Goal: Task Accomplishment & Management: Use online tool/utility

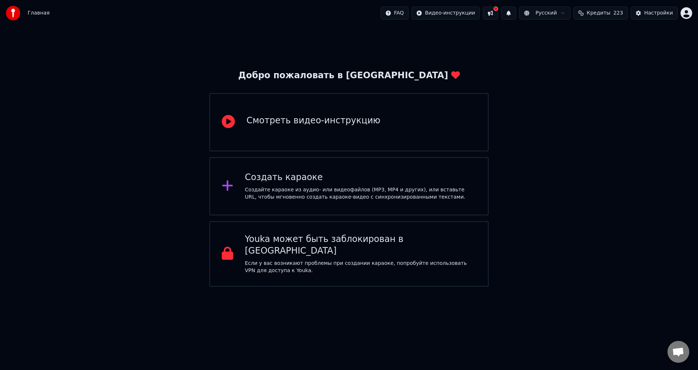
click at [222, 184] on icon at bounding box center [228, 185] width 12 height 13
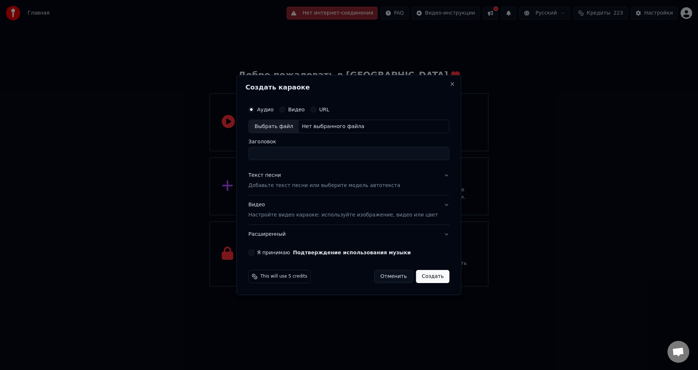
click at [301, 110] on label "Видео" at bounding box center [296, 109] width 17 height 5
click at [285, 110] on button "Видео" at bounding box center [282, 110] width 6 height 6
click at [273, 108] on label "Аудио" at bounding box center [265, 109] width 16 height 5
click at [254, 108] on button "Аудио" at bounding box center [251, 110] width 6 height 6
click at [450, 83] on button "Close" at bounding box center [453, 84] width 6 height 6
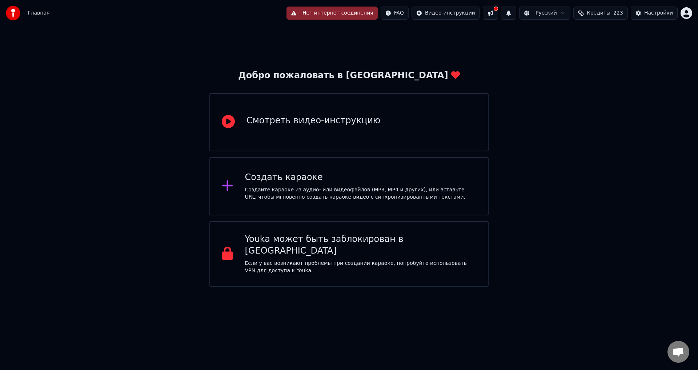
click at [470, 13] on html "Главная Нет интернет-соединения FAQ Видео-инструкции Русский Кредиты 223 Настро…" at bounding box center [349, 143] width 698 height 286
click at [580, 131] on html "Главная Нет интернет-соединения FAQ Видео-инструкции Русский Кредиты 223 Настро…" at bounding box center [349, 143] width 698 height 286
click at [352, 184] on div "Создать караоке Создайте караоке из аудио- или видеофайлов (MP3, MP4 и других),…" at bounding box center [361, 186] width 232 height 29
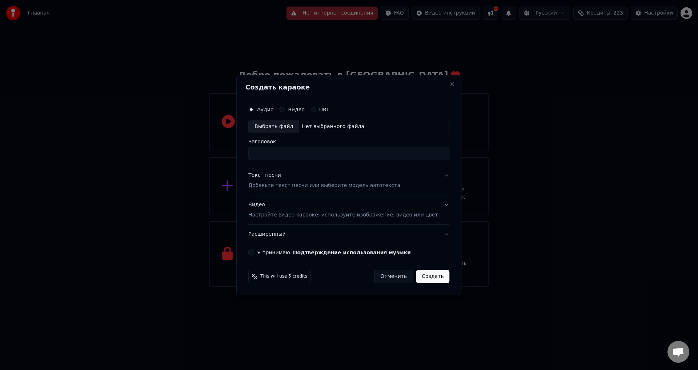
click at [302, 112] on label "Видео" at bounding box center [296, 109] width 17 height 5
click at [285, 112] on button "Видео" at bounding box center [282, 110] width 6 height 6
click at [292, 131] on div "Выбрать файл" at bounding box center [274, 126] width 50 height 13
click at [321, 129] on div "Нет выбранного файла" at bounding box center [333, 126] width 68 height 7
click at [295, 124] on div "Выбрать файл" at bounding box center [274, 126] width 50 height 13
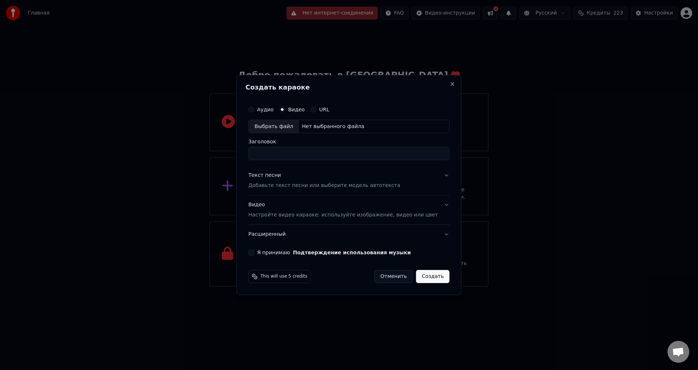
click at [297, 127] on div "Выбрать файл" at bounding box center [274, 126] width 50 height 13
click at [280, 129] on div "Выбрать файл" at bounding box center [274, 126] width 50 height 13
click at [286, 129] on div "Выбрать файл" at bounding box center [274, 126] width 50 height 13
drag, startPoint x: 382, startPoint y: 88, endPoint x: 358, endPoint y: 73, distance: 27.6
click at [358, 73] on body "Главная FAQ Видео-инструкции Русский Кредиты 223 Настройки Добро пожаловать в Y…" at bounding box center [349, 143] width 698 height 286
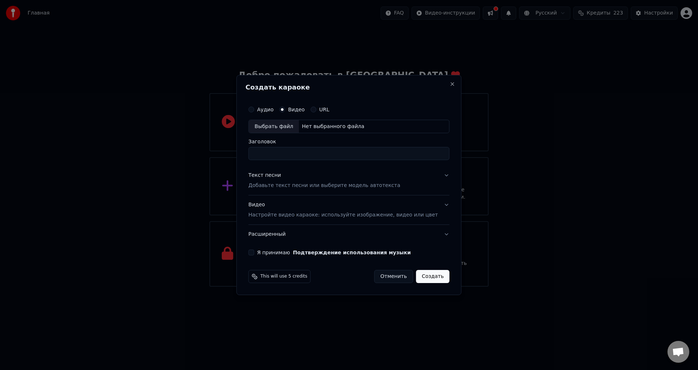
click at [289, 127] on div "Выбрать файл" at bounding box center [274, 126] width 50 height 13
drag, startPoint x: 374, startPoint y: 81, endPoint x: 344, endPoint y: 61, distance: 35.4
click at [344, 61] on body "Главная FAQ Видео-инструкции Русский Кредиты 223 Настройки Добро пожаловать в Y…" at bounding box center [349, 143] width 698 height 286
click at [294, 124] on div "Выбрать файл" at bounding box center [274, 126] width 50 height 13
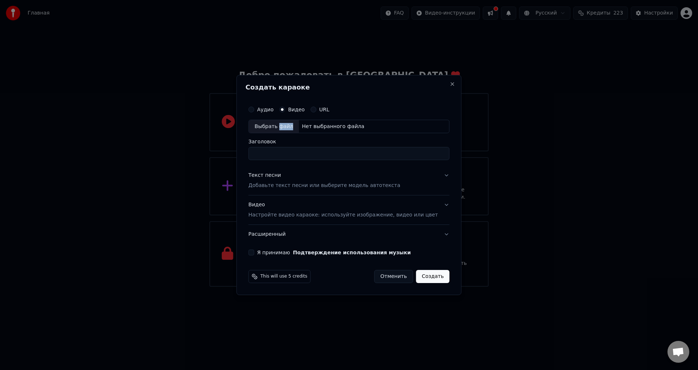
click at [294, 124] on div "Выбрать файл" at bounding box center [274, 126] width 50 height 13
click at [292, 123] on div "Выбрать файл" at bounding box center [274, 126] width 50 height 13
click at [273, 112] on label "Аудио" at bounding box center [265, 109] width 16 height 5
click at [254, 112] on button "Аудио" at bounding box center [251, 110] width 6 height 6
click at [286, 124] on div "Выбрать файл" at bounding box center [274, 126] width 50 height 13
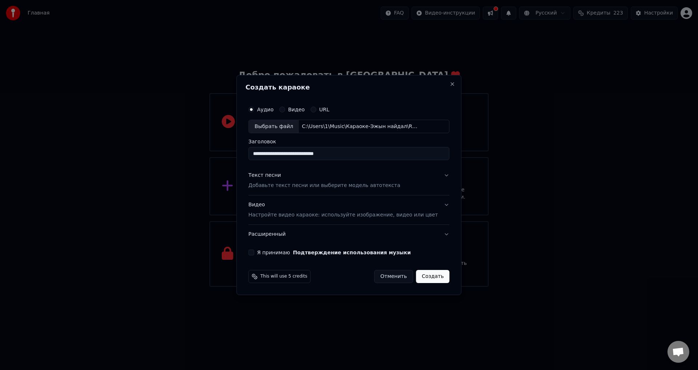
type input "**********"
click at [299, 111] on label "Видео" at bounding box center [296, 109] width 17 height 5
click at [285, 111] on button "Видео" at bounding box center [282, 110] width 6 height 6
click at [293, 130] on div "Выбрать файл" at bounding box center [274, 126] width 50 height 13
click at [271, 107] on label "Аудио" at bounding box center [265, 109] width 16 height 5
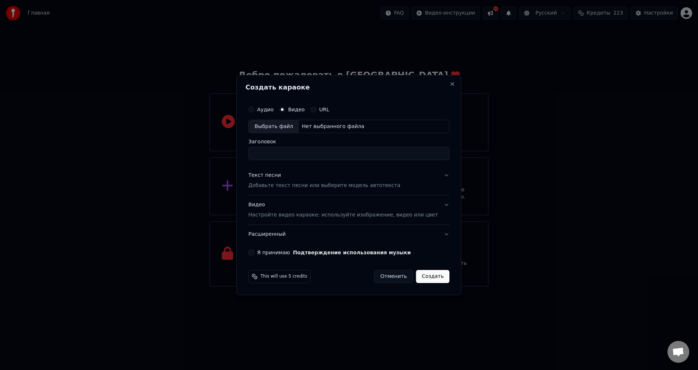
click at [254, 107] on button "Аудио" at bounding box center [251, 110] width 6 height 6
click at [292, 127] on div "Выбрать файл" at bounding box center [274, 126] width 50 height 13
click at [360, 153] on input "**********" at bounding box center [348, 153] width 201 height 13
drag, startPoint x: 378, startPoint y: 156, endPoint x: 321, endPoint y: 155, distance: 56.7
click at [320, 155] on input "**********" at bounding box center [348, 153] width 201 height 13
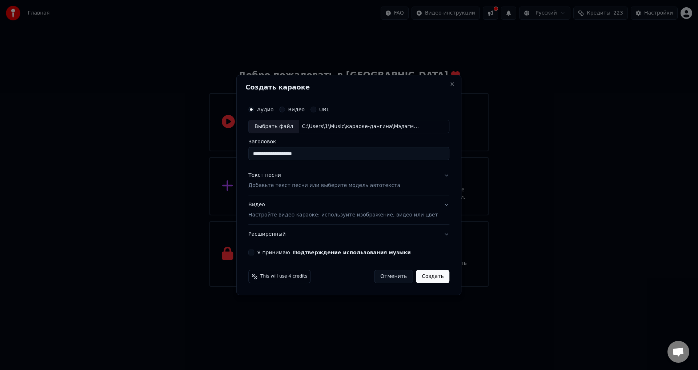
click at [281, 160] on input "**********" at bounding box center [348, 153] width 201 height 13
click at [285, 156] on input "**********" at bounding box center [348, 153] width 201 height 13
type input "**********"
click at [307, 184] on p "Добавьте текст песни или выберите модель автотекста" at bounding box center [324, 185] width 152 height 7
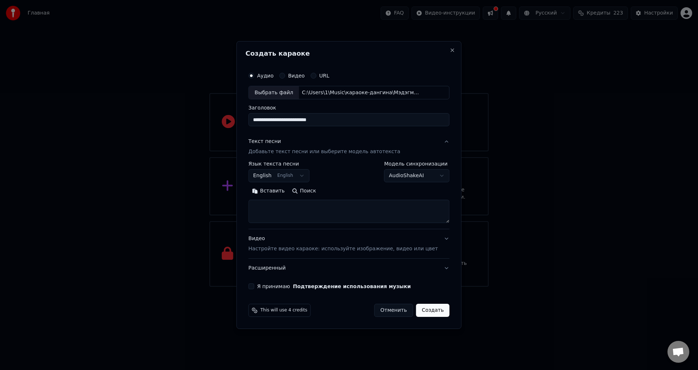
click at [306, 176] on button "English English" at bounding box center [278, 175] width 61 height 13
select select "**"
click at [326, 205] on textarea at bounding box center [348, 211] width 201 height 23
click at [318, 209] on textarea at bounding box center [348, 211] width 201 height 23
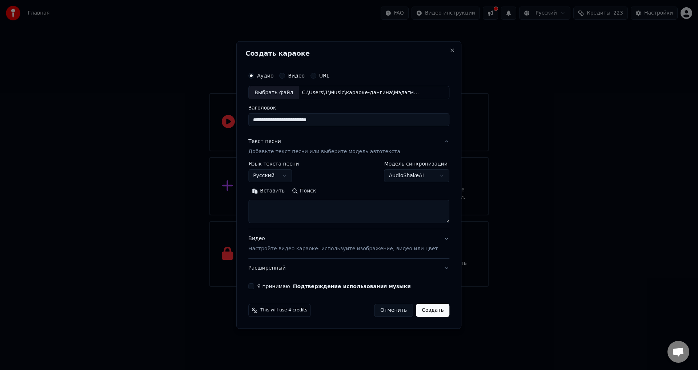
paste textarea "**********"
drag, startPoint x: 312, startPoint y: 210, endPoint x: 270, endPoint y: 206, distance: 42.4
click at [270, 206] on textarea "**********" at bounding box center [338, 211] width 180 height 23
click at [281, 218] on textarea "**********" at bounding box center [338, 211] width 180 height 23
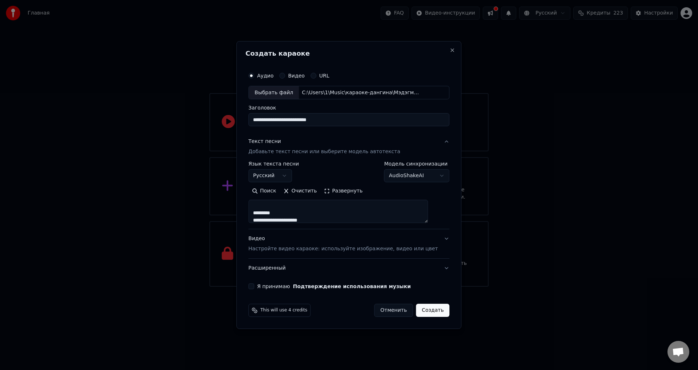
scroll to position [17, 0]
click at [290, 221] on textarea "**********" at bounding box center [338, 211] width 180 height 23
drag, startPoint x: 358, startPoint y: 219, endPoint x: 189, endPoint y: 157, distance: 179.9
click at [189, 157] on body "**********" at bounding box center [349, 143] width 698 height 286
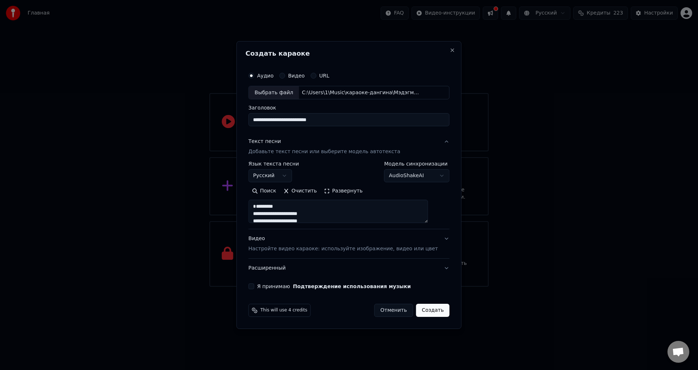
drag, startPoint x: 263, startPoint y: 212, endPoint x: 339, endPoint y: 222, distance: 77.0
click at [339, 222] on textarea "**********" at bounding box center [338, 211] width 180 height 23
drag, startPoint x: 339, startPoint y: 222, endPoint x: 266, endPoint y: 212, distance: 74.2
click at [266, 212] on textarea "**********" at bounding box center [338, 211] width 180 height 23
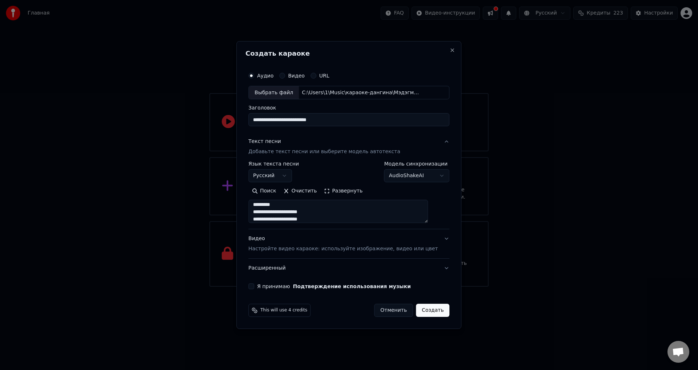
scroll to position [113, 0]
drag, startPoint x: 374, startPoint y: 218, endPoint x: 365, endPoint y: 215, distance: 9.7
click at [365, 215] on textarea "**********" at bounding box center [338, 211] width 180 height 23
drag, startPoint x: 344, startPoint y: 216, endPoint x: 286, endPoint y: 192, distance: 62.1
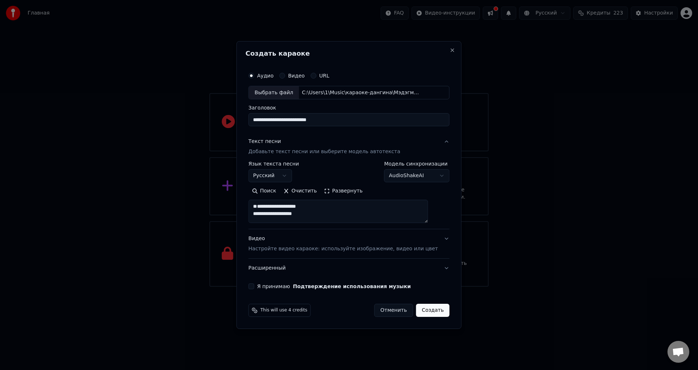
click at [270, 177] on div "**********" at bounding box center [348, 192] width 201 height 62
drag, startPoint x: 341, startPoint y: 223, endPoint x: 339, endPoint y: 219, distance: 4.7
click at [339, 219] on div "**********" at bounding box center [348, 195] width 201 height 68
drag, startPoint x: 339, startPoint y: 219, endPoint x: 279, endPoint y: 203, distance: 61.7
click at [279, 203] on textarea "**********" at bounding box center [338, 211] width 180 height 23
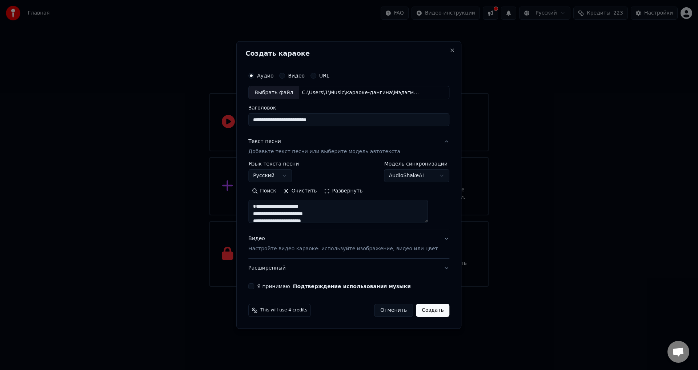
type textarea "**********"
drag, startPoint x: 263, startPoint y: 214, endPoint x: 328, endPoint y: 233, distance: 67.7
click at [328, 233] on div "**********" at bounding box center [348, 204] width 201 height 145
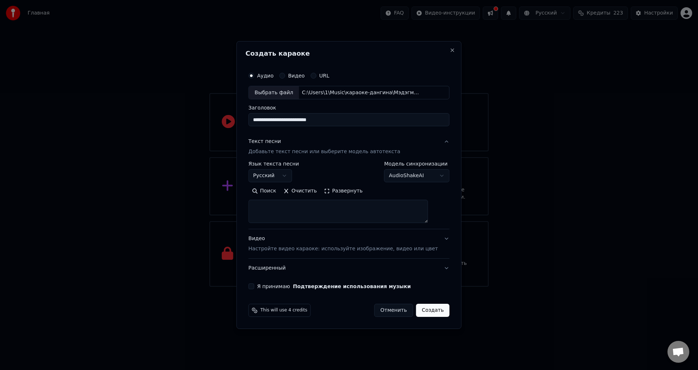
click at [322, 209] on textarea at bounding box center [338, 211] width 180 height 23
click at [324, 208] on textarea at bounding box center [338, 211] width 180 height 23
paste textarea "**********"
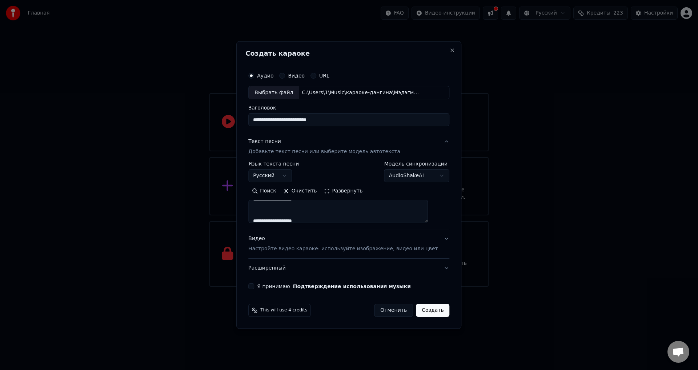
type textarea "**********"
click at [364, 248] on p "Настройте видео караоке: используйте изображение, видео или цвет" at bounding box center [342, 248] width 189 height 7
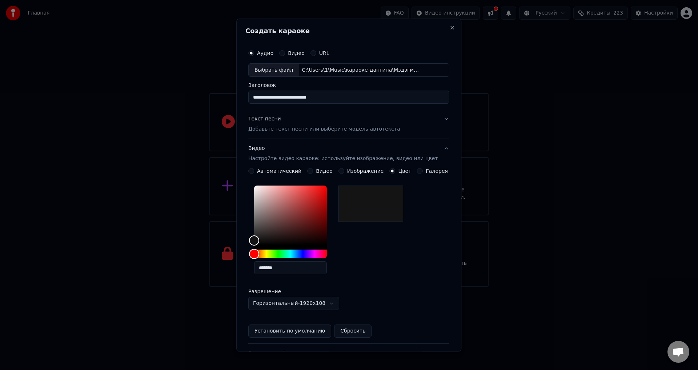
click at [344, 127] on p "Добавьте текст песни или выберите модель автотекста" at bounding box center [324, 129] width 152 height 7
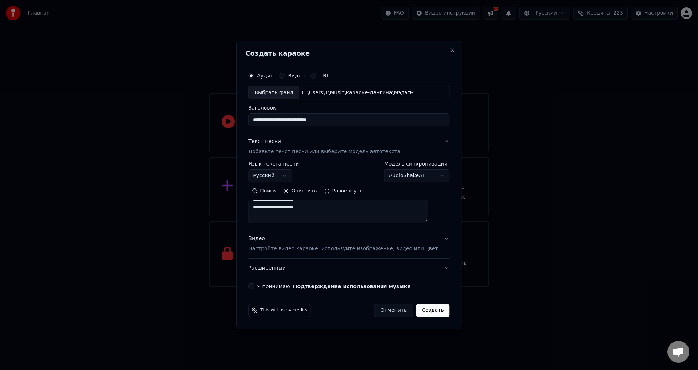
scroll to position [109, 0]
click at [263, 283] on div "**********" at bounding box center [348, 178] width 207 height 227
click at [254, 286] on button "Я принимаю Подтверждение использования музыки" at bounding box center [251, 286] width 6 height 6
click at [254, 285] on button "Я принимаю Подтверждение использования музыки" at bounding box center [251, 286] width 6 height 6
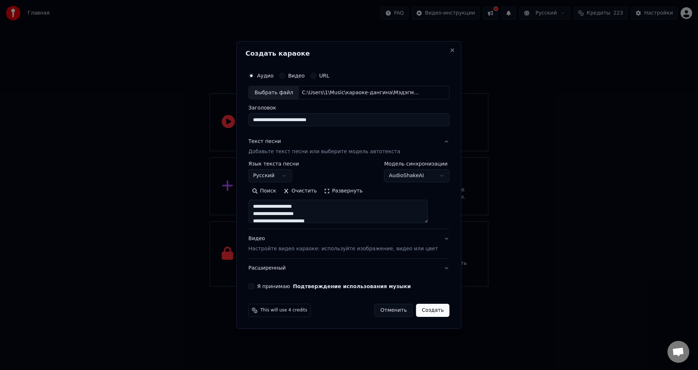
click at [254, 285] on button "Я принимаю Подтверждение использования музыки" at bounding box center [251, 286] width 6 height 6
click at [430, 305] on button "Создать" at bounding box center [432, 310] width 33 height 13
select select "**"
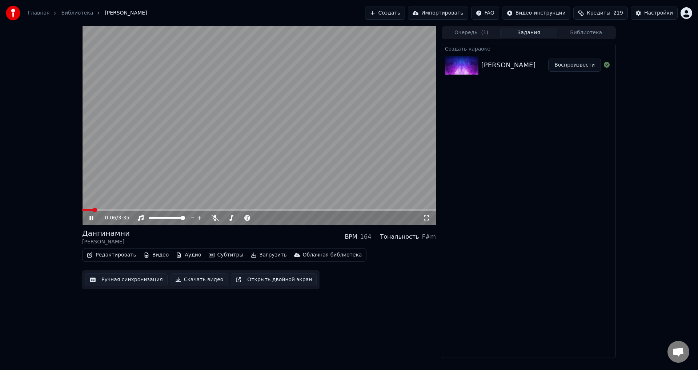
click at [172, 157] on video at bounding box center [259, 125] width 354 height 199
click at [121, 278] on button "Ручная синхронизация" at bounding box center [126, 279] width 83 height 13
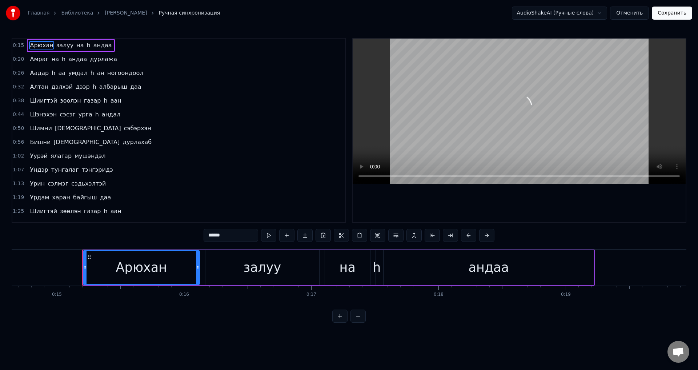
scroll to position [0, 1897]
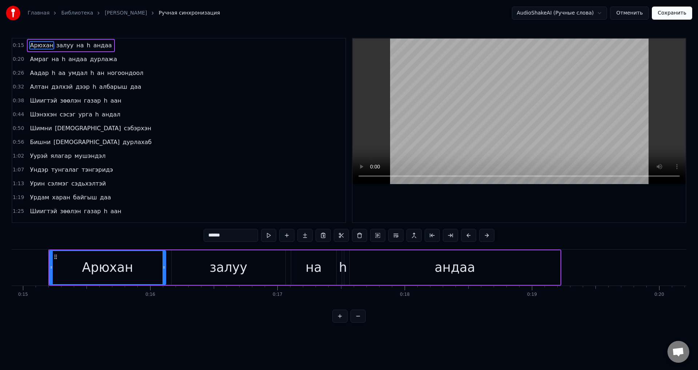
click at [649, 9] on button "Отменить" at bounding box center [629, 13] width 39 height 13
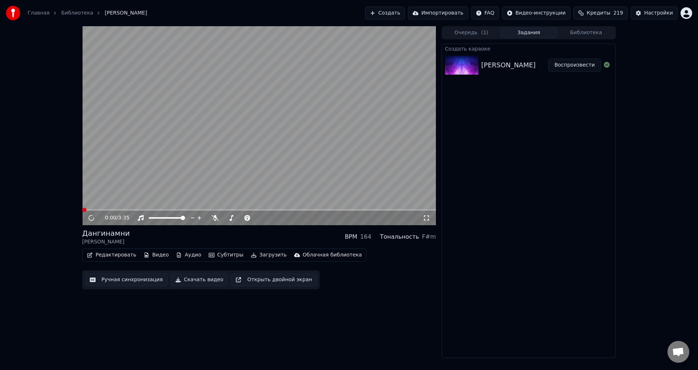
click at [122, 253] on button "Редактировать" at bounding box center [111, 255] width 55 height 10
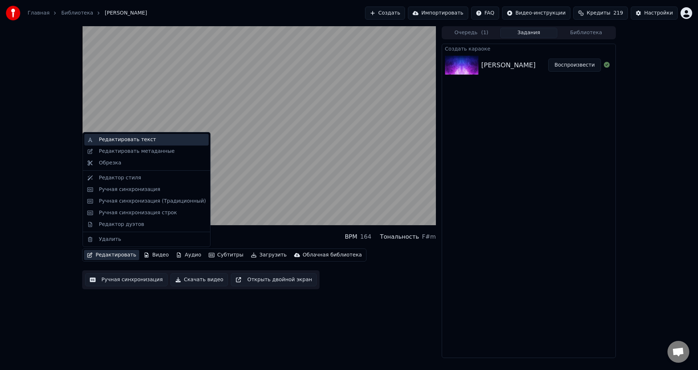
click at [143, 143] on div "Редактировать текст" at bounding box center [146, 140] width 124 height 12
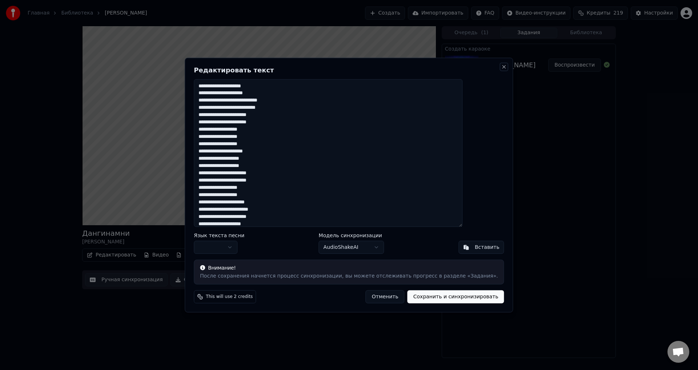
click at [501, 68] on button "Close" at bounding box center [504, 67] width 6 height 6
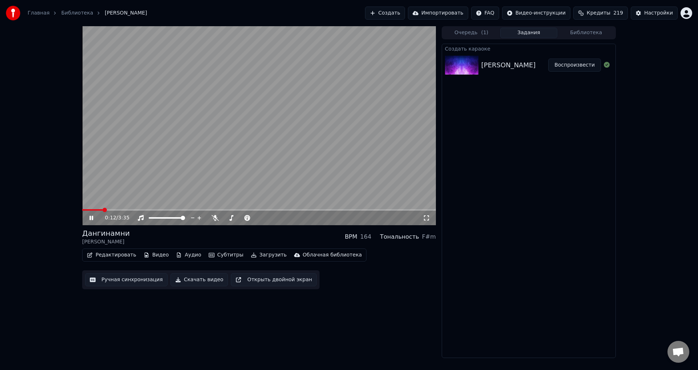
click at [309, 132] on video at bounding box center [259, 125] width 354 height 199
click at [82, 208] on span at bounding box center [84, 210] width 4 height 4
click at [88, 209] on span at bounding box center [259, 209] width 354 height 1
click at [93, 209] on span at bounding box center [259, 209] width 354 height 1
click at [91, 209] on span at bounding box center [88, 209] width 12 height 1
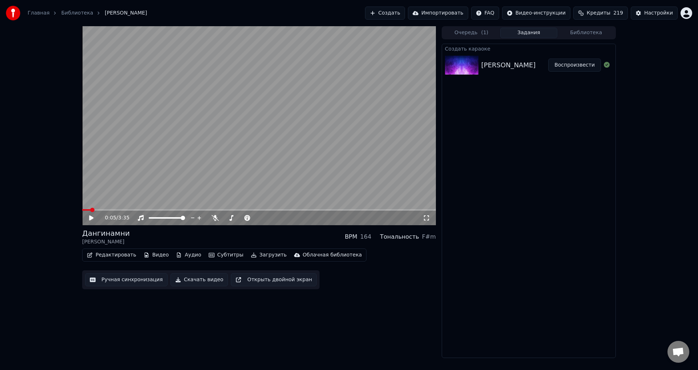
click at [88, 209] on video at bounding box center [259, 125] width 354 height 199
click at [92, 217] on icon at bounding box center [96, 218] width 17 height 6
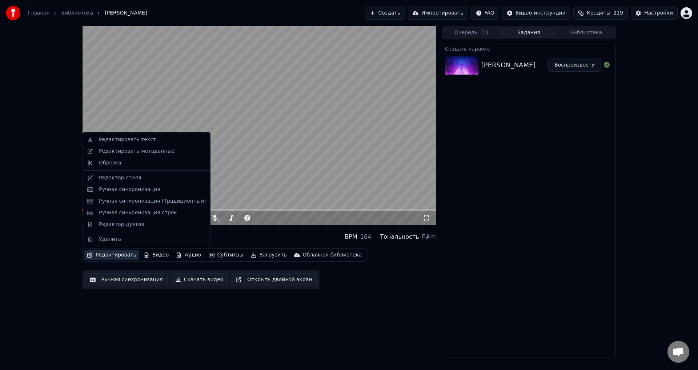
click at [103, 257] on button "Редактировать" at bounding box center [111, 255] width 55 height 10
click at [131, 154] on div "Редактировать метаданные" at bounding box center [137, 151] width 76 height 7
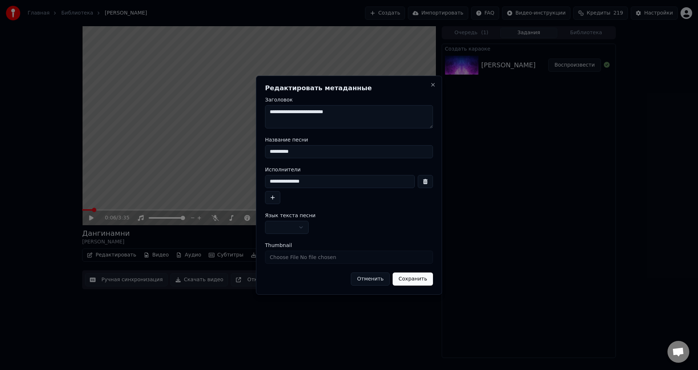
click at [319, 115] on textarea "**********" at bounding box center [349, 116] width 168 height 23
type textarea "**********"
click at [425, 275] on button "Сохранить" at bounding box center [413, 278] width 40 height 13
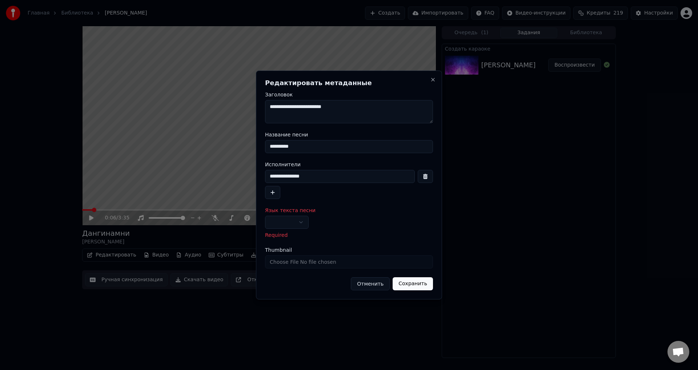
click at [303, 216] on button "button" at bounding box center [287, 222] width 44 height 13
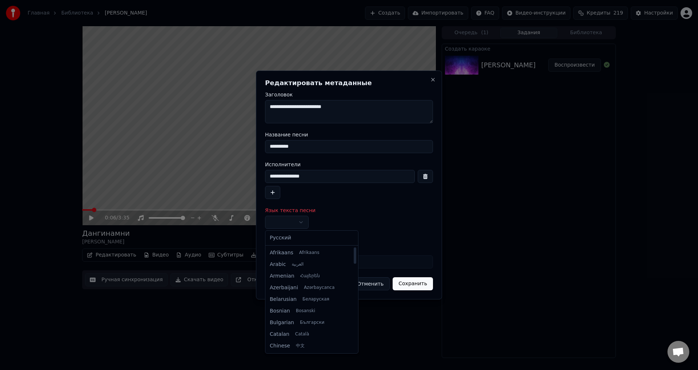
select select "**"
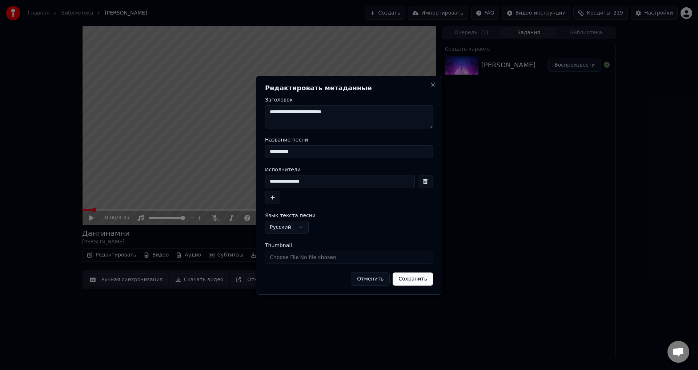
click at [422, 281] on button "Сохранить" at bounding box center [413, 278] width 40 height 13
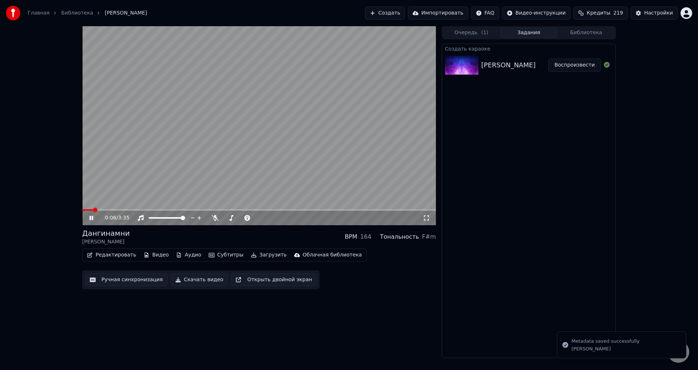
click at [92, 215] on icon at bounding box center [96, 218] width 17 height 6
click at [102, 210] on span at bounding box center [259, 209] width 354 height 1
click at [107, 210] on span at bounding box center [259, 209] width 354 height 1
click at [128, 280] on button "Ручная синхронизация" at bounding box center [126, 279] width 83 height 13
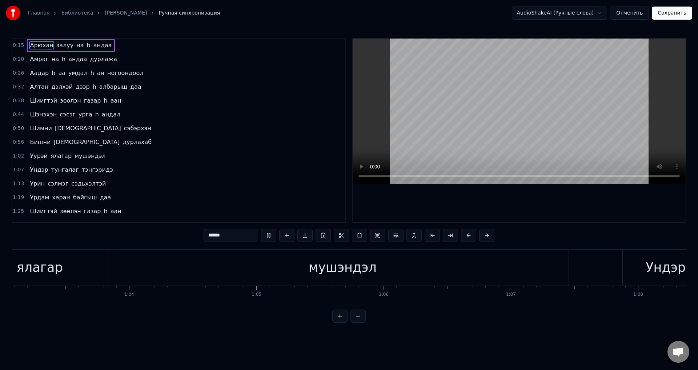
scroll to position [0, 8044]
click at [644, 11] on button "Отменить" at bounding box center [629, 13] width 39 height 13
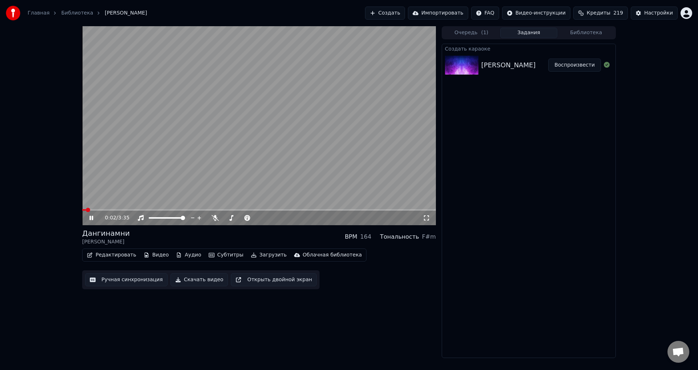
click at [91, 217] on icon at bounding box center [96, 218] width 17 height 6
click at [97, 280] on button "Ручная синхронизация" at bounding box center [126, 279] width 83 height 13
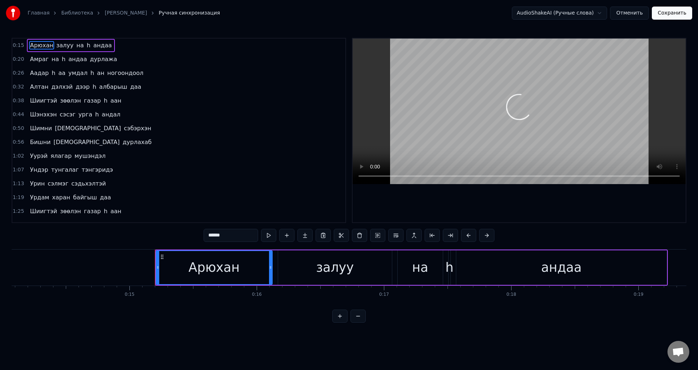
scroll to position [0, 1897]
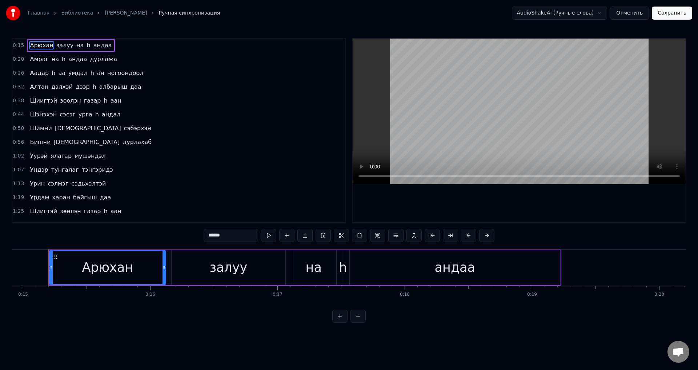
click at [93, 47] on span "андаа" at bounding box center [103, 45] width 20 height 8
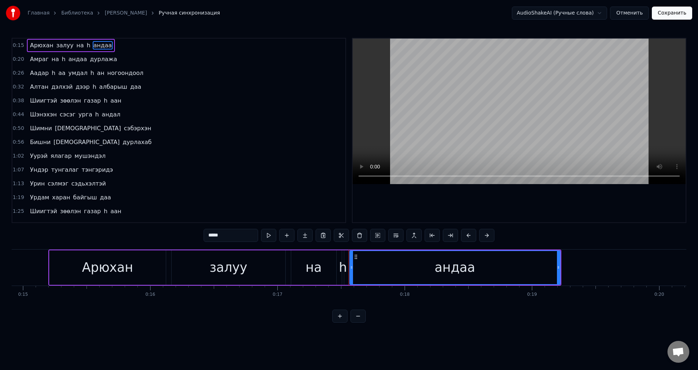
click at [86, 44] on span "h" at bounding box center [88, 45] width 5 height 8
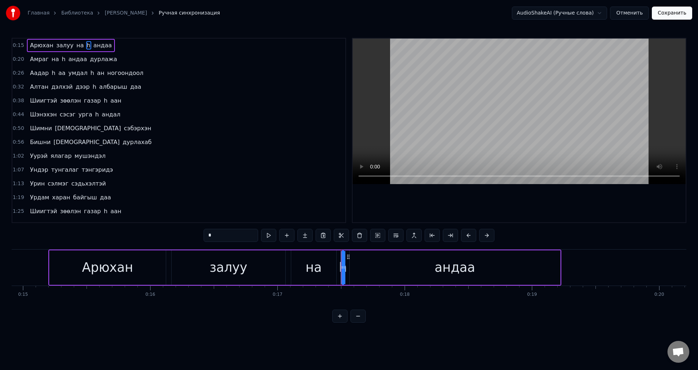
click at [93, 45] on span "андаа" at bounding box center [103, 45] width 20 height 8
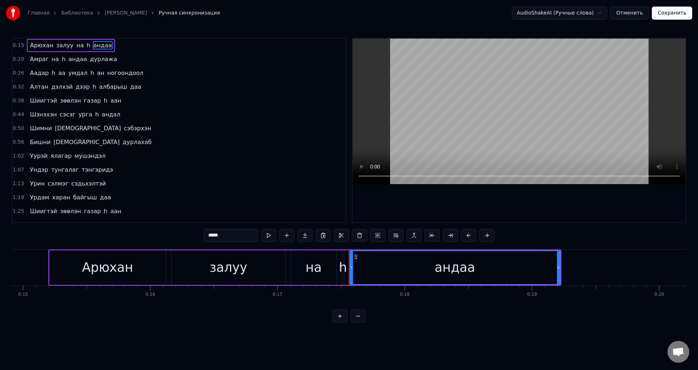
click at [209, 238] on input "*****" at bounding box center [231, 235] width 55 height 13
click at [86, 45] on span "h" at bounding box center [88, 45] width 5 height 8
type input "*"
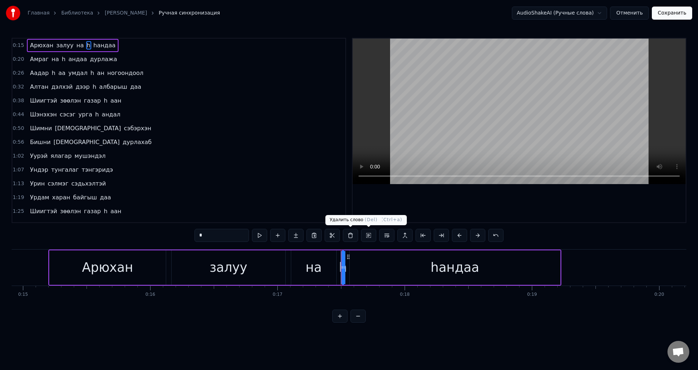
click at [355, 235] on button at bounding box center [350, 235] width 15 height 13
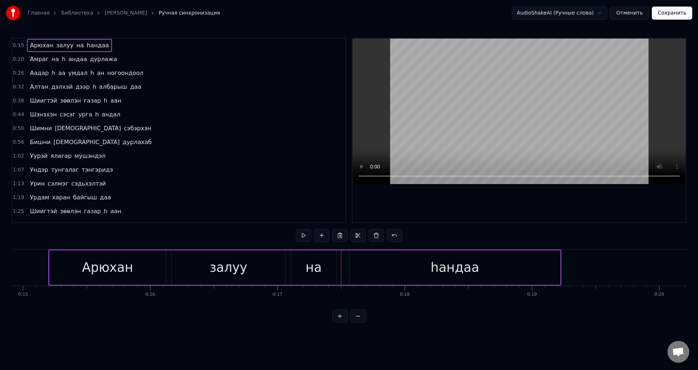
click at [76, 47] on span "на" at bounding box center [80, 45] width 9 height 8
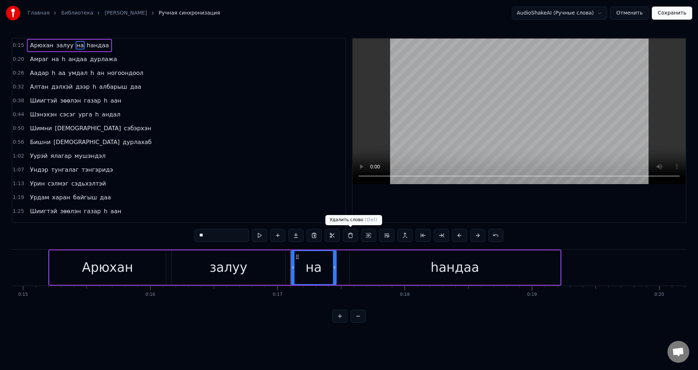
click at [353, 236] on button at bounding box center [350, 235] width 15 height 13
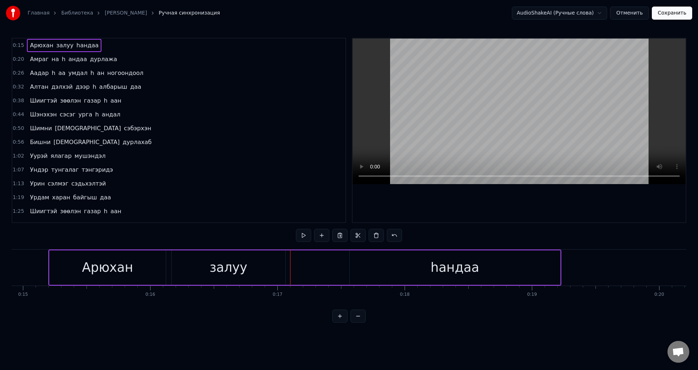
click at [76, 46] on span "hандаа" at bounding box center [88, 45] width 24 height 8
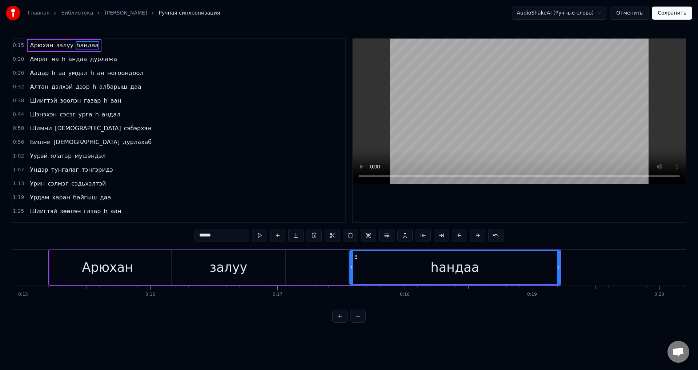
click at [199, 235] on input "******" at bounding box center [222, 235] width 55 height 13
click at [202, 237] on input "*******" at bounding box center [222, 235] width 55 height 13
click at [201, 236] on input "******" at bounding box center [222, 235] width 55 height 13
click at [199, 233] on input "******" at bounding box center [222, 235] width 55 height 13
click at [202, 232] on input "*******" at bounding box center [222, 235] width 55 height 13
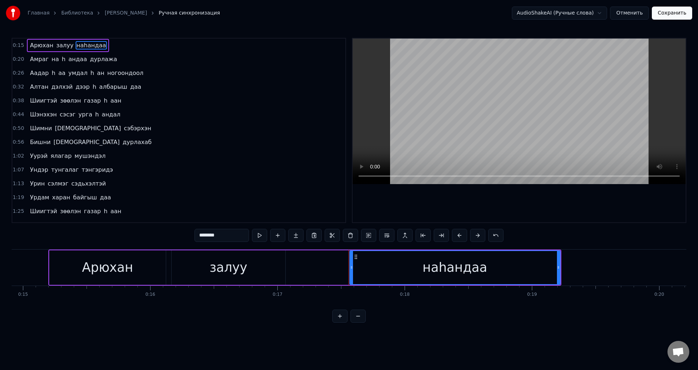
click at [61, 62] on span "h" at bounding box center [63, 59] width 5 height 8
type input "*"
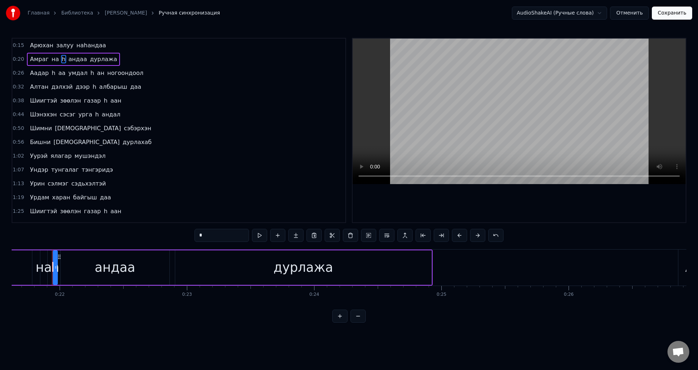
scroll to position [0, 2755]
click at [354, 238] on button at bounding box center [350, 235] width 15 height 13
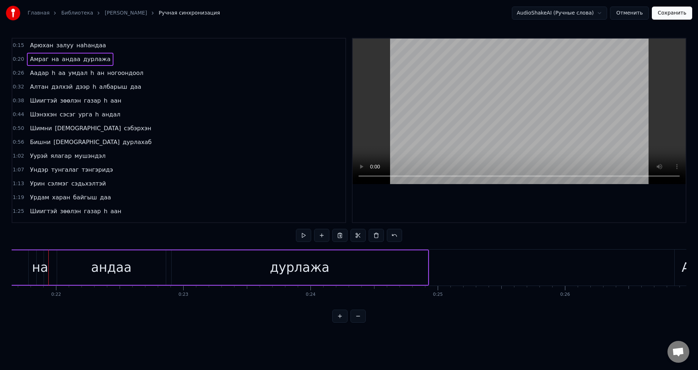
click at [51, 62] on span "на" at bounding box center [55, 59] width 9 height 8
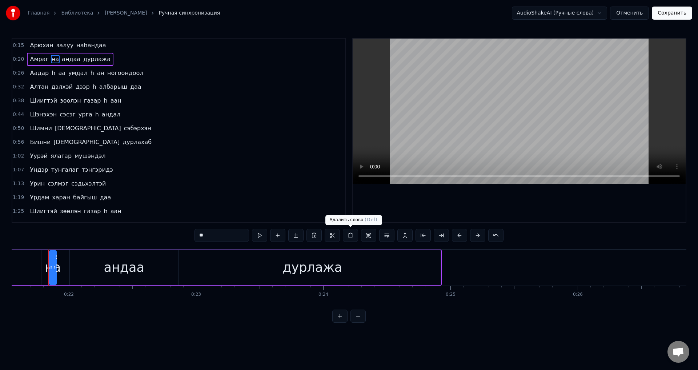
click at [351, 238] on button at bounding box center [350, 235] width 15 height 13
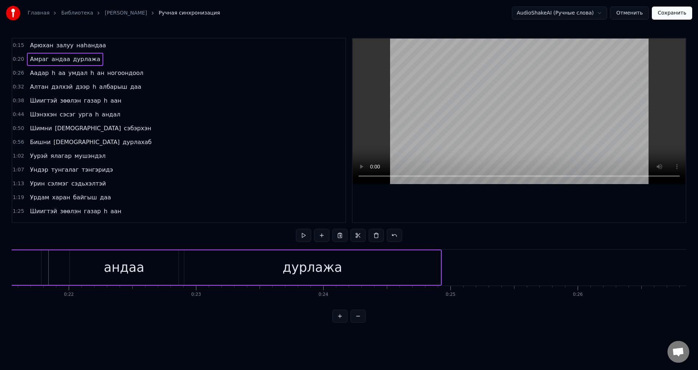
click at [51, 60] on span "андаа" at bounding box center [61, 59] width 20 height 8
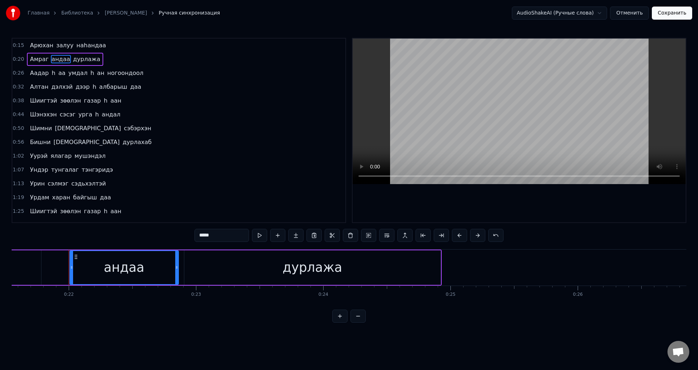
click at [199, 234] on input "*****" at bounding box center [222, 235] width 55 height 13
click at [197, 232] on input "*****" at bounding box center [222, 235] width 55 height 13
paste input "***"
click at [51, 73] on span "h" at bounding box center [53, 73] width 5 height 8
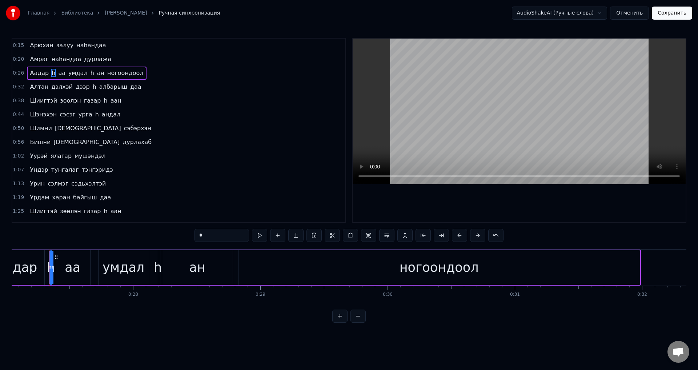
scroll to position [0, 3442]
click at [57, 73] on span "аа" at bounding box center [61, 73] width 9 height 8
click at [57, 75] on span "аа" at bounding box center [61, 73] width 9 height 8
click at [43, 73] on span "Аадар" at bounding box center [39, 73] width 20 height 8
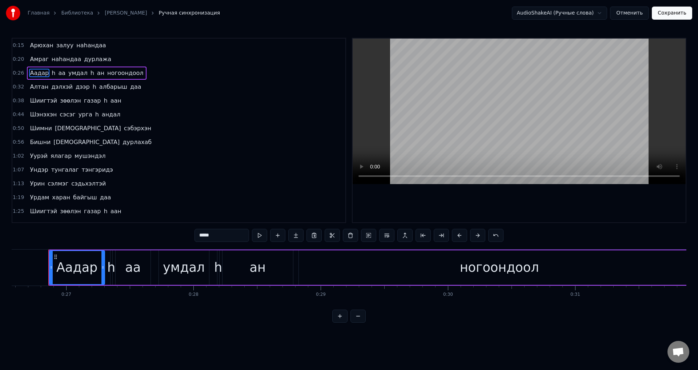
click at [217, 236] on input "*****" at bounding box center [222, 235] width 55 height 13
click at [231, 234] on input "*****" at bounding box center [222, 235] width 55 height 13
paste input "***"
click at [62, 72] on span "h" at bounding box center [64, 73] width 5 height 9
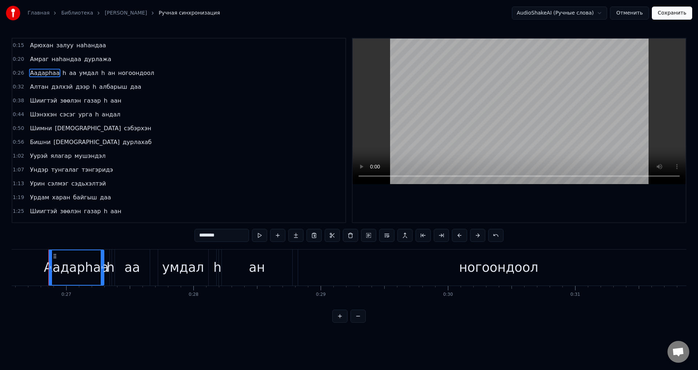
click at [62, 72] on span "h" at bounding box center [64, 73] width 5 height 8
type input "*"
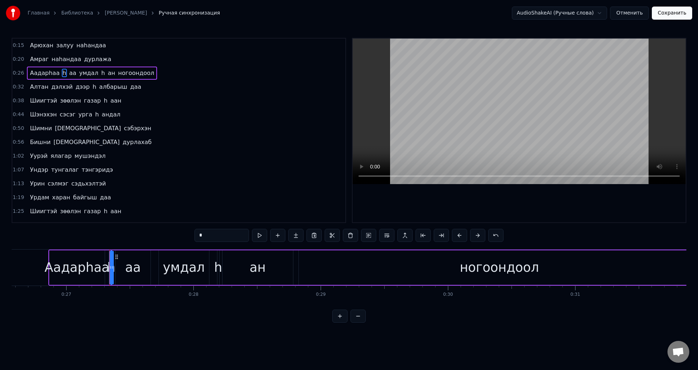
click at [62, 74] on span "h" at bounding box center [64, 73] width 5 height 8
click at [354, 237] on button at bounding box center [350, 235] width 15 height 13
click at [62, 75] on span "аа" at bounding box center [66, 73] width 9 height 8
click at [350, 240] on button at bounding box center [350, 235] width 15 height 13
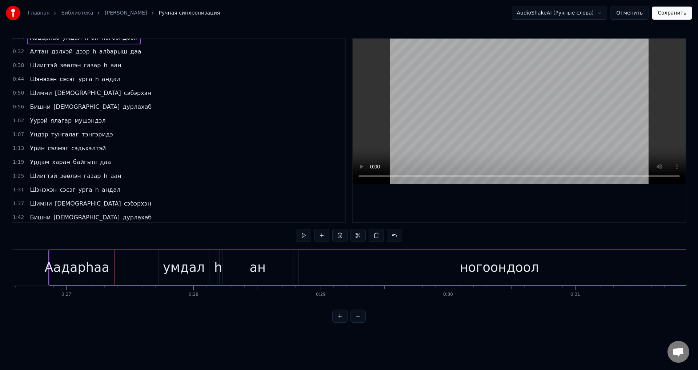
scroll to position [0, 0]
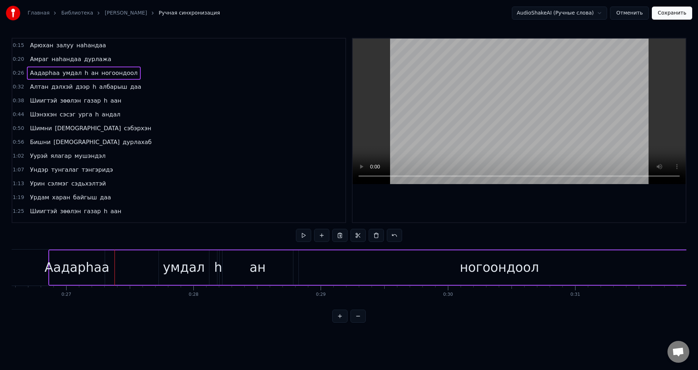
click at [84, 75] on span "h" at bounding box center [86, 73] width 5 height 8
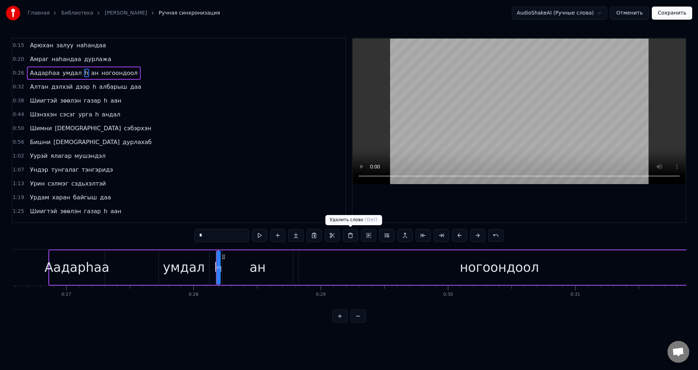
click at [354, 236] on button at bounding box center [350, 235] width 15 height 13
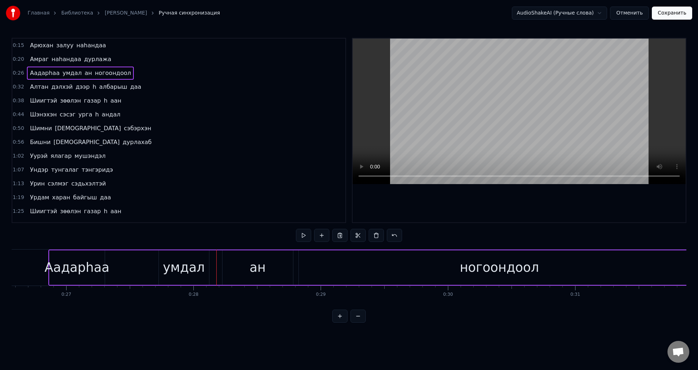
click at [84, 76] on span "ан" at bounding box center [88, 73] width 9 height 8
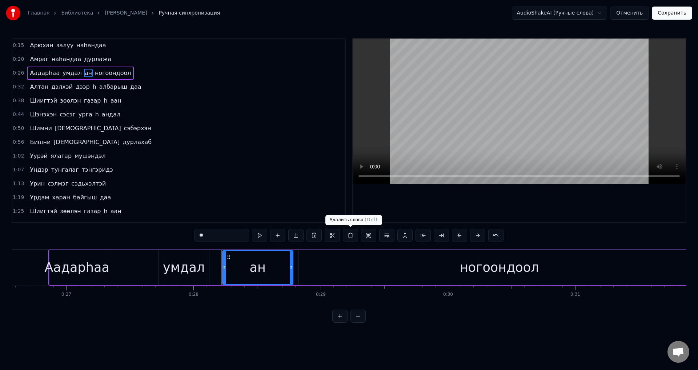
drag, startPoint x: 349, startPoint y: 233, endPoint x: 285, endPoint y: 215, distance: 66.5
click at [349, 233] on button at bounding box center [350, 235] width 15 height 13
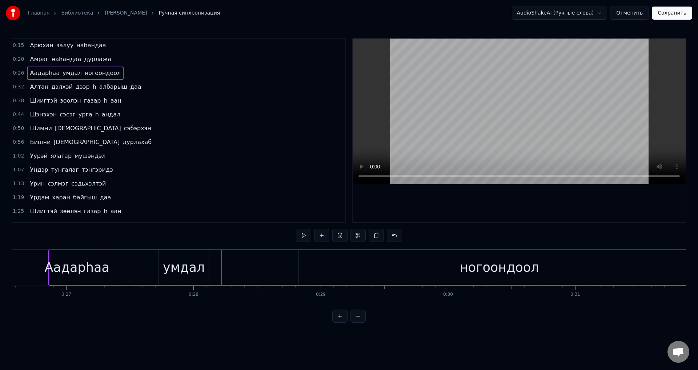
click at [68, 76] on span "умдал" at bounding box center [72, 73] width 21 height 8
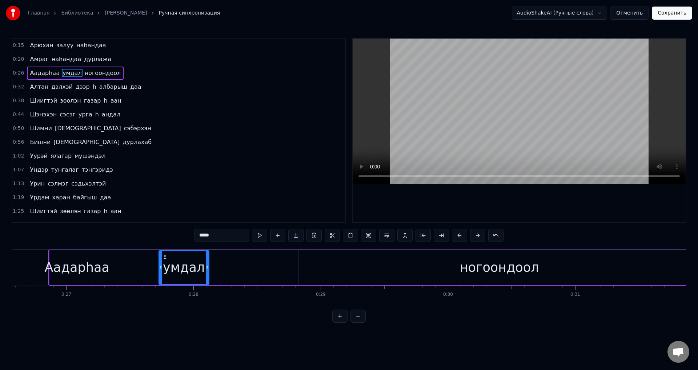
click at [217, 234] on input "*****" at bounding box center [222, 235] width 55 height 13
click at [226, 229] on input "*****" at bounding box center [222, 235] width 55 height 13
paste input "***"
type input "********"
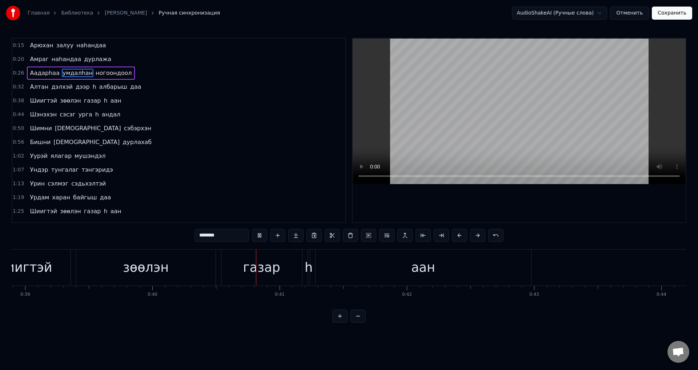
scroll to position [0, 5080]
click at [92, 87] on span "h" at bounding box center [94, 87] width 5 height 8
type input "*"
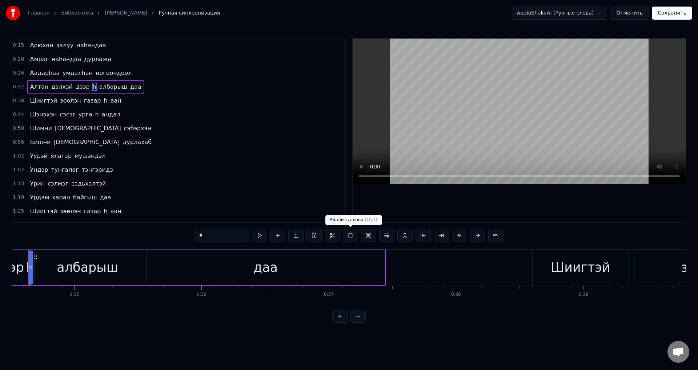
scroll to position [0, 4371]
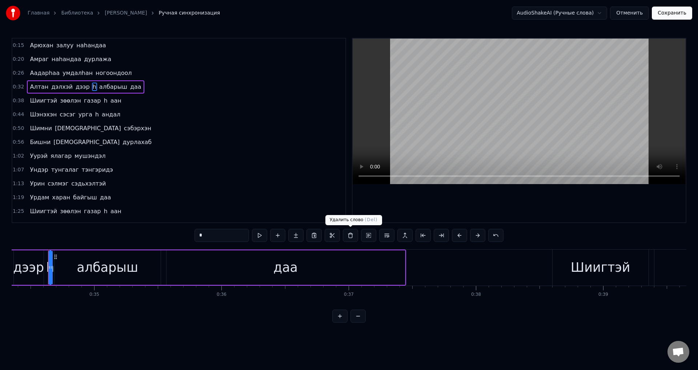
drag, startPoint x: 349, startPoint y: 236, endPoint x: 264, endPoint y: 192, distance: 96.4
click at [349, 236] on button at bounding box center [350, 235] width 15 height 13
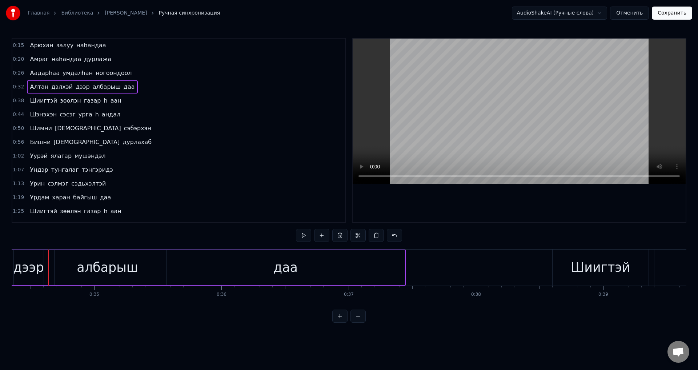
click at [92, 89] on span "албарыш" at bounding box center [106, 87] width 29 height 8
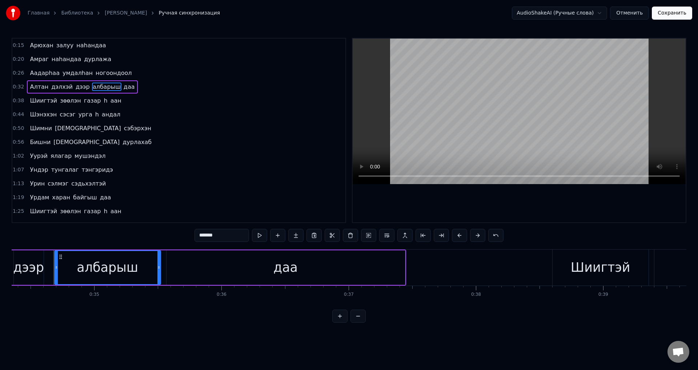
click at [196, 235] on input "*******" at bounding box center [222, 235] width 55 height 13
click at [50, 101] on span "Шиигтэй" at bounding box center [43, 100] width 29 height 8
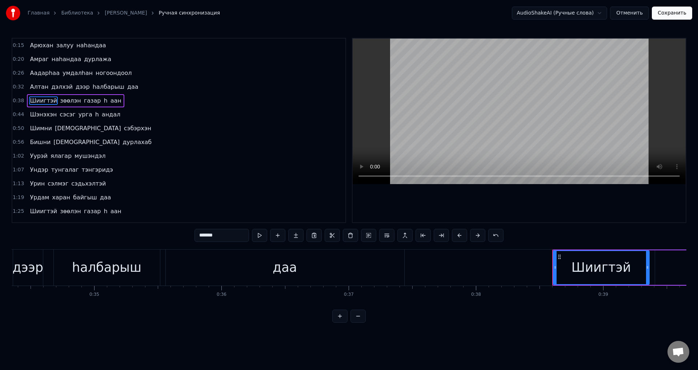
click at [59, 103] on span "зөөлэн" at bounding box center [70, 100] width 23 height 8
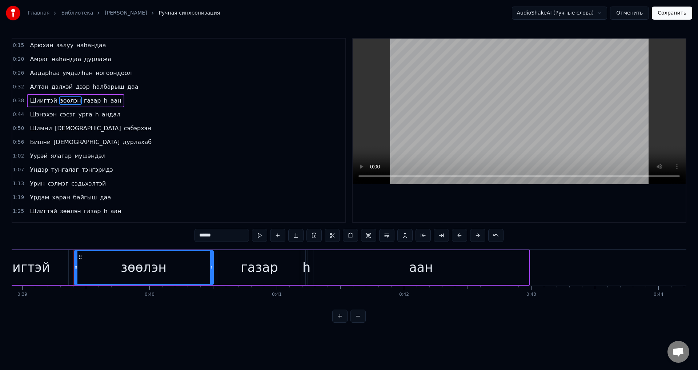
scroll to position [0, 4977]
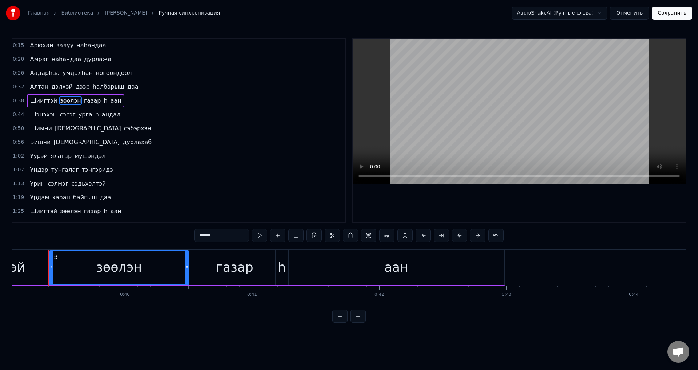
click at [83, 100] on span "газар" at bounding box center [92, 100] width 19 height 8
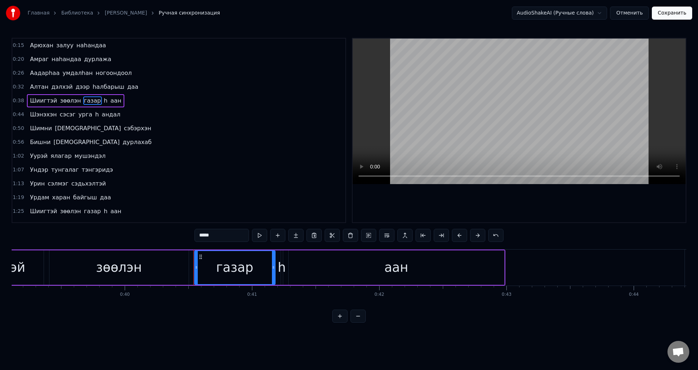
click at [103, 100] on span "h" at bounding box center [105, 100] width 5 height 8
type input "*"
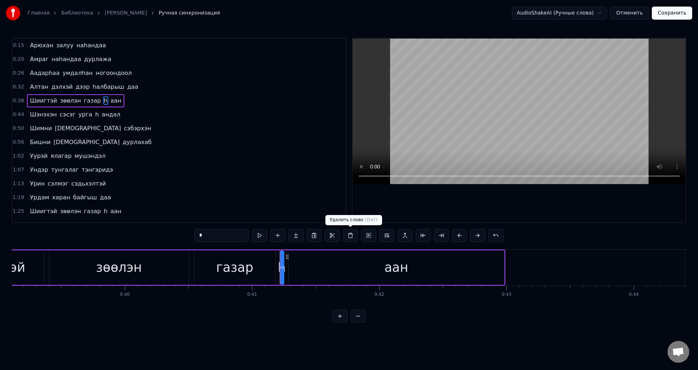
click at [351, 239] on button at bounding box center [350, 235] width 15 height 13
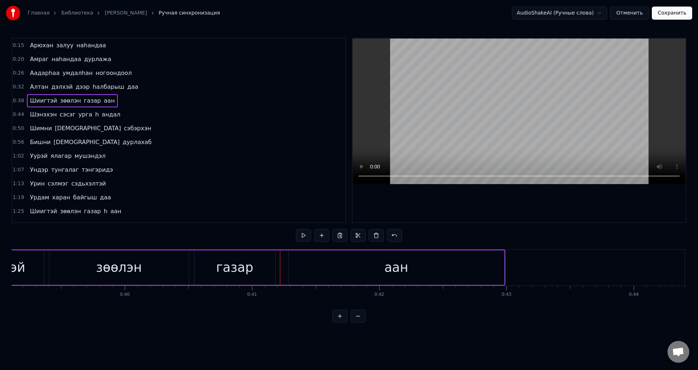
click at [103, 102] on span "аан" at bounding box center [109, 100] width 12 height 8
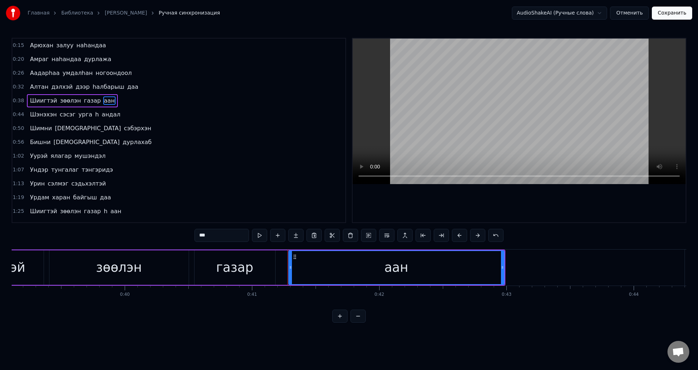
drag, startPoint x: 97, startPoint y: 102, endPoint x: 92, endPoint y: 101, distance: 4.4
click at [103, 101] on span "аан" at bounding box center [109, 100] width 12 height 8
click at [196, 233] on input "***" at bounding box center [222, 235] width 55 height 13
drag, startPoint x: 93, startPoint y: 98, endPoint x: 91, endPoint y: 101, distance: 3.9
click at [85, 102] on div "Шиигтэй зөөлэн газар аан" at bounding box center [72, 100] width 91 height 13
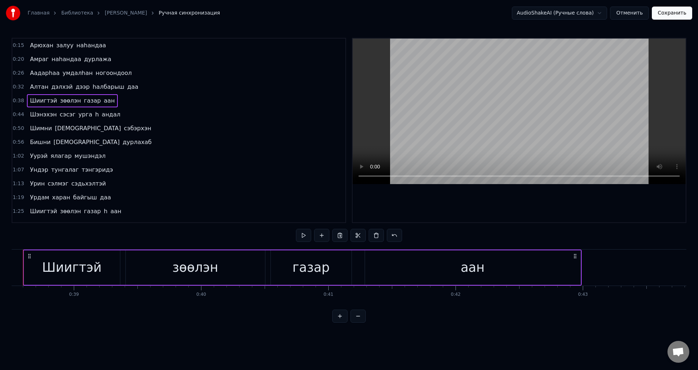
scroll to position [0, 4875]
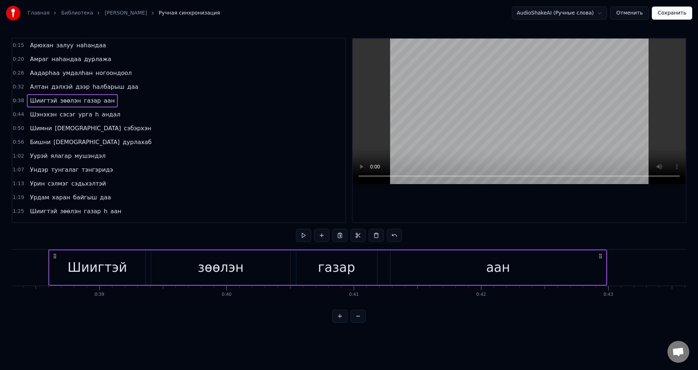
click at [103, 101] on span "аан" at bounding box center [109, 100] width 12 height 8
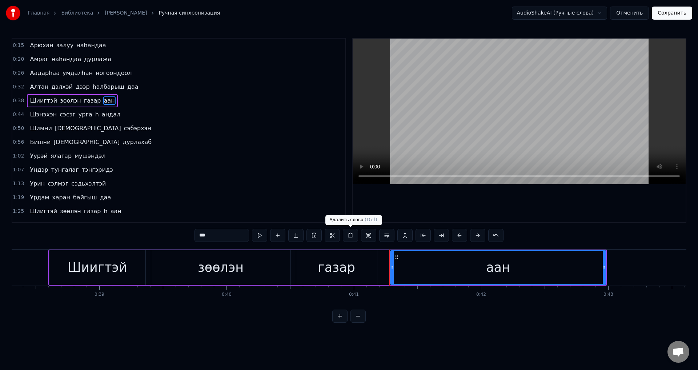
click at [353, 237] on button at bounding box center [350, 235] width 15 height 13
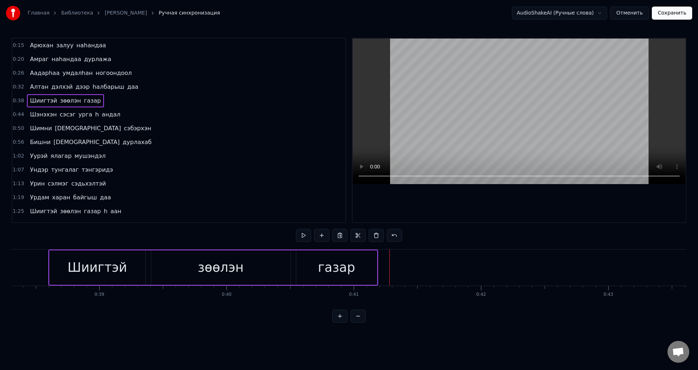
click at [83, 100] on span "газар" at bounding box center [92, 100] width 19 height 8
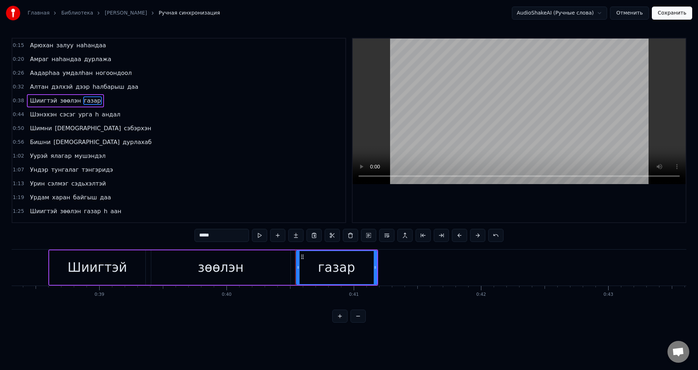
click at [215, 235] on input "*****" at bounding box center [222, 235] width 55 height 13
click at [231, 237] on input "*****" at bounding box center [222, 235] width 55 height 13
paste input "****"
click at [47, 102] on span "Шиигтэй" at bounding box center [43, 100] width 29 height 8
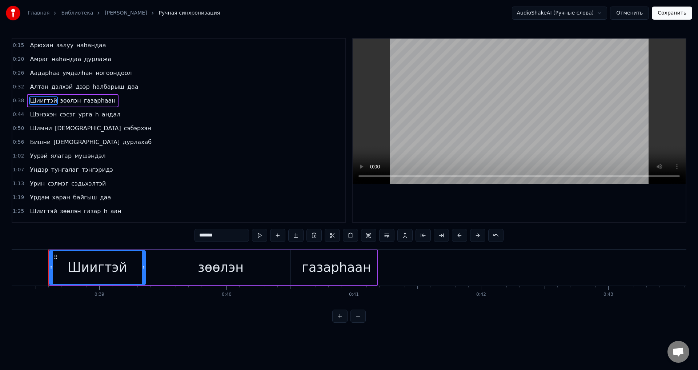
click at [61, 101] on span "зөөлэн" at bounding box center [70, 100] width 23 height 8
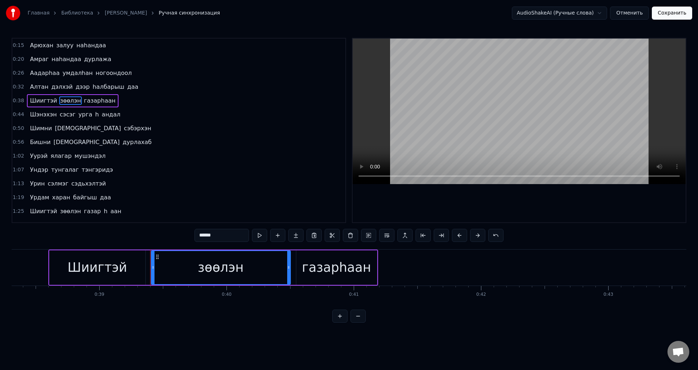
click at [83, 101] on span "газарhаан" at bounding box center [99, 100] width 33 height 8
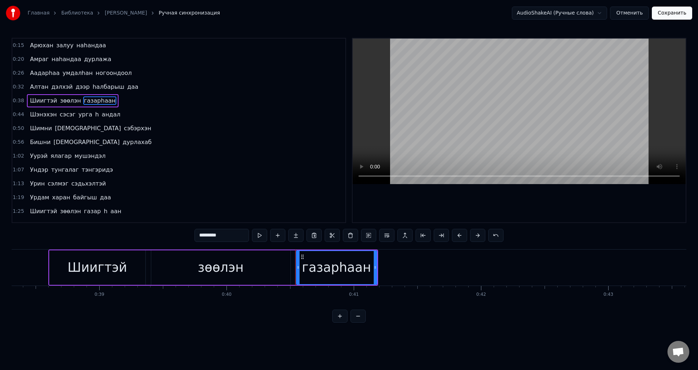
click at [40, 118] on span "Шэнэхэн" at bounding box center [43, 114] width 28 height 8
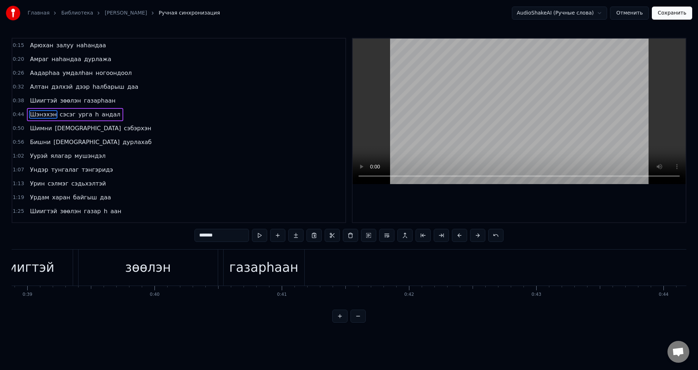
click at [59, 118] on span "сэсэг" at bounding box center [67, 114] width 17 height 8
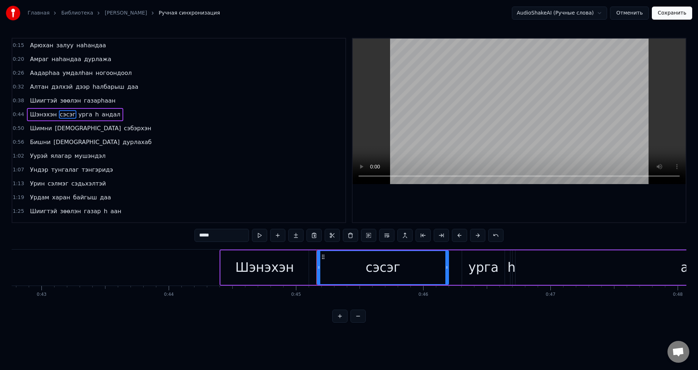
click at [78, 115] on span "урга" at bounding box center [85, 114] width 15 height 8
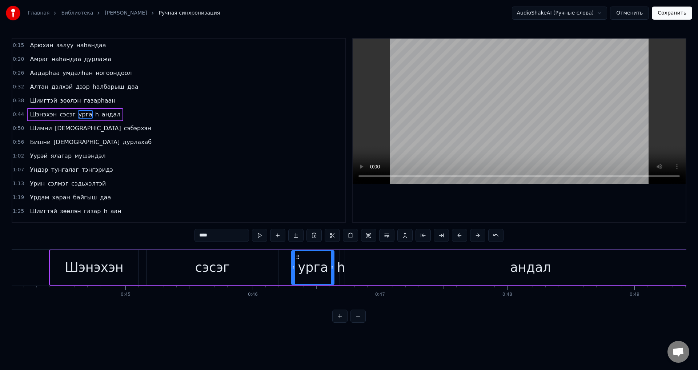
scroll to position [0, 5613]
click at [95, 117] on span "h" at bounding box center [97, 114] width 5 height 8
type input "*"
click at [95, 114] on span "h" at bounding box center [97, 114] width 5 height 8
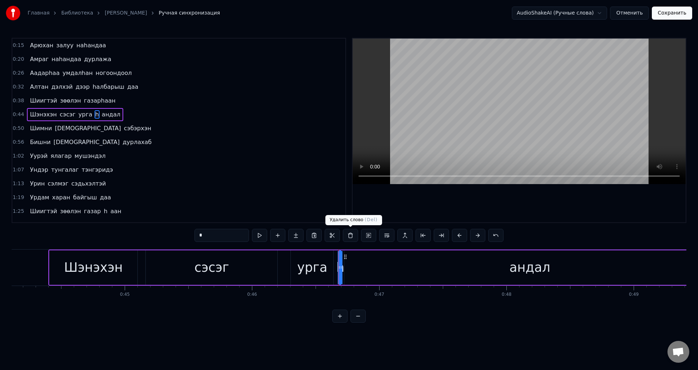
click at [352, 232] on button at bounding box center [350, 235] width 15 height 13
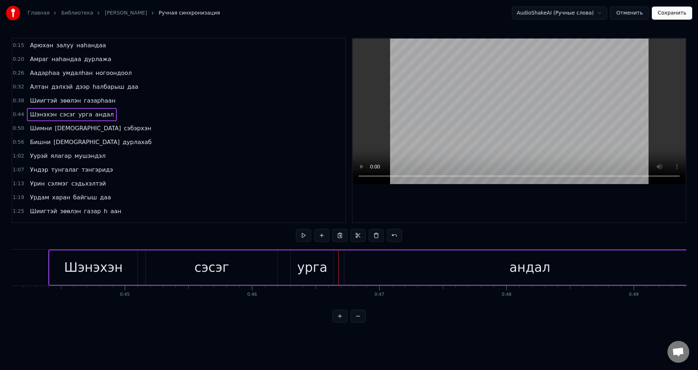
click at [95, 118] on span "андал" at bounding box center [105, 114] width 20 height 8
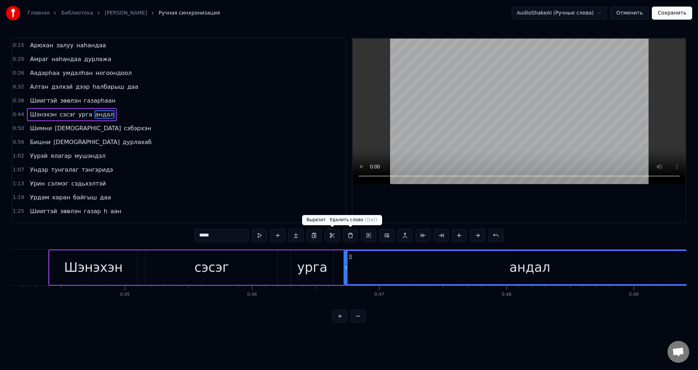
click at [349, 236] on button at bounding box center [350, 235] width 15 height 13
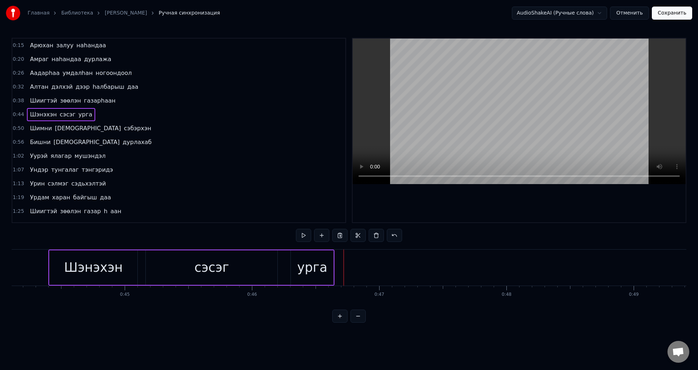
click at [79, 116] on span "урга" at bounding box center [85, 114] width 15 height 8
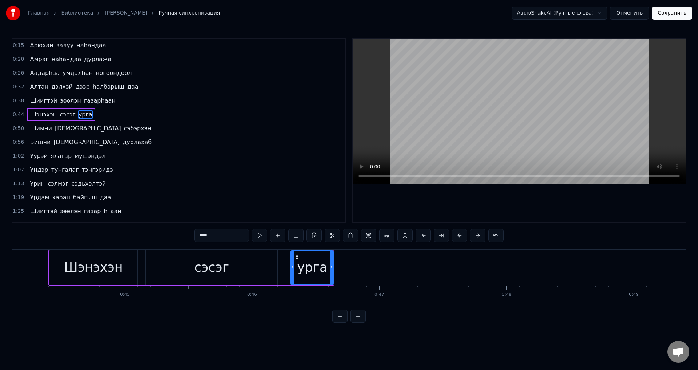
click at [213, 235] on input "****" at bounding box center [222, 235] width 55 height 13
paste input "******"
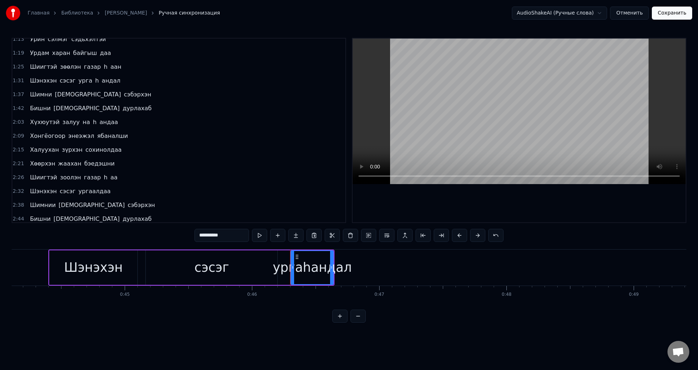
scroll to position [148, 0]
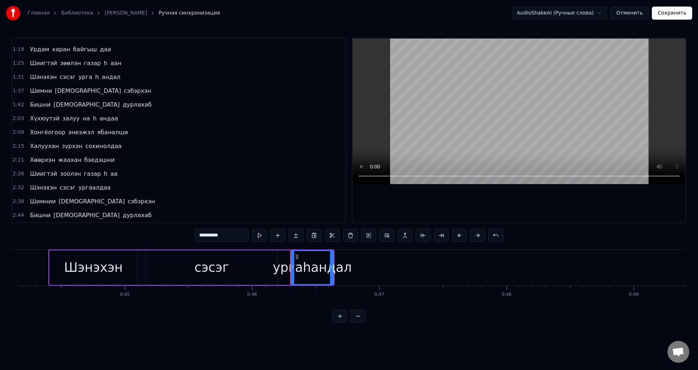
click at [95, 77] on span "h" at bounding box center [97, 77] width 5 height 8
type input "*"
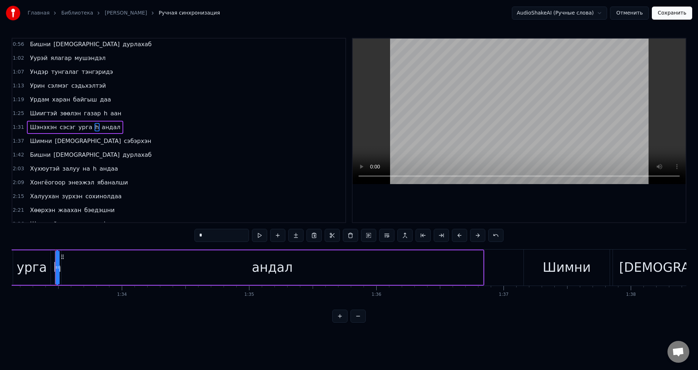
scroll to position [0, 11858]
click at [103, 116] on span "h" at bounding box center [105, 113] width 5 height 8
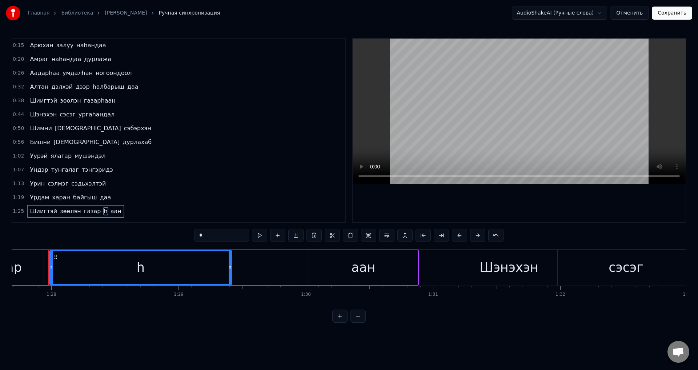
scroll to position [36, 0]
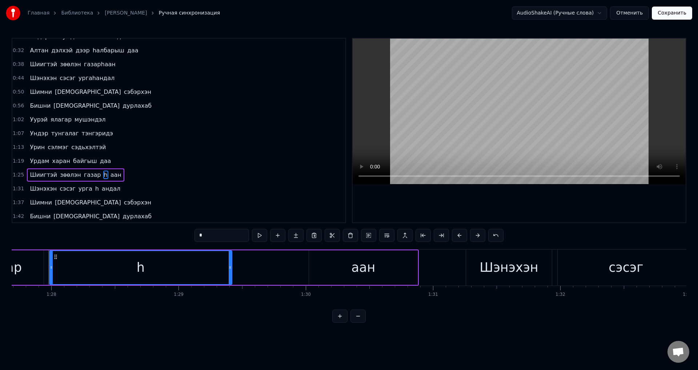
click at [103, 178] on span "h" at bounding box center [105, 175] width 5 height 8
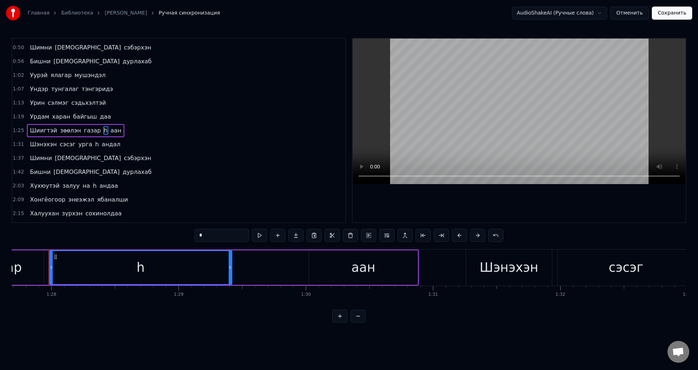
click at [103, 131] on span "h" at bounding box center [105, 130] width 5 height 8
click at [354, 239] on button at bounding box center [350, 235] width 15 height 13
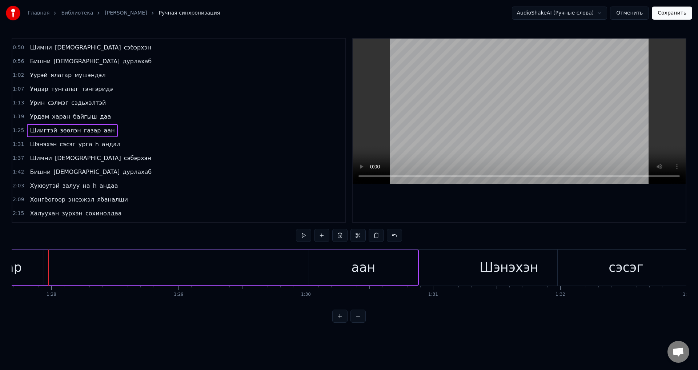
click at [103, 133] on span "аан" at bounding box center [109, 130] width 12 height 8
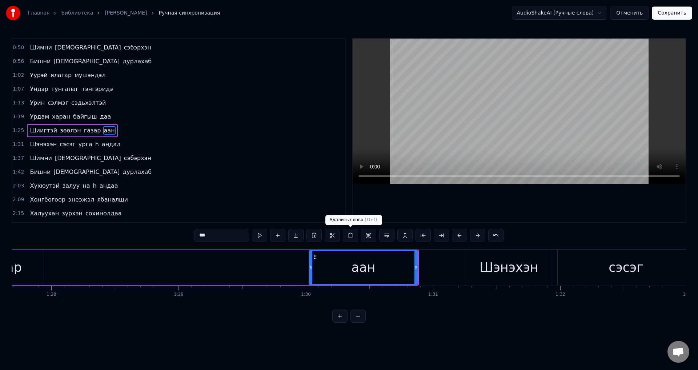
click at [348, 240] on button at bounding box center [350, 235] width 15 height 13
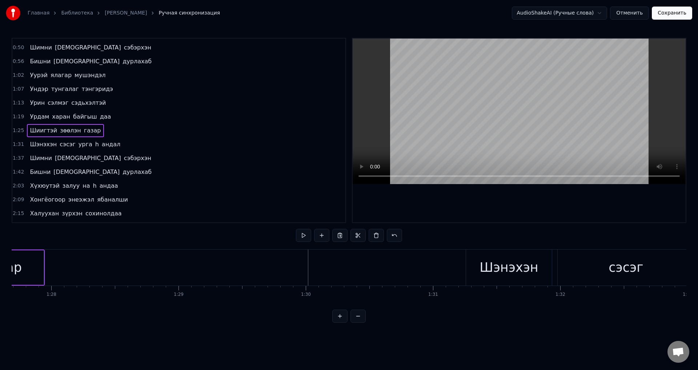
click at [83, 131] on span "газар" at bounding box center [92, 130] width 19 height 8
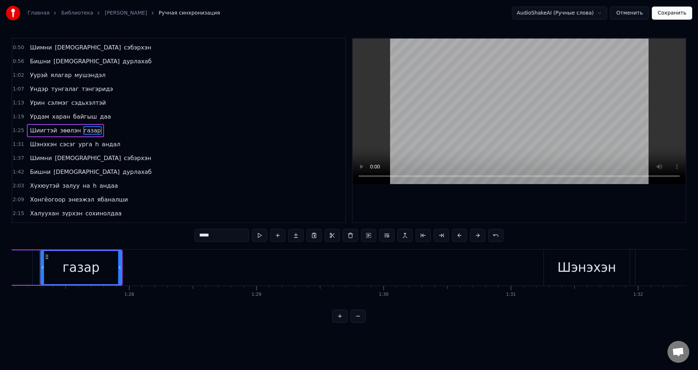
scroll to position [0, 11072]
click at [228, 232] on input "*****" at bounding box center [222, 235] width 55 height 13
click at [213, 236] on input "*****" at bounding box center [222, 235] width 55 height 13
paste input "****"
click at [95, 144] on span "h" at bounding box center [97, 144] width 5 height 8
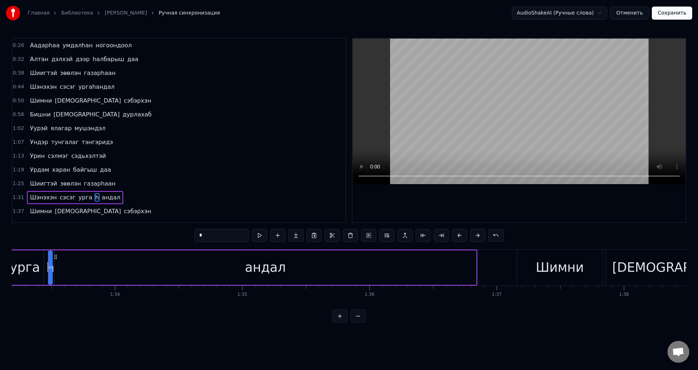
scroll to position [73, 0]
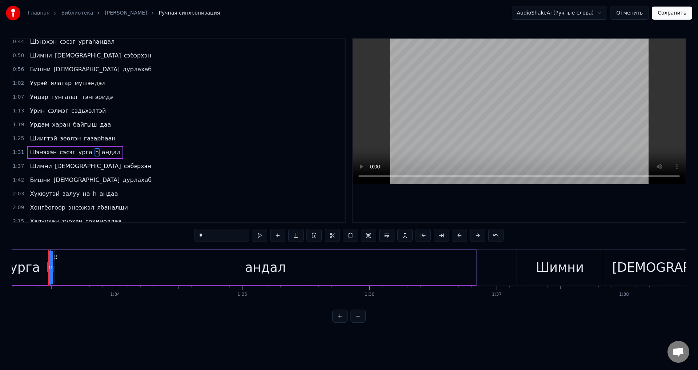
click at [43, 155] on span "Шэнэхэн" at bounding box center [43, 152] width 28 height 8
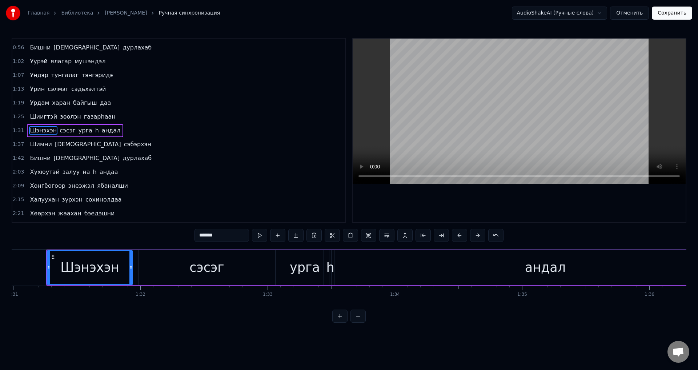
scroll to position [0, 11575]
click at [59, 133] on span "сэсэг" at bounding box center [67, 130] width 17 height 8
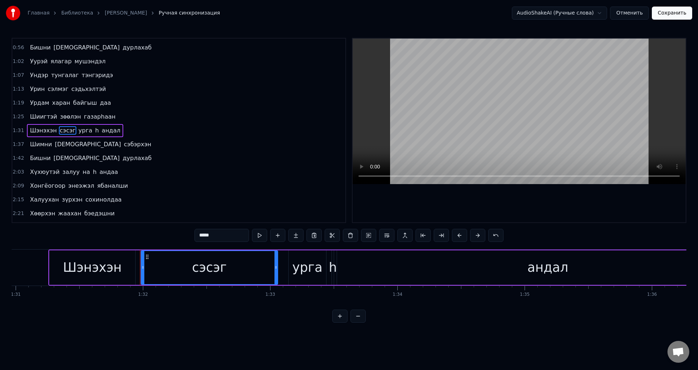
click at [95, 128] on span "h" at bounding box center [97, 130] width 5 height 8
type input "*"
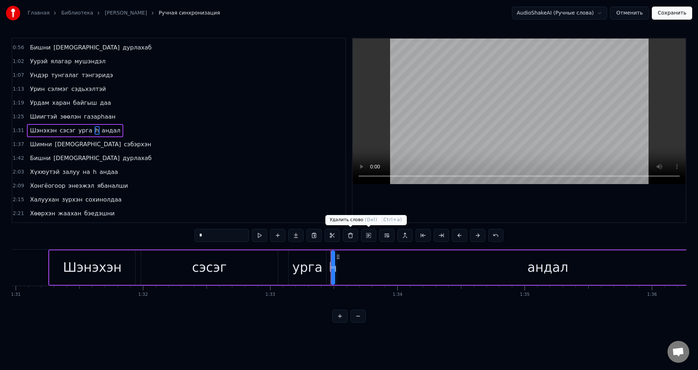
click at [354, 233] on button at bounding box center [350, 235] width 15 height 13
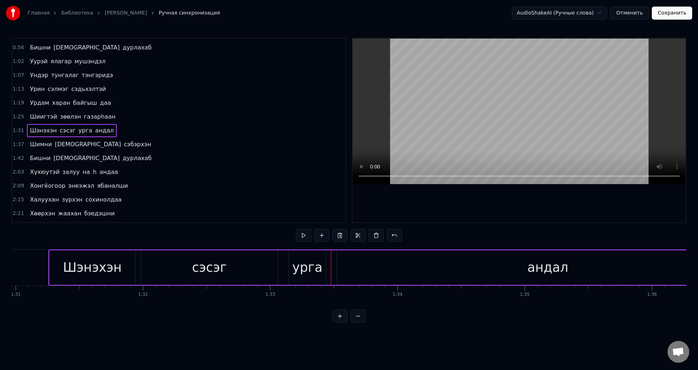
click at [95, 132] on span "андал" at bounding box center [105, 130] width 20 height 8
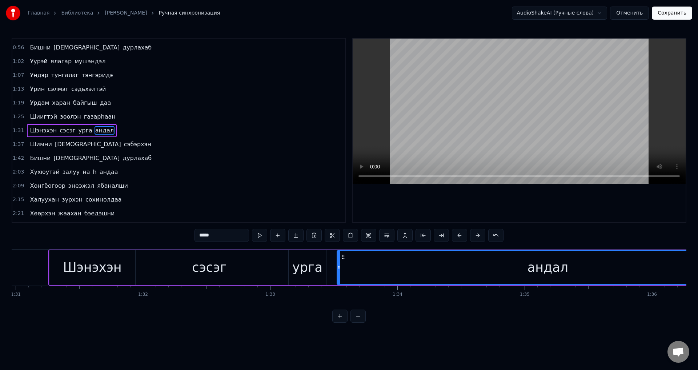
click at [198, 237] on input "*****" at bounding box center [222, 235] width 55 height 13
drag, startPoint x: 209, startPoint y: 234, endPoint x: 298, endPoint y: 241, distance: 89.0
click at [195, 233] on input "*****" at bounding box center [222, 235] width 55 height 13
click at [95, 131] on span "андал" at bounding box center [105, 130] width 20 height 8
drag, startPoint x: 350, startPoint y: 236, endPoint x: 282, endPoint y: 211, distance: 72.8
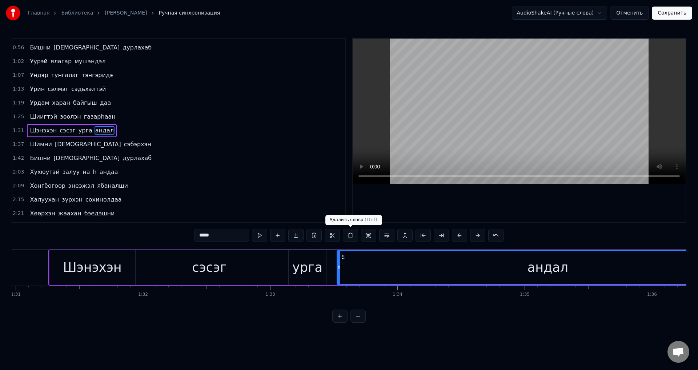
click at [351, 236] on button at bounding box center [350, 235] width 15 height 13
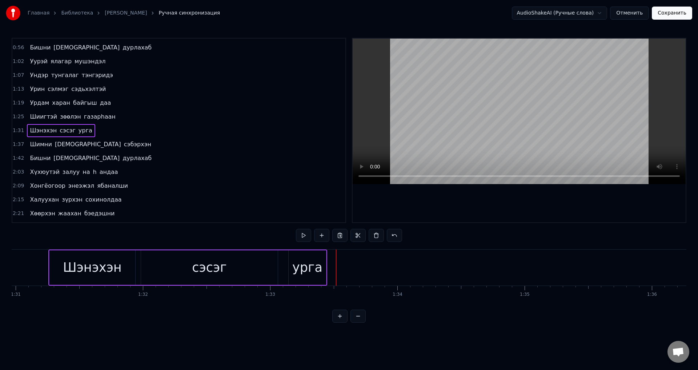
click at [78, 132] on span "урга" at bounding box center [85, 130] width 15 height 8
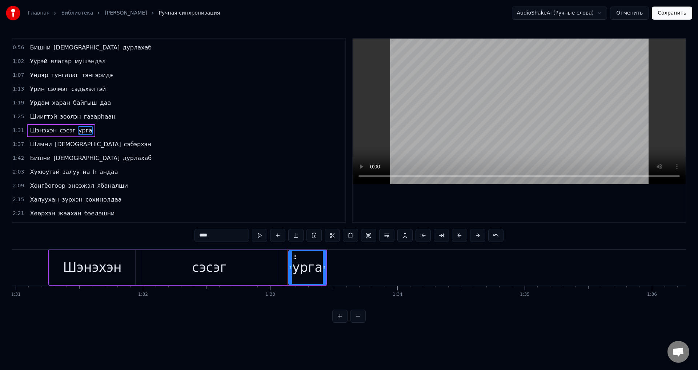
click at [223, 241] on input "****" at bounding box center [222, 235] width 55 height 13
paste input "******"
click at [99, 169] on span "андаа" at bounding box center [109, 172] width 20 height 8
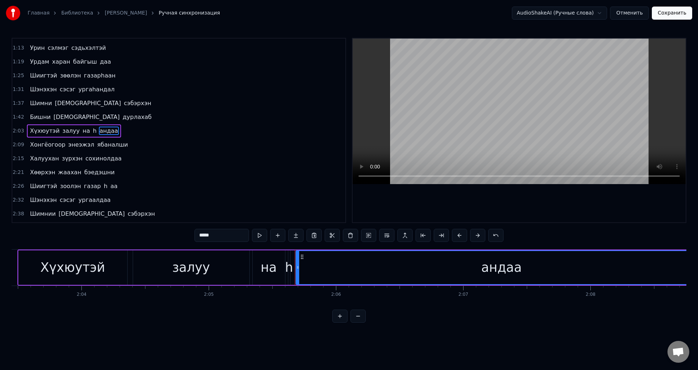
scroll to position [0, 15955]
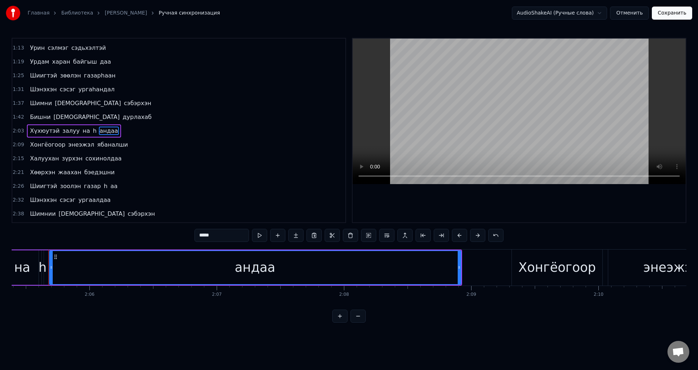
click at [99, 133] on span "андаа" at bounding box center [109, 131] width 20 height 8
click at [92, 131] on span "h" at bounding box center [94, 130] width 5 height 8
type input "*"
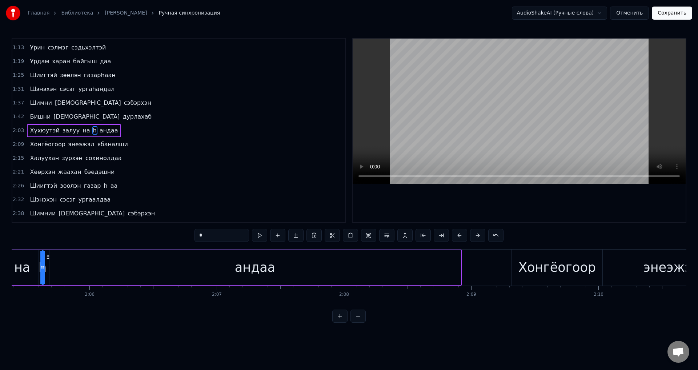
scroll to position [0, 15948]
click at [345, 239] on button at bounding box center [350, 235] width 15 height 13
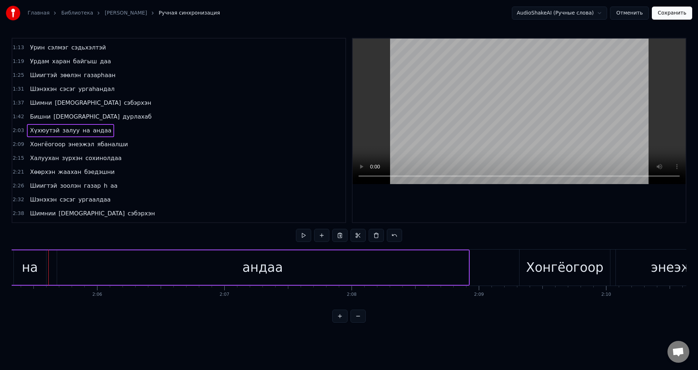
click at [92, 132] on span "андаа" at bounding box center [102, 130] width 20 height 8
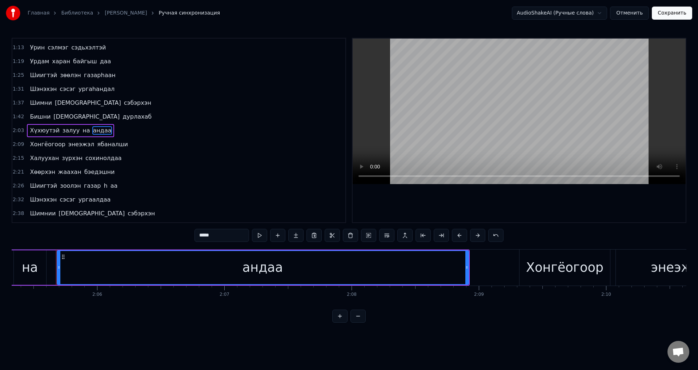
click at [92, 132] on span "андаа" at bounding box center [102, 130] width 20 height 8
click at [82, 134] on span "на" at bounding box center [86, 130] width 9 height 8
type input "**"
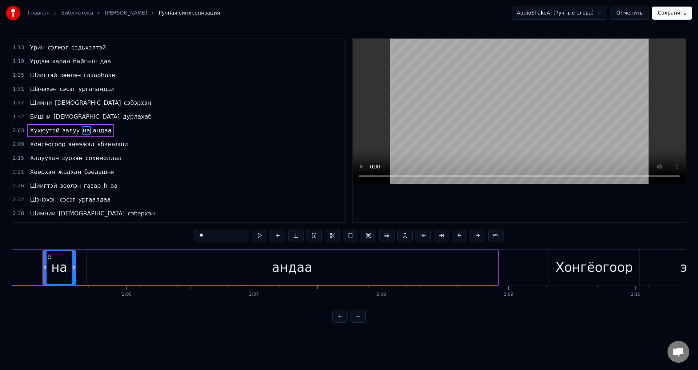
scroll to position [0, 15912]
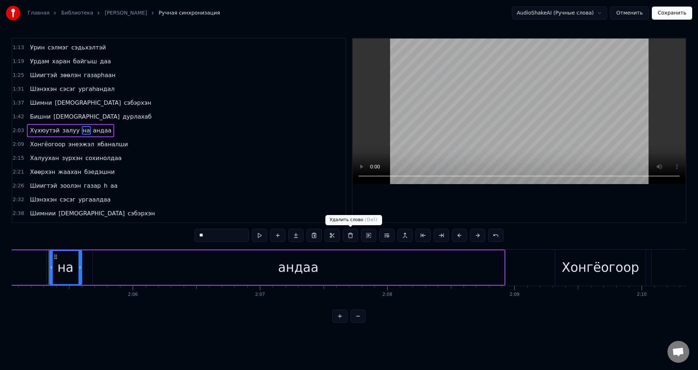
click at [348, 237] on button at bounding box center [350, 235] width 15 height 13
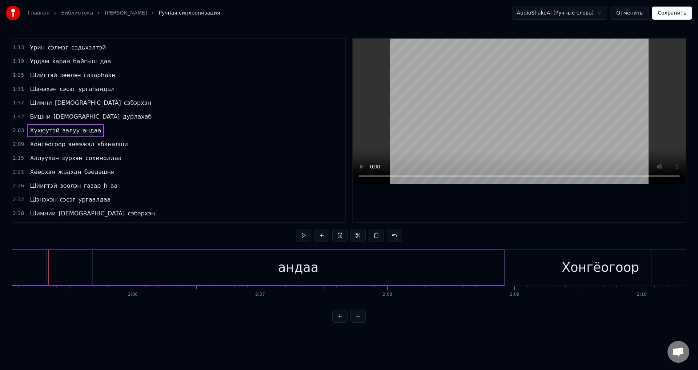
click at [84, 132] on span "андаа" at bounding box center [92, 130] width 20 height 8
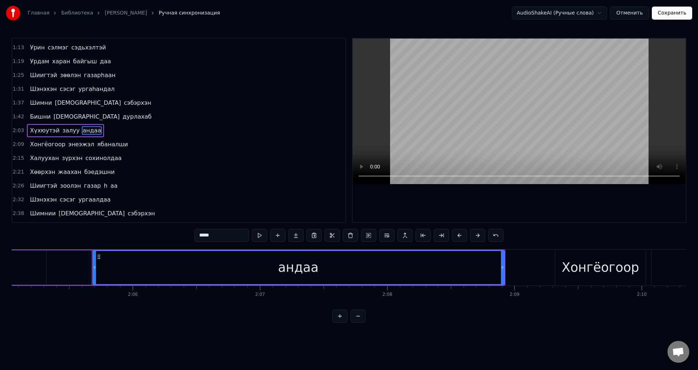
click at [200, 235] on input "*****" at bounding box center [222, 235] width 55 height 13
paste input "***"
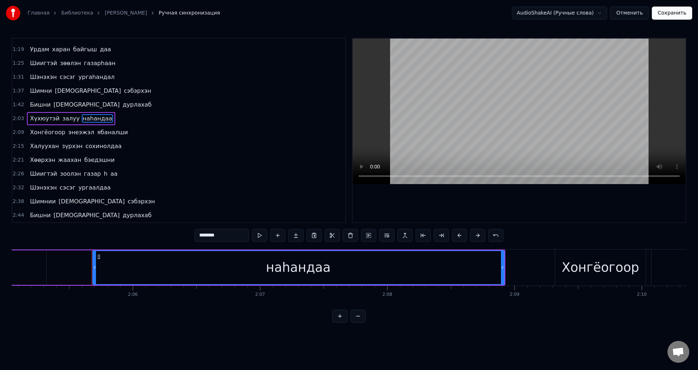
click at [110, 175] on span "аа" at bounding box center [114, 173] width 9 height 8
type input "**"
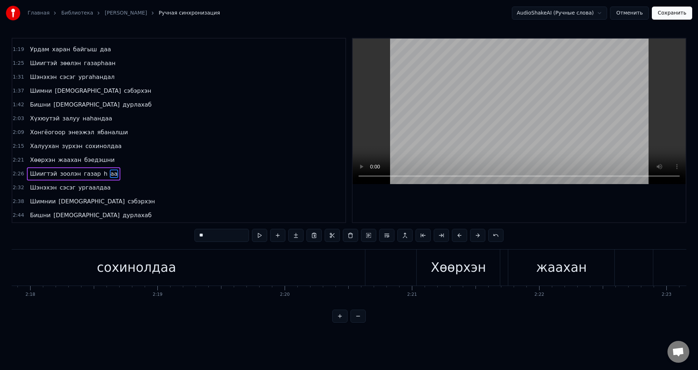
click at [97, 174] on div "Шиигтэй зоолэн газар h аа" at bounding box center [73, 173] width 93 height 13
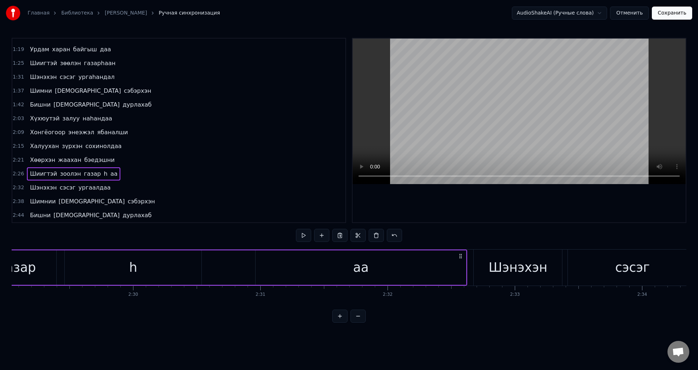
click at [103, 173] on span "h" at bounding box center [105, 173] width 5 height 8
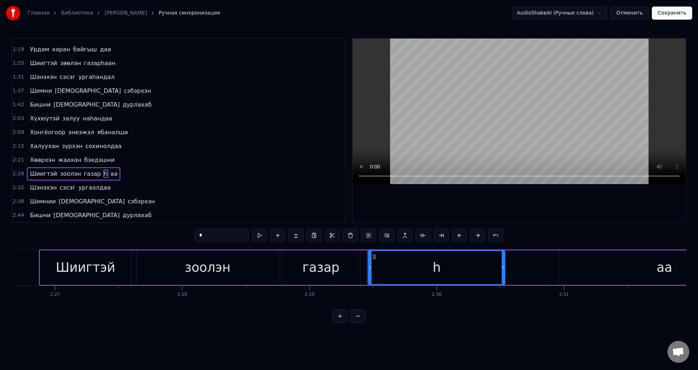
scroll to position [0, 18653]
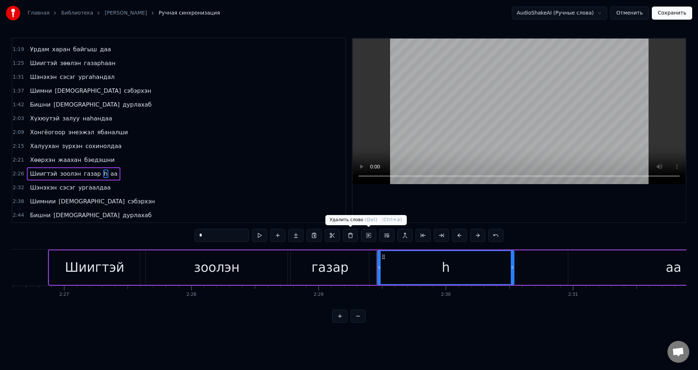
click at [354, 232] on button at bounding box center [350, 235] width 15 height 13
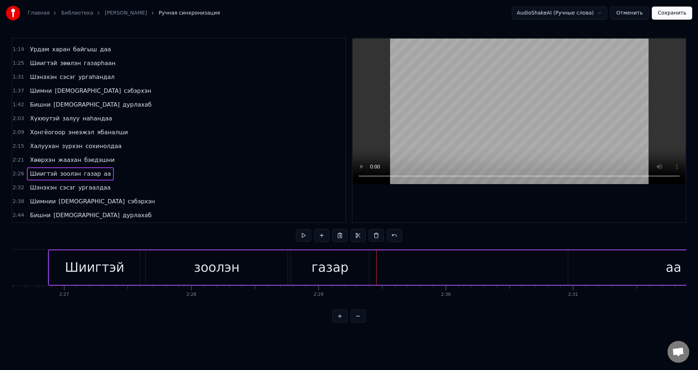
drag, startPoint x: 98, startPoint y: 173, endPoint x: 202, endPoint y: 210, distance: 110.1
click at [103, 173] on span "аа" at bounding box center [107, 173] width 9 height 8
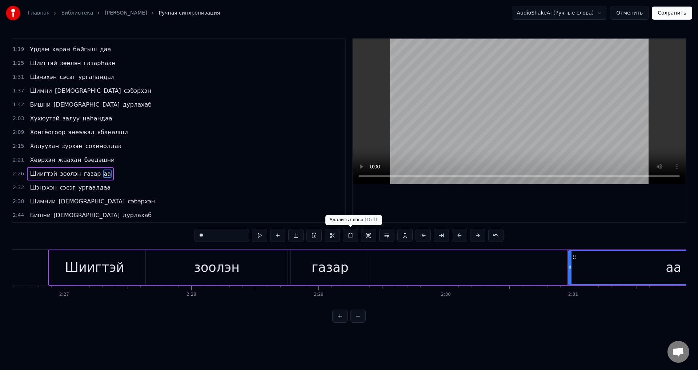
click at [345, 235] on button at bounding box center [350, 235] width 15 height 13
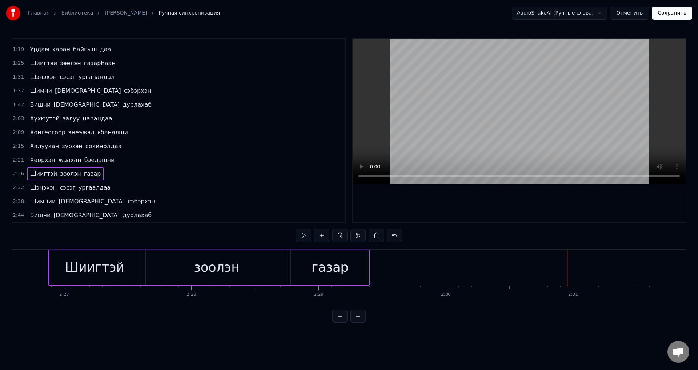
click at [83, 172] on span "газар" at bounding box center [92, 173] width 19 height 8
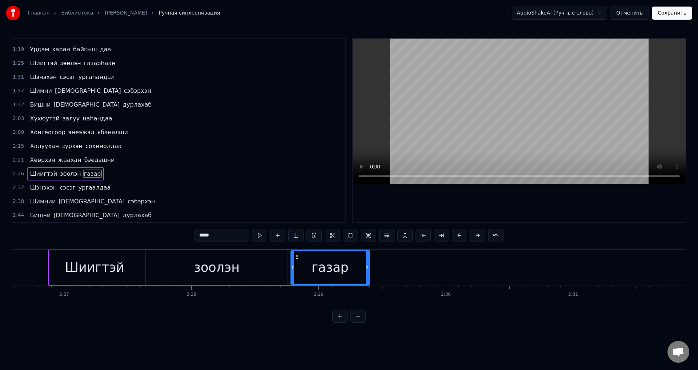
click at [218, 233] on input "*****" at bounding box center [222, 235] width 55 height 13
click at [217, 236] on input "*****" at bounding box center [222, 235] width 55 height 13
paste input "***"
type input "********"
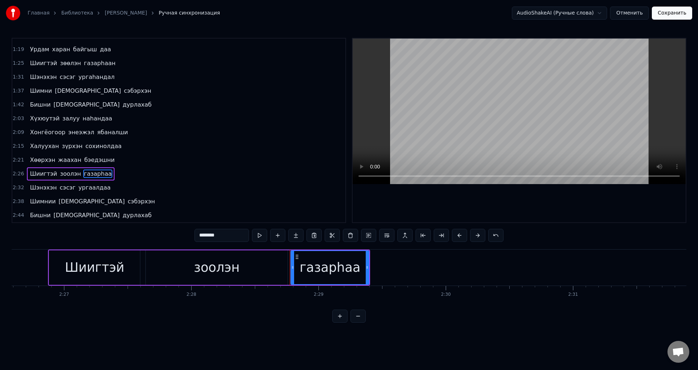
click at [673, 11] on button "Сохранить" at bounding box center [672, 13] width 40 height 13
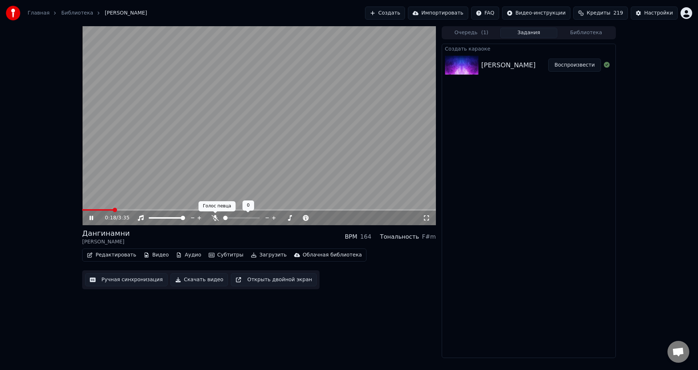
click at [217, 219] on icon at bounding box center [215, 218] width 7 height 6
click at [91, 217] on icon at bounding box center [91, 218] width 4 height 4
click at [93, 208] on video at bounding box center [259, 125] width 354 height 199
click at [92, 209] on span at bounding box center [87, 209] width 10 height 1
click at [94, 216] on icon at bounding box center [96, 218] width 17 height 6
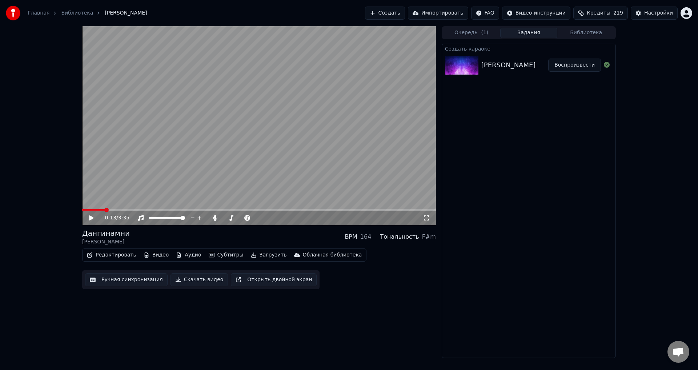
click at [88, 218] on div "0:13 / 3:35" at bounding box center [259, 217] width 348 height 7
click at [91, 220] on icon at bounding box center [91, 217] width 4 height 5
click at [91, 220] on icon at bounding box center [96, 218] width 17 height 6
click at [105, 210] on span at bounding box center [98, 209] width 32 height 1
click at [94, 216] on icon at bounding box center [96, 218] width 17 height 6
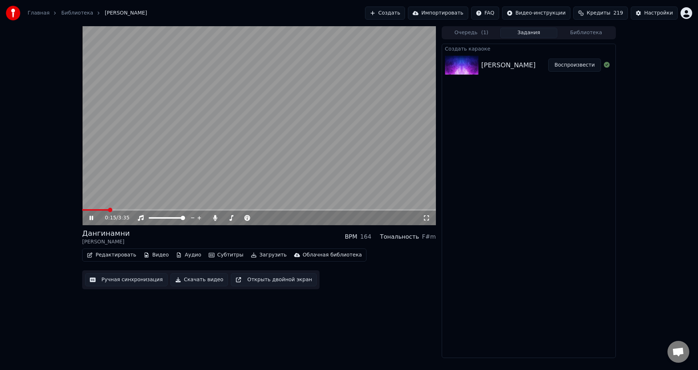
click at [93, 216] on icon at bounding box center [91, 218] width 4 height 4
click at [93, 216] on icon at bounding box center [96, 218] width 17 height 6
click at [93, 216] on icon at bounding box center [91, 218] width 4 height 4
click at [105, 209] on span at bounding box center [102, 209] width 41 height 1
click at [101, 208] on video at bounding box center [259, 125] width 354 height 199
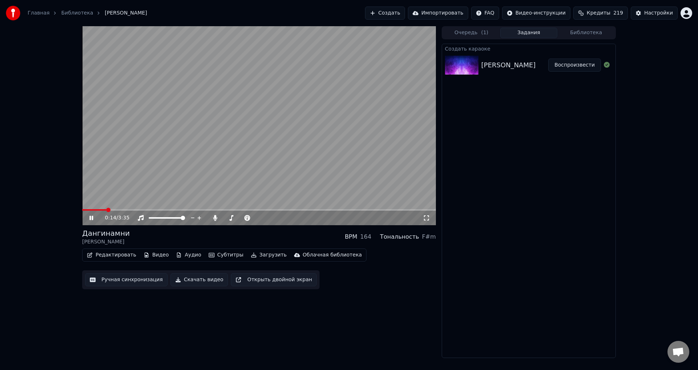
click at [93, 212] on div "0:14 / 3:35" at bounding box center [259, 218] width 354 height 15
click at [93, 213] on div "0:15 / 3:35" at bounding box center [259, 218] width 354 height 15
click at [93, 215] on div "0:18 / 3:35" at bounding box center [259, 218] width 354 height 15
click at [93, 215] on icon at bounding box center [96, 218] width 17 height 6
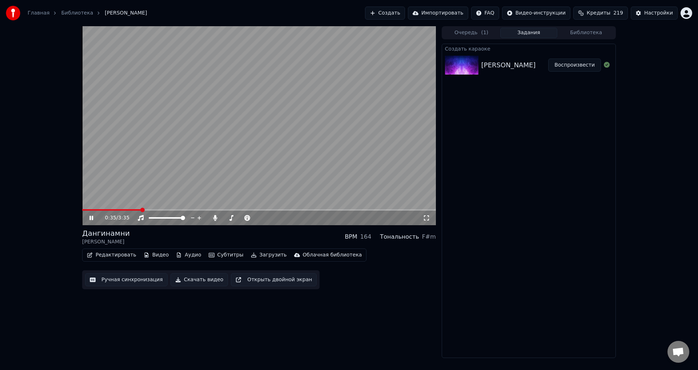
click at [93, 215] on icon at bounding box center [96, 218] width 17 height 6
click at [94, 215] on icon at bounding box center [96, 218] width 17 height 6
click at [140, 210] on span at bounding box center [110, 209] width 57 height 1
click at [98, 216] on icon at bounding box center [96, 218] width 17 height 6
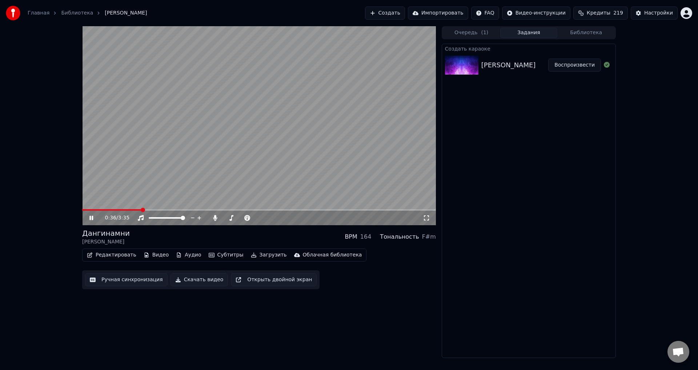
click at [98, 216] on icon at bounding box center [96, 218] width 17 height 6
click at [99, 216] on icon at bounding box center [96, 218] width 17 height 6
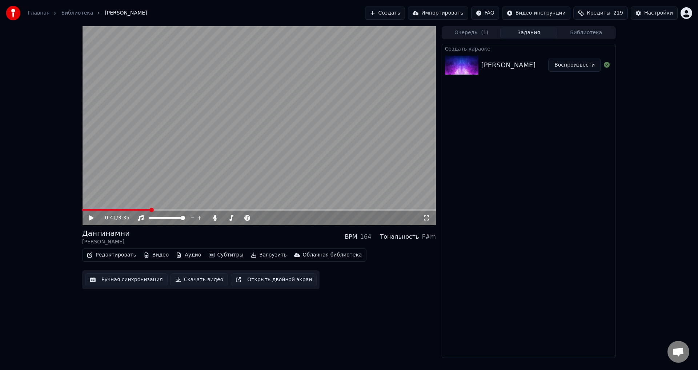
click at [99, 216] on icon at bounding box center [96, 218] width 17 height 6
click at [157, 209] on span at bounding box center [120, 209] width 76 height 1
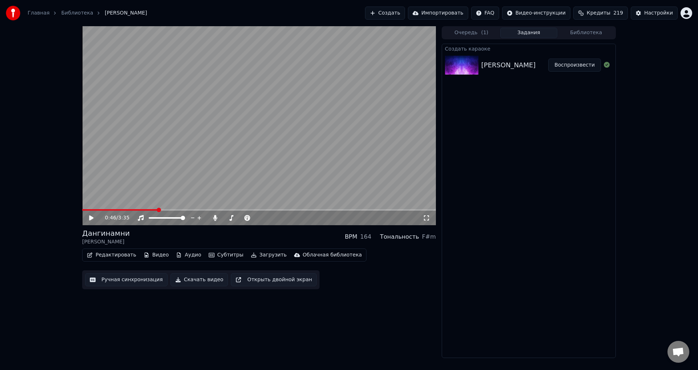
click at [153, 208] on video at bounding box center [259, 125] width 354 height 199
click at [147, 208] on video at bounding box center [259, 125] width 354 height 199
click at [148, 210] on span at bounding box center [120, 209] width 77 height 1
click at [143, 210] on span at bounding box center [112, 209] width 61 height 1
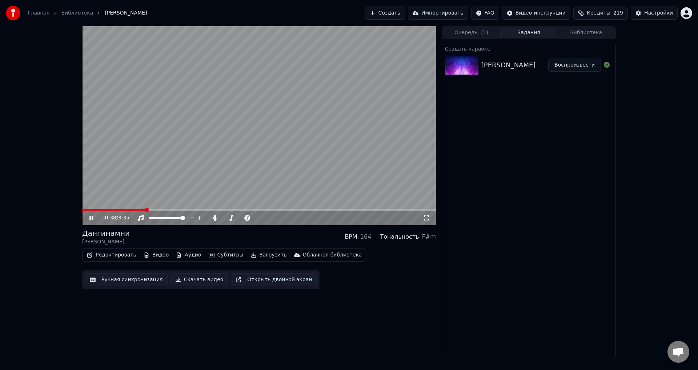
click at [137, 208] on video at bounding box center [259, 125] width 354 height 199
click at [132, 209] on video at bounding box center [259, 125] width 354 height 199
click at [87, 219] on div "1:00 / 3:35" at bounding box center [259, 217] width 348 height 7
click at [93, 218] on icon at bounding box center [96, 218] width 17 height 6
click at [149, 208] on video at bounding box center [259, 125] width 354 height 199
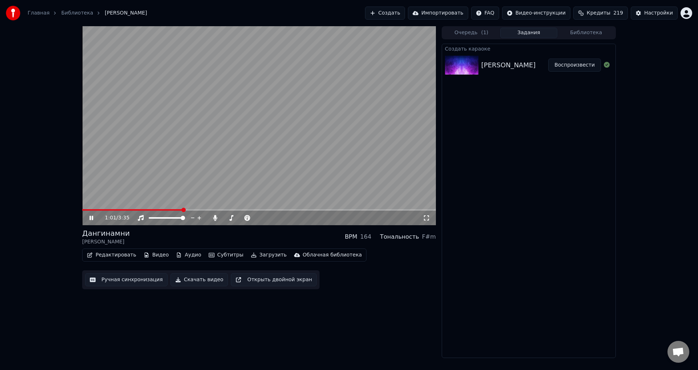
click at [150, 208] on video at bounding box center [259, 125] width 354 height 199
click at [153, 211] on div "1:01 / 3:35" at bounding box center [259, 218] width 354 height 15
click at [152, 211] on div "1:01 / 3:35" at bounding box center [259, 218] width 354 height 15
click at [151, 210] on span at bounding box center [132, 209] width 101 height 1
click at [88, 219] on div "0:42 / 3:35" at bounding box center [259, 217] width 348 height 7
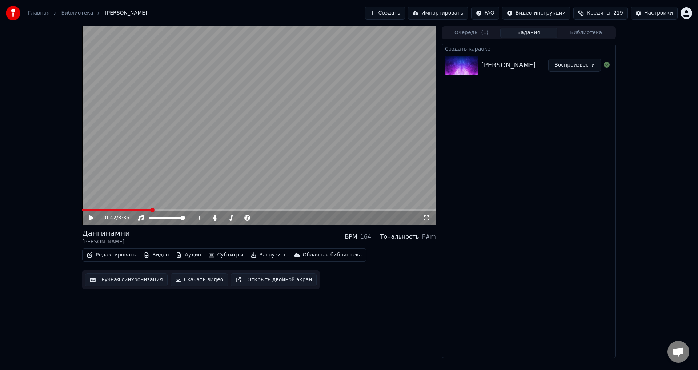
click at [89, 219] on icon at bounding box center [96, 218] width 17 height 6
click at [177, 210] on span at bounding box center [147, 209] width 130 height 1
click at [92, 220] on icon at bounding box center [96, 218] width 17 height 6
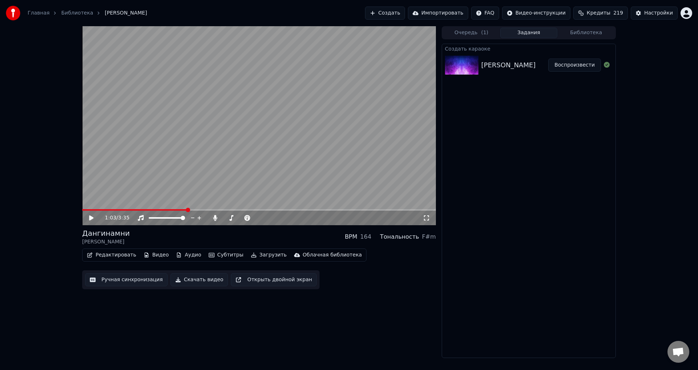
click at [92, 220] on icon at bounding box center [96, 218] width 17 height 6
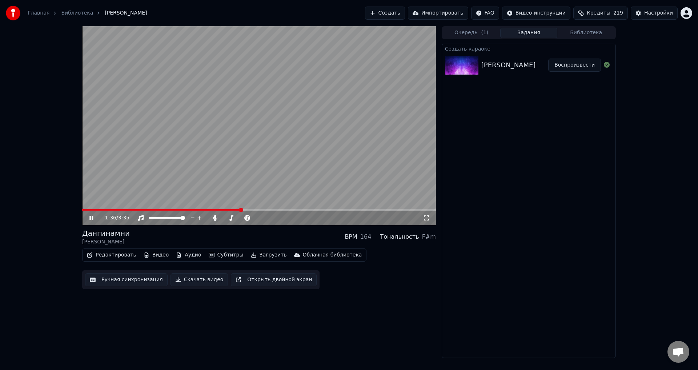
click at [92, 220] on icon at bounding box center [96, 218] width 17 height 6
click at [276, 209] on span at bounding box center [259, 209] width 354 height 1
click at [318, 210] on span at bounding box center [206, 209] width 248 height 1
click at [369, 209] on span at bounding box center [259, 209] width 354 height 1
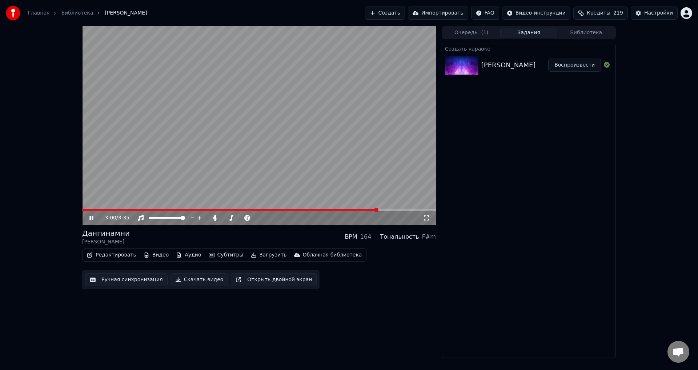
click at [377, 211] on span at bounding box center [259, 209] width 354 height 1
click at [387, 211] on span at bounding box center [259, 209] width 354 height 1
click at [396, 210] on span at bounding box center [259, 209] width 354 height 1
click at [403, 210] on span at bounding box center [259, 209] width 354 height 1
click at [410, 210] on span at bounding box center [259, 209] width 354 height 1
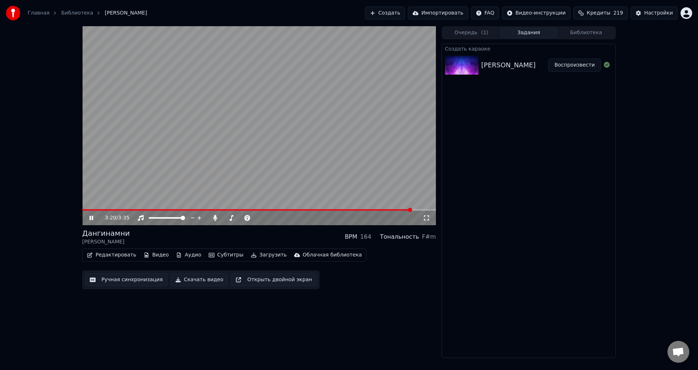
click at [414, 209] on span at bounding box center [259, 209] width 354 height 1
click at [401, 209] on video at bounding box center [259, 125] width 354 height 199
click at [389, 209] on video at bounding box center [259, 125] width 354 height 199
click at [388, 211] on div "3:23 / 3:35" at bounding box center [259, 218] width 354 height 15
click at [386, 210] on span at bounding box center [234, 209] width 304 height 1
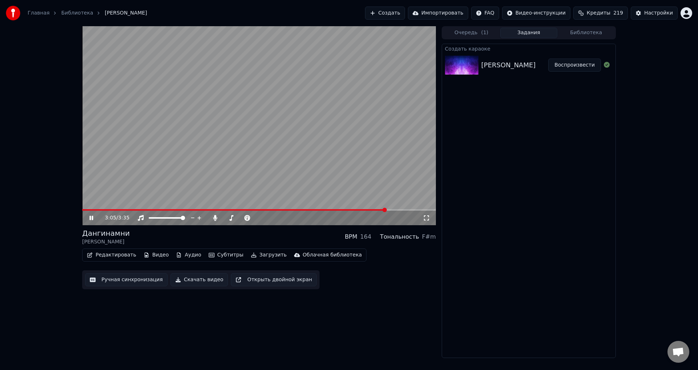
click at [369, 211] on div "3:05 / 3:35" at bounding box center [259, 218] width 354 height 15
click at [91, 220] on icon at bounding box center [96, 218] width 17 height 6
click at [342, 211] on span at bounding box center [212, 209] width 261 height 1
click at [91, 216] on icon at bounding box center [91, 217] width 4 height 5
click at [95, 217] on icon at bounding box center [96, 218] width 17 height 6
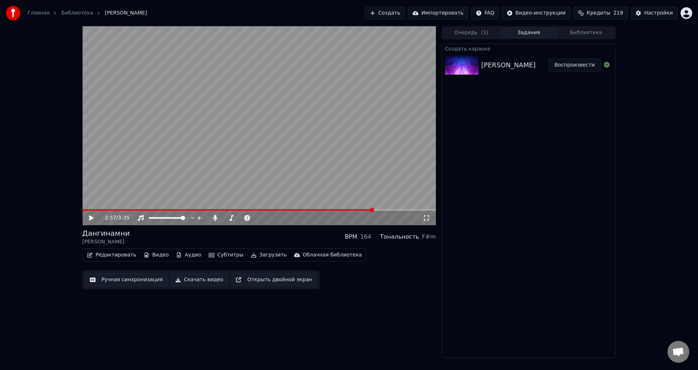
click at [125, 275] on button "Ручная синхронизация" at bounding box center [126, 279] width 83 height 13
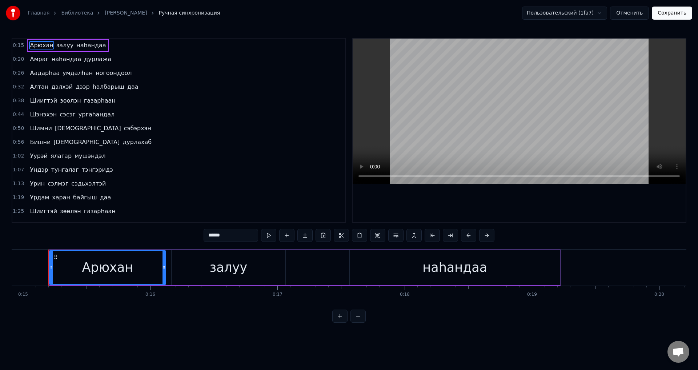
scroll to position [148, 0]
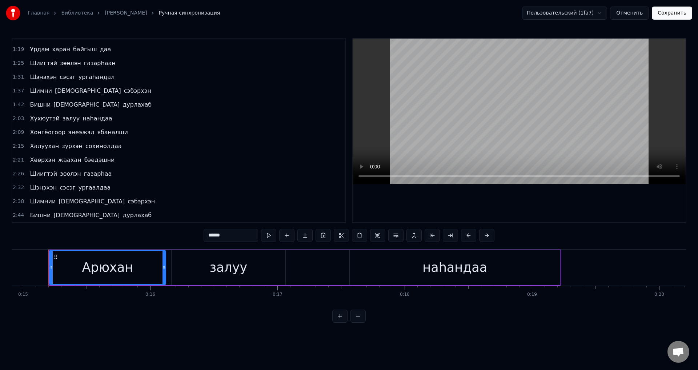
click at [122, 213] on span "дурлахаб" at bounding box center [137, 215] width 31 height 8
type input "********"
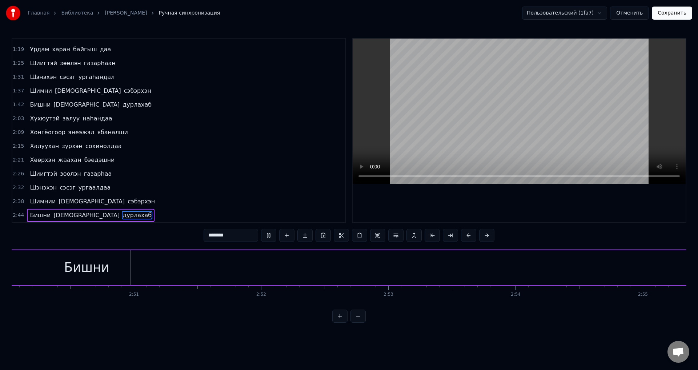
scroll to position [0, 21638]
click at [122, 213] on span "дурлахаб" at bounding box center [137, 215] width 31 height 8
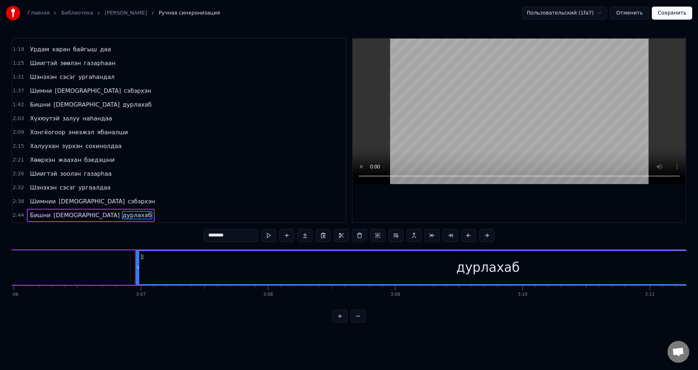
scroll to position [0, 23753]
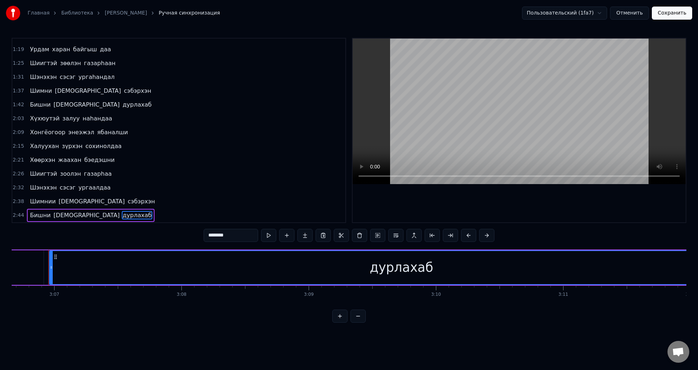
click at [122, 108] on span "дурлахаб" at bounding box center [137, 104] width 31 height 8
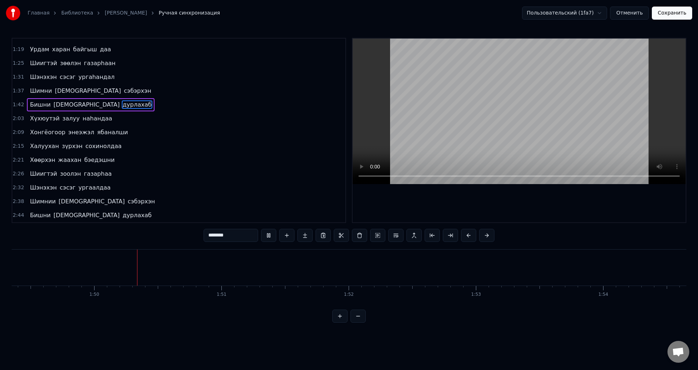
scroll to position [0, 13921]
click at [45, 214] on span "Бишни" at bounding box center [40, 215] width 22 height 8
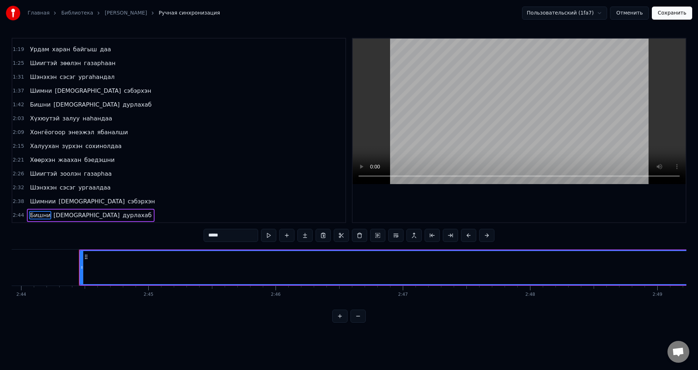
scroll to position [0, 20890]
click at [43, 213] on span "Бишни" at bounding box center [40, 215] width 22 height 8
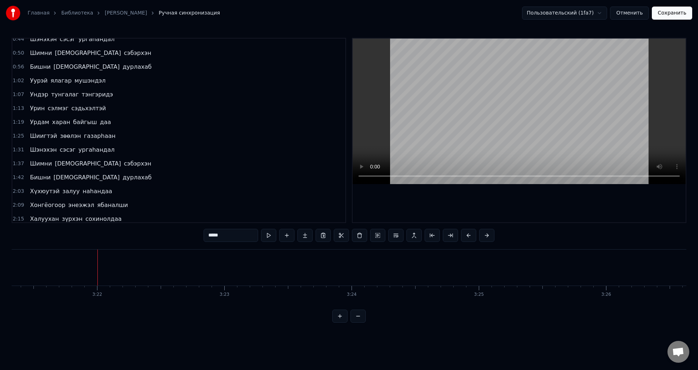
scroll to position [0, 0]
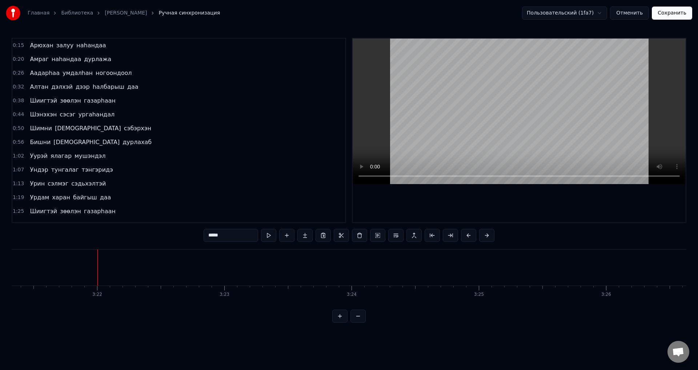
click at [47, 49] on span "Арюхан" at bounding box center [41, 45] width 25 height 8
type input "******"
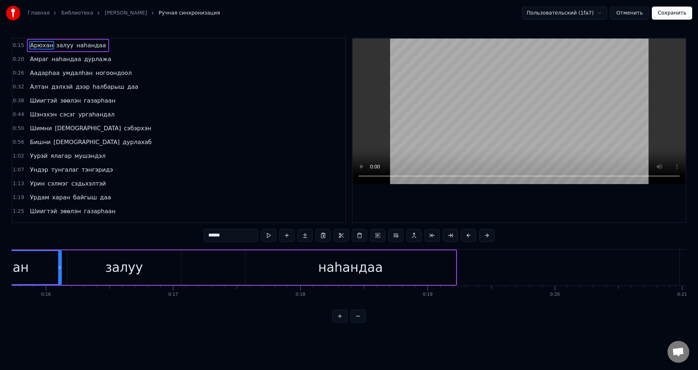
scroll to position [0, 1897]
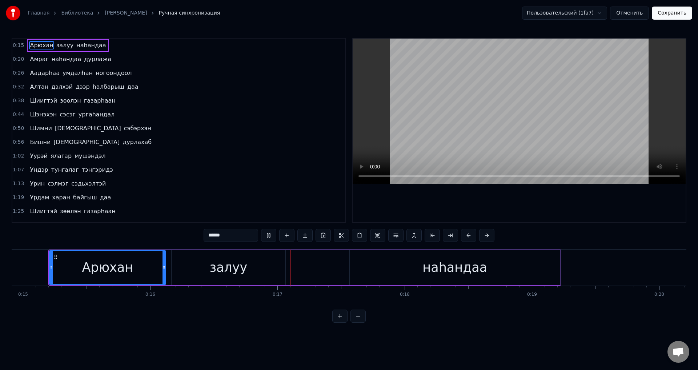
click at [47, 196] on div "Урдам харан байгыш даа" at bounding box center [70, 197] width 87 height 13
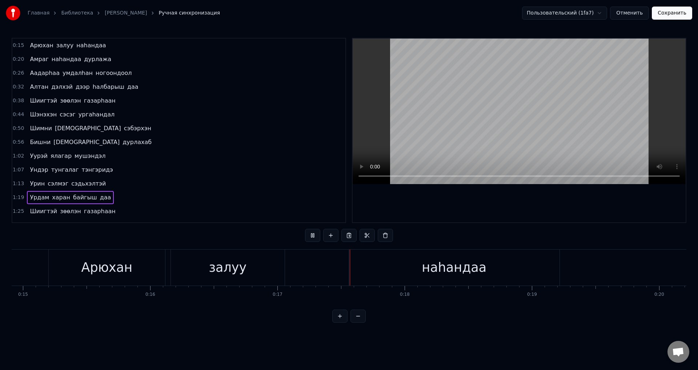
click at [41, 195] on span "Урдам" at bounding box center [39, 197] width 21 height 8
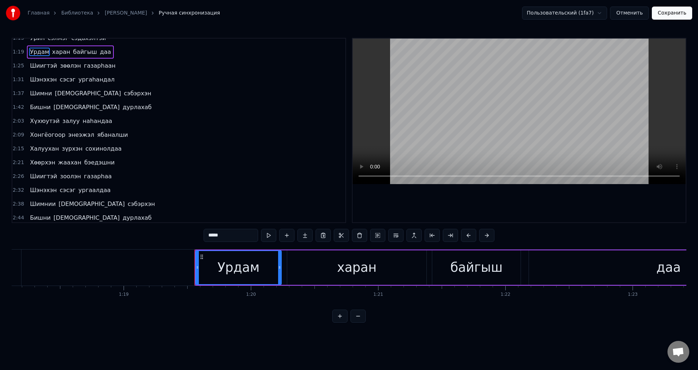
scroll to position [0, 10087]
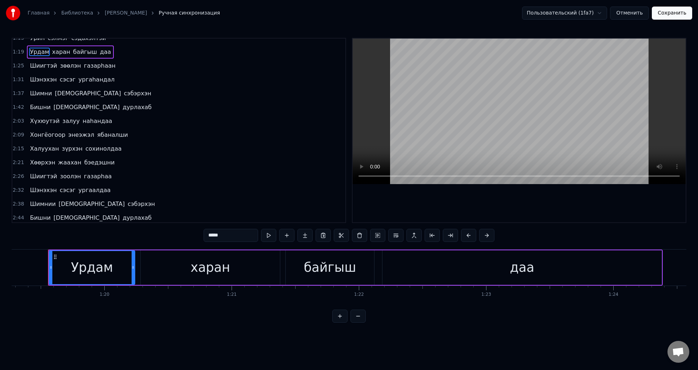
click at [34, 217] on span "Бишни" at bounding box center [40, 217] width 22 height 8
type input "*****"
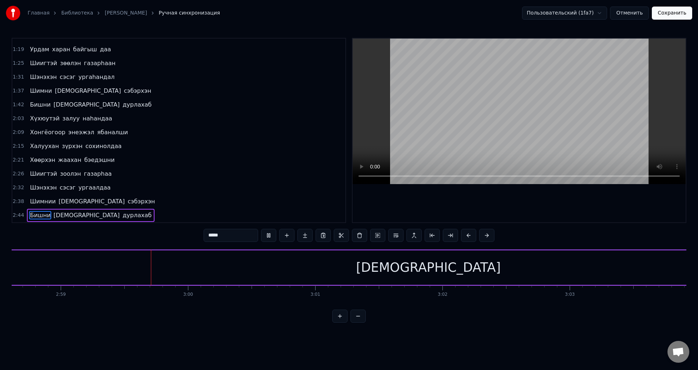
scroll to position [0, 22729]
click at [666, 16] on button "Сохранить" at bounding box center [672, 13] width 40 height 13
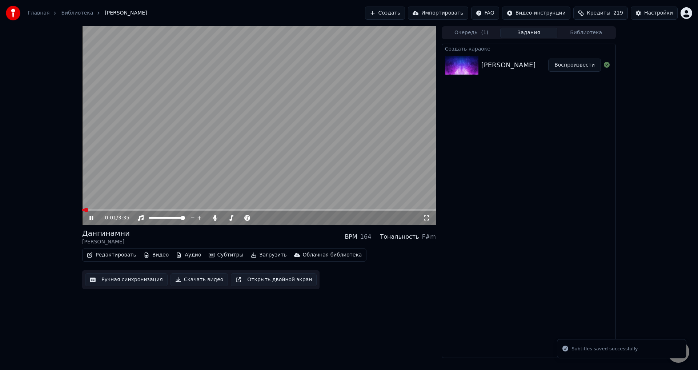
click at [91, 219] on icon at bounding box center [96, 218] width 17 height 6
click at [114, 251] on button "Редактировать" at bounding box center [111, 255] width 55 height 10
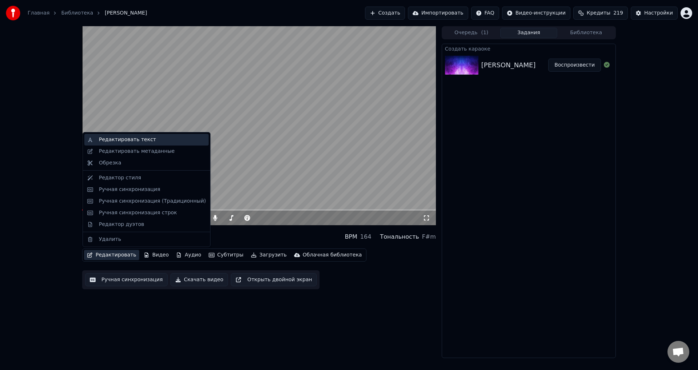
click at [152, 141] on div "Редактировать текст" at bounding box center [152, 139] width 107 height 7
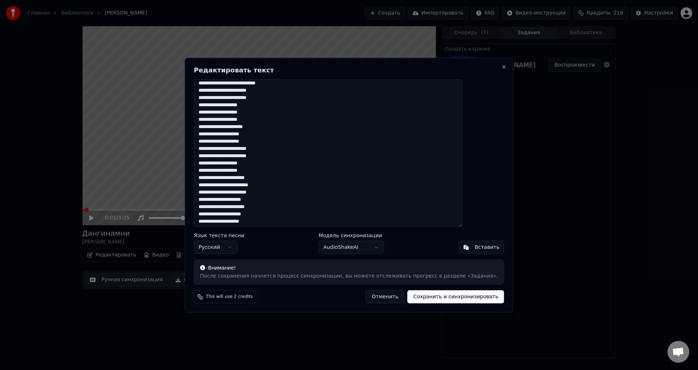
scroll to position [33, 0]
click at [501, 65] on button "Close" at bounding box center [504, 67] width 6 height 6
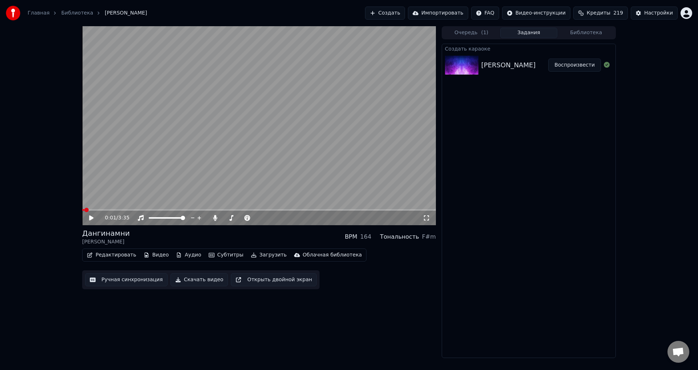
click at [97, 209] on span at bounding box center [259, 209] width 354 height 1
click at [103, 210] on span at bounding box center [259, 209] width 354 height 1
click at [108, 211] on div "0:12 / 3:35" at bounding box center [259, 218] width 354 height 15
click at [115, 209] on span at bounding box center [259, 209] width 354 height 1
click at [125, 209] on span at bounding box center [259, 209] width 354 height 1
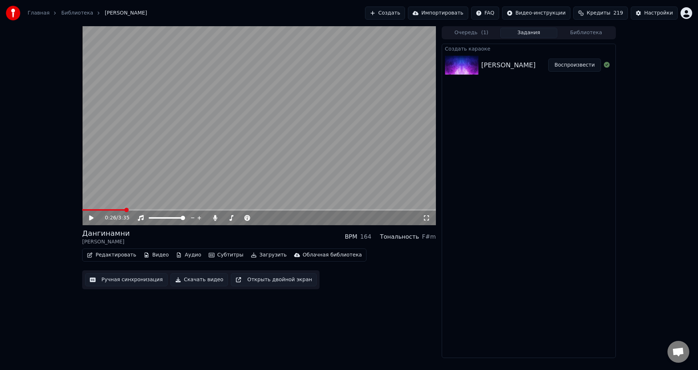
click at [357, 210] on span at bounding box center [259, 209] width 354 height 1
click at [97, 215] on div "2:47 / 3:35" at bounding box center [259, 217] width 348 height 7
click at [89, 216] on icon at bounding box center [91, 217] width 4 height 5
click at [369, 211] on div "2:47 / 3:35" at bounding box center [259, 218] width 354 height 15
click at [369, 208] on video at bounding box center [259, 125] width 354 height 199
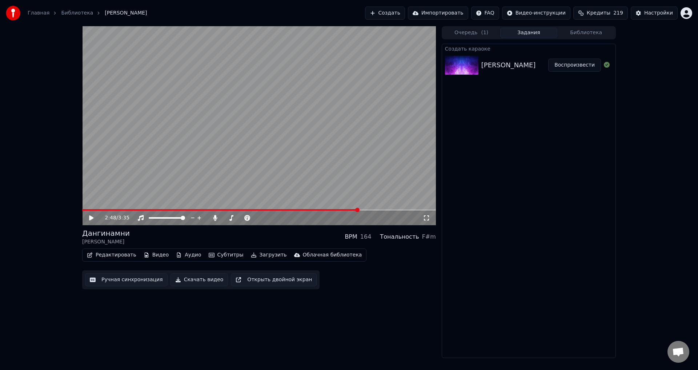
click at [370, 209] on video at bounding box center [259, 125] width 354 height 199
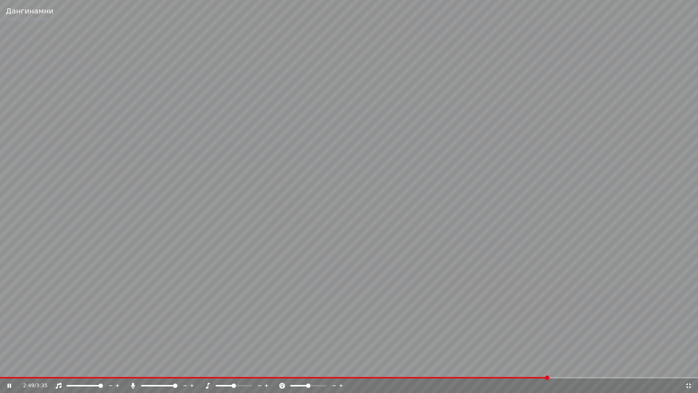
click at [579, 369] on div "2:49 / 3:35" at bounding box center [349, 385] width 698 height 15
click at [582, 369] on span at bounding box center [349, 377] width 698 height 1
click at [595, 369] on span at bounding box center [349, 377] width 698 height 1
click at [688, 369] on icon at bounding box center [688, 385] width 7 height 6
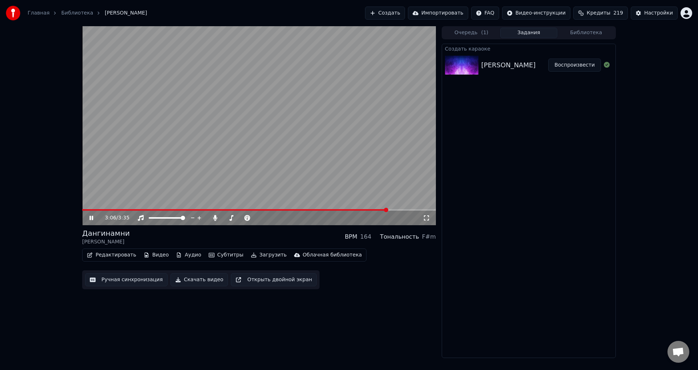
click at [377, 211] on span at bounding box center [234, 209] width 305 height 1
click at [90, 220] on icon at bounding box center [96, 218] width 17 height 6
click at [336, 211] on span at bounding box center [244, 209] width 324 height 1
click at [330, 172] on video at bounding box center [259, 125] width 354 height 199
click at [349, 209] on span at bounding box center [259, 209] width 354 height 1
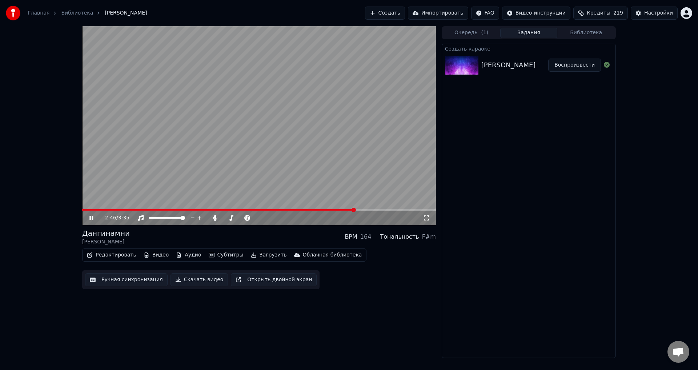
click at [354, 209] on span at bounding box center [259, 209] width 354 height 1
click at [368, 210] on span at bounding box center [259, 209] width 354 height 1
click at [390, 209] on span at bounding box center [259, 209] width 354 height 1
click at [394, 210] on span at bounding box center [259, 209] width 354 height 1
click at [398, 211] on div "3:10 / 3:35" at bounding box center [259, 218] width 354 height 15
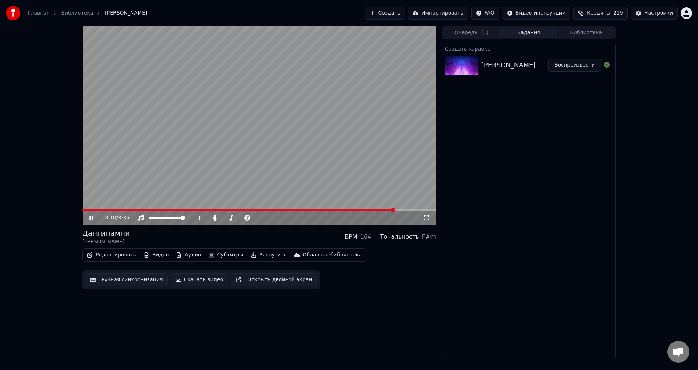
click at [398, 211] on span at bounding box center [259, 209] width 354 height 1
click at [401, 181] on video at bounding box center [259, 125] width 354 height 199
click at [118, 280] on button "Ручная синхронизация" at bounding box center [126, 279] width 83 height 13
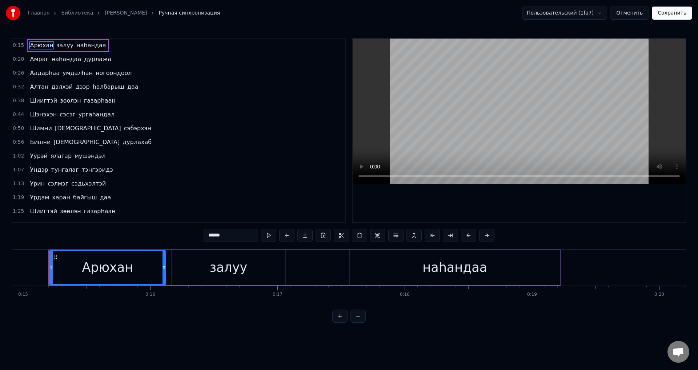
scroll to position [148, 0]
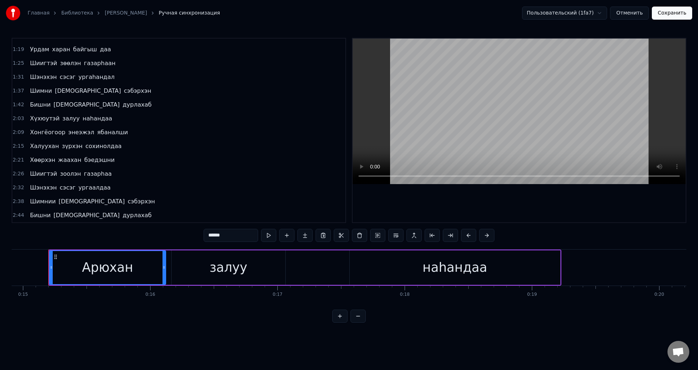
click at [122, 214] on span "дурлахаб" at bounding box center [137, 215] width 31 height 8
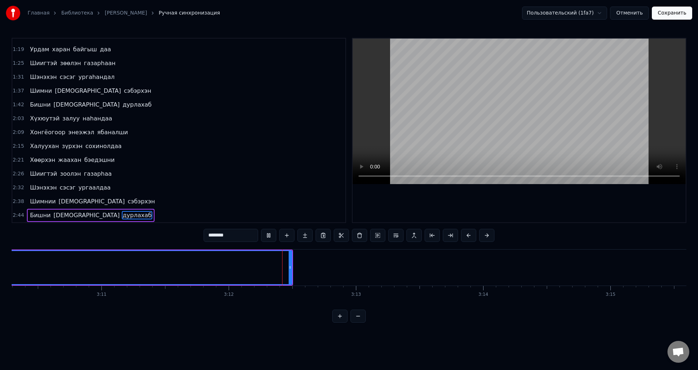
scroll to position [0, 24362]
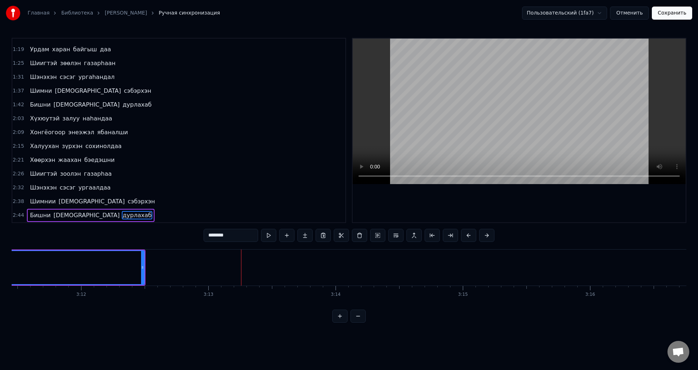
click at [122, 219] on span "дурлахаб" at bounding box center [137, 215] width 31 height 8
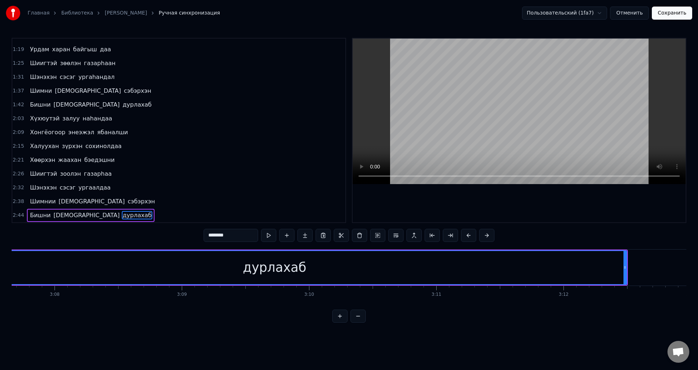
scroll to position [0, 23753]
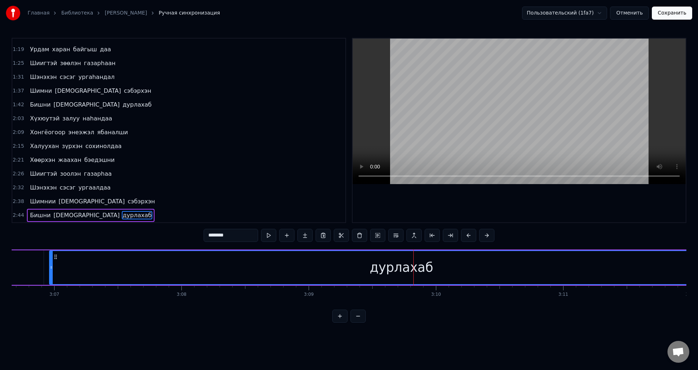
click at [127, 201] on span "сэбэрхэн" at bounding box center [141, 201] width 29 height 8
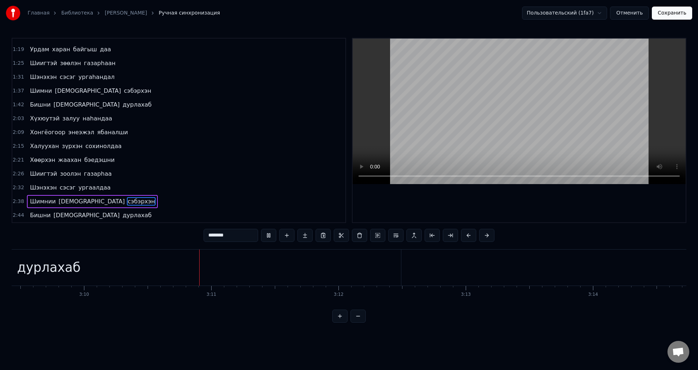
scroll to position [0, 24154]
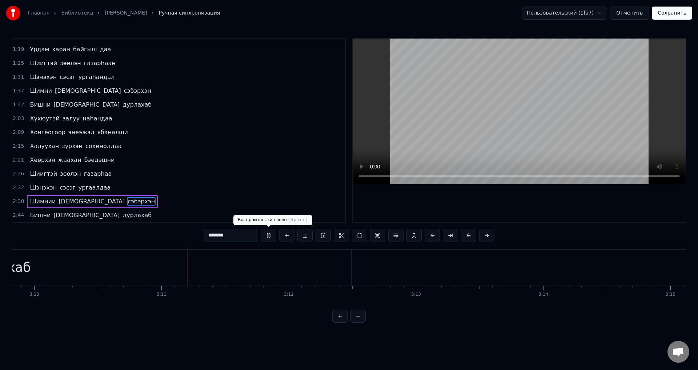
click at [262, 235] on button at bounding box center [268, 235] width 15 height 13
click at [122, 215] on span "дурлахаб" at bounding box center [137, 215] width 31 height 8
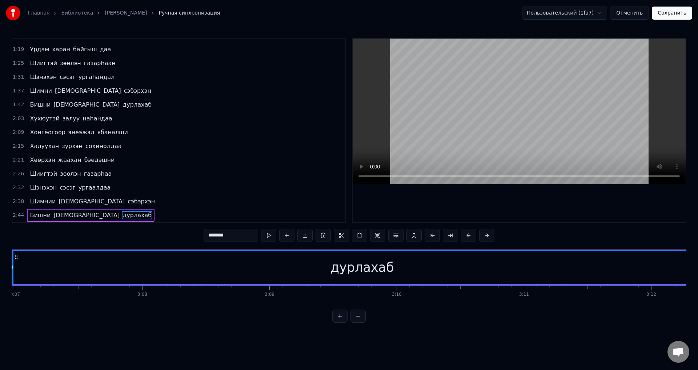
scroll to position [0, 23753]
click at [31, 219] on span "Бишни" at bounding box center [40, 215] width 22 height 8
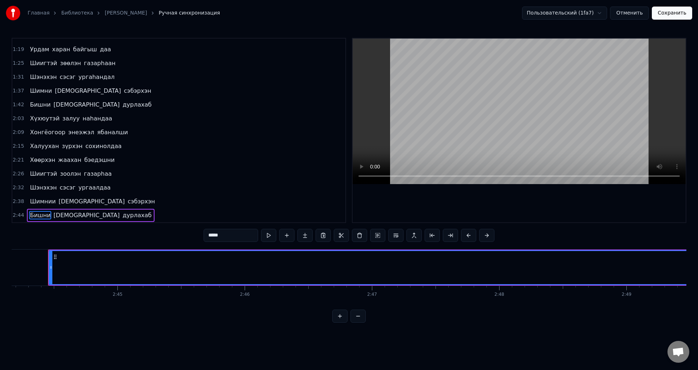
click at [122, 216] on span "дурлахаб" at bounding box center [137, 215] width 31 height 8
click at [44, 217] on span "Бишни" at bounding box center [40, 215] width 22 height 8
type input "*****"
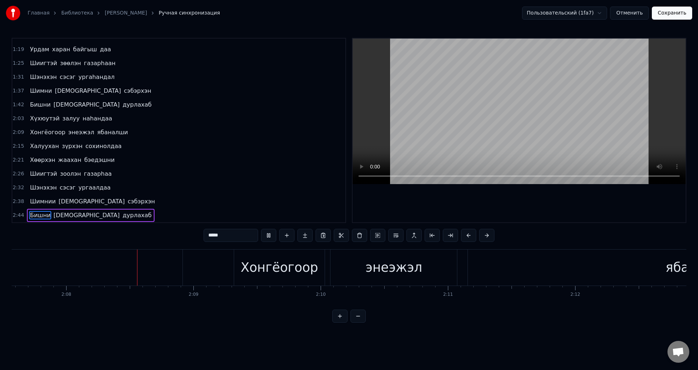
scroll to position [0, 16249]
click at [122, 217] on span "дурлахаб" at bounding box center [137, 215] width 31 height 8
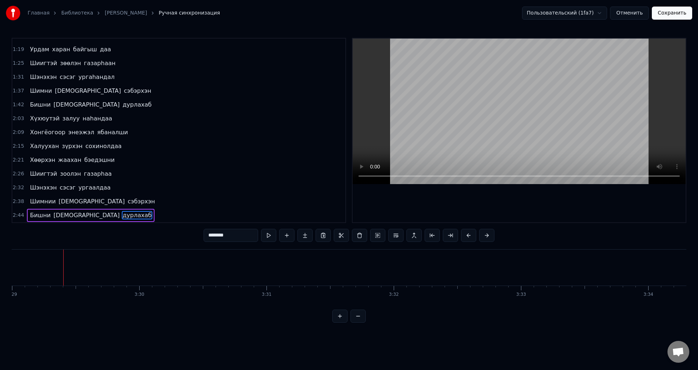
scroll to position [0, 26609]
click at [122, 216] on span "дурлахаб" at bounding box center [137, 215] width 31 height 8
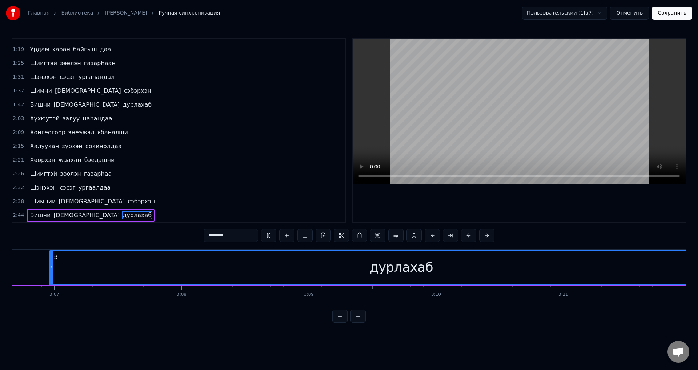
click at [40, 219] on span "Бишни" at bounding box center [40, 215] width 22 height 8
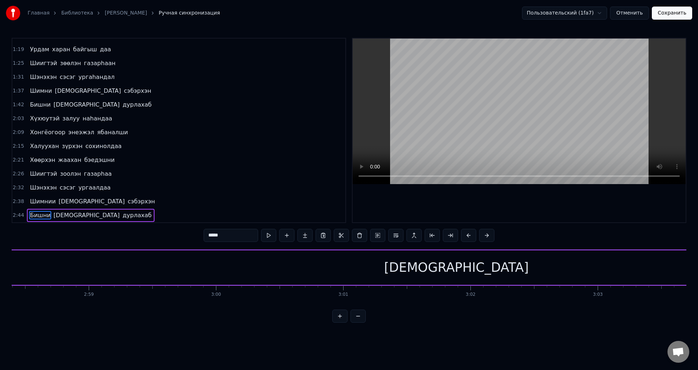
scroll to position [0, 22624]
click at [122, 219] on span "дурлахаб" at bounding box center [137, 215] width 31 height 8
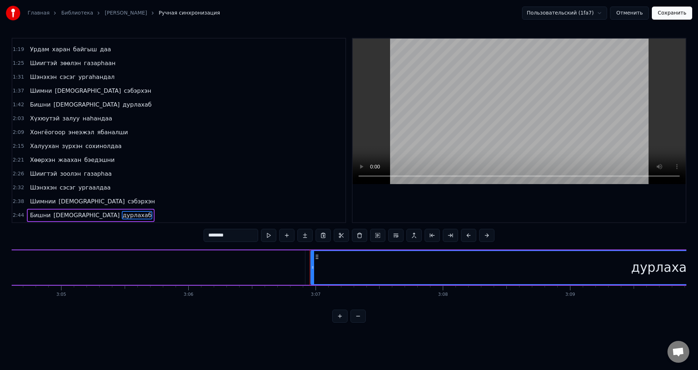
scroll to position [0, 23753]
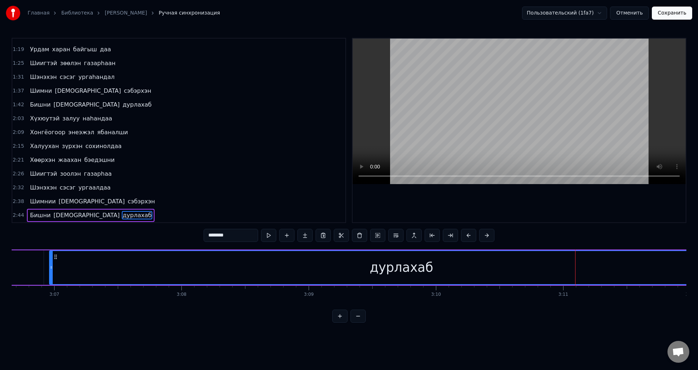
click at [37, 211] on span "Бишни" at bounding box center [40, 215] width 22 height 8
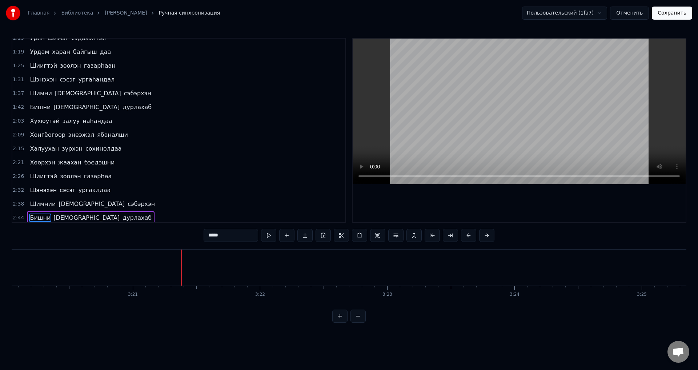
scroll to position [148, 0]
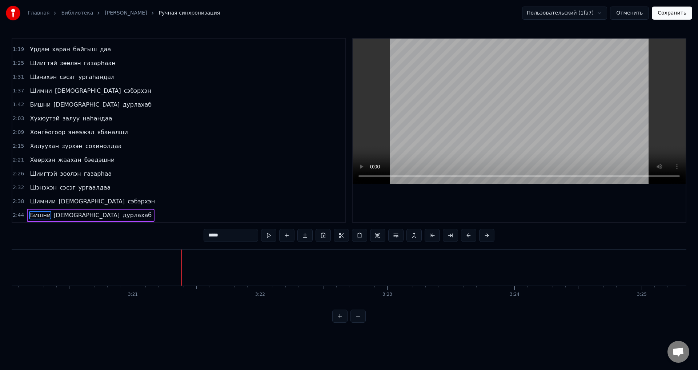
click at [64, 217] on span "[DEMOGRAPHIC_DATA]" at bounding box center [87, 215] width 68 height 8
click at [122, 217] on span "дурлахаб" at bounding box center [137, 215] width 31 height 8
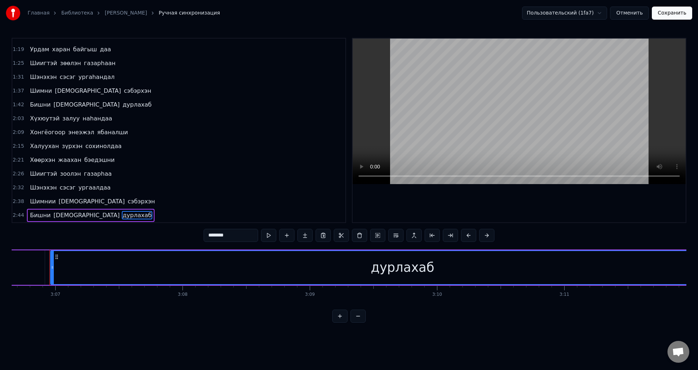
scroll to position [0, 23753]
click at [273, 237] on button at bounding box center [268, 235] width 15 height 13
click at [122, 216] on span "дурлахаб" at bounding box center [137, 215] width 31 height 8
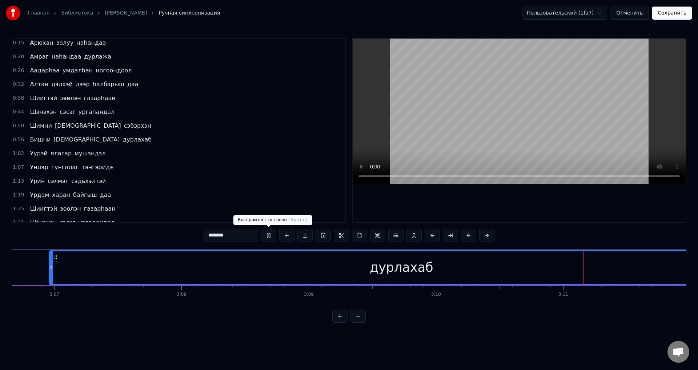
click at [271, 234] on button at bounding box center [268, 235] width 15 height 13
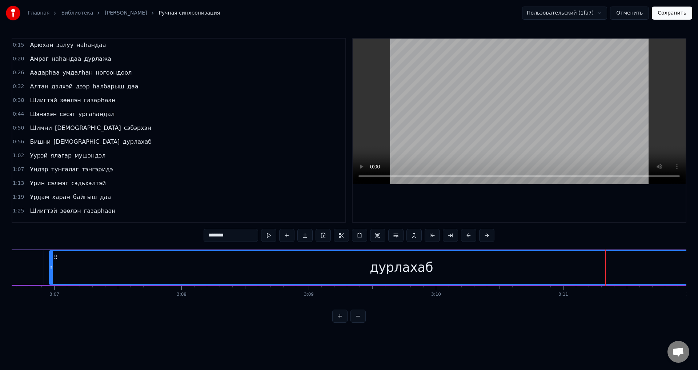
scroll to position [0, 0]
click at [47, 45] on span "Арюхан" at bounding box center [41, 45] width 25 height 8
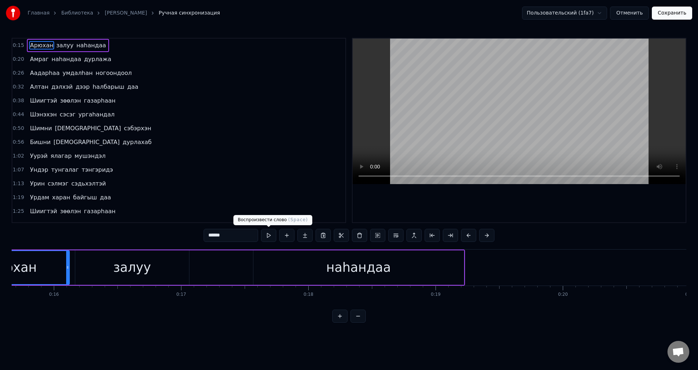
scroll to position [0, 1897]
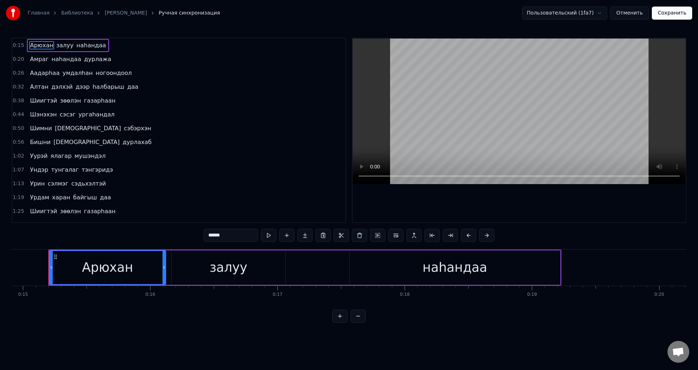
click at [270, 231] on button at bounding box center [268, 235] width 15 height 13
click at [41, 45] on span "Арюхан" at bounding box center [41, 45] width 25 height 8
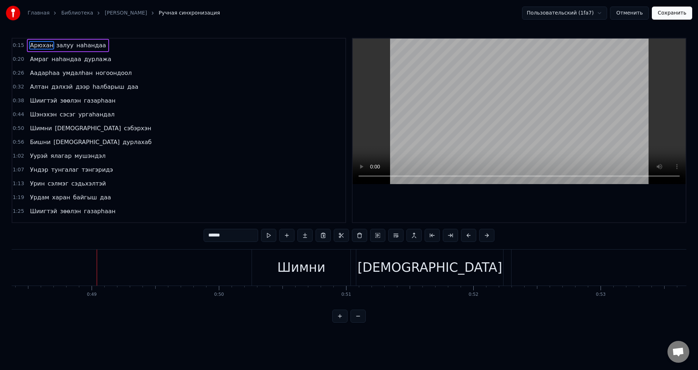
scroll to position [0, 6160]
click at [83, 104] on span "газарhаан" at bounding box center [99, 100] width 33 height 8
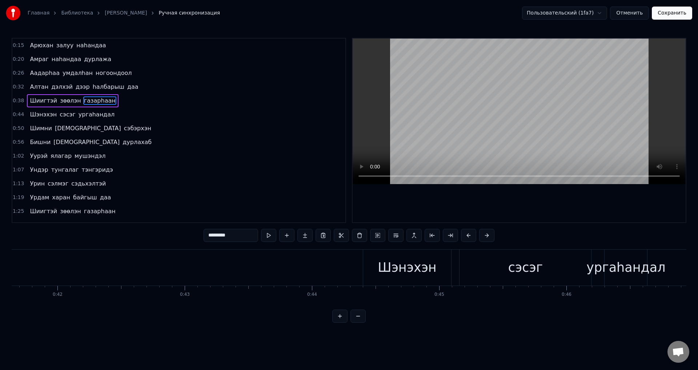
click at [262, 233] on button at bounding box center [268, 235] width 15 height 13
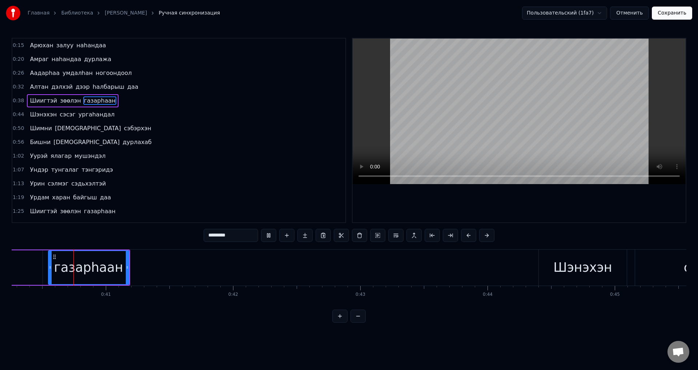
scroll to position [0, 5122]
click at [268, 234] on button at bounding box center [268, 235] width 15 height 13
drag, startPoint x: 127, startPoint y: 268, endPoint x: 131, endPoint y: 269, distance: 4.4
click at [131, 269] on icon at bounding box center [132, 267] width 3 height 6
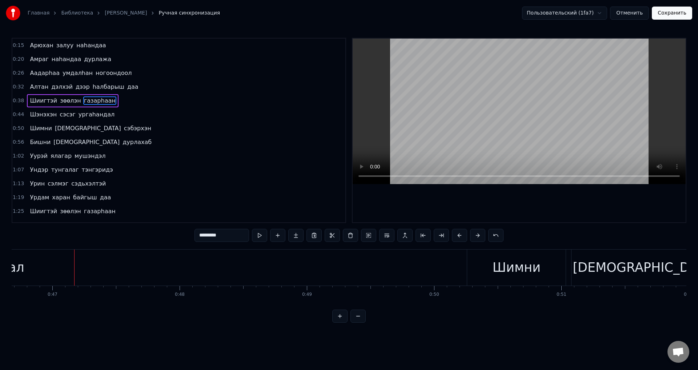
scroll to position [0, 5966]
click at [95, 118] on span "ургаhандал" at bounding box center [96, 114] width 37 height 8
type input "**********"
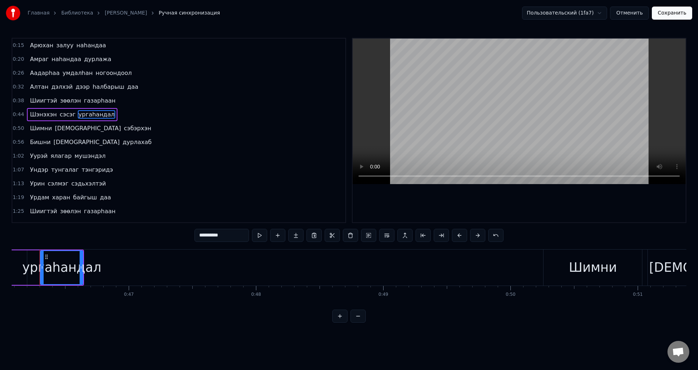
scroll to position [0, 5855]
drag, startPoint x: 91, startPoint y: 266, endPoint x: 93, endPoint y: 270, distance: 4.2
click at [93, 270] on div at bounding box center [93, 267] width 3 height 33
click at [104, 265] on div "ургаhандал" at bounding box center [71, 267] width 79 height 19
click at [100, 274] on div "ургаhандал" at bounding box center [71, 267] width 79 height 19
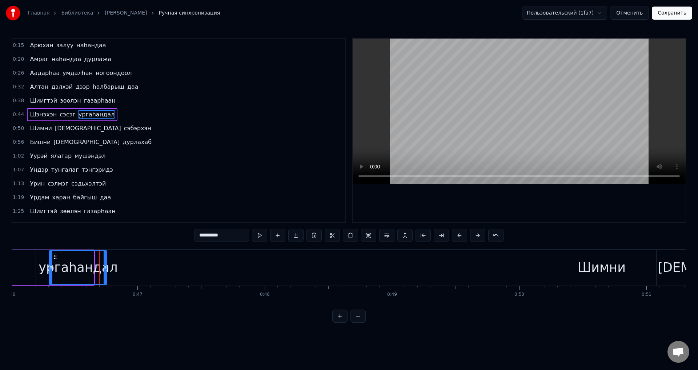
drag, startPoint x: 91, startPoint y: 270, endPoint x: 104, endPoint y: 273, distance: 13.3
click at [104, 273] on div at bounding box center [105, 267] width 3 height 33
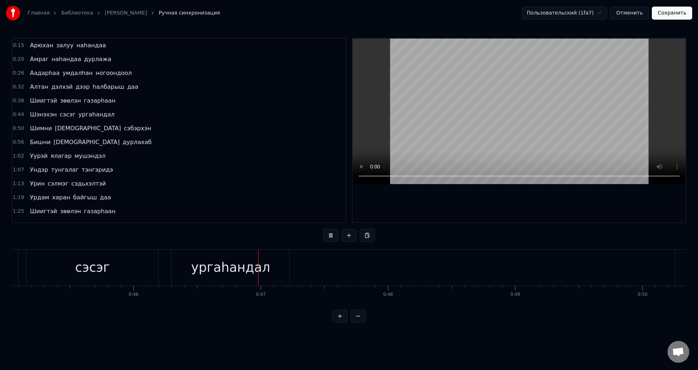
scroll to position [0, 5870]
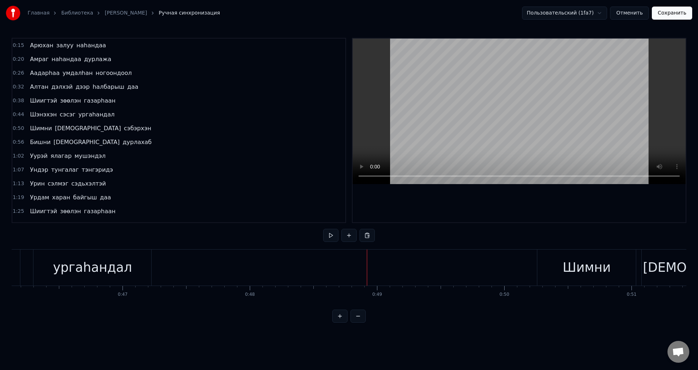
click at [103, 270] on div "ургаhандал" at bounding box center [92, 267] width 79 height 19
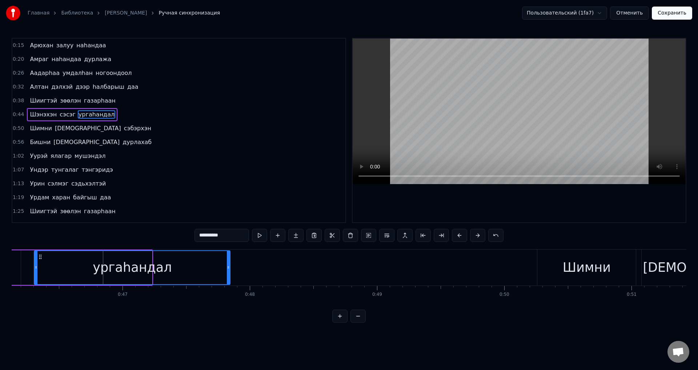
drag, startPoint x: 151, startPoint y: 271, endPoint x: 229, endPoint y: 284, distance: 79.3
click at [229, 284] on div "ургаhандал" at bounding box center [132, 267] width 197 height 35
click at [84, 111] on span "ургаhандал" at bounding box center [96, 114] width 37 height 8
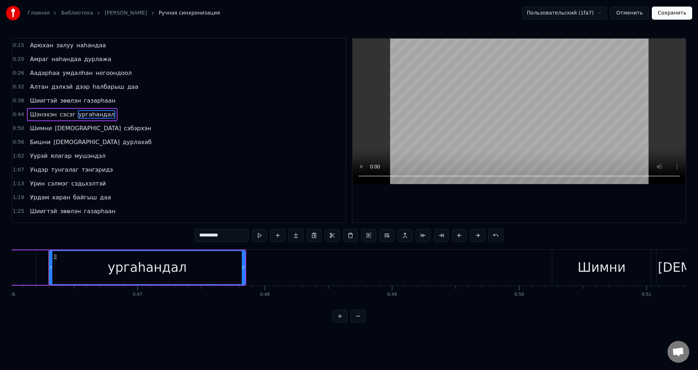
click at [52, 118] on div "[PERSON_NAME]" at bounding box center [72, 114] width 91 height 13
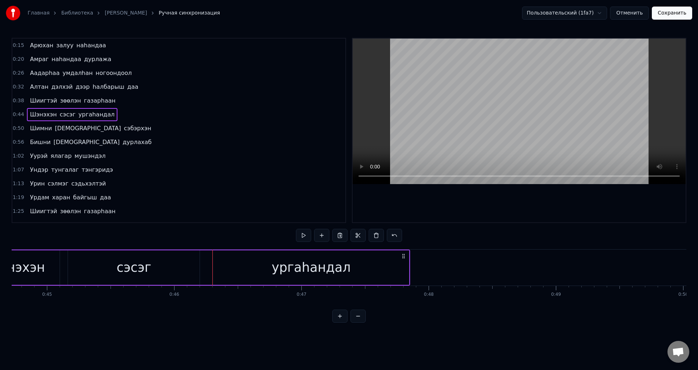
click at [63, 116] on span "сэсэг" at bounding box center [67, 114] width 17 height 8
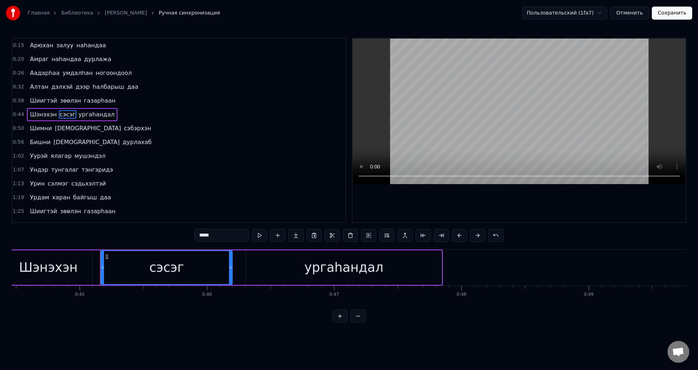
scroll to position [0, 5613]
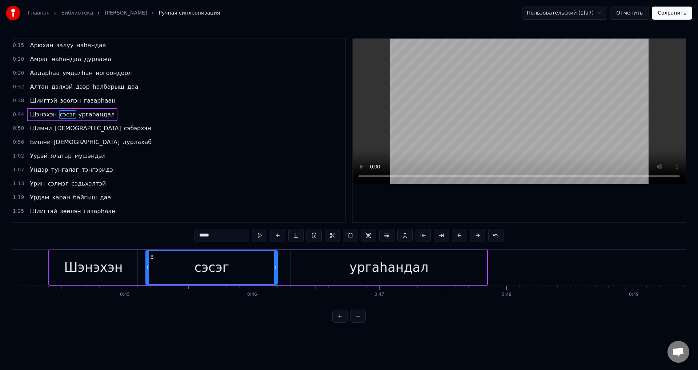
click at [414, 265] on div "ургаhандал" at bounding box center [388, 267] width 79 height 19
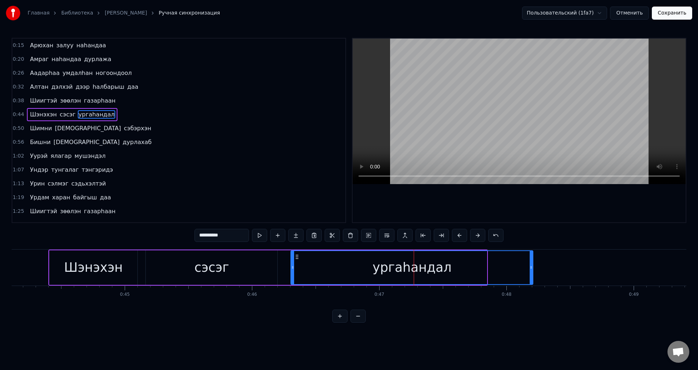
drag, startPoint x: 486, startPoint y: 270, endPoint x: 525, endPoint y: 272, distance: 38.6
click at [529, 277] on div "ургаhандал" at bounding box center [411, 267] width 241 height 33
click at [59, 116] on span "сэсэг" at bounding box center [67, 114] width 17 height 8
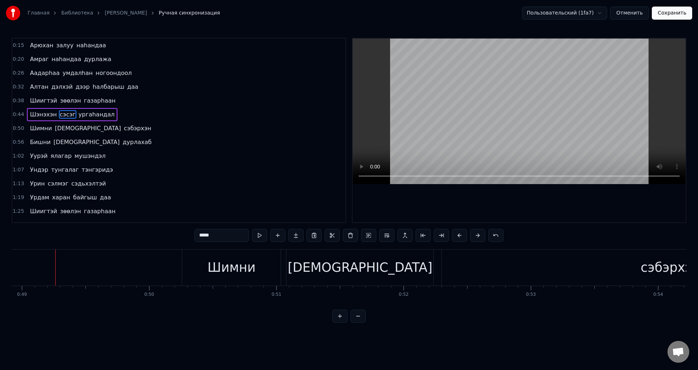
scroll to position [0, 6232]
click at [63, 117] on span "сэсэг" at bounding box center [67, 114] width 17 height 8
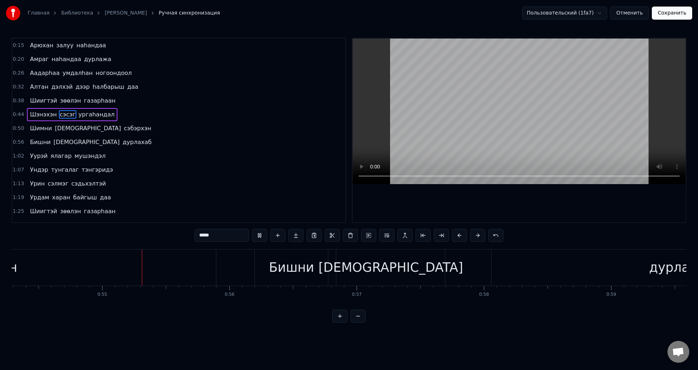
scroll to position [0, 6932]
click at [123, 132] on span "сэбэрхэн" at bounding box center [137, 128] width 29 height 8
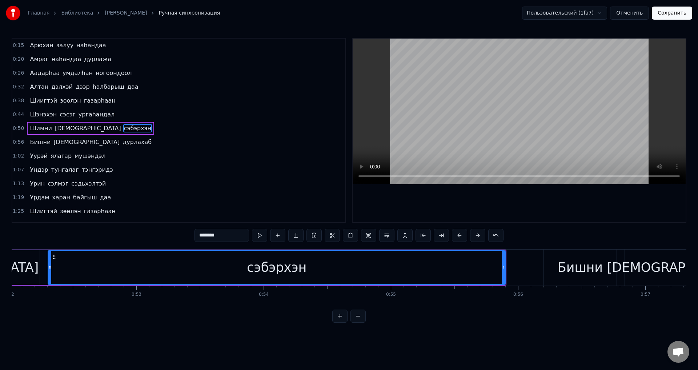
scroll to position [0, 6618]
click at [263, 270] on div "сэбэрхэн" at bounding box center [278, 267] width 60 height 19
drag, startPoint x: 51, startPoint y: 265, endPoint x: 21, endPoint y: 238, distance: 40.4
click at [23, 264] on div at bounding box center [22, 267] width 3 height 33
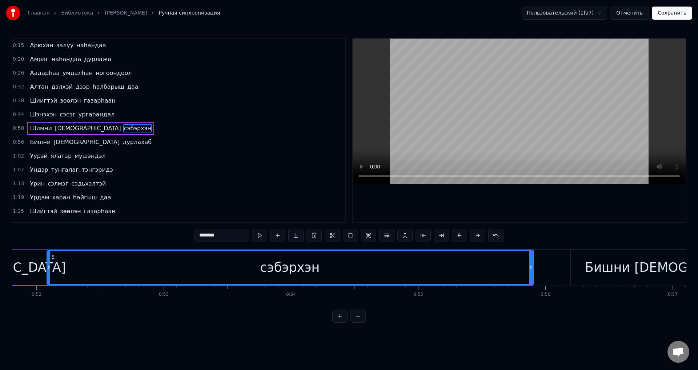
click at [59, 132] on span "[DEMOGRAPHIC_DATA]" at bounding box center [88, 128] width 68 height 8
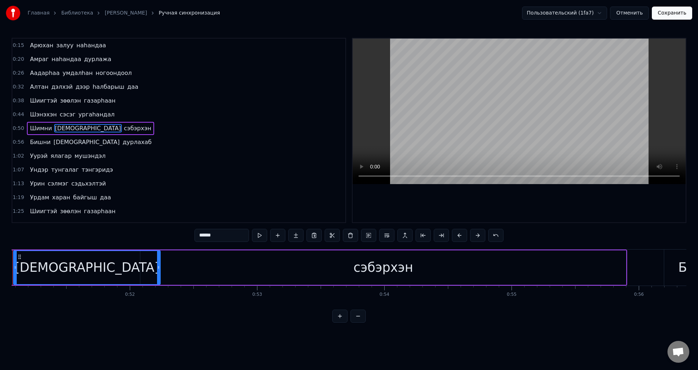
scroll to position [0, 6463]
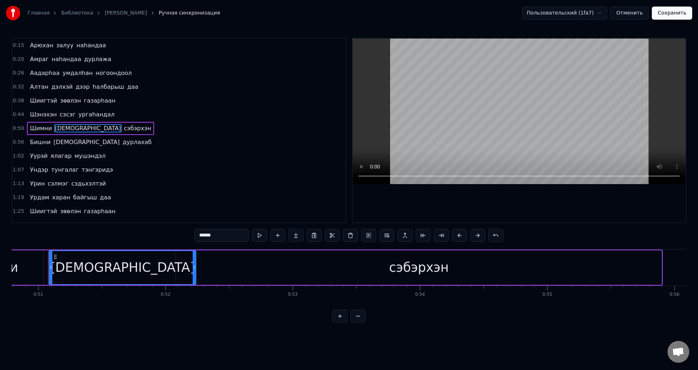
click at [256, 243] on div "0:15 Арюхан залуу наhандаа 0:20 Амраг наhандаа дурлажа 0:26 Аадарhаа умдалhан н…" at bounding box center [349, 180] width 675 height 285
click at [257, 232] on button at bounding box center [259, 235] width 15 height 13
drag, startPoint x: 323, startPoint y: 272, endPoint x: 328, endPoint y: 272, distance: 5.1
click at [328, 272] on div "сэбэрхэн" at bounding box center [419, 267] width 486 height 35
type input "********"
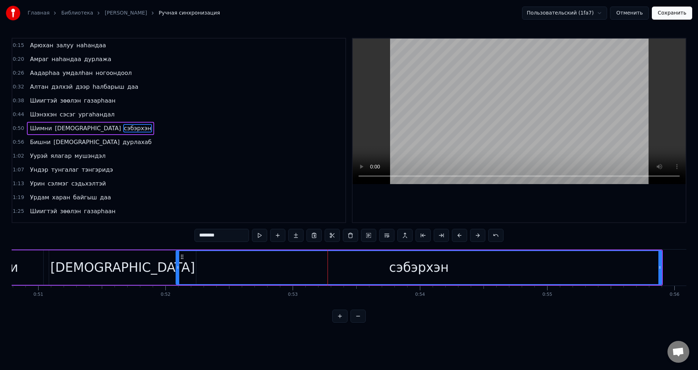
click at [176, 265] on icon at bounding box center [177, 267] width 3 height 6
drag, startPoint x: 179, startPoint y: 268, endPoint x: 184, endPoint y: 269, distance: 5.3
click at [184, 269] on icon at bounding box center [182, 267] width 3 height 6
click at [123, 129] on span "сэбэрхэн" at bounding box center [137, 128] width 29 height 8
click at [67, 135] on div "0:56 Бишни шамдаа дурлахаб" at bounding box center [178, 142] width 333 height 14
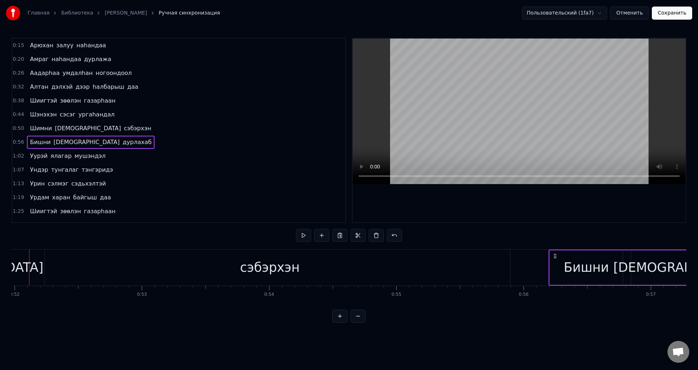
click at [67, 134] on div "Шимни намдаа сэбэрхэн" at bounding box center [90, 128] width 127 height 13
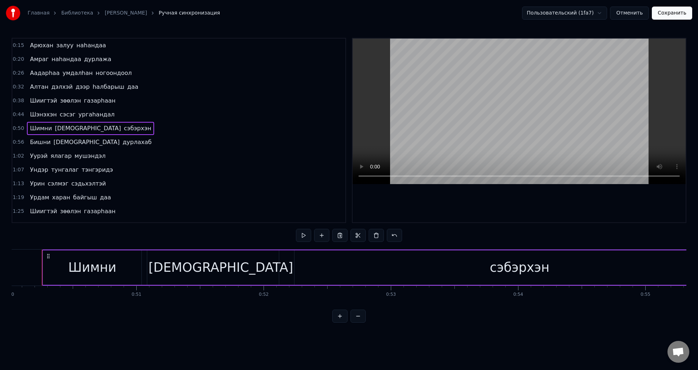
click at [69, 130] on span "[DEMOGRAPHIC_DATA]" at bounding box center [88, 128] width 68 height 8
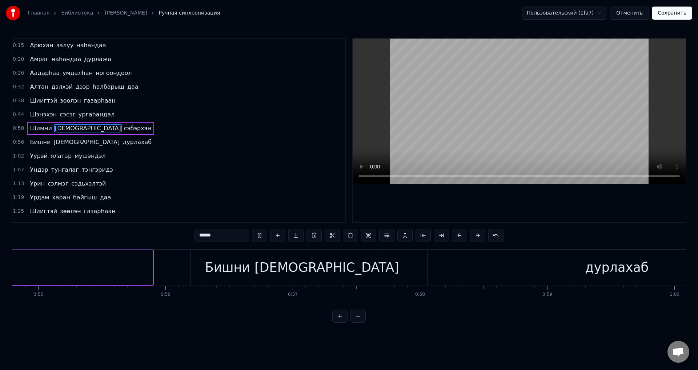
scroll to position [0, 6975]
click at [78, 134] on div "Шимни намдаа сэбэрхэн" at bounding box center [90, 128] width 127 height 13
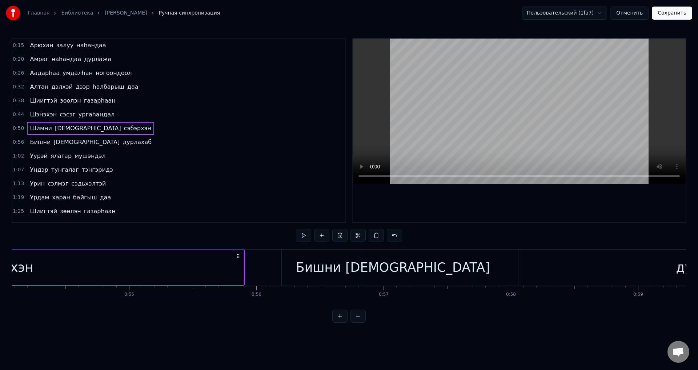
click at [123, 129] on span "сэбэрхэн" at bounding box center [137, 128] width 29 height 8
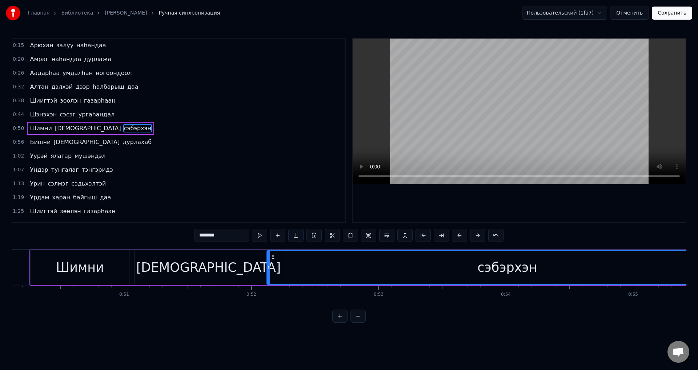
scroll to position [0, 6359]
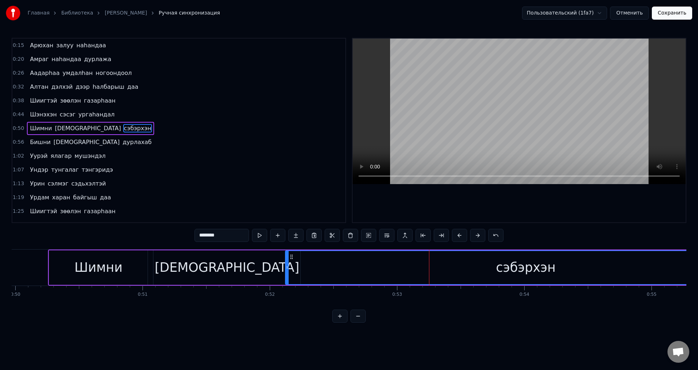
click at [57, 131] on span "[DEMOGRAPHIC_DATA]" at bounding box center [88, 128] width 68 height 8
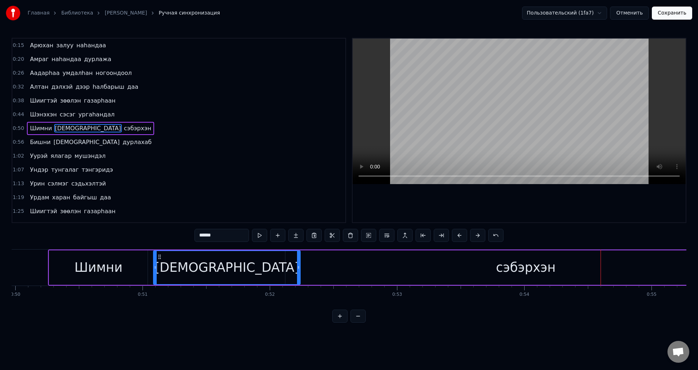
click at [479, 268] on div "сэбэрхэн" at bounding box center [525, 267] width 481 height 35
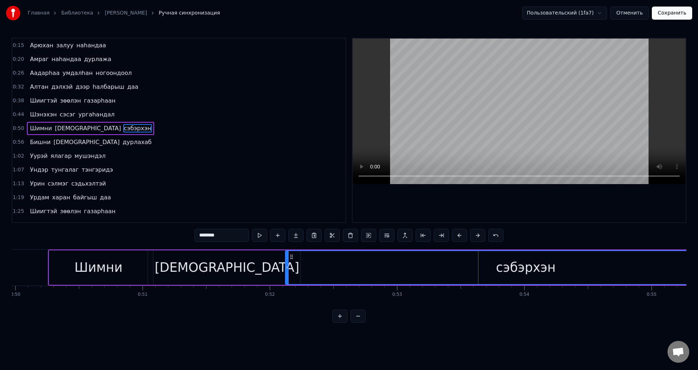
click at [505, 272] on div "сэбэрхэн" at bounding box center [526, 267] width 60 height 19
click at [286, 267] on icon at bounding box center [286, 267] width 3 height 6
click at [258, 274] on div "[DEMOGRAPHIC_DATA]" at bounding box center [226, 267] width 147 height 35
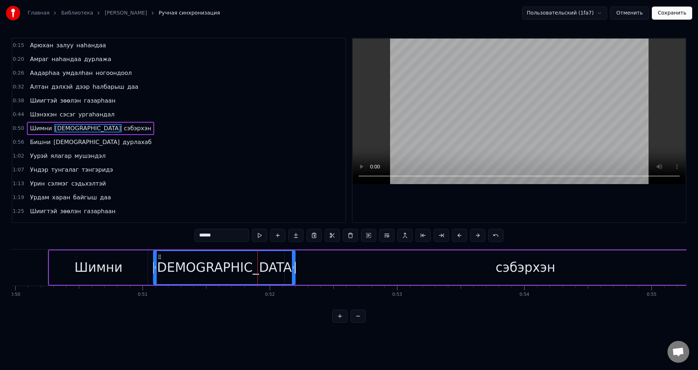
drag, startPoint x: 299, startPoint y: 265, endPoint x: 294, endPoint y: 265, distance: 4.7
click at [294, 265] on icon at bounding box center [293, 267] width 3 height 6
drag, startPoint x: 294, startPoint y: 266, endPoint x: 289, endPoint y: 265, distance: 4.7
click at [289, 265] on icon at bounding box center [288, 267] width 3 height 6
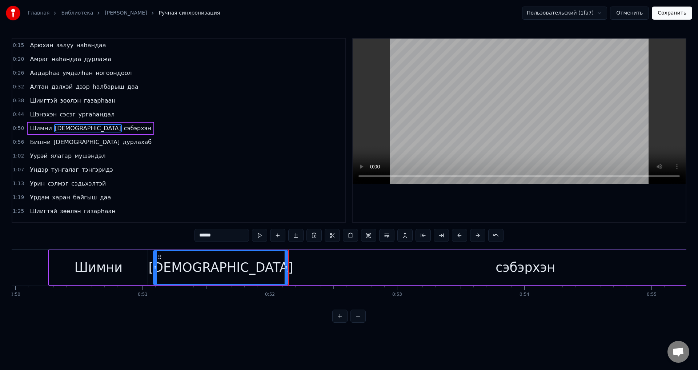
click at [287, 271] on div at bounding box center [286, 267] width 3 height 33
click at [123, 129] on span "сэбэрхэн" at bounding box center [137, 128] width 29 height 8
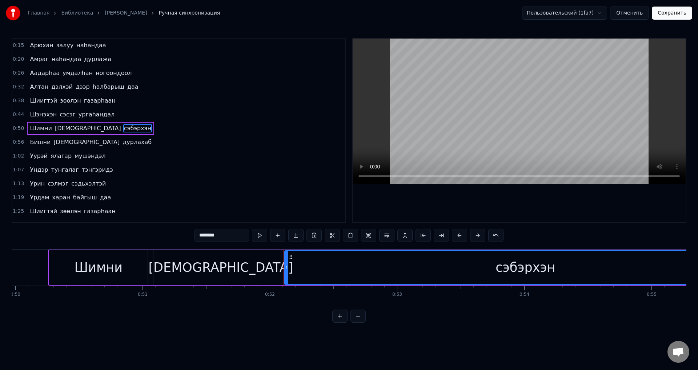
click at [70, 128] on span "[DEMOGRAPHIC_DATA]" at bounding box center [88, 128] width 68 height 8
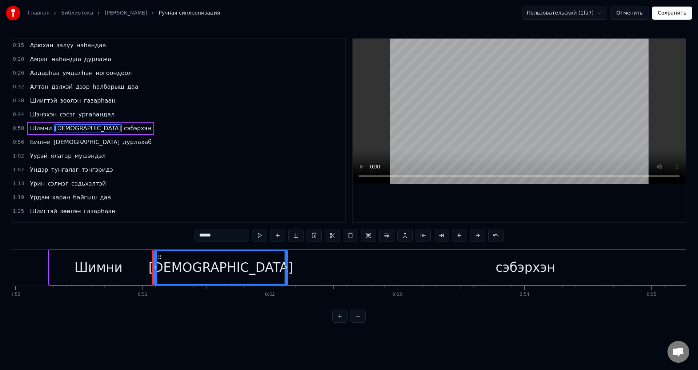
click at [263, 235] on button at bounding box center [259, 235] width 15 height 13
click at [123, 128] on span "сэбэрхэн" at bounding box center [137, 128] width 29 height 8
type input "********"
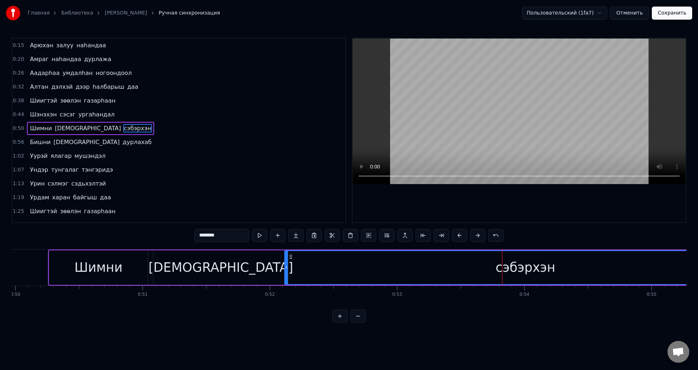
click at [123, 130] on span "сэбэрхэн" at bounding box center [137, 128] width 29 height 8
drag, startPoint x: 232, startPoint y: 231, endPoint x: 204, endPoint y: 237, distance: 28.6
click at [196, 232] on input "********" at bounding box center [222, 235] width 55 height 13
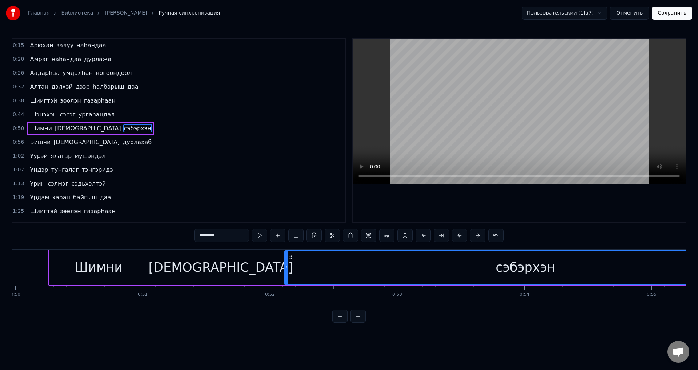
click at [214, 232] on input "********" at bounding box center [222, 235] width 55 height 13
drag, startPoint x: 228, startPoint y: 237, endPoint x: 183, endPoint y: 234, distance: 44.5
click at [183, 234] on div "0:15 Арюхан залуу наhандаа 0:20 Амраг наhандаа дурлажа 0:26 Аадарhаа умдалhан н…" at bounding box center [349, 180] width 675 height 285
click at [62, 125] on span "[DEMOGRAPHIC_DATA]" at bounding box center [88, 128] width 68 height 8
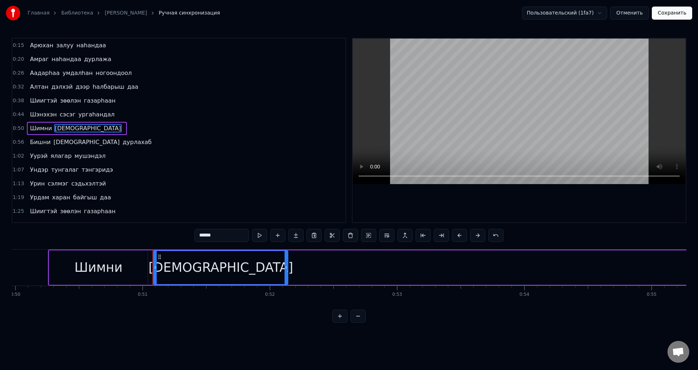
drag, startPoint x: 232, startPoint y: 234, endPoint x: 222, endPoint y: 238, distance: 11.0
click at [207, 237] on input "******" at bounding box center [222, 235] width 55 height 13
click at [222, 238] on input "******" at bounding box center [222, 235] width 55 height 13
paste input "*********"
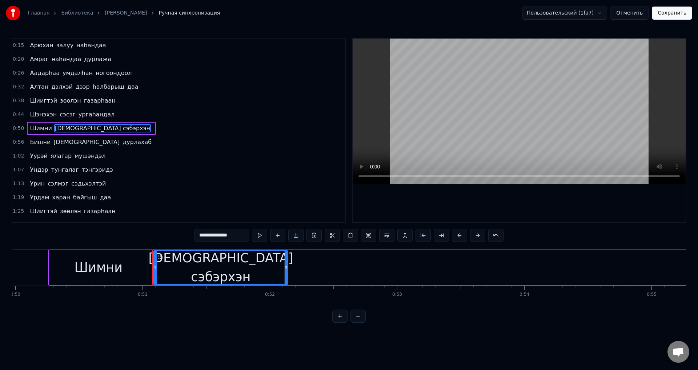
click at [45, 130] on span "Шимни" at bounding box center [40, 128] width 23 height 8
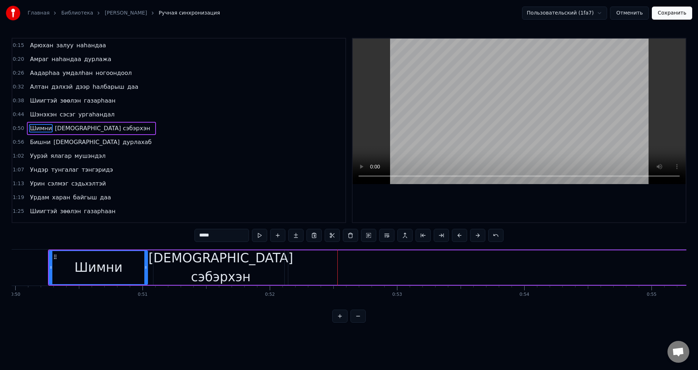
drag, startPoint x: 257, startPoint y: 266, endPoint x: 263, endPoint y: 268, distance: 6.2
click at [263, 268] on div "[DEMOGRAPHIC_DATA] сэбэрхэн" at bounding box center [220, 267] width 145 height 38
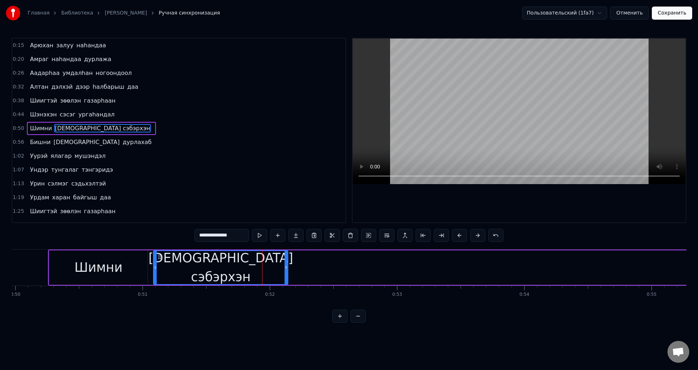
click at [222, 264] on div "[DEMOGRAPHIC_DATA] сэбэрхэн" at bounding box center [220, 267] width 145 height 38
click at [217, 236] on input "**********" at bounding box center [222, 235] width 55 height 13
click at [258, 262] on div "[DEMOGRAPHIC_DATA] сэбэрхэн" at bounding box center [220, 267] width 145 height 38
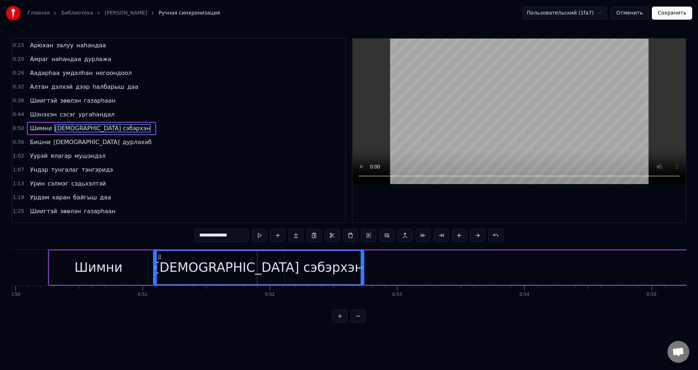
drag, startPoint x: 286, startPoint y: 265, endPoint x: 362, endPoint y: 270, distance: 76.2
click at [362, 270] on div at bounding box center [362, 267] width 3 height 33
click at [67, 129] on span "[DEMOGRAPHIC_DATA] сэбэрхэн" at bounding box center [102, 128] width 97 height 8
click at [42, 132] on span "Шимни" at bounding box center [40, 128] width 23 height 8
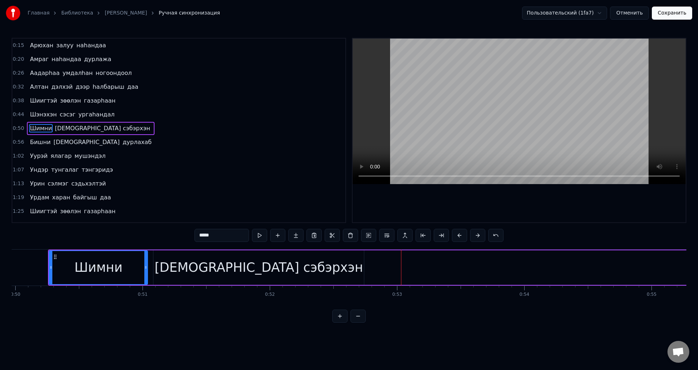
click at [88, 131] on span "[DEMOGRAPHIC_DATA] сэбэрхэн" at bounding box center [102, 128] width 97 height 8
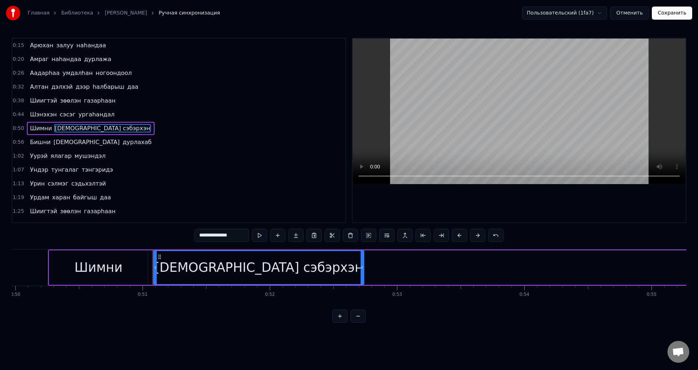
drag, startPoint x: 242, startPoint y: 234, endPoint x: 219, endPoint y: 233, distance: 24.0
click at [219, 233] on input "**********" at bounding box center [222, 235] width 55 height 13
click at [48, 128] on span "Шимни" at bounding box center [40, 128] width 23 height 8
type input "*****"
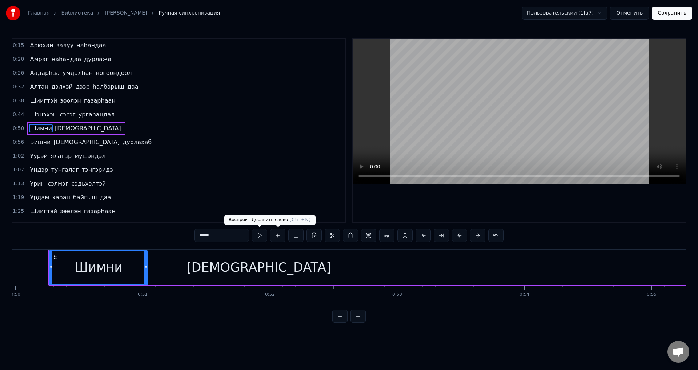
click at [261, 234] on button at bounding box center [259, 235] width 15 height 13
click at [260, 234] on button at bounding box center [259, 235] width 15 height 13
drag, startPoint x: 145, startPoint y: 265, endPoint x: 137, endPoint y: 260, distance: 9.9
click at [137, 260] on div at bounding box center [137, 267] width 3 height 33
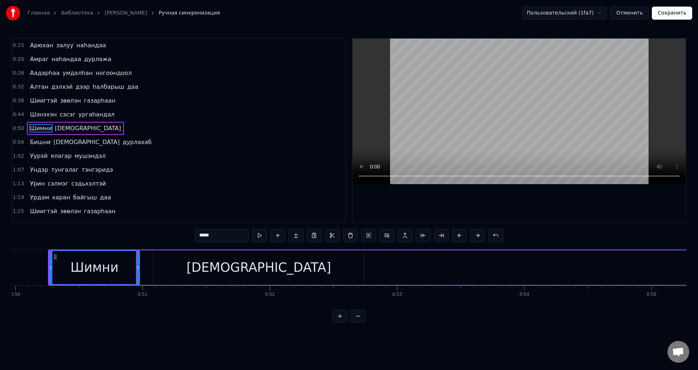
click at [44, 119] on div "[PERSON_NAME]" at bounding box center [72, 114] width 91 height 13
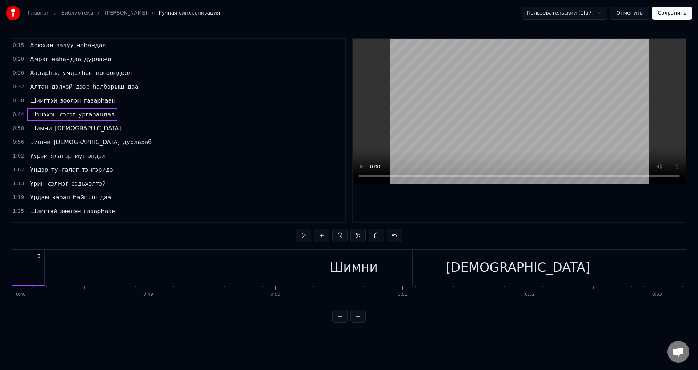
click at [45, 117] on span "Шэнэхэн" at bounding box center [43, 114] width 28 height 8
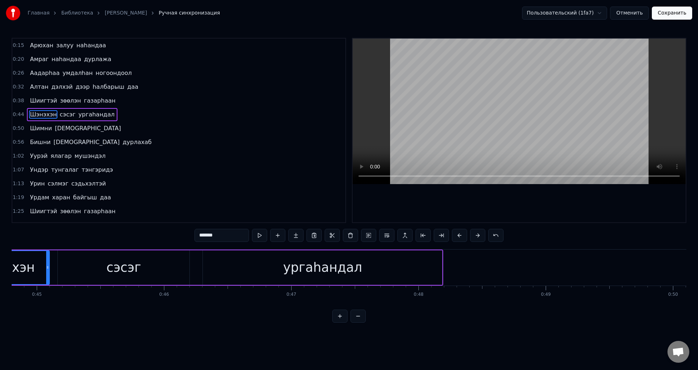
click at [46, 128] on span "Шимни" at bounding box center [40, 128] width 23 height 8
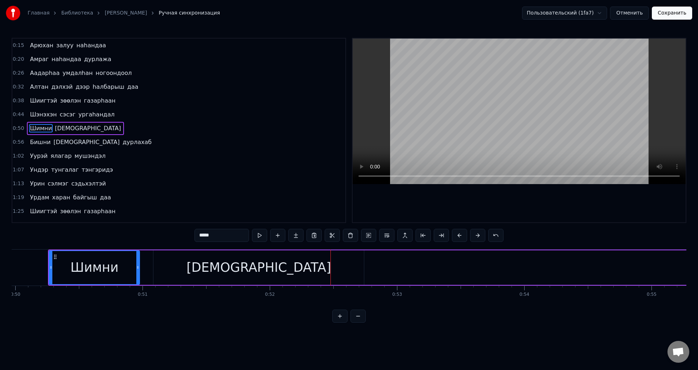
click at [46, 128] on span "Шимни" at bounding box center [40, 128] width 23 height 8
click at [261, 234] on button at bounding box center [259, 235] width 15 height 13
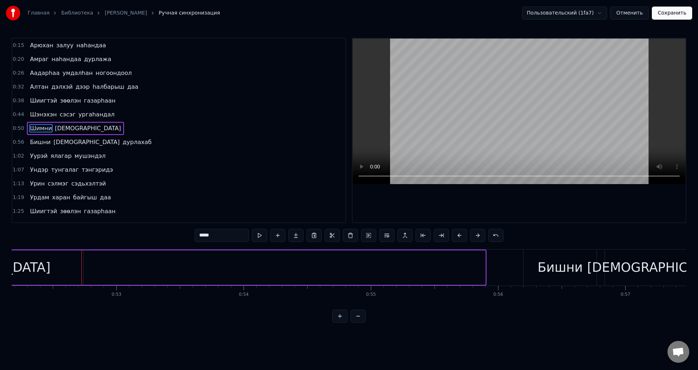
scroll to position [0, 6640]
click at [69, 132] on span "[DEMOGRAPHIC_DATA]" at bounding box center [88, 128] width 68 height 8
type input "******"
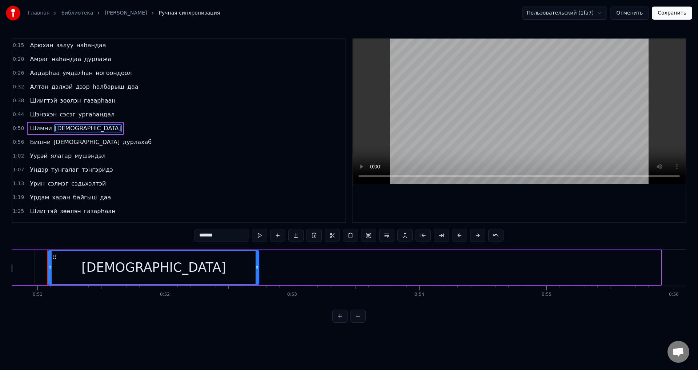
scroll to position [0, 6463]
click at [279, 235] on button at bounding box center [277, 235] width 15 height 13
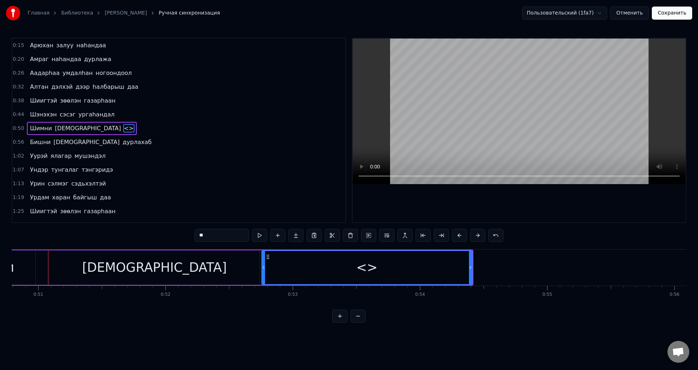
drag, startPoint x: 212, startPoint y: 230, endPoint x: 184, endPoint y: 225, distance: 28.5
click at [185, 233] on div "0:15 Арюхан залуу наhандаа 0:20 Амраг наhандаа дурлажа 0:26 Аадарhаа умдалhан н…" at bounding box center [349, 180] width 675 height 285
type input "*"
paste input "********"
drag, startPoint x: 264, startPoint y: 269, endPoint x: 254, endPoint y: 268, distance: 9.5
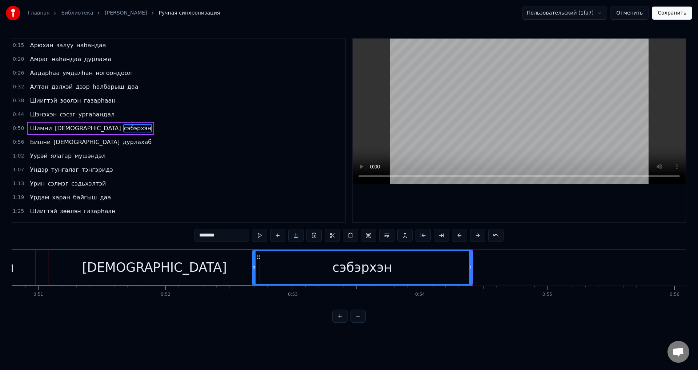
click at [254, 268] on icon at bounding box center [254, 267] width 3 height 6
click at [30, 131] on span "Шимни" at bounding box center [40, 128] width 23 height 8
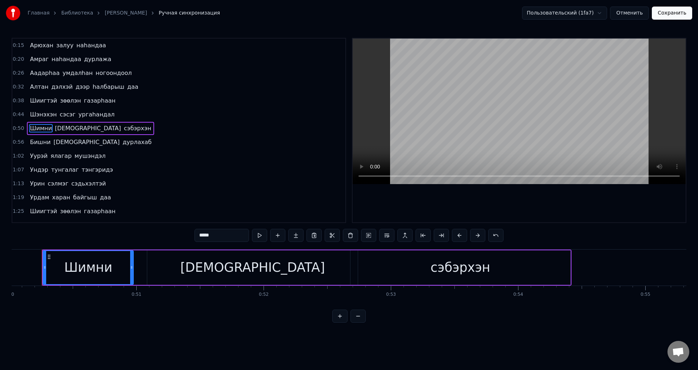
scroll to position [0, 6359]
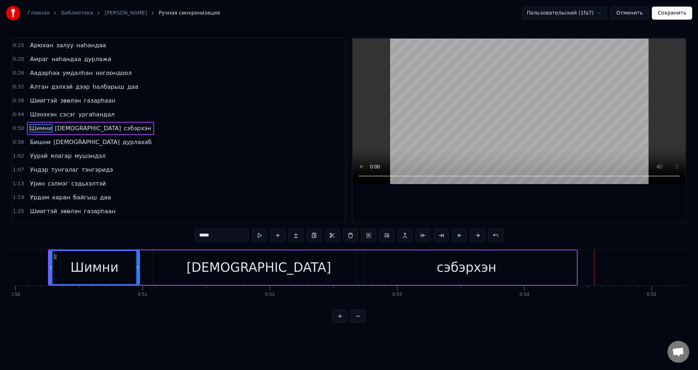
click at [364, 266] on div "сэбэрхэн" at bounding box center [467, 267] width 220 height 35
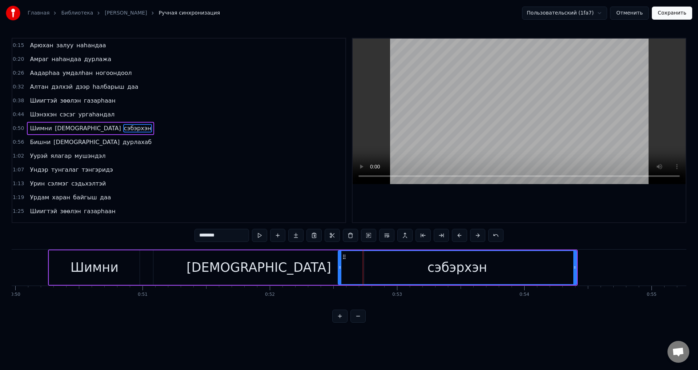
drag, startPoint x: 359, startPoint y: 267, endPoint x: 340, endPoint y: 262, distance: 19.7
click at [340, 262] on div at bounding box center [339, 267] width 3 height 33
drag, startPoint x: 576, startPoint y: 268, endPoint x: 609, endPoint y: 265, distance: 33.5
click at [609, 265] on icon at bounding box center [608, 267] width 3 height 6
drag, startPoint x: 339, startPoint y: 266, endPoint x: 326, endPoint y: 265, distance: 12.9
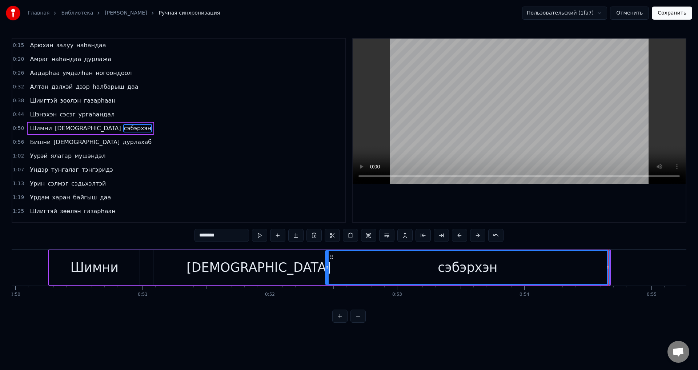
click at [326, 265] on icon at bounding box center [327, 267] width 3 height 6
click at [609, 267] on icon at bounding box center [609, 267] width 3 height 6
click at [38, 132] on span "Шимни" at bounding box center [40, 128] width 23 height 8
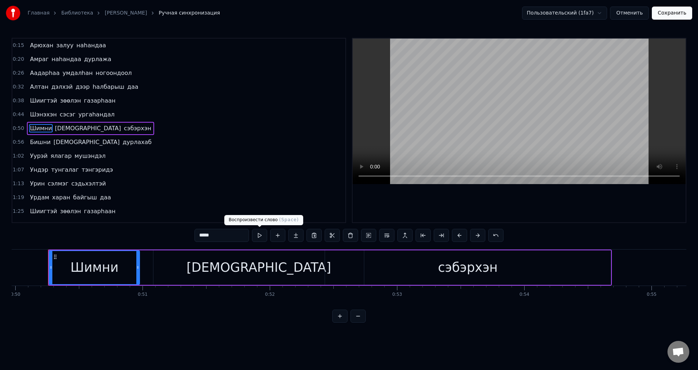
click at [258, 232] on button at bounding box center [259, 235] width 15 height 13
click at [258, 233] on button at bounding box center [259, 235] width 15 height 13
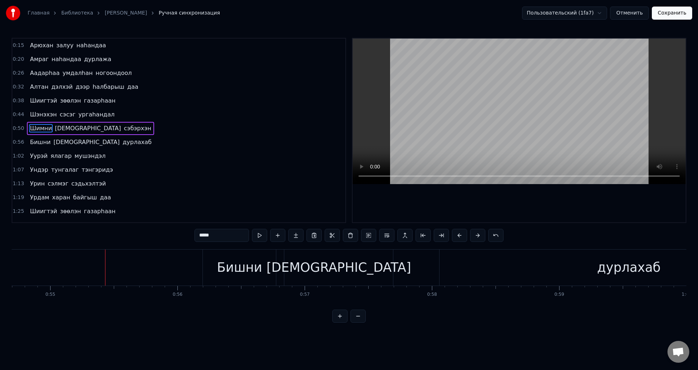
scroll to position [0, 6961]
click at [123, 131] on span "сэбэрхэн" at bounding box center [137, 128] width 29 height 8
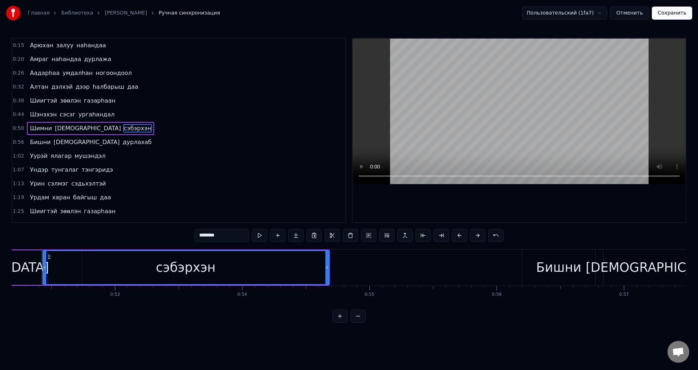
scroll to position [0, 6634]
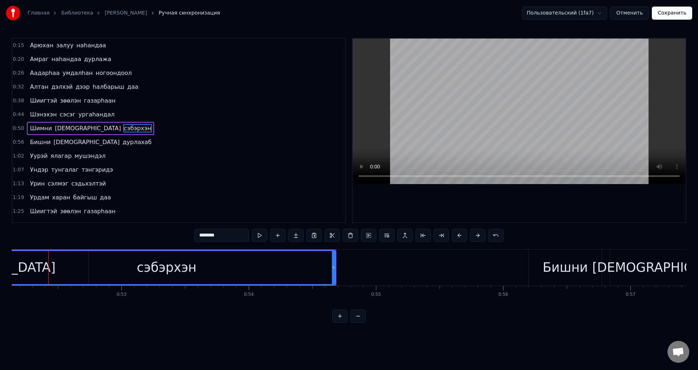
drag, startPoint x: 51, startPoint y: 267, endPoint x: 0, endPoint y: 253, distance: 53.3
click at [0, 253] on div "Главная Библиотека [PERSON_NAME] Ручная синхронизация Пользовательский (1fa7) О…" at bounding box center [349, 161] width 698 height 322
drag, startPoint x: 334, startPoint y: 269, endPoint x: 358, endPoint y: 274, distance: 24.7
click at [358, 274] on div at bounding box center [357, 267] width 3 height 33
click at [66, 131] on span "[DEMOGRAPHIC_DATA]" at bounding box center [88, 128] width 68 height 8
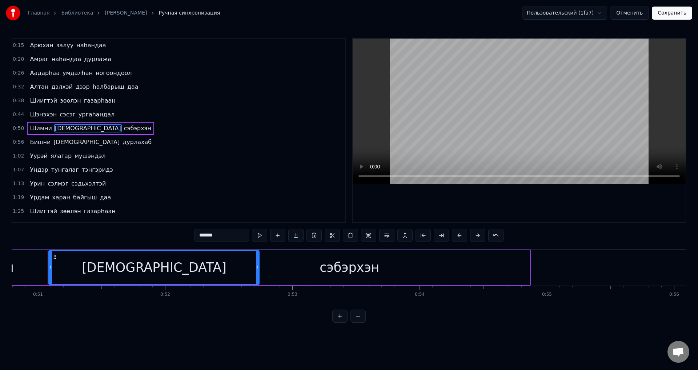
scroll to position [0, 6463]
click at [257, 231] on button at bounding box center [259, 235] width 15 height 13
click at [78, 117] on span "ургаhандал" at bounding box center [96, 114] width 37 height 8
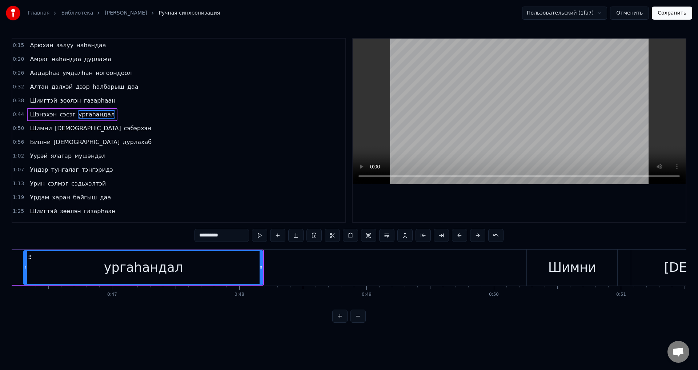
scroll to position [0, 5855]
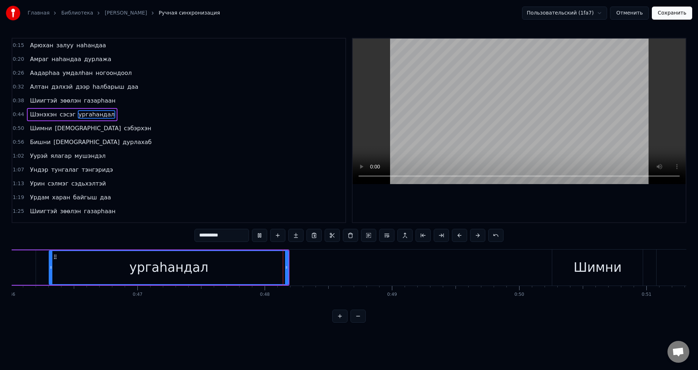
click at [45, 131] on span "Шимни" at bounding box center [40, 128] width 23 height 8
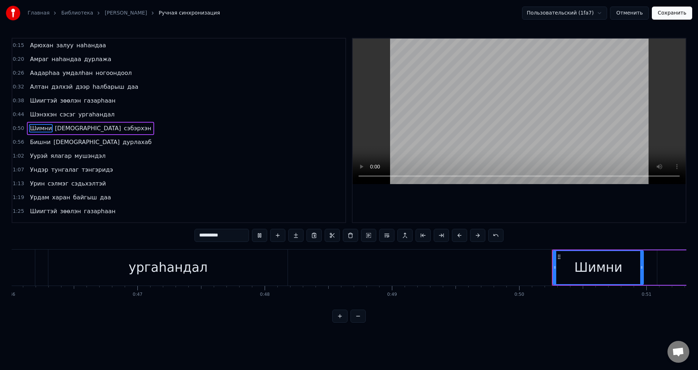
type input "*****"
click at [257, 236] on button at bounding box center [259, 235] width 15 height 13
click at [645, 15] on button "Отменить" at bounding box center [629, 13] width 39 height 13
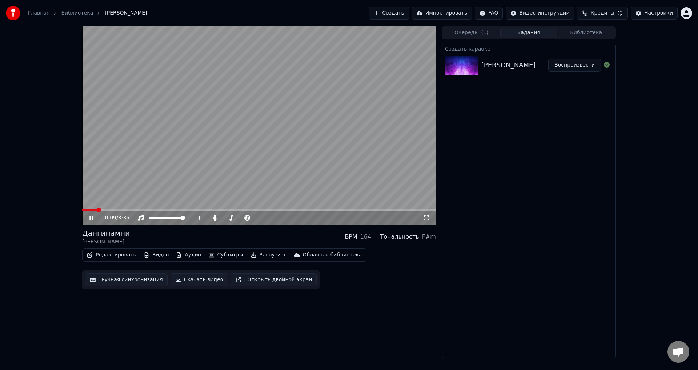
click at [97, 209] on span at bounding box center [259, 209] width 354 height 1
click at [104, 209] on span at bounding box center [259, 209] width 354 height 1
click at [115, 210] on span at bounding box center [259, 209] width 354 height 1
click at [124, 210] on span at bounding box center [259, 209] width 354 height 1
click at [136, 208] on video at bounding box center [259, 125] width 354 height 199
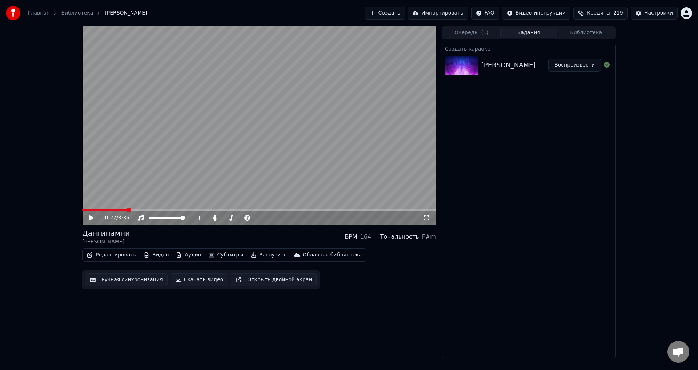
click at [147, 208] on video at bounding box center [259, 125] width 354 height 199
click at [152, 209] on span at bounding box center [259, 209] width 354 height 1
click at [162, 209] on span at bounding box center [259, 209] width 354 height 1
click at [228, 163] on video at bounding box center [259, 125] width 354 height 199
click at [121, 279] on button "Ручная синхронизация" at bounding box center [126, 279] width 83 height 13
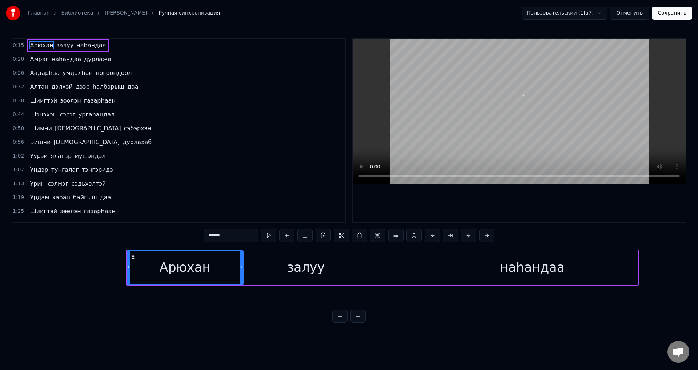
scroll to position [0, 1897]
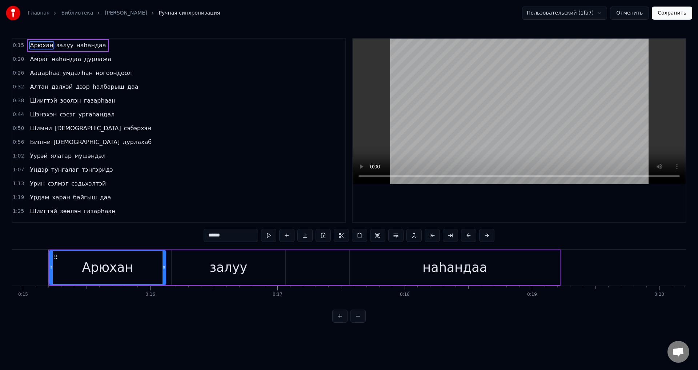
click at [123, 128] on span "сэбэрхэн" at bounding box center [137, 128] width 29 height 8
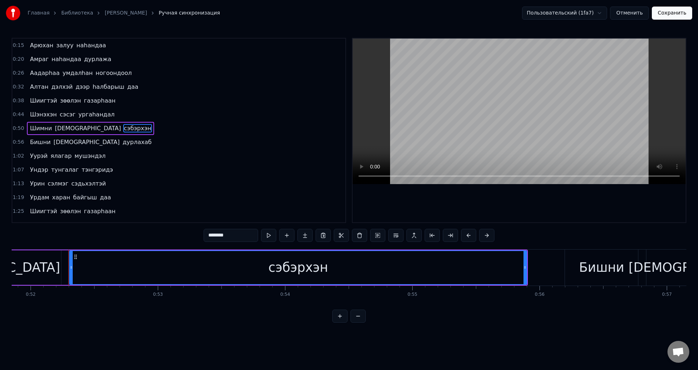
scroll to position [0, 6618]
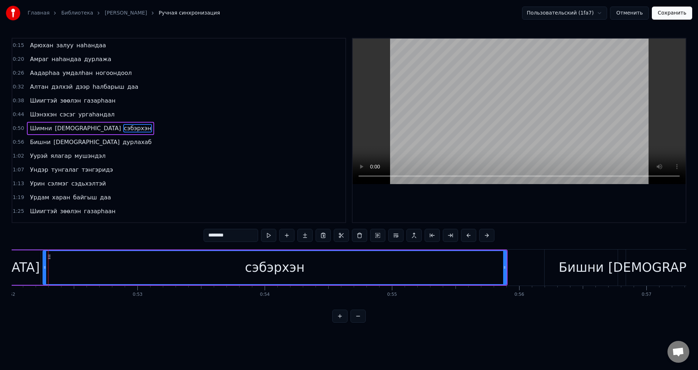
drag, startPoint x: 50, startPoint y: 267, endPoint x: 44, endPoint y: 264, distance: 6.7
click at [44, 264] on icon at bounding box center [44, 267] width 3 height 6
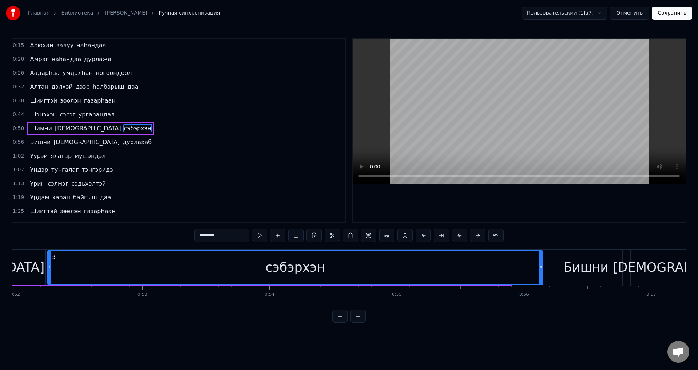
drag, startPoint x: 510, startPoint y: 264, endPoint x: 542, endPoint y: 274, distance: 33.2
click at [542, 274] on div at bounding box center [541, 267] width 3 height 33
drag, startPoint x: 49, startPoint y: 265, endPoint x: 0, endPoint y: 253, distance: 51.1
click at [0, 253] on div "Главная Библиотека [PERSON_NAME] Ручная синхронизация Пользовательский (1fa7) О…" at bounding box center [349, 161] width 698 height 322
click at [39, 130] on span "Шимни" at bounding box center [40, 128] width 23 height 8
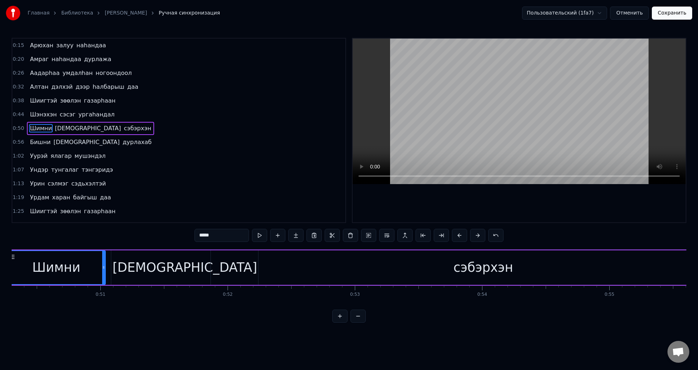
scroll to position [0, 6359]
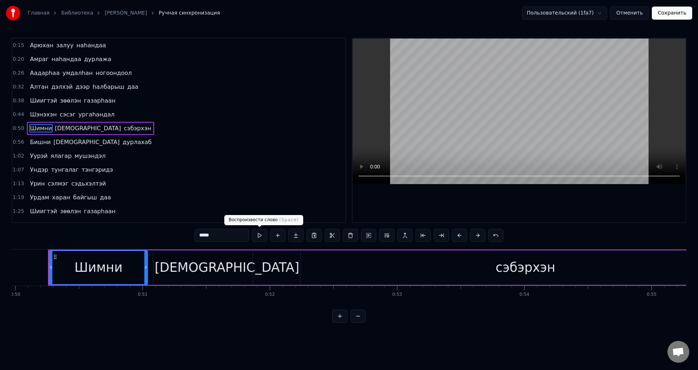
click at [259, 237] on button at bounding box center [259, 235] width 15 height 13
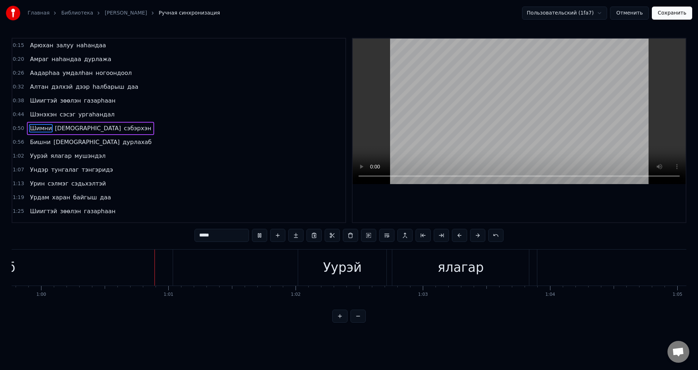
scroll to position [0, 7616]
click at [123, 132] on span "сэбэрхэн" at bounding box center [137, 128] width 29 height 8
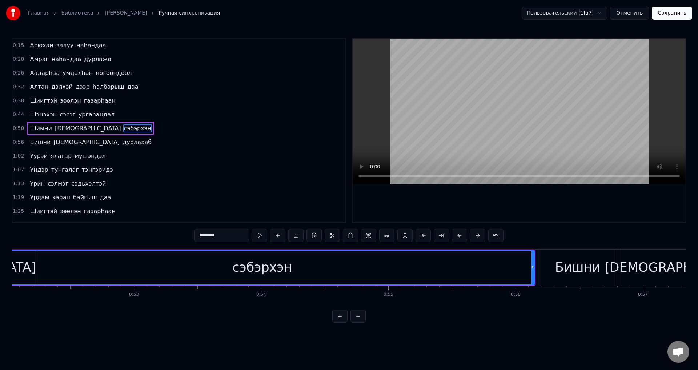
scroll to position [0, 6563]
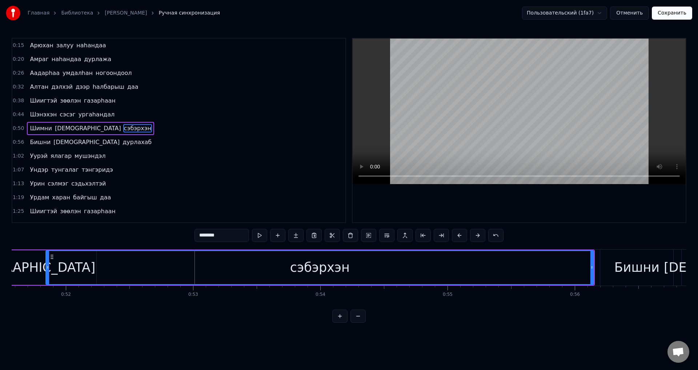
click at [49, 263] on div at bounding box center [47, 267] width 3 height 33
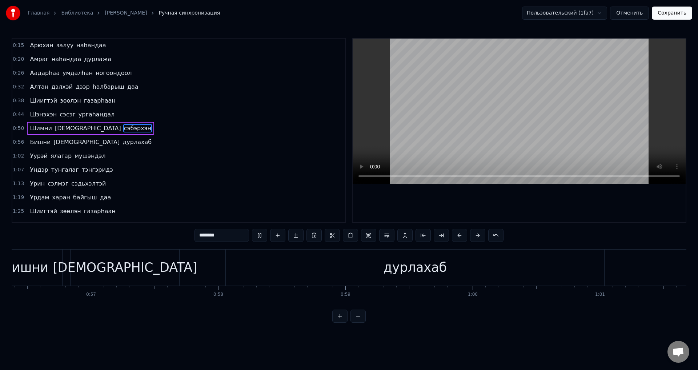
scroll to position [0, 7188]
click at [123, 126] on span "сэбэрхэн" at bounding box center [137, 128] width 29 height 8
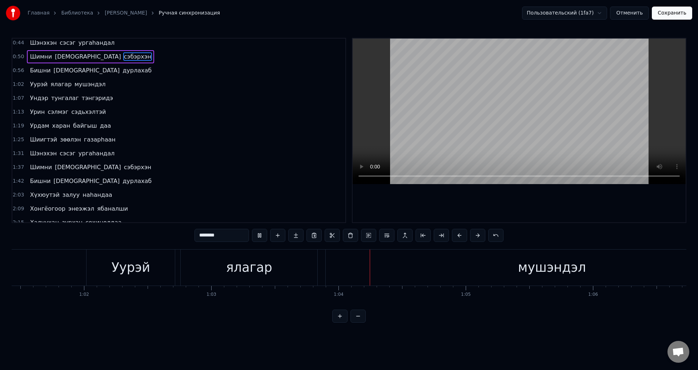
scroll to position [39, 0]
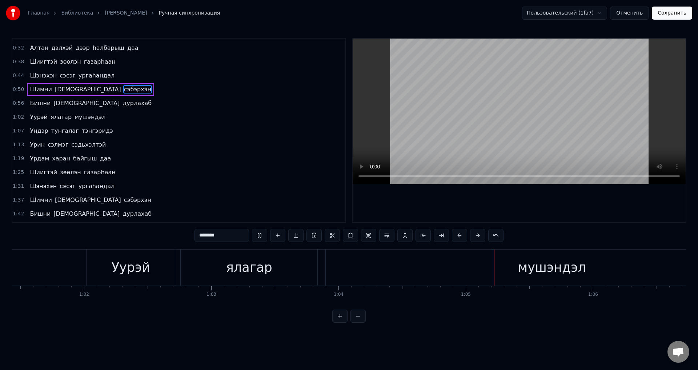
click at [123, 91] on span "сэбэрхэн" at bounding box center [137, 89] width 29 height 8
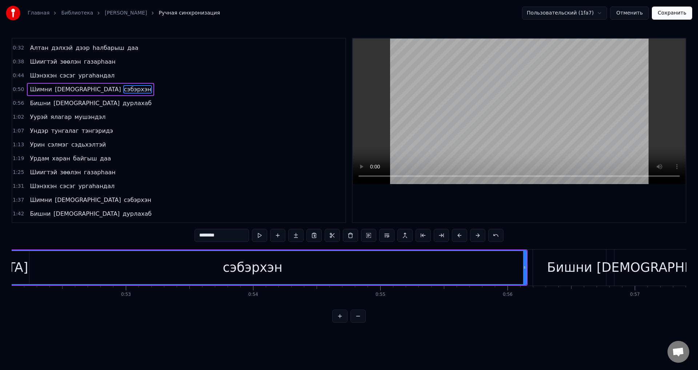
scroll to position [0, 6559]
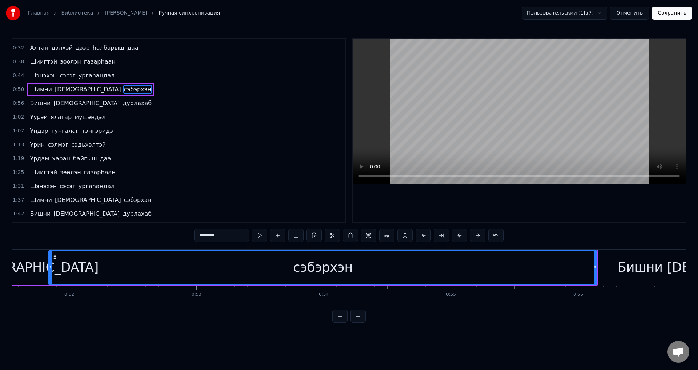
click at [51, 270] on div at bounding box center [50, 267] width 3 height 33
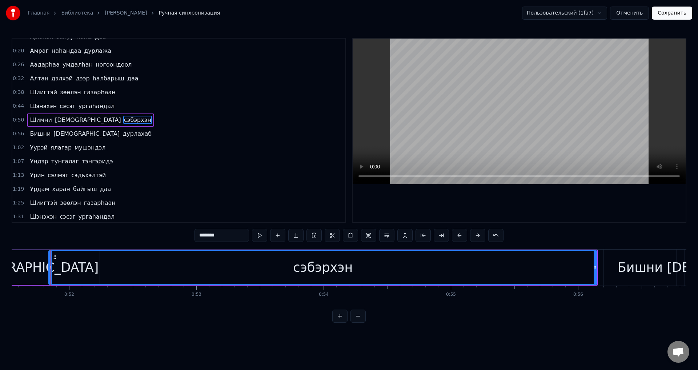
scroll to position [0, 0]
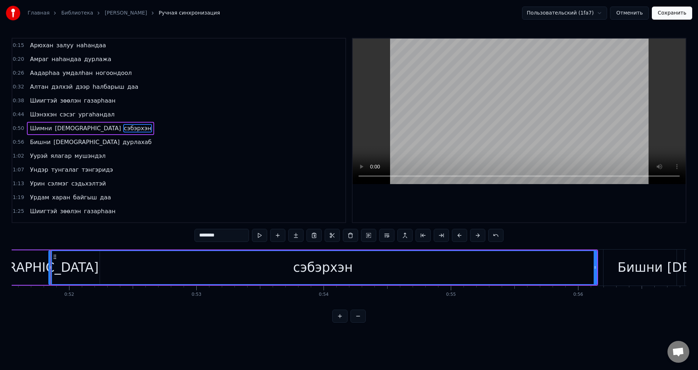
click at [54, 129] on span "[DEMOGRAPHIC_DATA]" at bounding box center [88, 128] width 68 height 8
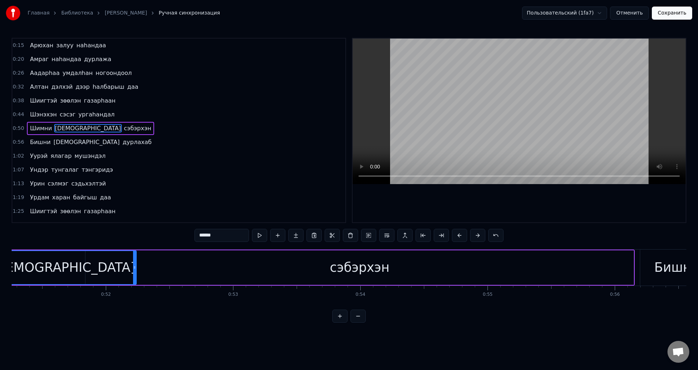
scroll to position [0, 6463]
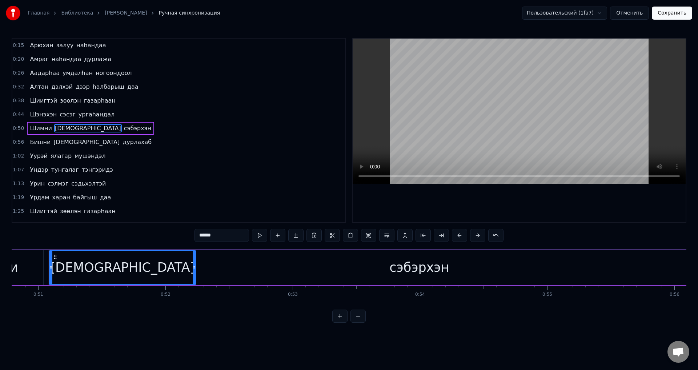
click at [123, 132] on span "сэбэрхэн" at bounding box center [137, 128] width 29 height 8
type input "********"
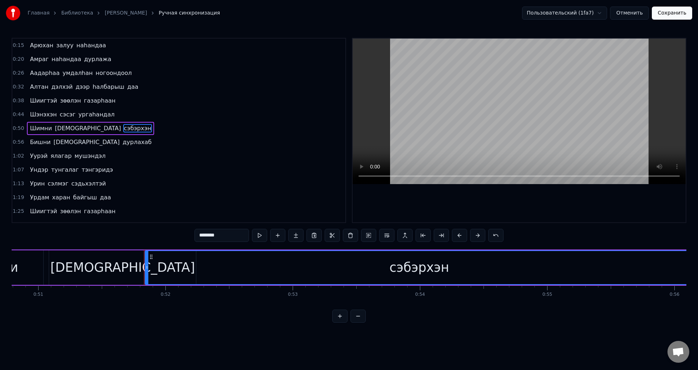
click at [69, 129] on div "Шимни намдаа сэбэрхэн" at bounding box center [90, 128] width 127 height 13
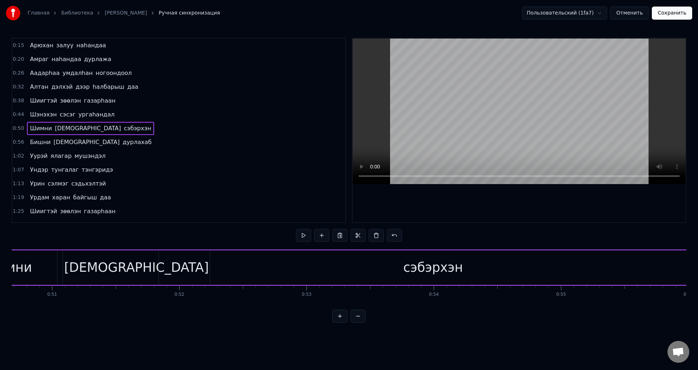
scroll to position [0, 6359]
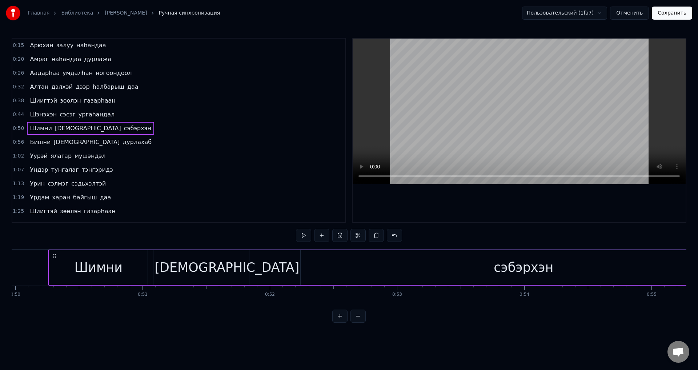
click at [69, 129] on span "[DEMOGRAPHIC_DATA]" at bounding box center [88, 128] width 68 height 8
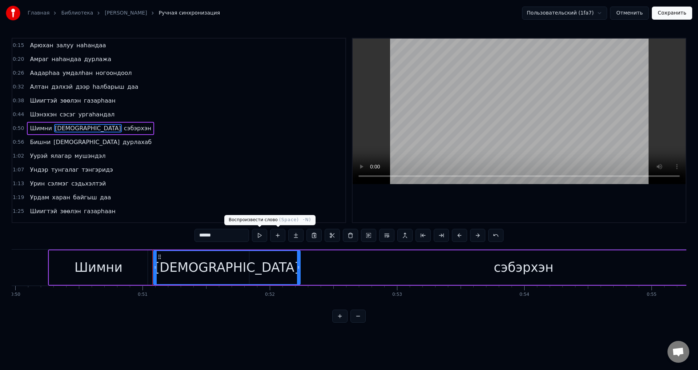
click at [264, 236] on button at bounding box center [259, 235] width 15 height 13
click at [40, 125] on span "Шимни" at bounding box center [40, 128] width 23 height 8
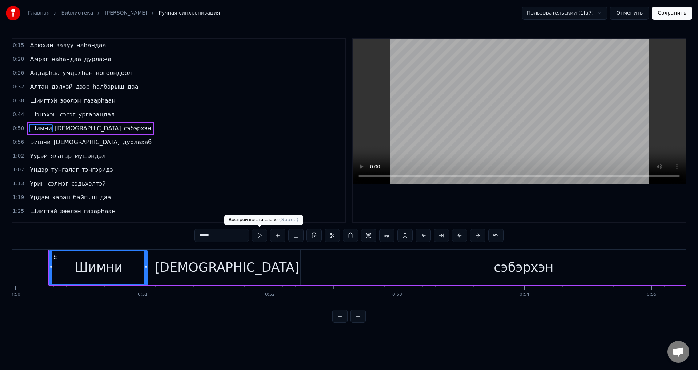
click at [261, 235] on button at bounding box center [259, 235] width 15 height 13
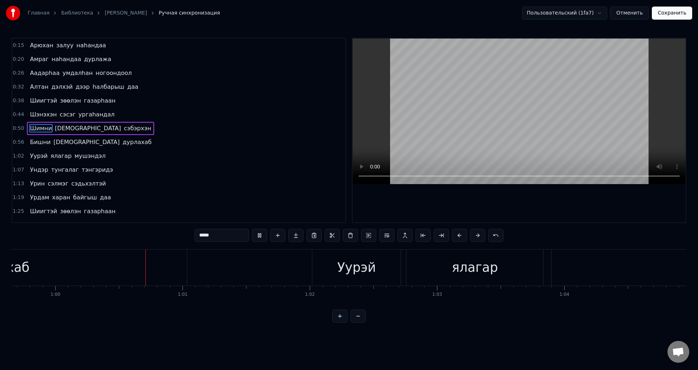
scroll to position [0, 7592]
click at [61, 145] on span "[DEMOGRAPHIC_DATA]" at bounding box center [87, 142] width 68 height 8
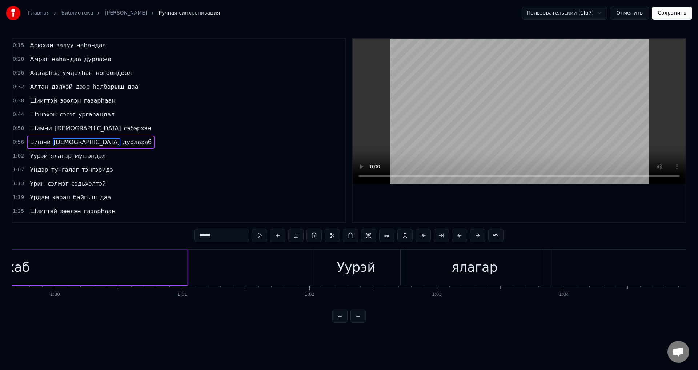
scroll to position [12, 0]
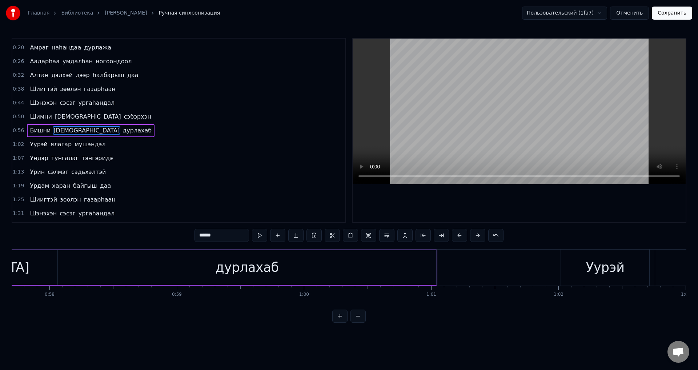
click at [122, 132] on span "дурлахаб" at bounding box center [137, 130] width 31 height 8
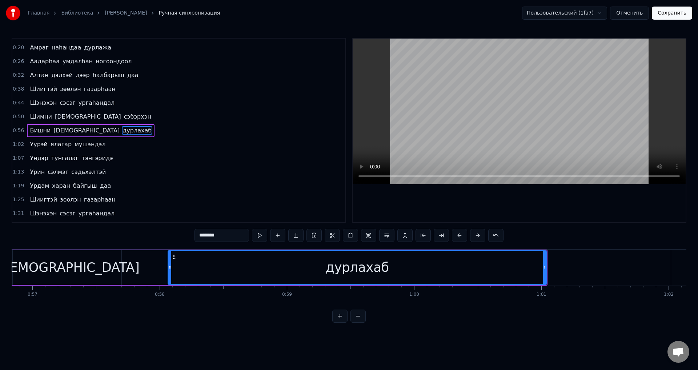
scroll to position [0, 7196]
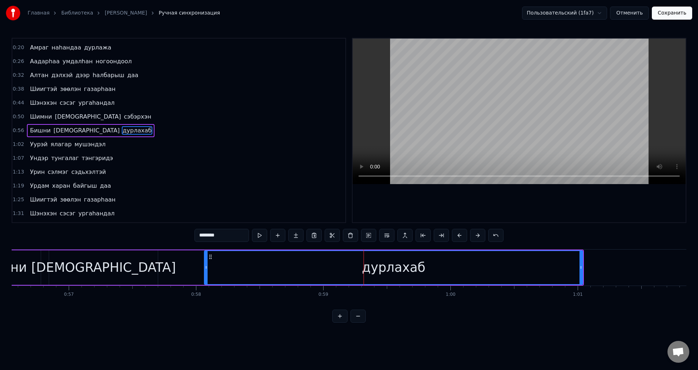
click at [53, 129] on span "[DEMOGRAPHIC_DATA]" at bounding box center [87, 130] width 68 height 8
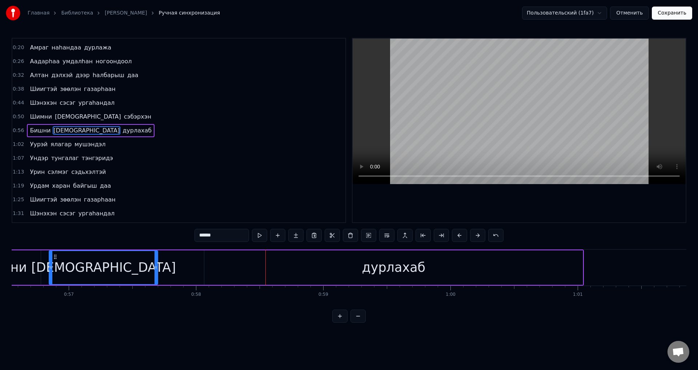
click at [157, 269] on icon at bounding box center [156, 267] width 3 height 6
click at [312, 264] on div "дурлахаб" at bounding box center [393, 267] width 378 height 35
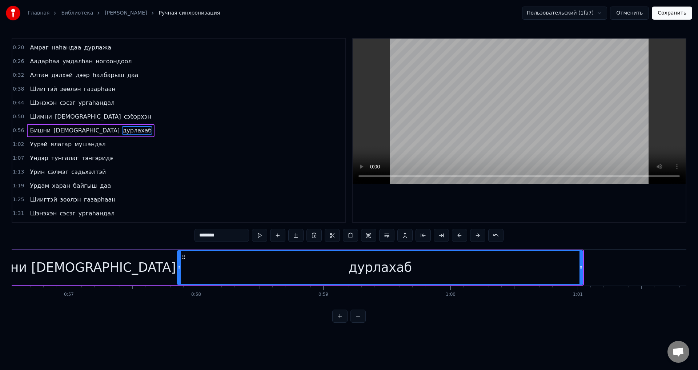
drag, startPoint x: 205, startPoint y: 269, endPoint x: 178, endPoint y: 266, distance: 27.1
click at [178, 266] on icon at bounding box center [179, 267] width 3 height 6
drag, startPoint x: 63, startPoint y: 132, endPoint x: 71, endPoint y: 134, distance: 8.7
click at [63, 132] on span "[DEMOGRAPHIC_DATA]" at bounding box center [87, 130] width 68 height 8
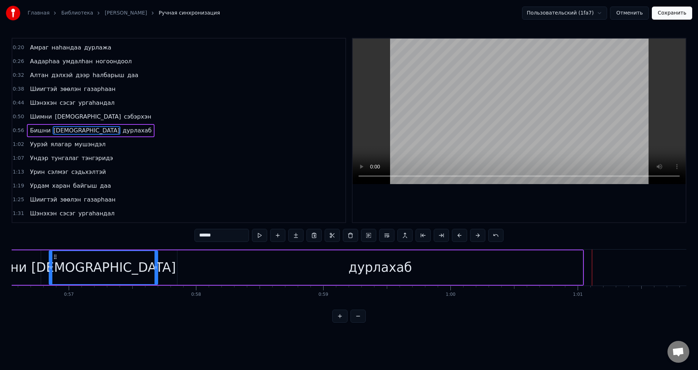
click at [42, 129] on span "Бишни" at bounding box center [40, 130] width 22 height 8
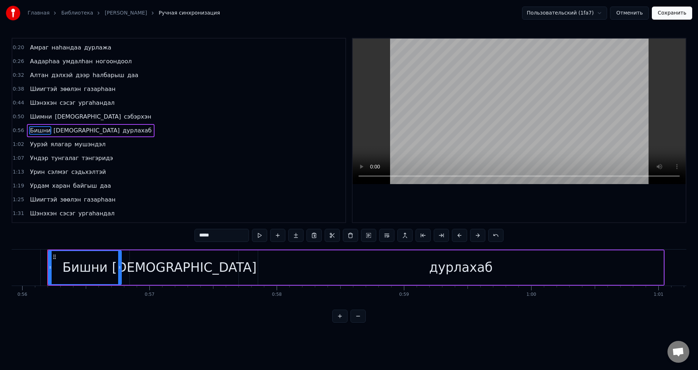
scroll to position [0, 7115]
click at [41, 129] on span "Бишни" at bounding box center [40, 130] width 22 height 8
click at [280, 257] on div "дурлахаб" at bounding box center [461, 267] width 405 height 35
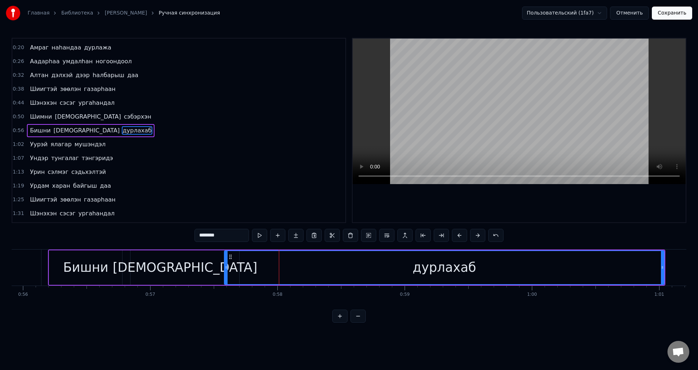
drag, startPoint x: 261, startPoint y: 273, endPoint x: 221, endPoint y: 261, distance: 41.2
click at [226, 269] on div at bounding box center [226, 267] width 3 height 33
click at [59, 135] on span "[DEMOGRAPHIC_DATA]" at bounding box center [87, 130] width 68 height 8
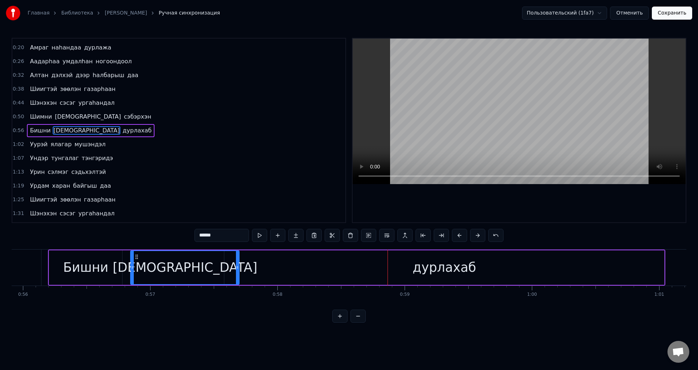
drag, startPoint x: 237, startPoint y: 263, endPoint x: 249, endPoint y: 263, distance: 12.7
click at [236, 263] on div at bounding box center [237, 267] width 3 height 33
click at [304, 259] on div "дурлахаб" at bounding box center [444, 267] width 440 height 35
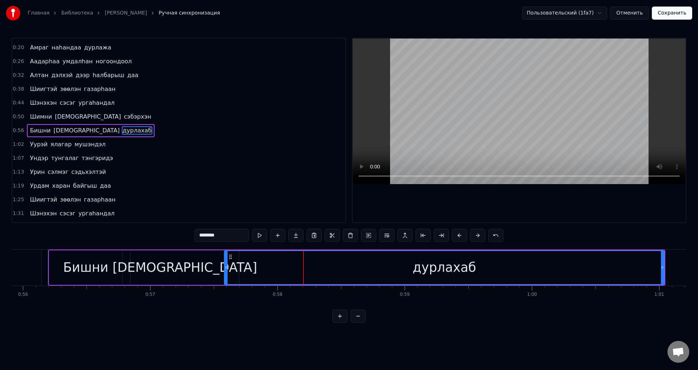
click at [302, 268] on div "дурлахаб" at bounding box center [444, 267] width 439 height 33
click at [333, 264] on div "дурлахаб" at bounding box center [444, 267] width 439 height 33
click at [225, 267] on icon at bounding box center [226, 267] width 3 height 6
click at [210, 268] on div "[DEMOGRAPHIC_DATA]" at bounding box center [185, 267] width 108 height 35
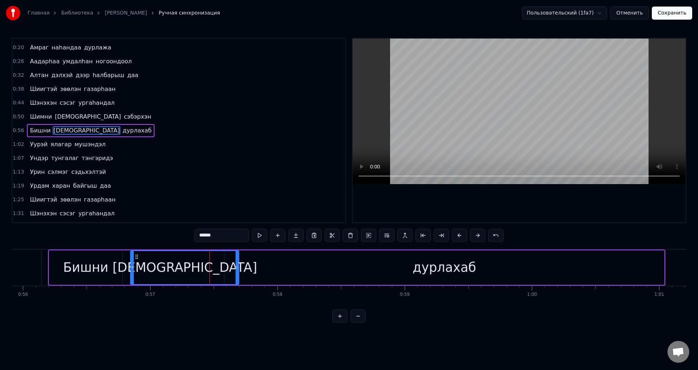
click at [241, 267] on div "дурлахаб" at bounding box center [444, 267] width 440 height 35
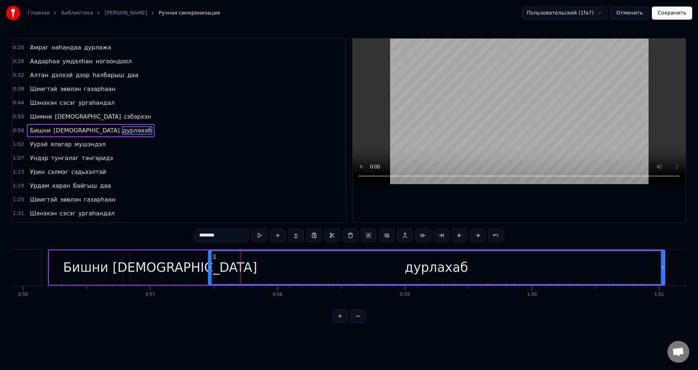
drag, startPoint x: 225, startPoint y: 267, endPoint x: 209, endPoint y: 270, distance: 16.3
click at [209, 270] on icon at bounding box center [210, 267] width 3 height 6
click at [56, 134] on span "[DEMOGRAPHIC_DATA]" at bounding box center [87, 130] width 68 height 8
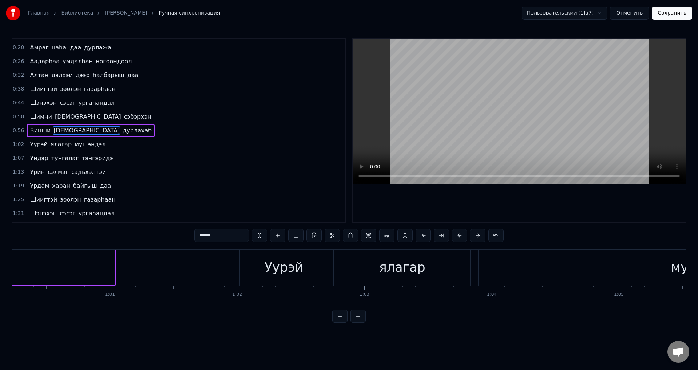
scroll to position [0, 7723]
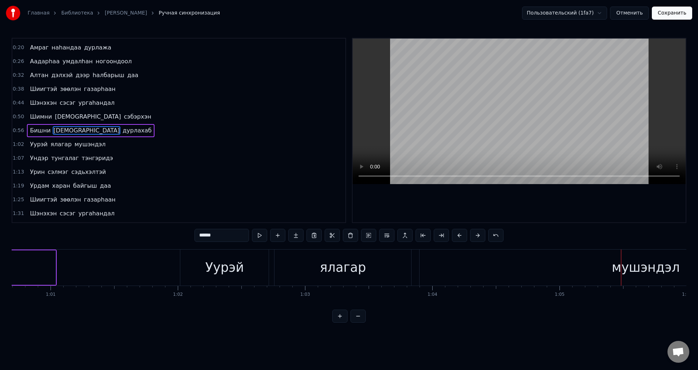
click at [61, 145] on span "ялагар" at bounding box center [61, 144] width 23 height 8
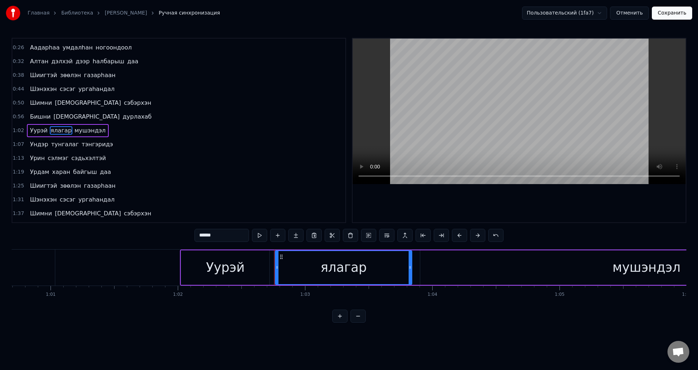
click at [35, 134] on span "Уурэй" at bounding box center [38, 130] width 19 height 8
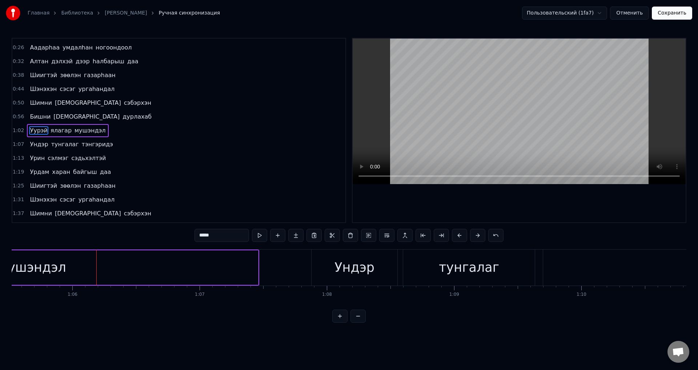
click at [85, 131] on span "мушэндэл" at bounding box center [90, 130] width 33 height 8
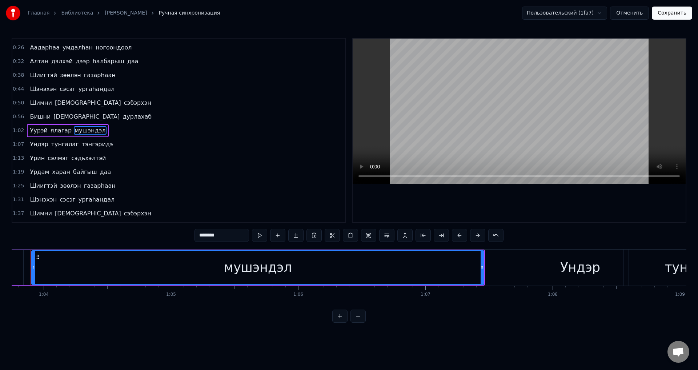
scroll to position [0, 8094]
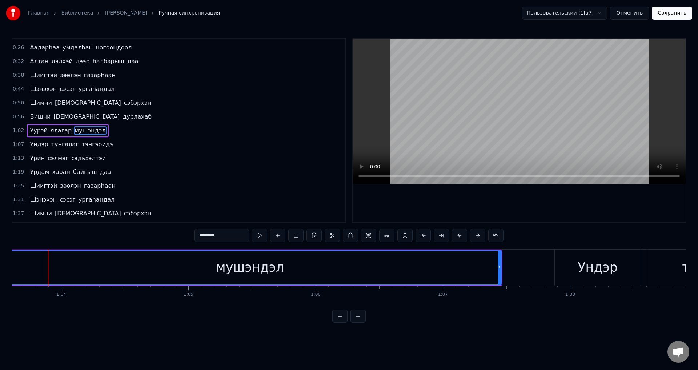
drag, startPoint x: 51, startPoint y: 270, endPoint x: 10, endPoint y: 253, distance: 44.0
click at [0, 252] on div "Главная Библиотека [PERSON_NAME] Ручная синхронизация Пользовательский (1fa7) О…" at bounding box center [349, 161] width 698 height 322
click at [51, 133] on span "ялагар" at bounding box center [61, 130] width 23 height 8
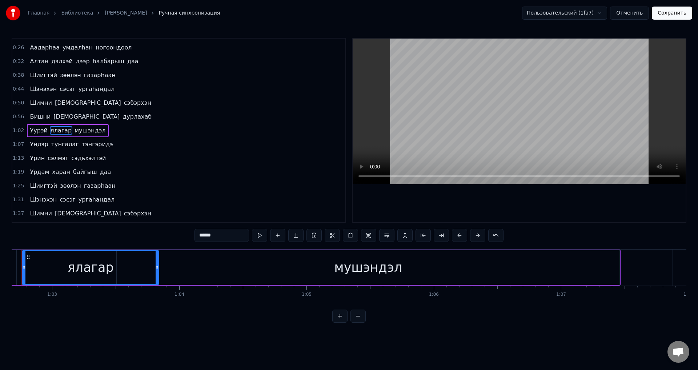
scroll to position [0, 7949]
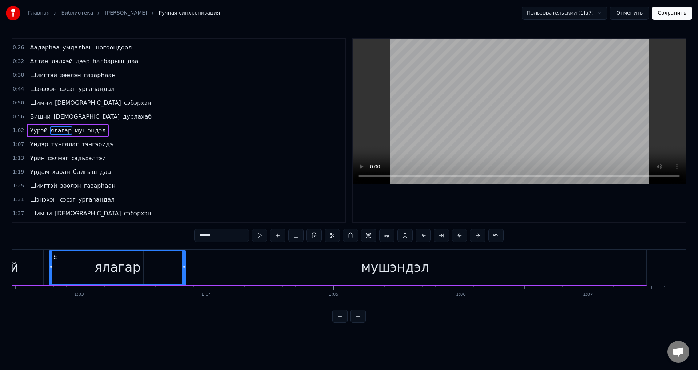
click at [53, 129] on span "ялагар" at bounding box center [61, 130] width 23 height 8
drag, startPoint x: 184, startPoint y: 266, endPoint x: 178, endPoint y: 264, distance: 5.6
click at [178, 264] on icon at bounding box center [178, 267] width 3 height 6
click at [52, 135] on span "ялагар" at bounding box center [61, 130] width 23 height 8
click at [348, 262] on div "мушэндэл" at bounding box center [395, 267] width 503 height 35
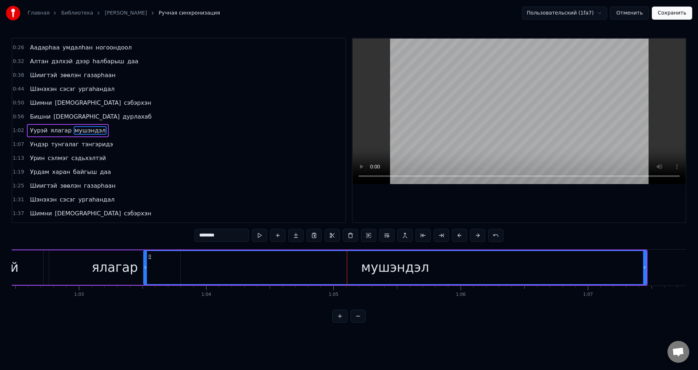
click at [147, 272] on div at bounding box center [145, 267] width 3 height 33
drag, startPoint x: 145, startPoint y: 271, endPoint x: 137, endPoint y: 269, distance: 8.6
click at [137, 269] on div at bounding box center [137, 267] width 3 height 33
click at [55, 131] on span "ялагар" at bounding box center [61, 130] width 23 height 8
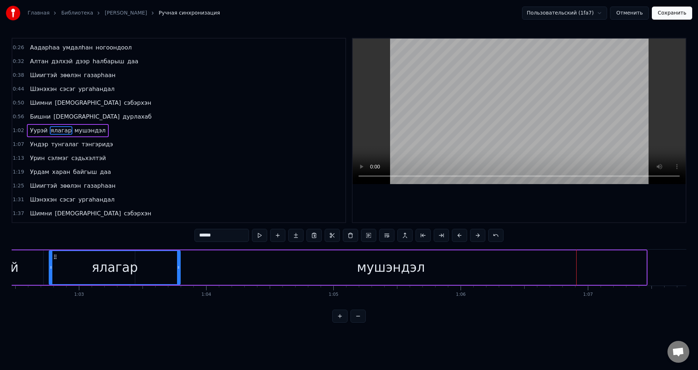
click at [89, 130] on span "мушэндэл" at bounding box center [90, 130] width 33 height 8
type input "********"
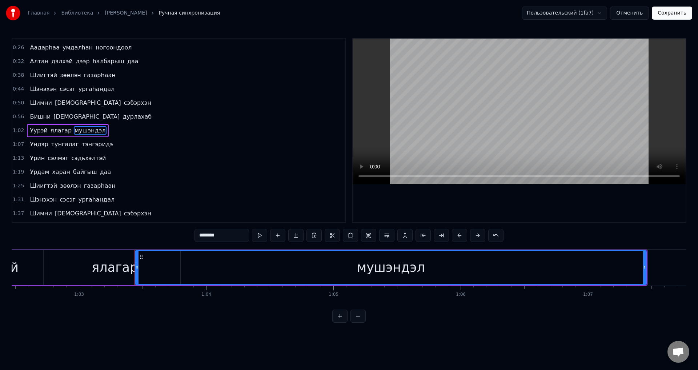
drag, startPoint x: 217, startPoint y: 236, endPoint x: 183, endPoint y: 233, distance: 33.9
click at [183, 233] on div "0:15 Арюхан залуу наhандаа 0:20 Амраг наhандаа дурлажа 0:26 Аадарhаа умдалhан н…" at bounding box center [349, 180] width 675 height 285
click at [52, 133] on span "ялагар" at bounding box center [61, 130] width 23 height 8
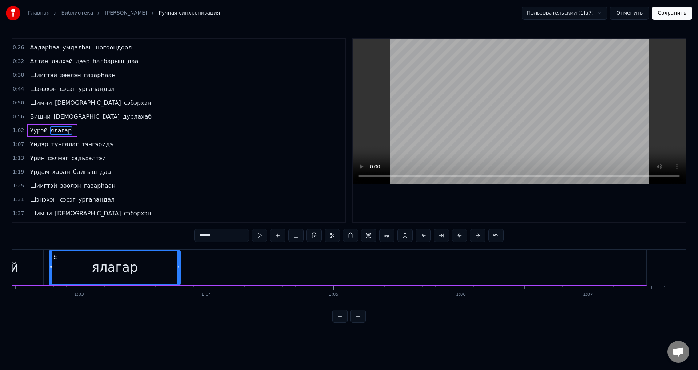
click at [221, 230] on input "******" at bounding box center [222, 235] width 55 height 13
paste input "*********"
click at [34, 128] on span "Уурэй" at bounding box center [38, 130] width 19 height 8
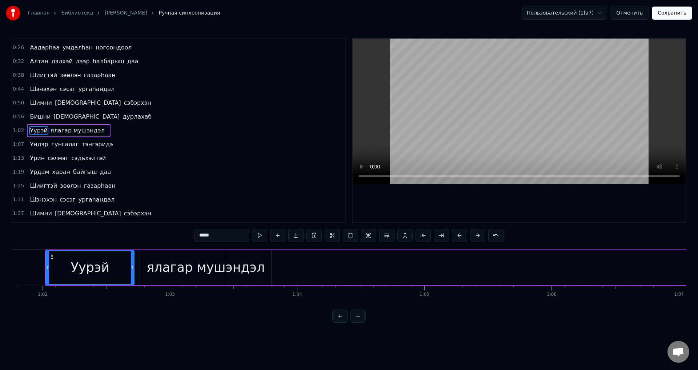
scroll to position [0, 7855]
click at [196, 268] on div "ялагар мушэндэл" at bounding box center [209, 267] width 118 height 19
type input "**********"
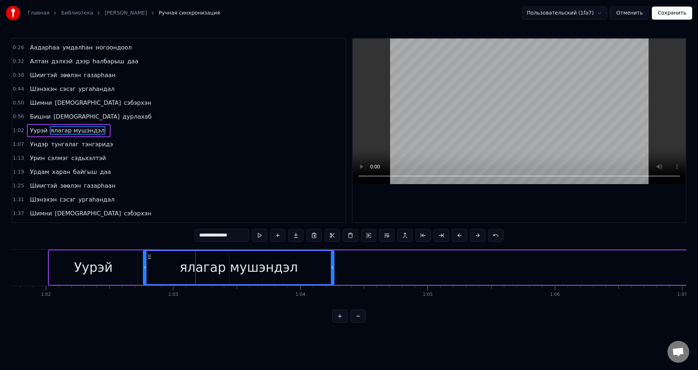
drag, startPoint x: 273, startPoint y: 266, endPoint x: 334, endPoint y: 271, distance: 61.3
click at [334, 271] on div at bounding box center [332, 267] width 3 height 33
click at [62, 134] on span "ялагар мушэндэл" at bounding box center [78, 130] width 56 height 8
click at [86, 135] on span "ялагар мушэндэл" at bounding box center [78, 130] width 56 height 8
click at [60, 135] on div "[PERSON_NAME] мушэндэл" at bounding box center [68, 130] width 82 height 13
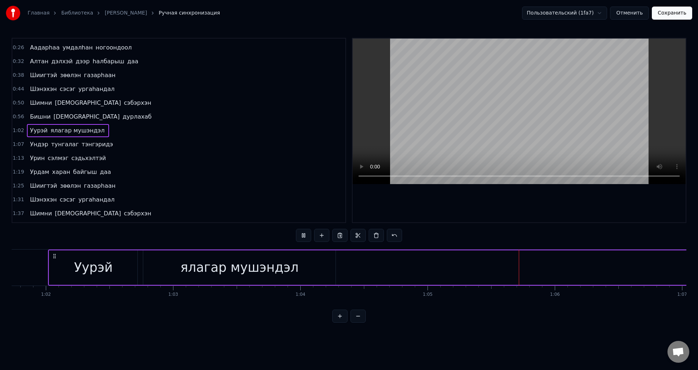
click at [56, 128] on span "ялагар мушэндэл" at bounding box center [78, 130] width 56 height 8
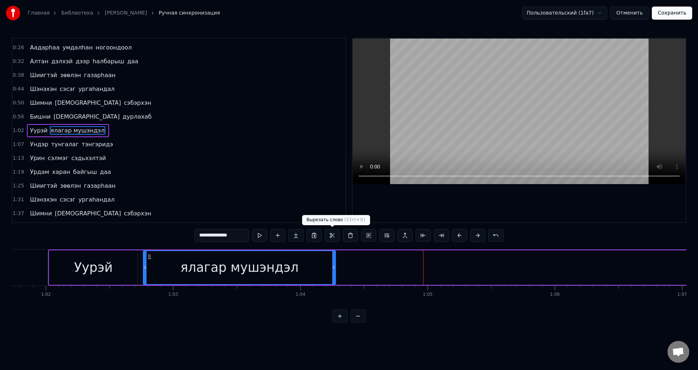
click at [280, 254] on div "ялагар мушэндэл" at bounding box center [240, 267] width 192 height 33
click at [280, 261] on div "ялагар мушэндэл" at bounding box center [239, 267] width 118 height 19
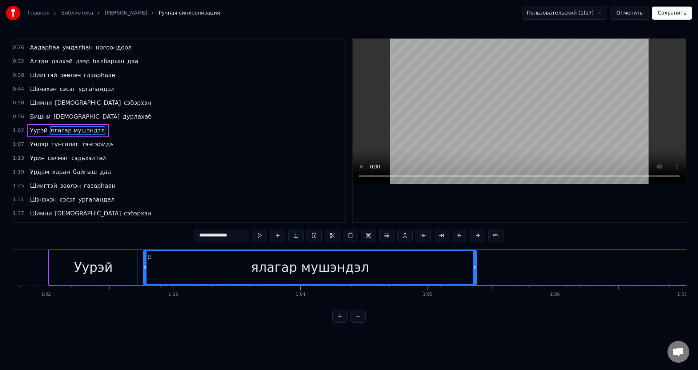
drag, startPoint x: 335, startPoint y: 266, endPoint x: 447, endPoint y: 278, distance: 112.9
click at [476, 283] on div at bounding box center [474, 267] width 3 height 33
click at [57, 134] on span "ялагар мушэндэл" at bounding box center [78, 130] width 56 height 8
click at [263, 230] on button at bounding box center [259, 235] width 15 height 13
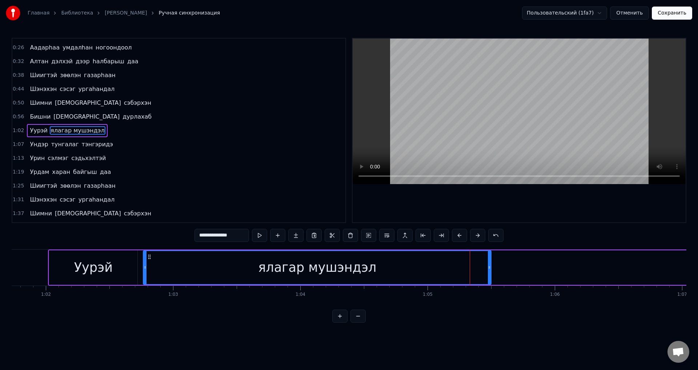
drag, startPoint x: 482, startPoint y: 268, endPoint x: 439, endPoint y: 250, distance: 46.8
click at [490, 269] on icon at bounding box center [489, 267] width 3 height 6
click at [66, 135] on div "[PERSON_NAME] мушэндэл" at bounding box center [67, 130] width 80 height 13
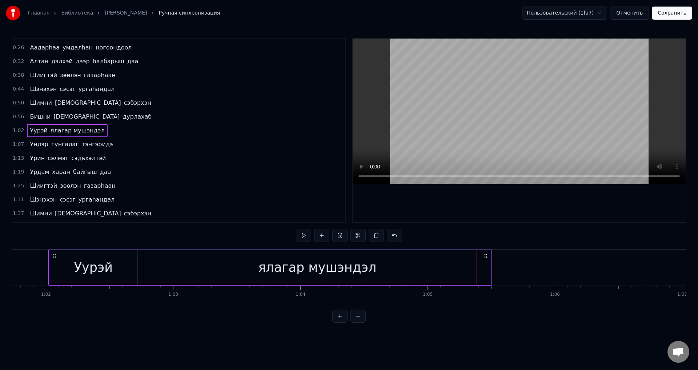
click at [61, 134] on span "ялагар мушэндэл" at bounding box center [78, 130] width 56 height 8
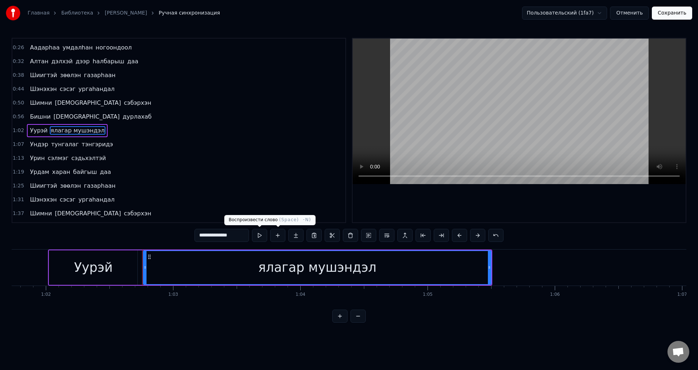
click at [263, 236] on button at bounding box center [259, 235] width 15 height 13
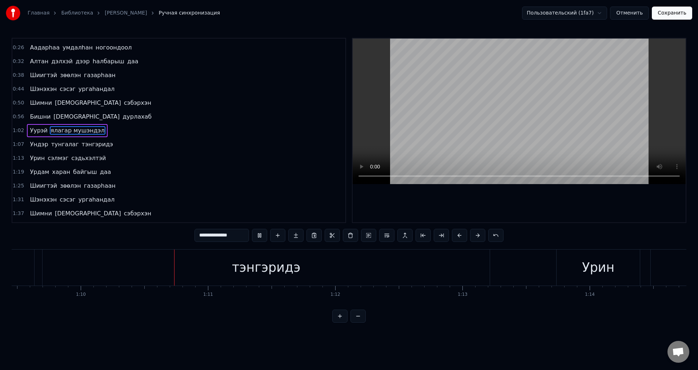
scroll to position [0, 8886]
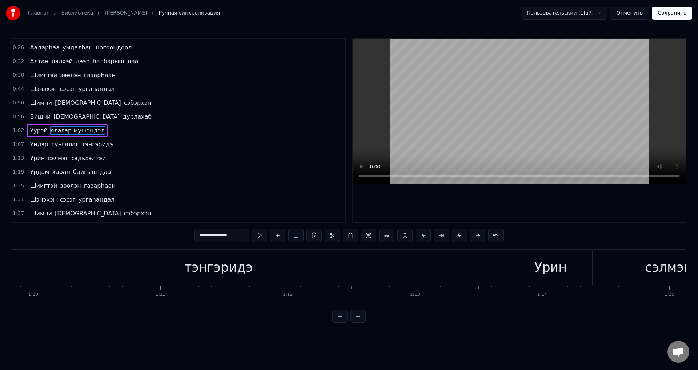
click at [70, 143] on div "[PERSON_NAME] тэнгэридэ" at bounding box center [71, 144] width 89 height 13
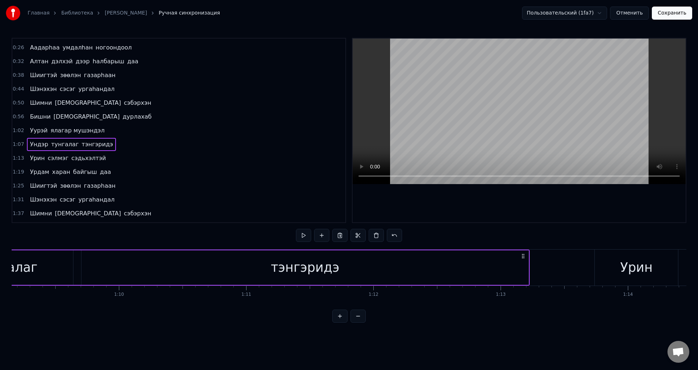
click at [81, 146] on span "тэнгэридэ" at bounding box center [97, 144] width 33 height 8
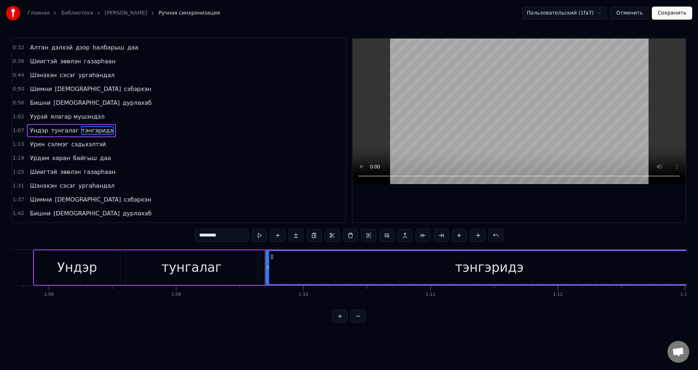
scroll to position [0, 8601]
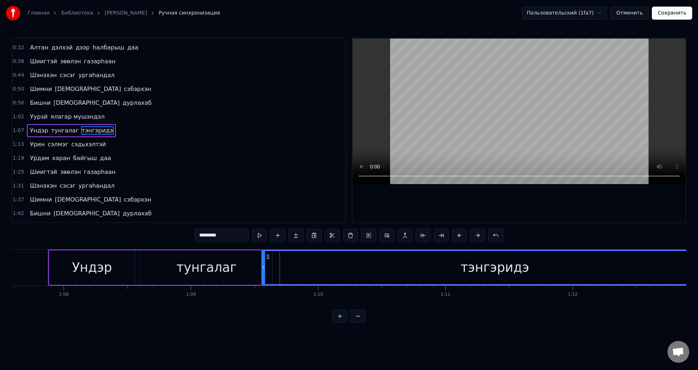
drag, startPoint x: 283, startPoint y: 266, endPoint x: 263, endPoint y: 263, distance: 19.9
click at [263, 263] on div at bounding box center [263, 267] width 3 height 33
drag, startPoint x: 264, startPoint y: 270, endPoint x: 255, endPoint y: 268, distance: 8.6
click at [255, 268] on icon at bounding box center [254, 267] width 3 height 6
click at [55, 136] on div "[PERSON_NAME] тэнгэридэ" at bounding box center [71, 130] width 89 height 13
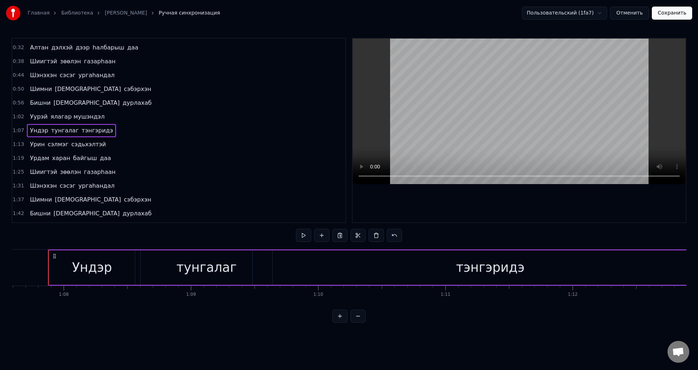
click at [55, 136] on div "[PERSON_NAME] тэнгэридэ" at bounding box center [71, 130] width 89 height 13
click at [31, 134] on span "Ундэр" at bounding box center [39, 130] width 20 height 8
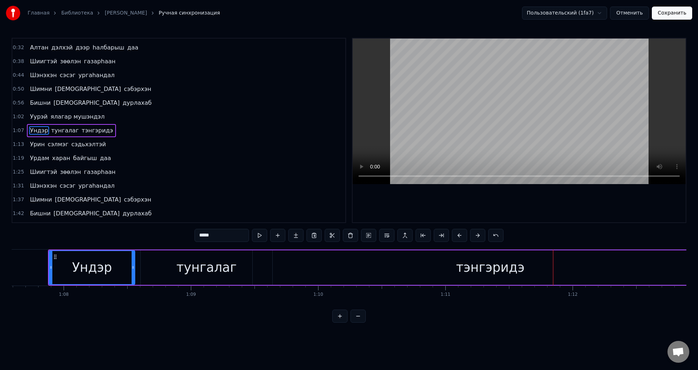
click at [252, 268] on div "тэнгэридэ" at bounding box center [490, 267] width 476 height 35
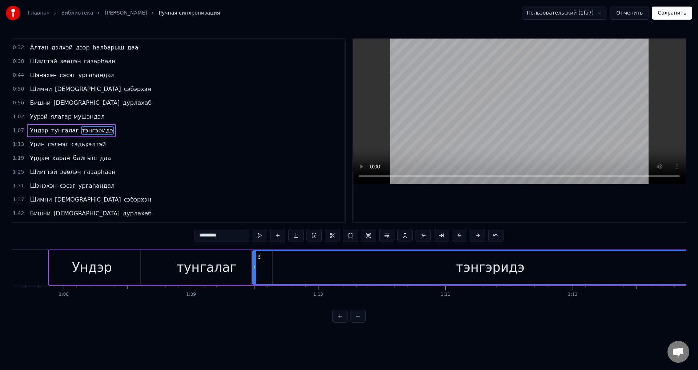
click at [91, 133] on span "тэнгэридэ" at bounding box center [97, 130] width 33 height 8
click at [81, 131] on span "тэнгэридэ" at bounding box center [97, 130] width 33 height 8
drag, startPoint x: 233, startPoint y: 229, endPoint x: 62, endPoint y: 269, distance: 175.2
click at [49, 277] on div "0:15 Арюхан залуу наhандаа 0:20 Амраг наhандаа дурлажа 0:26 Аадарhаа умдалhан н…" at bounding box center [349, 180] width 675 height 285
type input "*"
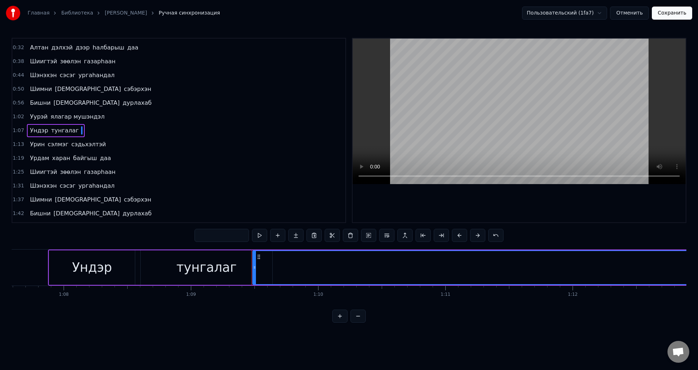
click at [61, 134] on span "тунгалаг" at bounding box center [65, 130] width 29 height 8
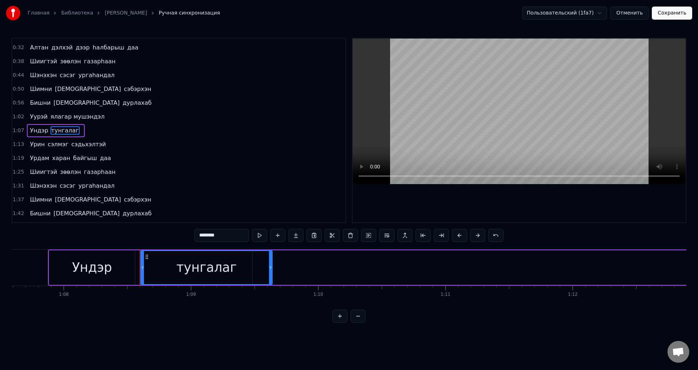
click at [232, 236] on input "********" at bounding box center [222, 235] width 55 height 13
paste input "*********"
click at [65, 133] on span "[PERSON_NAME]" at bounding box center [76, 130] width 50 height 8
click at [77, 129] on span "[PERSON_NAME]" at bounding box center [76, 130] width 50 height 8
click at [79, 129] on span "[PERSON_NAME]" at bounding box center [76, 130] width 50 height 8
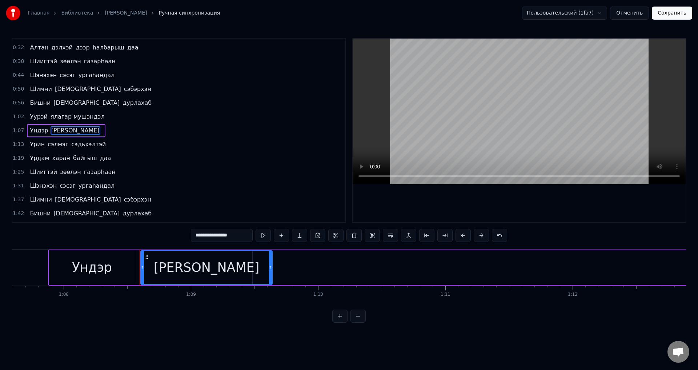
click at [80, 130] on span "[PERSON_NAME]" at bounding box center [76, 130] width 50 height 8
drag, startPoint x: 245, startPoint y: 233, endPoint x: 214, endPoint y: 229, distance: 31.1
click at [225, 234] on input "**********" at bounding box center [222, 235] width 62 height 13
click at [51, 130] on span "[PERSON_NAME]" at bounding box center [76, 130] width 50 height 8
click at [268, 234] on button at bounding box center [263, 235] width 15 height 13
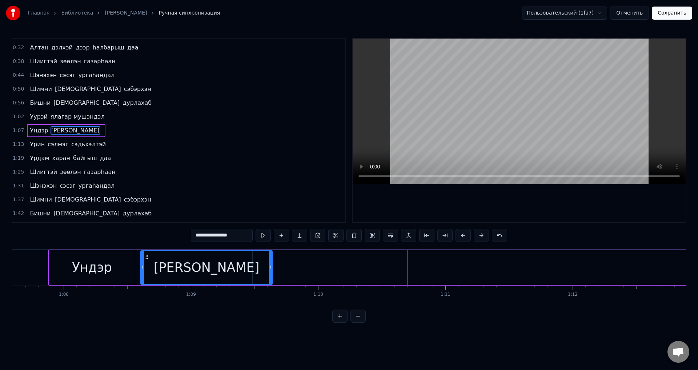
click at [77, 133] on span "[PERSON_NAME]" at bounding box center [76, 130] width 50 height 8
click at [41, 133] on span "Ундэр" at bounding box center [39, 130] width 20 height 8
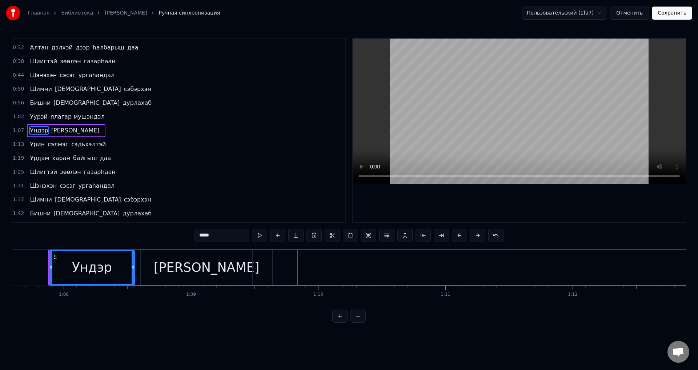
click at [97, 128] on span "[PERSON_NAME]" at bounding box center [76, 130] width 50 height 8
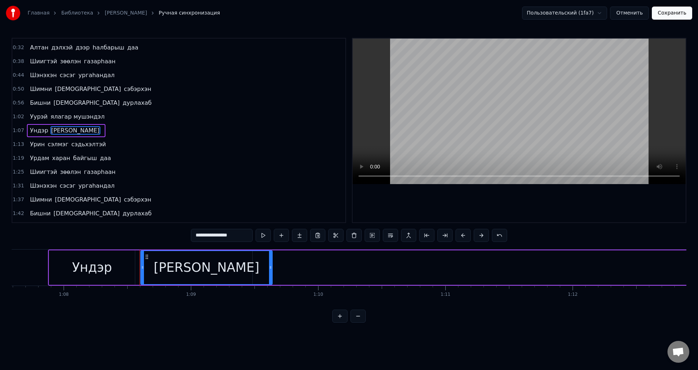
drag, startPoint x: 245, startPoint y: 237, endPoint x: 216, endPoint y: 233, distance: 30.0
click at [216, 233] on input "**********" at bounding box center [222, 235] width 62 height 13
click at [223, 236] on input "********" at bounding box center [222, 235] width 55 height 13
paste input "**********"
click at [60, 128] on span "тунгалаг тэнгэридэ" at bounding box center [82, 130] width 62 height 8
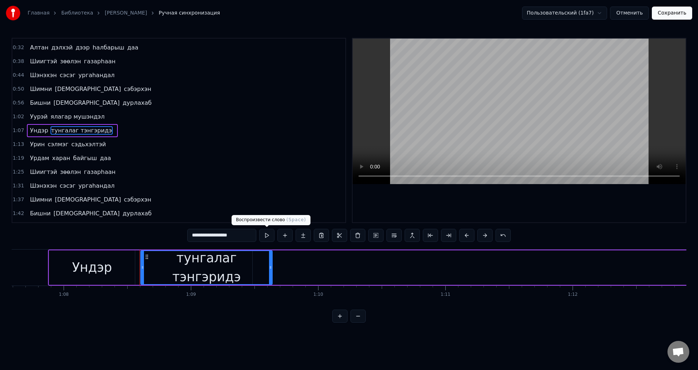
click at [264, 236] on button at bounding box center [266, 235] width 15 height 13
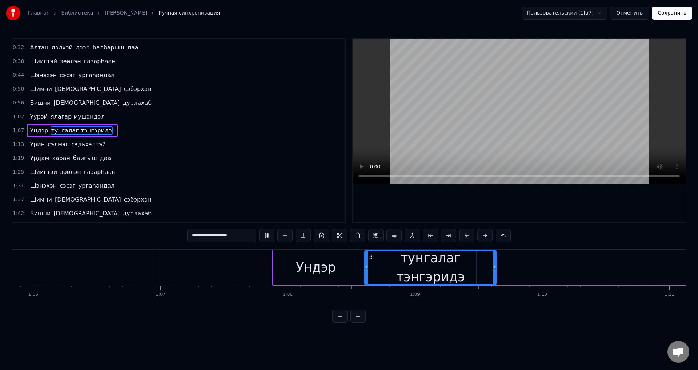
scroll to position [0, 8402]
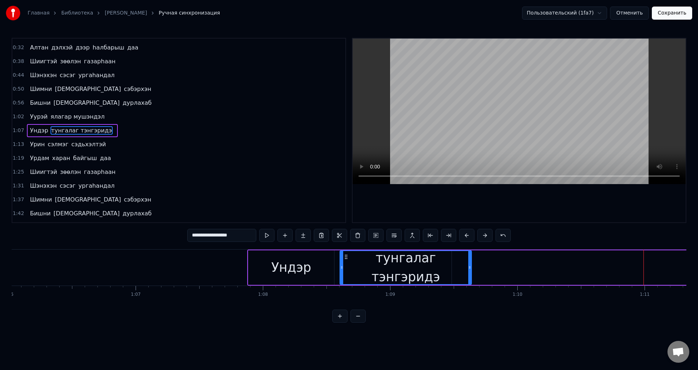
drag, startPoint x: 238, startPoint y: 237, endPoint x: 216, endPoint y: 233, distance: 22.9
click at [216, 233] on input "**********" at bounding box center [221, 235] width 69 height 13
click at [226, 234] on input "**********" at bounding box center [221, 235] width 69 height 13
drag, startPoint x: 241, startPoint y: 239, endPoint x: 214, endPoint y: 237, distance: 27.4
click at [214, 237] on input "**********" at bounding box center [221, 235] width 69 height 13
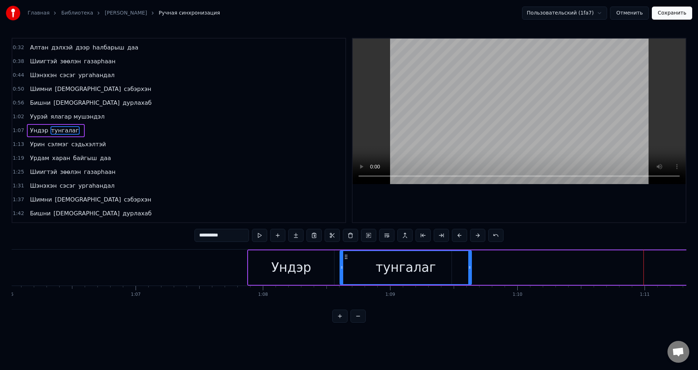
type input "********"
click at [73, 131] on div "Ундэр тунгалаг" at bounding box center [55, 130] width 57 height 13
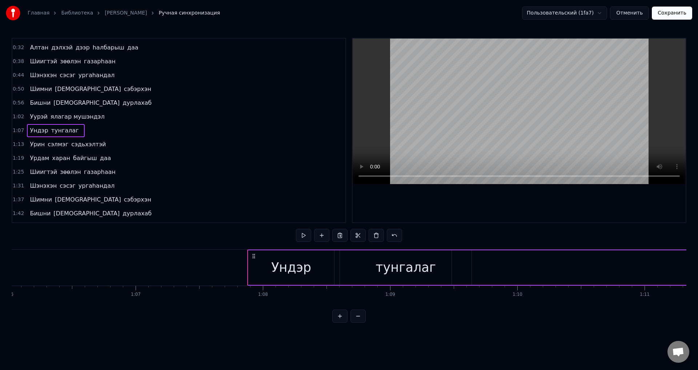
click at [69, 131] on span "тунгалаг" at bounding box center [65, 130] width 29 height 9
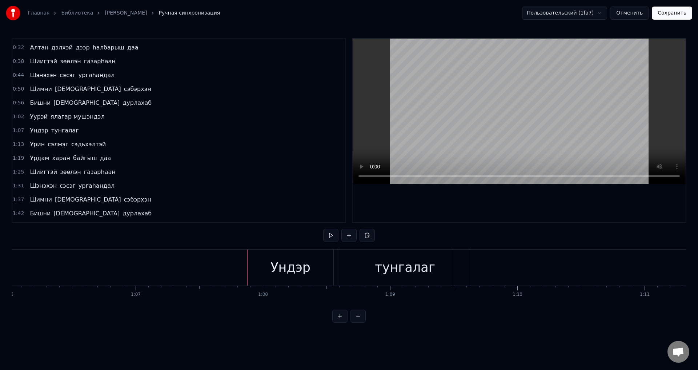
click at [69, 132] on span "тунгалаг" at bounding box center [65, 130] width 29 height 8
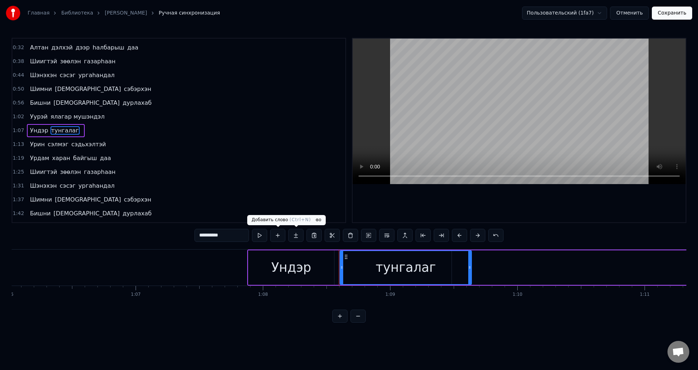
click at [277, 236] on button at bounding box center [277, 235] width 15 height 13
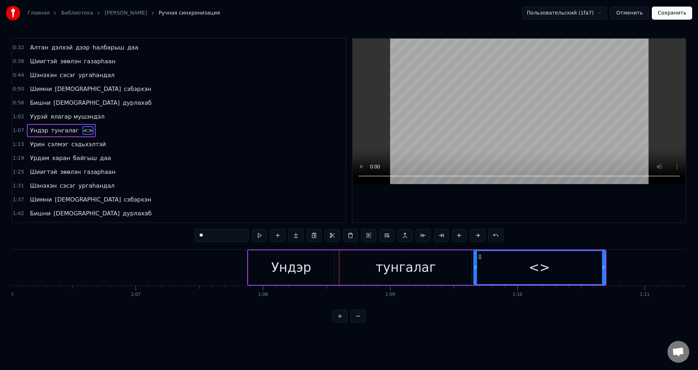
drag, startPoint x: 213, startPoint y: 232, endPoint x: 185, endPoint y: 236, distance: 27.9
click at [187, 236] on div "0:15 Арюхан залуу наhандаа 0:20 Амраг наhандаа дурлажа 0:26 Аадарhаа умдалhан н…" at bounding box center [349, 180] width 675 height 285
paste input "*********"
drag, startPoint x: 476, startPoint y: 268, endPoint x: 469, endPoint y: 267, distance: 6.9
click at [469, 267] on icon at bounding box center [468, 267] width 3 height 6
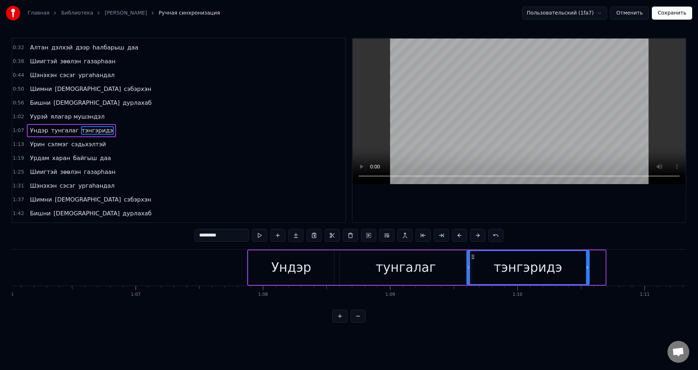
drag, startPoint x: 603, startPoint y: 267, endPoint x: 575, endPoint y: 271, distance: 28.3
click at [587, 268] on icon at bounding box center [587, 267] width 3 height 6
drag, startPoint x: 468, startPoint y: 267, endPoint x: 463, endPoint y: 267, distance: 4.7
click at [463, 267] on icon at bounding box center [463, 267] width 3 height 6
click at [51, 132] on span "тунгалаг" at bounding box center [65, 130] width 29 height 8
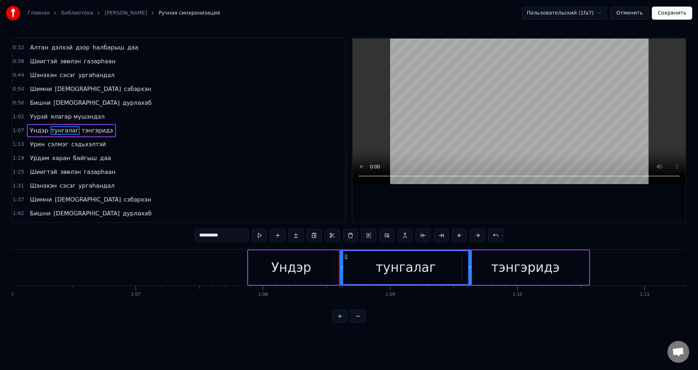
click at [260, 232] on button at bounding box center [259, 235] width 15 height 13
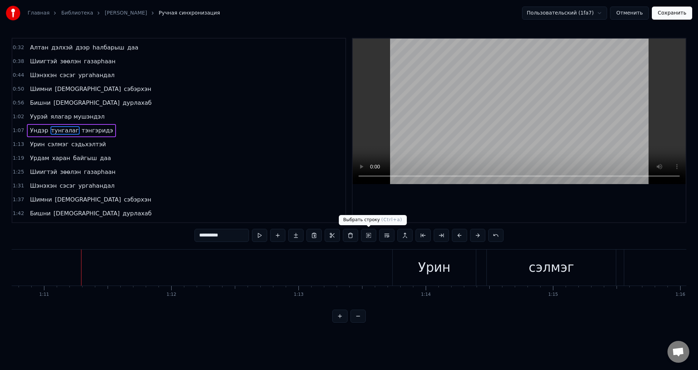
scroll to position [0, 9008]
click at [81, 133] on span "тэнгэридэ" at bounding box center [97, 130] width 33 height 8
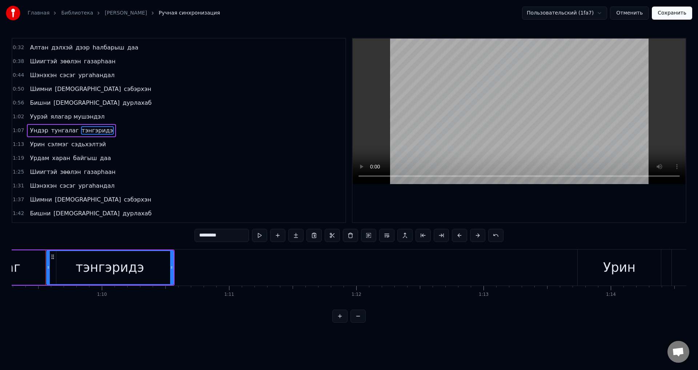
scroll to position [0, 8814]
drag, startPoint x: 175, startPoint y: 262, endPoint x: 175, endPoint y: 250, distance: 11.7
click at [198, 267] on div at bounding box center [197, 267] width 3 height 33
click at [55, 135] on span "тунгалаг" at bounding box center [65, 130] width 29 height 8
type input "********"
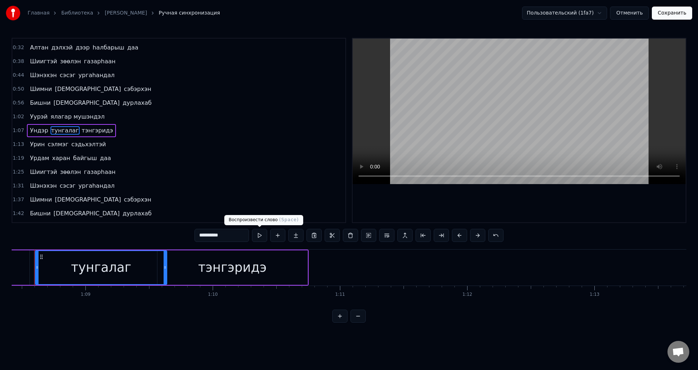
scroll to position [0, 8692]
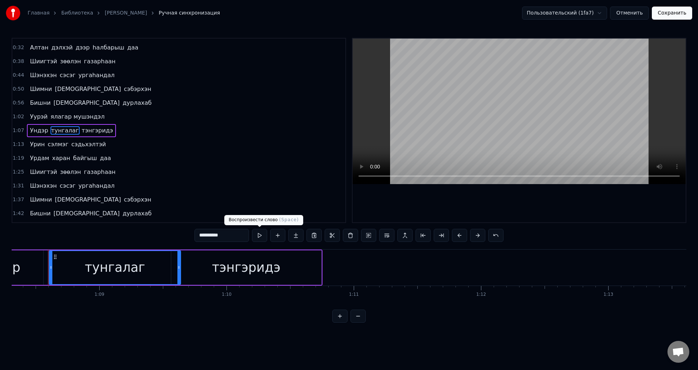
click at [259, 237] on button at bounding box center [259, 235] width 15 height 13
click at [207, 238] on input "********" at bounding box center [222, 235] width 55 height 13
click at [214, 238] on input "********" at bounding box center [222, 235] width 55 height 13
click at [90, 135] on div "[PERSON_NAME] тэнгэридэ" at bounding box center [71, 130] width 89 height 13
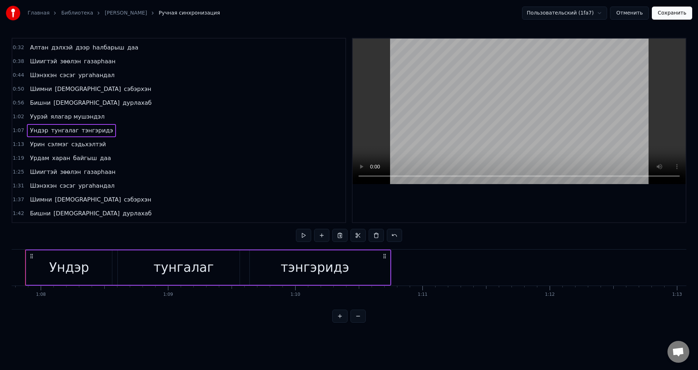
scroll to position [0, 8601]
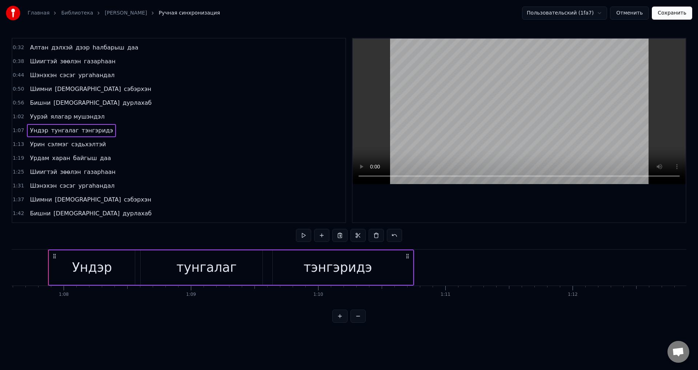
click at [89, 132] on span "тэнгэридэ" at bounding box center [97, 130] width 33 height 8
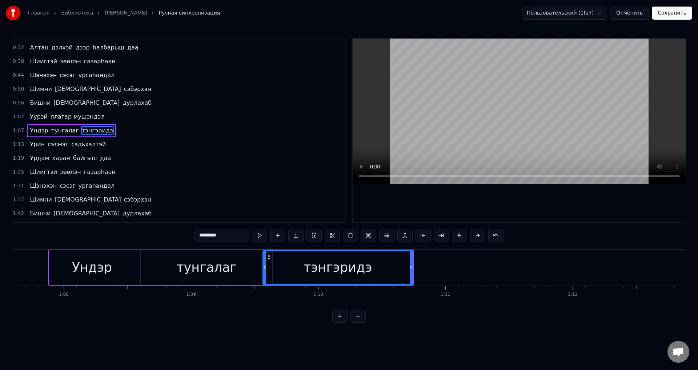
click at [198, 235] on input "*********" at bounding box center [222, 235] width 55 height 13
drag, startPoint x: 230, startPoint y: 234, endPoint x: 197, endPoint y: 231, distance: 32.5
click at [197, 231] on input "*********" at bounding box center [222, 235] width 55 height 13
click at [69, 132] on span "тунгалаг" at bounding box center [65, 130] width 29 height 9
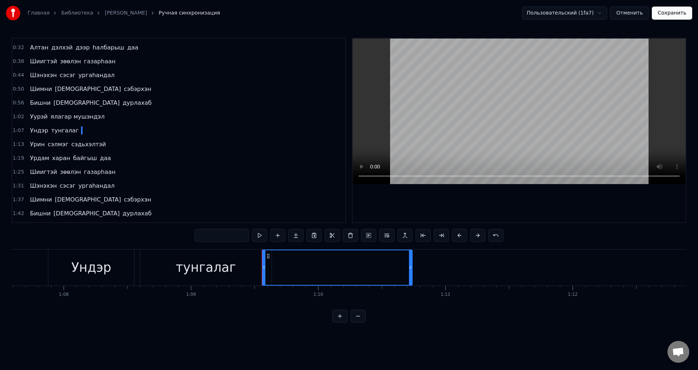
click at [66, 130] on span "тунгалаг" at bounding box center [65, 130] width 29 height 8
type input "********"
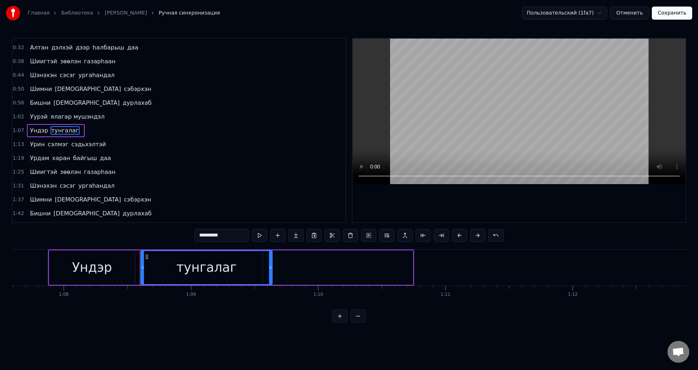
click at [229, 232] on input "********" at bounding box center [222, 235] width 55 height 13
click at [204, 238] on input "********" at bounding box center [222, 235] width 55 height 13
click at [281, 236] on button at bounding box center [277, 235] width 15 height 13
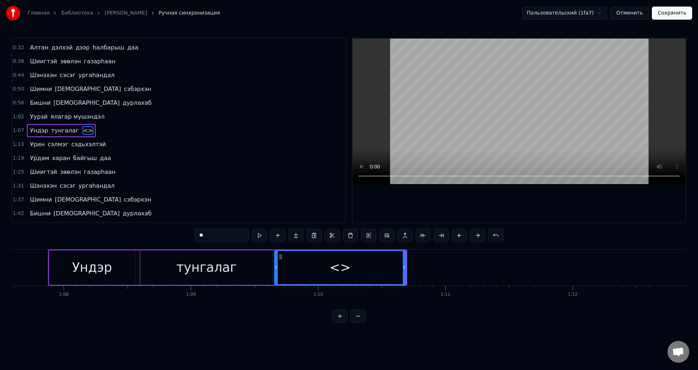
drag, startPoint x: 211, startPoint y: 236, endPoint x: 207, endPoint y: 239, distance: 4.9
click at [206, 239] on input "**" at bounding box center [222, 235] width 55 height 13
type input "*"
click at [200, 237] on input "text" at bounding box center [222, 235] width 55 height 13
paste input "*********"
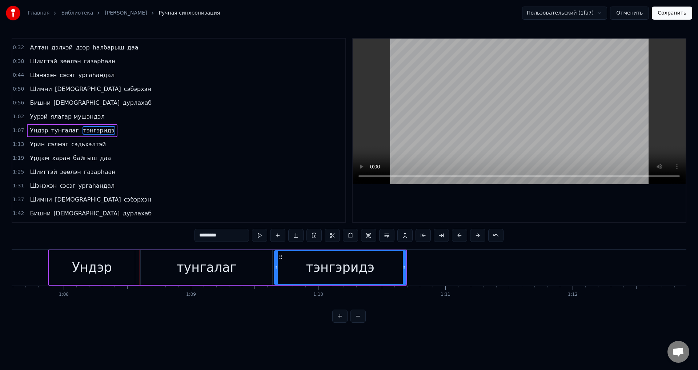
click at [52, 132] on span "тунгалаг" at bounding box center [65, 130] width 29 height 8
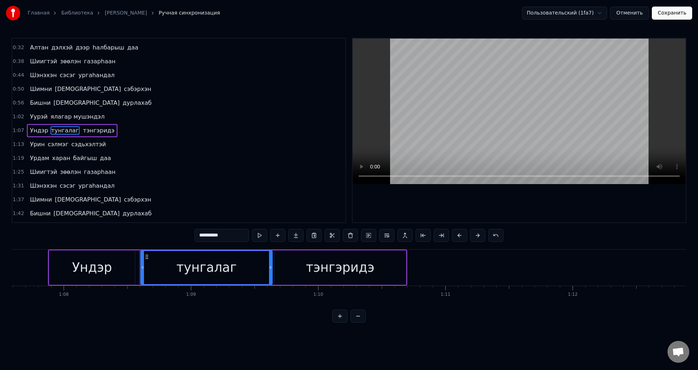
click at [63, 132] on span "тунгалаг" at bounding box center [65, 130] width 29 height 8
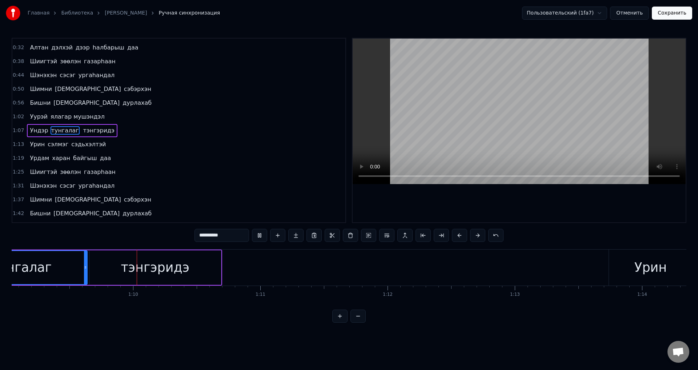
scroll to position [0, 8803]
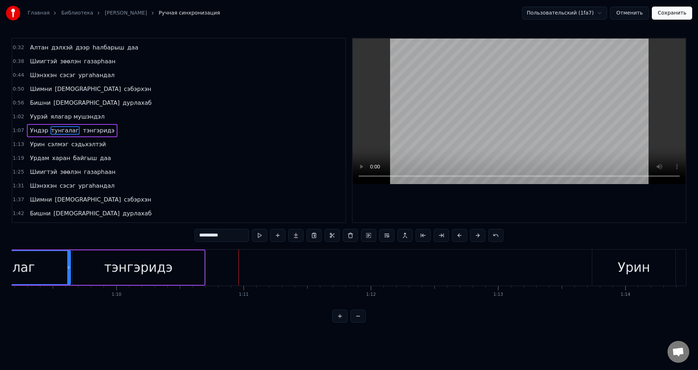
click at [98, 132] on span "тэнгэридэ" at bounding box center [99, 130] width 33 height 8
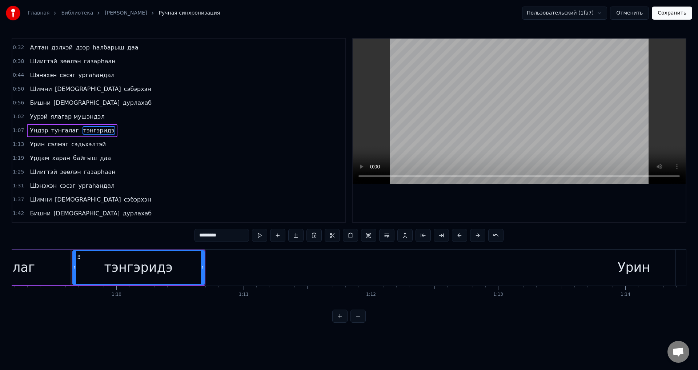
click at [62, 131] on span "тунгалаг" at bounding box center [65, 130] width 29 height 8
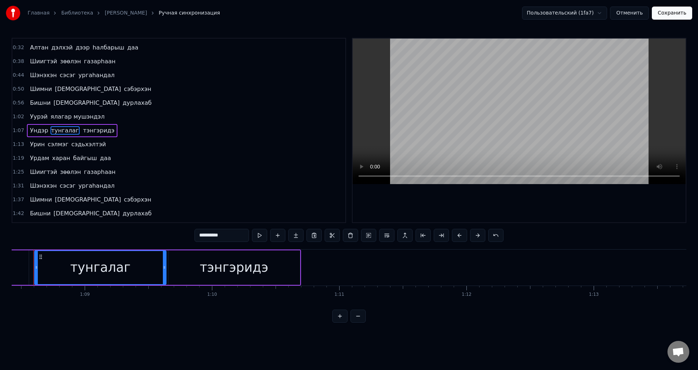
scroll to position [0, 8692]
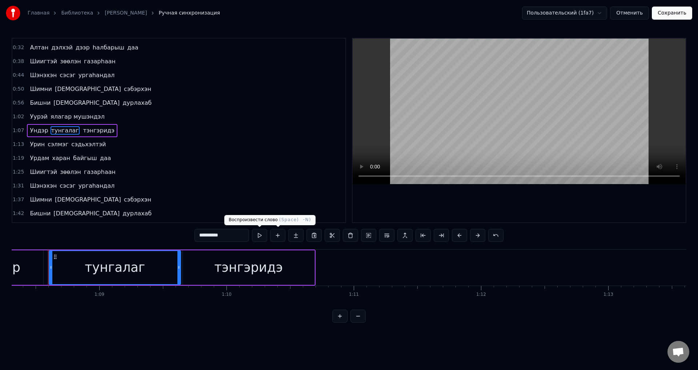
click at [263, 236] on button at bounding box center [259, 235] width 15 height 13
click at [176, 265] on icon at bounding box center [176, 267] width 3 height 6
click at [207, 266] on div "тэнгэридэ" at bounding box center [249, 267] width 132 height 35
type input "*********"
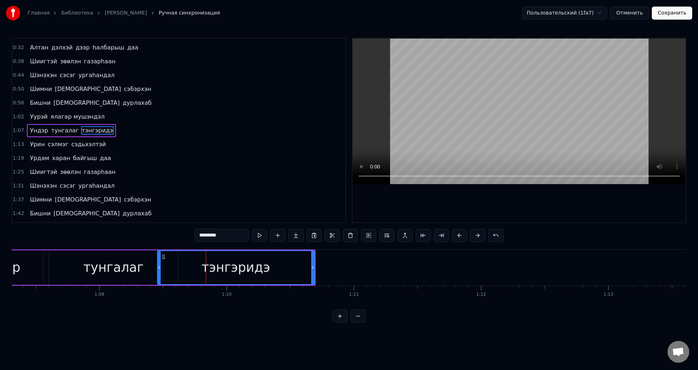
drag, startPoint x: 184, startPoint y: 267, endPoint x: 159, endPoint y: 259, distance: 25.6
click at [159, 259] on div at bounding box center [159, 267] width 3 height 33
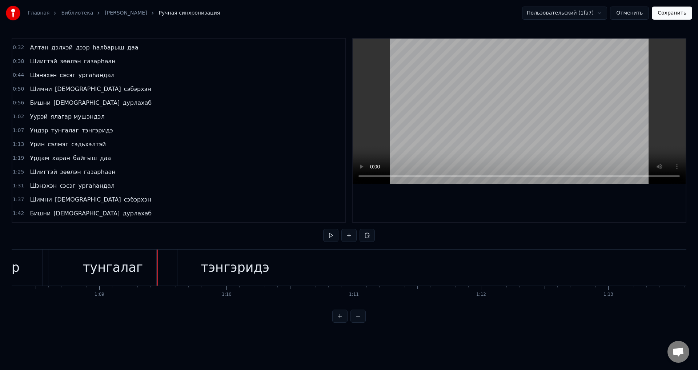
click at [196, 266] on div "тэнгэридэ" at bounding box center [235, 267] width 157 height 36
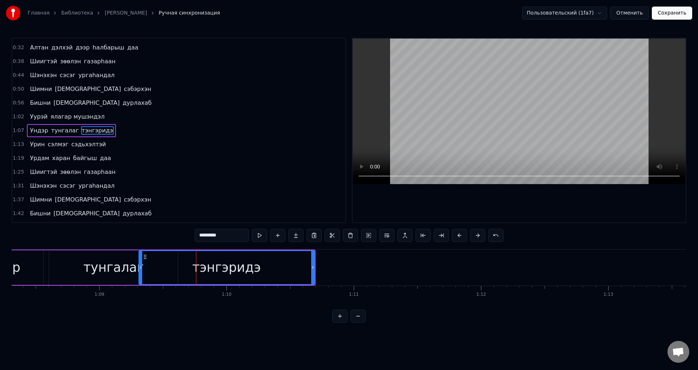
drag, startPoint x: 160, startPoint y: 270, endPoint x: 140, endPoint y: 265, distance: 19.9
click at [141, 265] on icon at bounding box center [140, 267] width 3 height 6
click at [139, 269] on div "тэнгэридэ" at bounding box center [227, 267] width 176 height 35
drag, startPoint x: 142, startPoint y: 268, endPoint x: 127, endPoint y: 265, distance: 15.2
click at [127, 265] on icon at bounding box center [125, 267] width 3 height 6
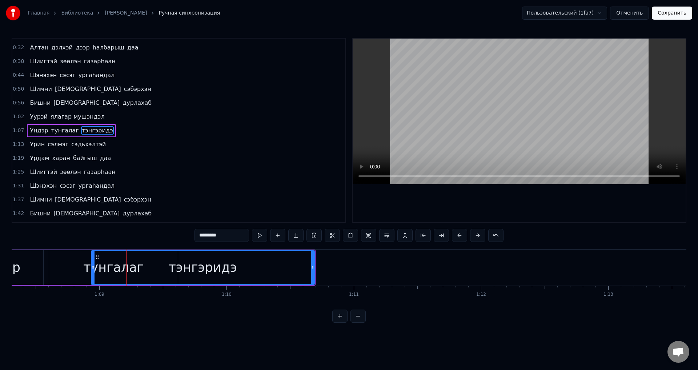
drag, startPoint x: 125, startPoint y: 273, endPoint x: 90, endPoint y: 269, distance: 35.1
click at [92, 269] on div at bounding box center [93, 267] width 3 height 33
drag, startPoint x: 90, startPoint y: 269, endPoint x: 140, endPoint y: 274, distance: 50.0
click at [140, 274] on div at bounding box center [140, 267] width 3 height 33
drag, startPoint x: 140, startPoint y: 274, endPoint x: 153, endPoint y: 274, distance: 13.5
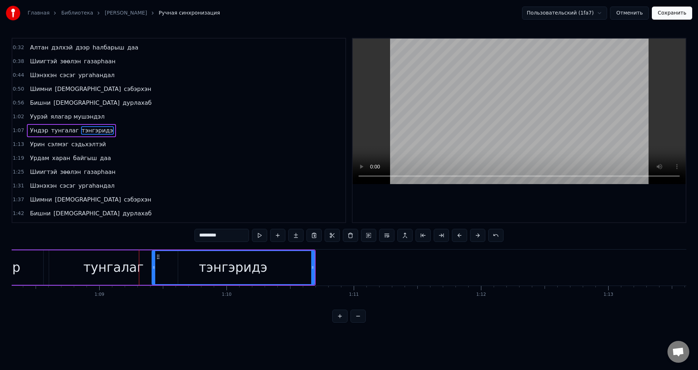
click at [153, 274] on div at bounding box center [153, 267] width 3 height 33
drag, startPoint x: 153, startPoint y: 274, endPoint x: 147, endPoint y: 273, distance: 6.9
click at [147, 273] on div at bounding box center [146, 267] width 3 height 33
click at [56, 129] on span "тунгалаг" at bounding box center [65, 130] width 29 height 8
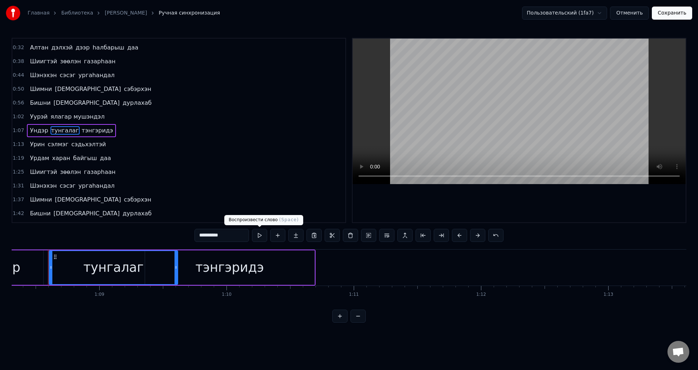
click at [262, 237] on button at bounding box center [259, 235] width 15 height 13
click at [257, 273] on div "тэнгэридэ" at bounding box center [229, 267] width 68 height 19
type input "*********"
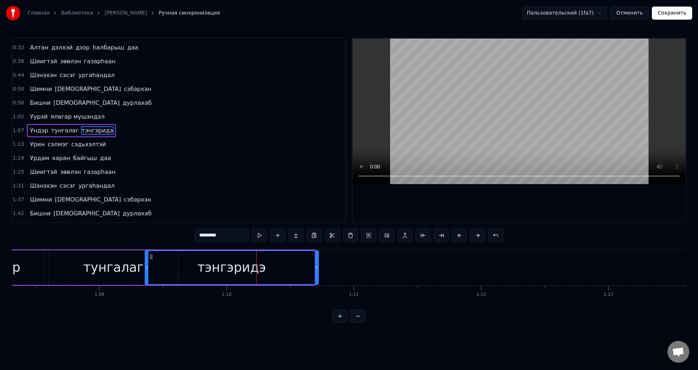
drag, startPoint x: 313, startPoint y: 267, endPoint x: 318, endPoint y: 267, distance: 4.7
click at [317, 267] on icon at bounding box center [316, 267] width 3 height 6
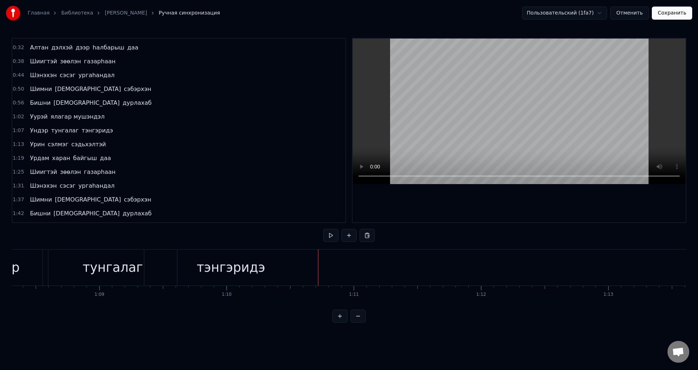
click at [309, 266] on div "тэнгэридэ" at bounding box center [230, 267] width 173 height 36
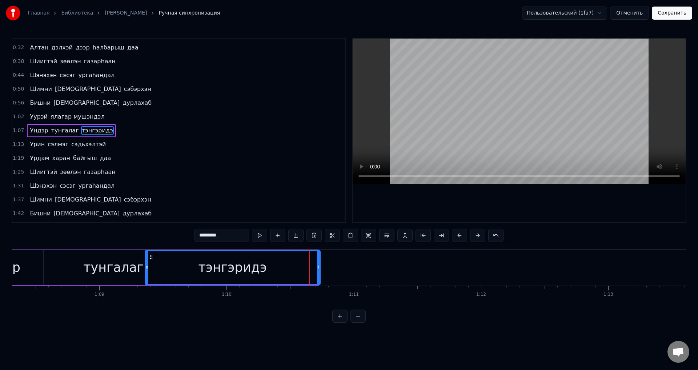
click at [319, 270] on div at bounding box center [318, 267] width 3 height 33
click at [40, 129] on span "Ундэр" at bounding box center [39, 130] width 20 height 8
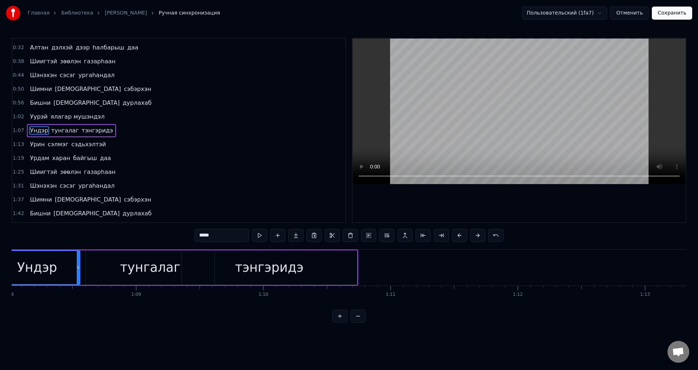
scroll to position [0, 8601]
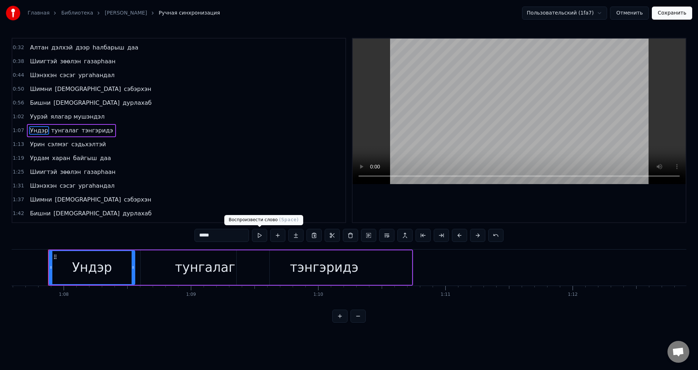
click at [262, 229] on button at bounding box center [259, 235] width 15 height 13
click at [260, 238] on button at bounding box center [259, 235] width 15 height 13
click at [68, 133] on span "тунгалаг" at bounding box center [65, 130] width 29 height 8
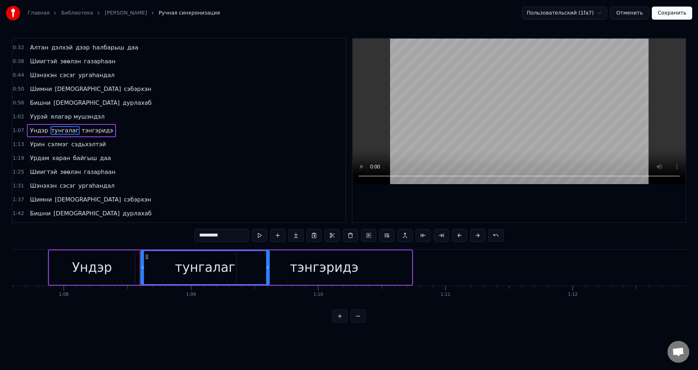
click at [81, 132] on span "тэнгэридэ" at bounding box center [97, 130] width 33 height 8
type input "*********"
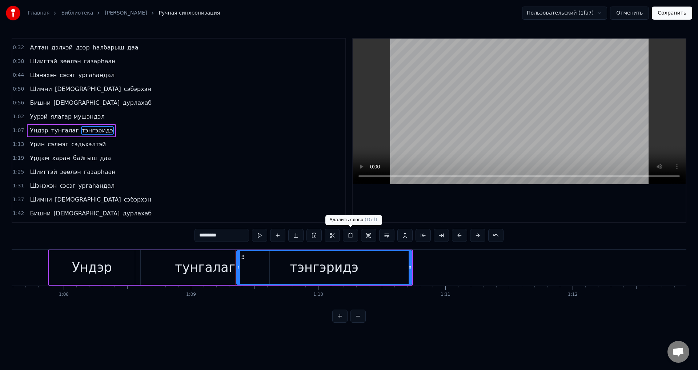
click at [348, 238] on button at bounding box center [350, 235] width 15 height 13
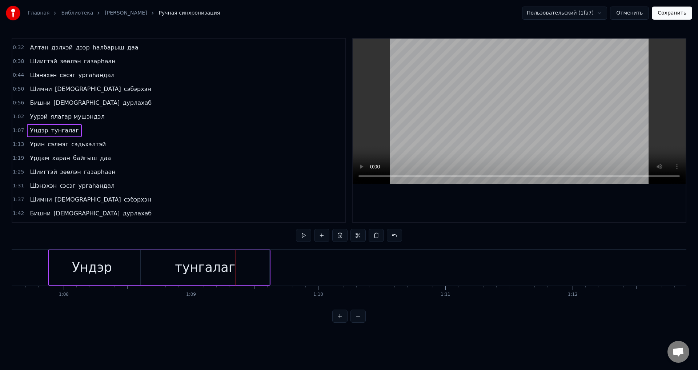
click at [58, 132] on span "тунгалаг" at bounding box center [65, 130] width 29 height 8
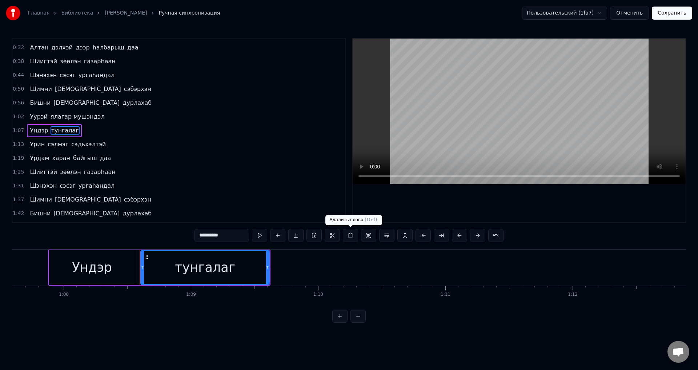
click at [349, 237] on button at bounding box center [350, 235] width 15 height 13
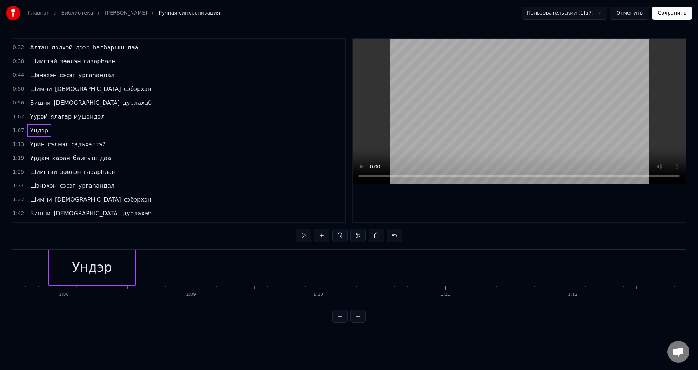
click at [37, 128] on span "Ундэр" at bounding box center [39, 130] width 20 height 8
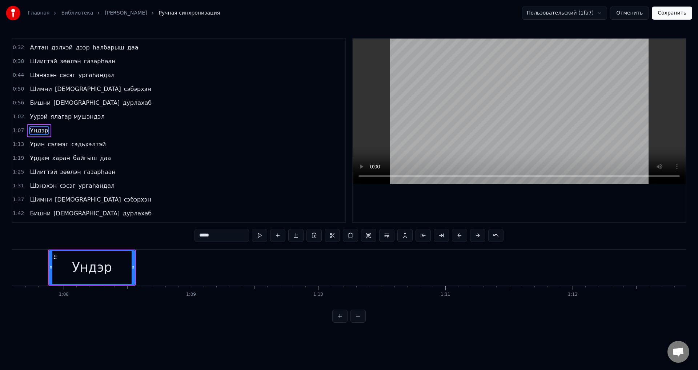
click at [221, 237] on input "*****" at bounding box center [222, 235] width 55 height 13
paste input "*********"
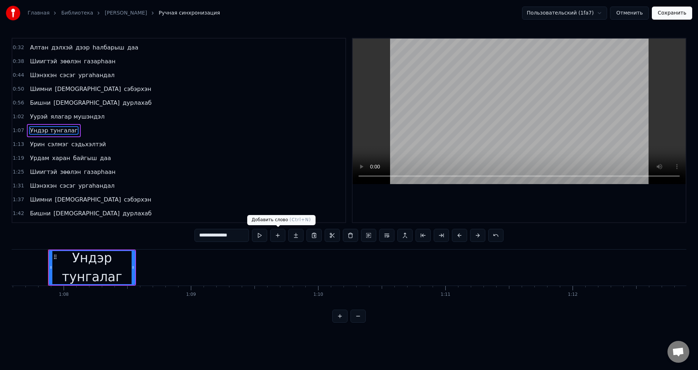
type input "**********"
click at [282, 238] on button at bounding box center [277, 235] width 15 height 13
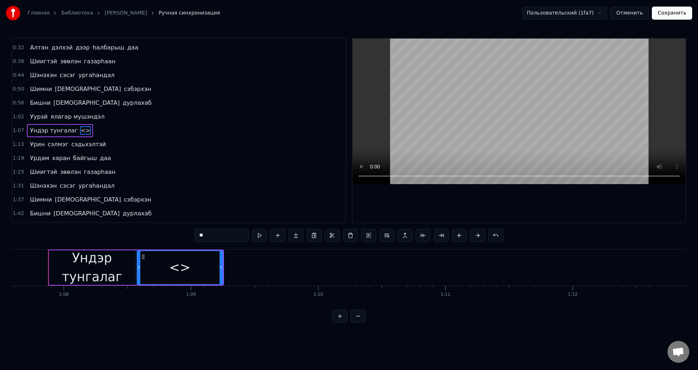
drag, startPoint x: 215, startPoint y: 231, endPoint x: 169, endPoint y: 231, distance: 45.4
click at [169, 231] on div "0:15 Арюхан залуу наhандаа 0:20 Амраг наhандаа дурлажа 0:26 Аадарhаа умдалhан н…" at bounding box center [349, 180] width 675 height 285
paste input "*********"
click at [50, 129] on span "Ундэр тунгалаг" at bounding box center [53, 130] width 49 height 8
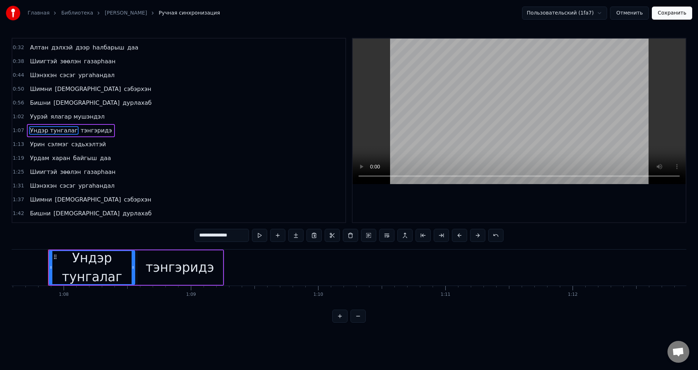
click at [37, 135] on span "Ундэр тунгалаг" at bounding box center [53, 130] width 49 height 8
click at [37, 132] on span "Ундэр тунгалаг" at bounding box center [53, 130] width 49 height 8
click at [60, 131] on span "Ундэр тунгалаг" at bounding box center [53, 130] width 49 height 8
drag, startPoint x: 216, startPoint y: 234, endPoint x: 234, endPoint y: 237, distance: 17.6
click at [234, 237] on input "**********" at bounding box center [222, 235] width 55 height 13
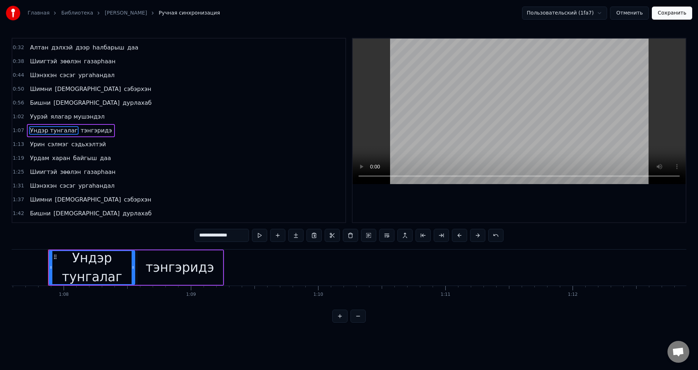
click at [236, 237] on input "**********" at bounding box center [222, 235] width 55 height 13
drag, startPoint x: 236, startPoint y: 237, endPoint x: 217, endPoint y: 232, distance: 19.4
click at [217, 232] on input "**********" at bounding box center [222, 235] width 55 height 13
type input "*****"
click at [45, 131] on div "[PERSON_NAME]" at bounding box center [56, 130] width 58 height 13
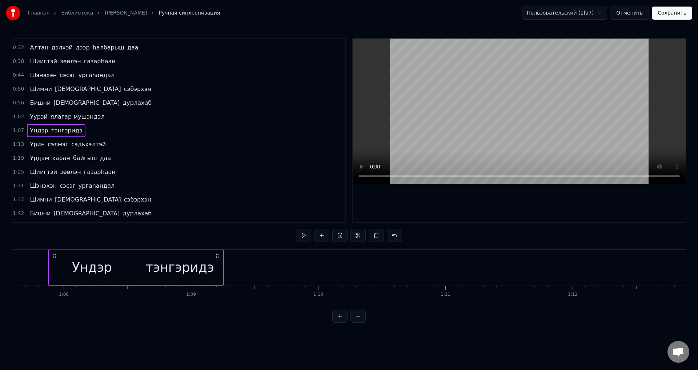
click at [43, 130] on span "Ундэр" at bounding box center [39, 130] width 20 height 8
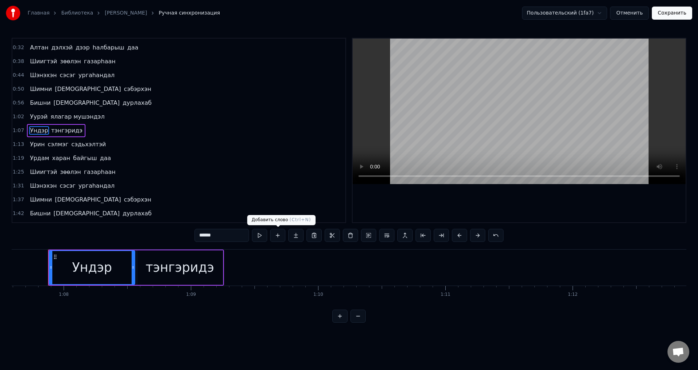
click at [276, 233] on button at bounding box center [277, 235] width 15 height 13
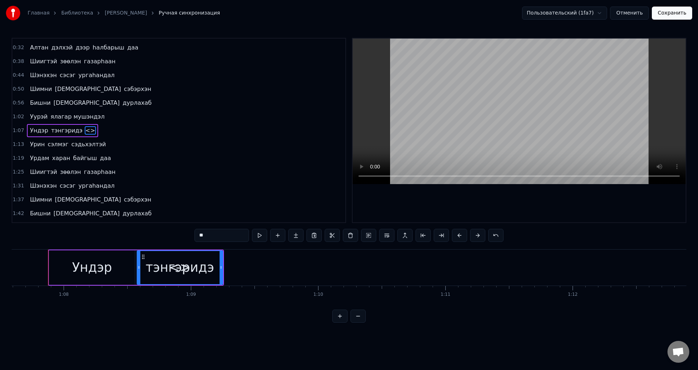
drag, startPoint x: 223, startPoint y: 235, endPoint x: 187, endPoint y: 236, distance: 36.7
click at [187, 236] on div "0:15 Арюхан залуу наhандаа 0:20 Амраг наhандаа дурлажа 0:26 Аадарhаа умдалhан н…" at bounding box center [349, 180] width 675 height 285
paste input "*********"
type input "*********"
click at [62, 131] on span "тэнгэридэ" at bounding box center [67, 130] width 33 height 8
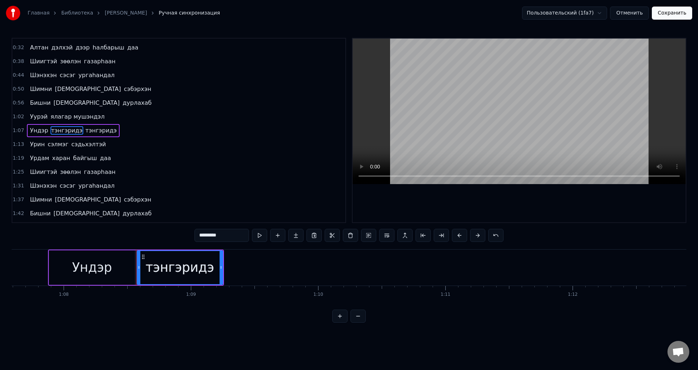
drag, startPoint x: 235, startPoint y: 241, endPoint x: 58, endPoint y: 249, distance: 177.2
click at [63, 252] on div "0:15 Арюхан залуу наhандаа 0:20 Амраг наhандаа дурлажа 0:26 Аадарhаа умдалhан н…" at bounding box center [349, 180] width 675 height 285
paste input "********"
click at [90, 129] on span "тэнгэридэ" at bounding box center [97, 130] width 33 height 8
click at [41, 131] on span "Ундэр" at bounding box center [39, 130] width 20 height 8
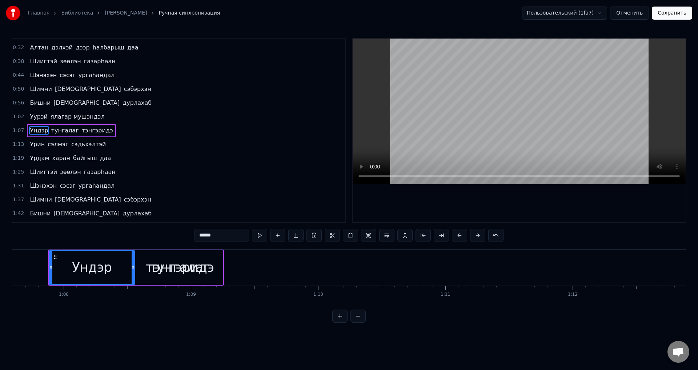
click at [173, 266] on div "тэнгэридэ" at bounding box center [179, 267] width 68 height 19
type input "*********"
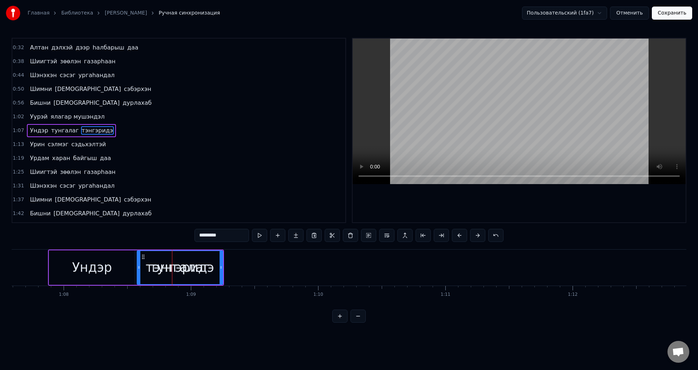
click at [85, 130] on span "тэнгэридэ" at bounding box center [97, 130] width 33 height 8
drag, startPoint x: 173, startPoint y: 267, endPoint x: 123, endPoint y: 194, distance: 88.4
click at [223, 277] on div "[PERSON_NAME] тэнгэридэ" at bounding box center [136, 267] width 176 height 36
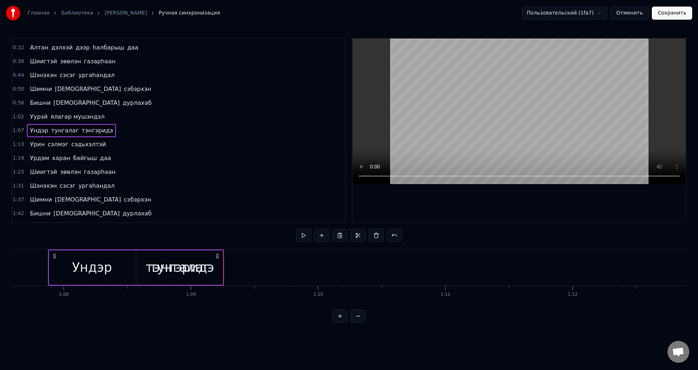
click at [194, 268] on div "тэнгэридэ" at bounding box center [179, 267] width 68 height 19
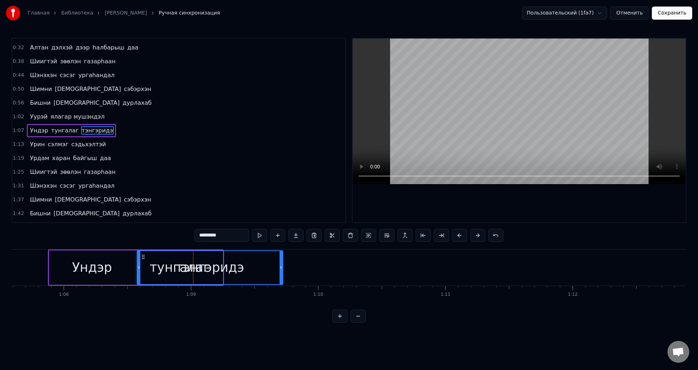
drag, startPoint x: 222, startPoint y: 272, endPoint x: 283, endPoint y: 271, distance: 60.7
click at [282, 271] on div at bounding box center [281, 267] width 3 height 33
drag, startPoint x: 281, startPoint y: 269, endPoint x: 311, endPoint y: 269, distance: 30.5
click at [311, 269] on icon at bounding box center [311, 267] width 3 height 6
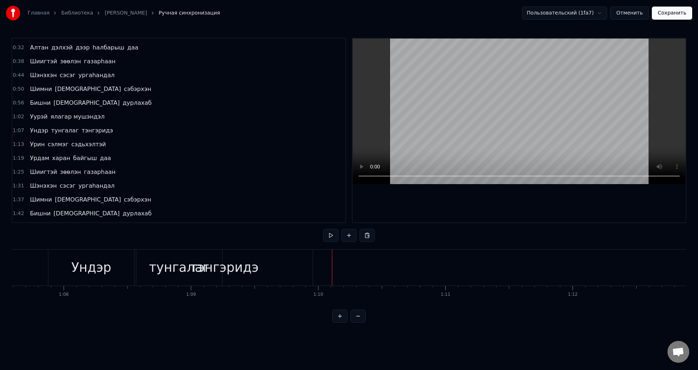
click at [254, 269] on div "тэнгэридэ" at bounding box center [224, 267] width 176 height 36
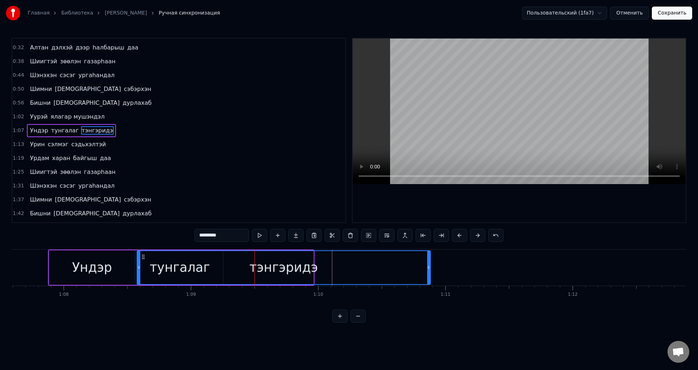
drag, startPoint x: 312, startPoint y: 269, endPoint x: 429, endPoint y: 269, distance: 117.1
click at [429, 269] on icon at bounding box center [428, 267] width 3 height 6
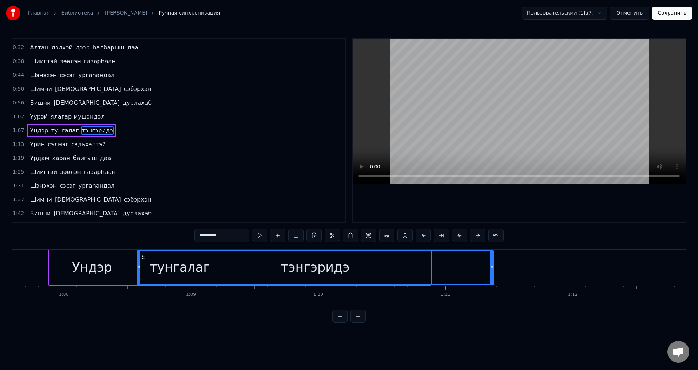
drag, startPoint x: 429, startPoint y: 268, endPoint x: 492, endPoint y: 267, distance: 63.3
click at [492, 267] on icon at bounding box center [491, 267] width 3 height 6
click at [523, 267] on circle at bounding box center [522, 267] width 0 height 0
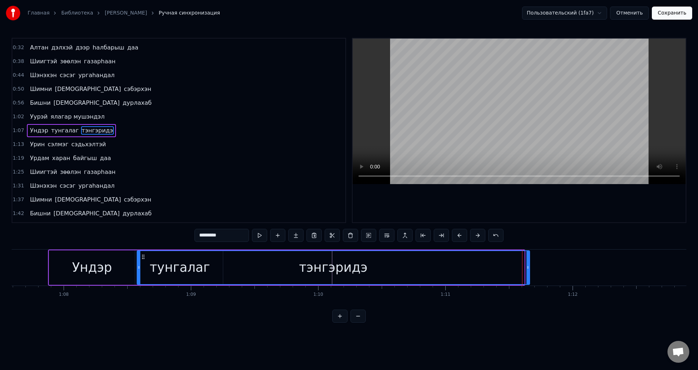
drag, startPoint x: 522, startPoint y: 268, endPoint x: 553, endPoint y: 268, distance: 31.3
click at [529, 268] on icon at bounding box center [527, 267] width 3 height 6
click at [632, 16] on button "Отменить" at bounding box center [629, 13] width 39 height 13
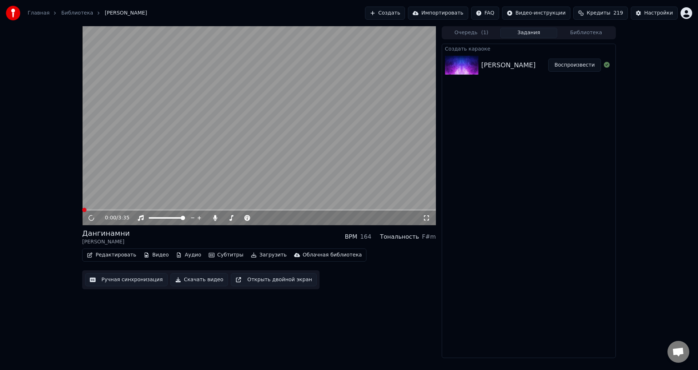
drag, startPoint x: 135, startPoint y: 281, endPoint x: 156, endPoint y: 360, distance: 81.5
click at [135, 281] on button "Ручная синхронизация" at bounding box center [126, 279] width 83 height 13
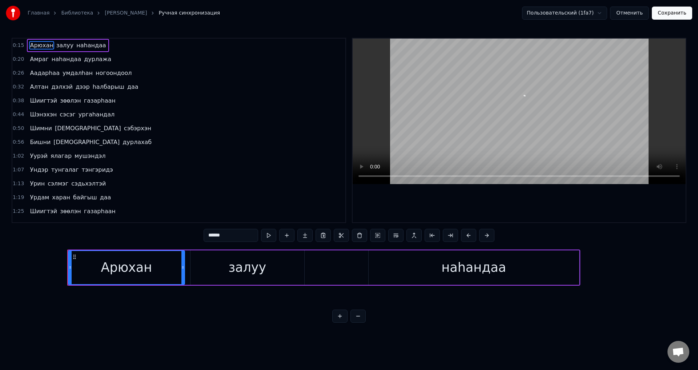
scroll to position [0, 1897]
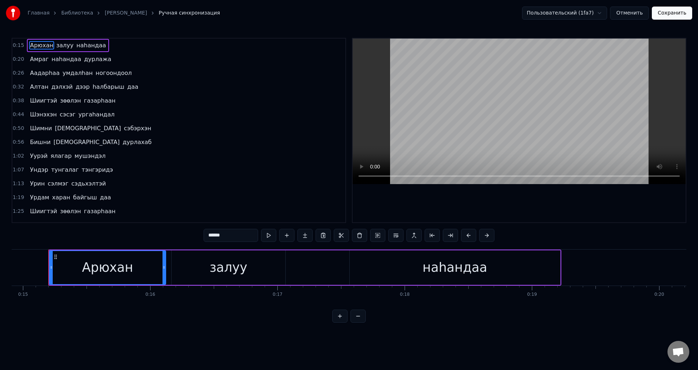
click at [56, 46] on span "залуу" at bounding box center [65, 45] width 19 height 8
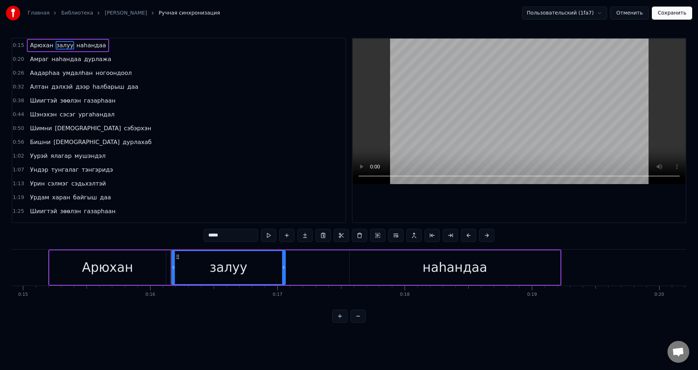
click at [271, 231] on button at bounding box center [268, 235] width 15 height 13
click at [45, 45] on span "Арюхан" at bounding box center [41, 45] width 25 height 8
type input "******"
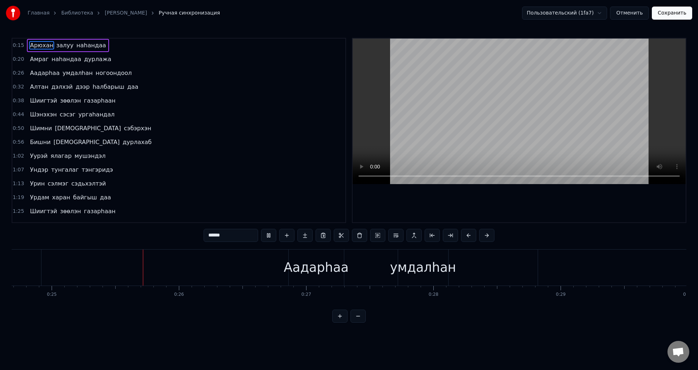
scroll to position [0, 3146]
click at [629, 15] on button "Отменить" at bounding box center [629, 13] width 39 height 13
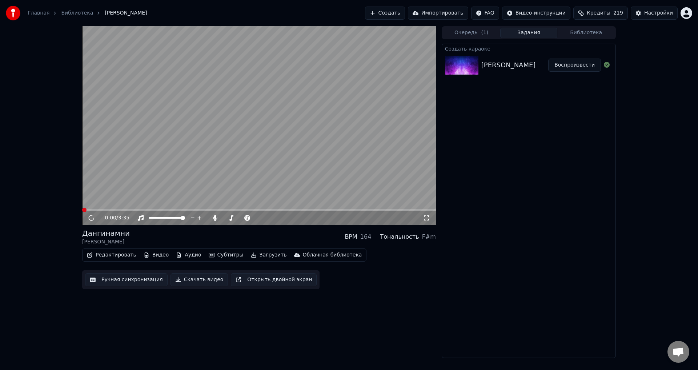
click at [110, 256] on button "Редактировать" at bounding box center [111, 255] width 55 height 10
click at [111, 277] on button "Ручная синхронизация" at bounding box center [126, 279] width 83 height 13
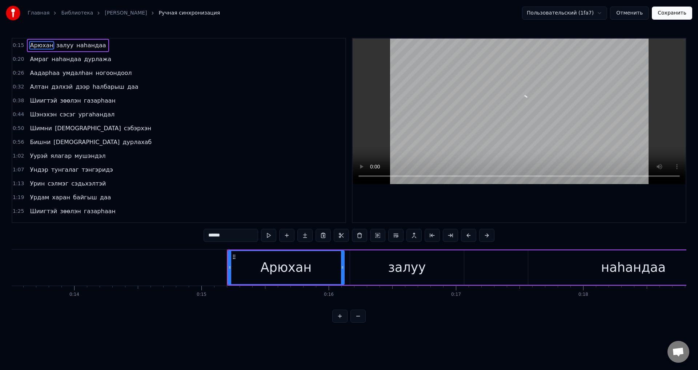
scroll to position [0, 1897]
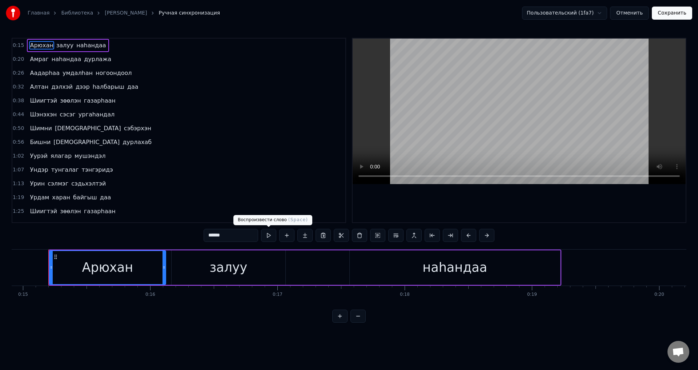
click at [267, 232] on button at bounding box center [268, 235] width 15 height 13
click at [271, 236] on button at bounding box center [268, 235] width 15 height 13
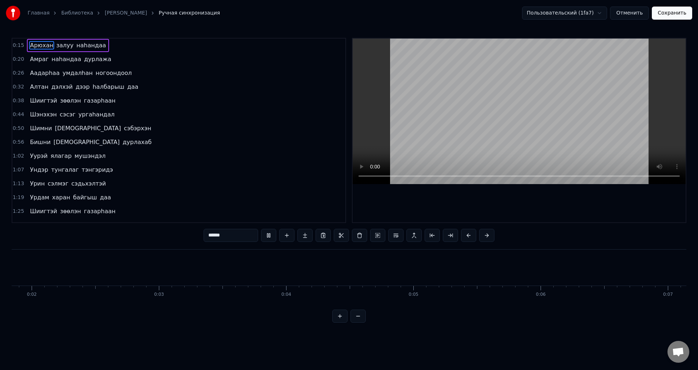
scroll to position [0, 206]
click at [38, 59] on span "Амраг" at bounding box center [39, 59] width 20 height 8
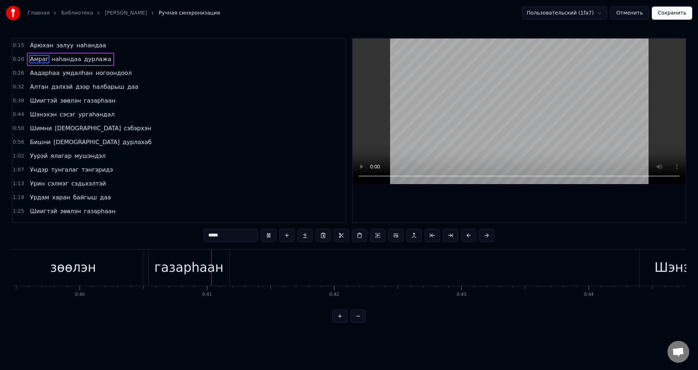
scroll to position [0, 5095]
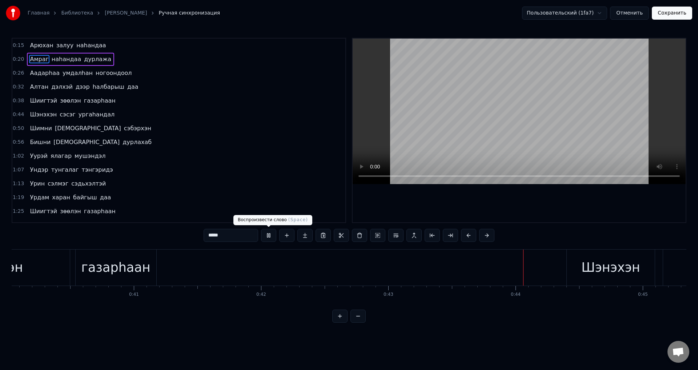
drag, startPoint x: 270, startPoint y: 236, endPoint x: 231, endPoint y: 209, distance: 47.4
click at [269, 236] on button at bounding box center [268, 235] width 15 height 13
click at [48, 103] on span "Шиигтэй" at bounding box center [43, 100] width 29 height 8
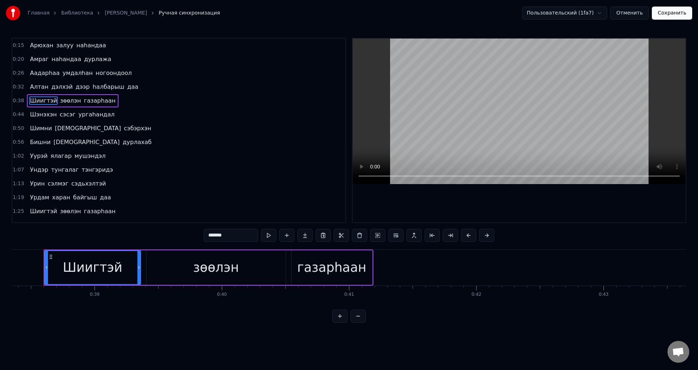
scroll to position [0, 4875]
click at [93, 99] on span "газарhаан" at bounding box center [99, 100] width 33 height 8
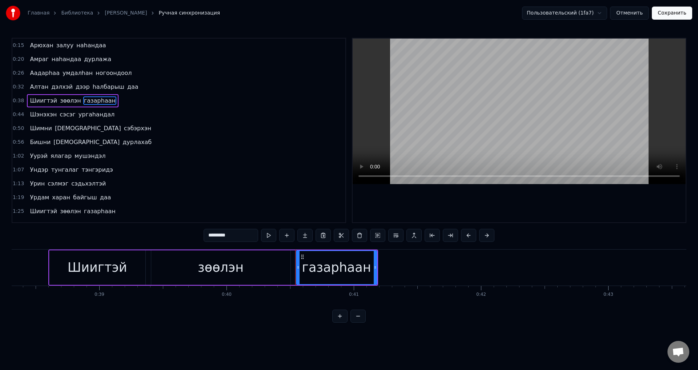
click at [48, 98] on span "Шиигтэй" at bounding box center [43, 100] width 29 height 8
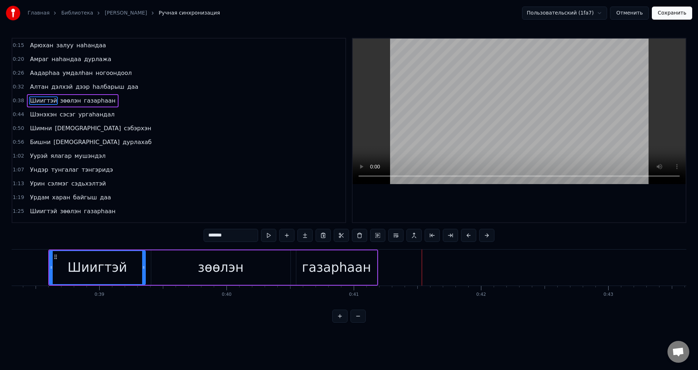
click at [87, 100] on span "газарhаан" at bounding box center [99, 100] width 33 height 8
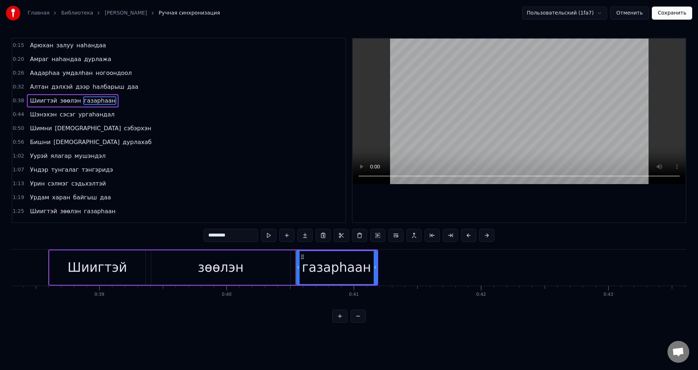
click at [68, 97] on span "зөөлэн" at bounding box center [70, 100] width 23 height 8
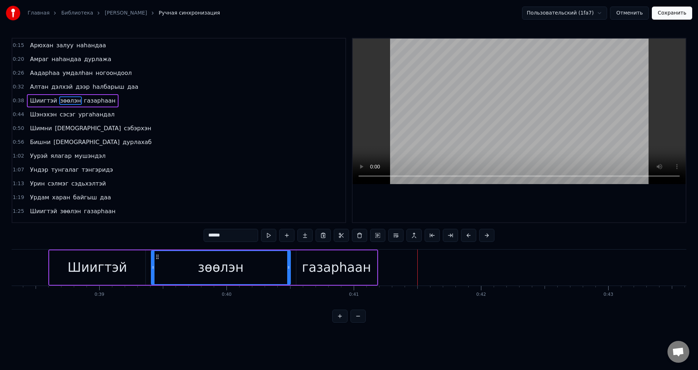
click at [68, 103] on span "зөөлэн" at bounding box center [70, 100] width 23 height 8
click at [65, 103] on span "зөөлэн" at bounding box center [70, 100] width 23 height 8
click at [92, 96] on span "газарhаан" at bounding box center [99, 100] width 33 height 8
type input "*********"
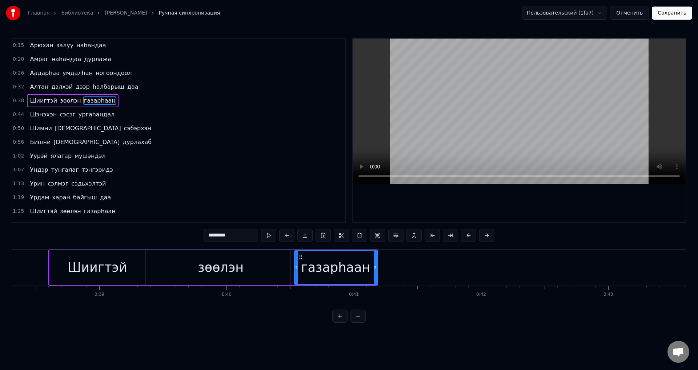
drag, startPoint x: 298, startPoint y: 270, endPoint x: 304, endPoint y: 267, distance: 6.2
click at [296, 270] on div at bounding box center [296, 267] width 3 height 33
click at [296, 266] on div at bounding box center [296, 267] width 0 height 36
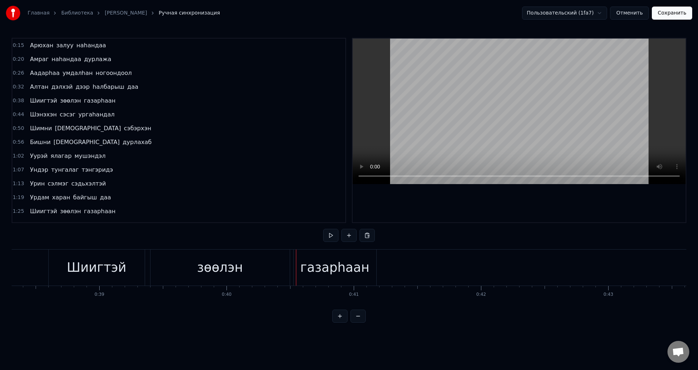
click at [310, 269] on div "газарhаан" at bounding box center [334, 267] width 69 height 19
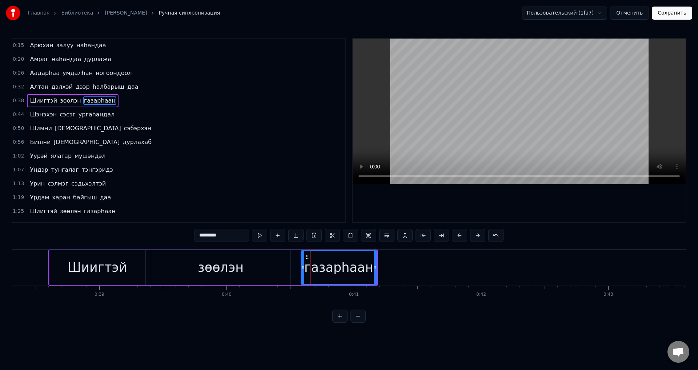
drag, startPoint x: 295, startPoint y: 272, endPoint x: 302, endPoint y: 272, distance: 6.6
click at [302, 272] on div at bounding box center [302, 267] width 3 height 33
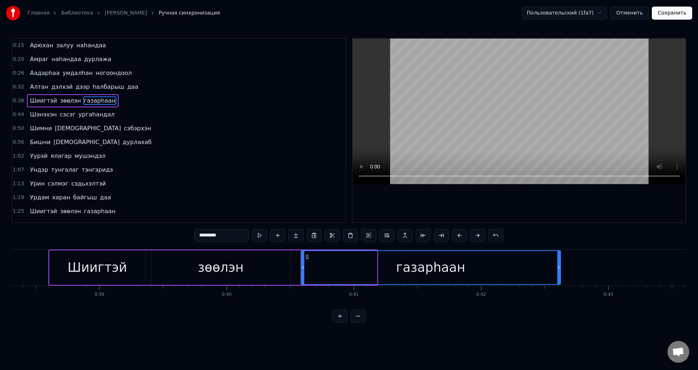
drag, startPoint x: 375, startPoint y: 268, endPoint x: 559, endPoint y: 273, distance: 183.7
click at [559, 273] on div at bounding box center [558, 267] width 3 height 33
click at [73, 100] on div "Шиигтэй зөөлэн газарhаан" at bounding box center [72, 100] width 91 height 13
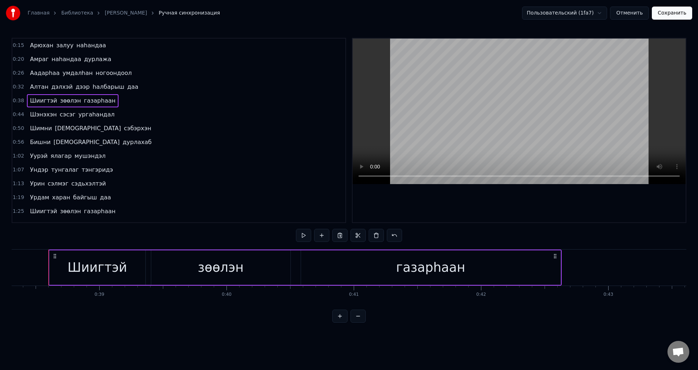
click at [70, 100] on span "зөөлэн" at bounding box center [70, 100] width 23 height 8
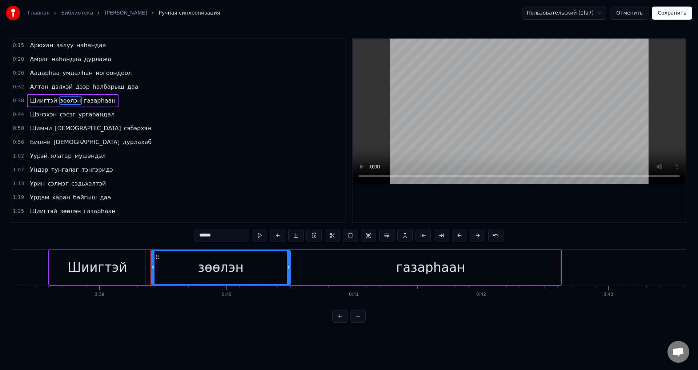
click at [87, 101] on span "газарhаан" at bounding box center [99, 100] width 33 height 8
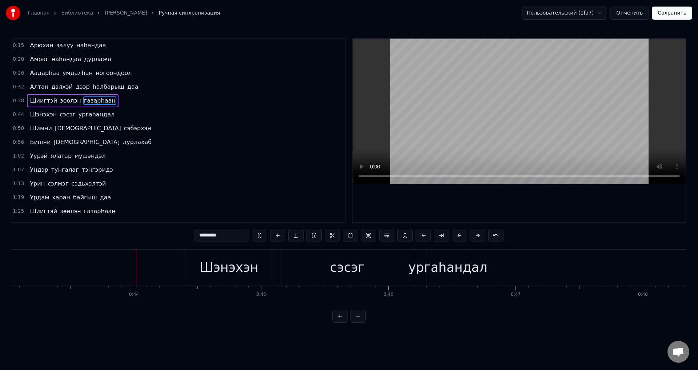
scroll to position [0, 5483]
click at [91, 114] on span "ургаhандал" at bounding box center [96, 114] width 37 height 8
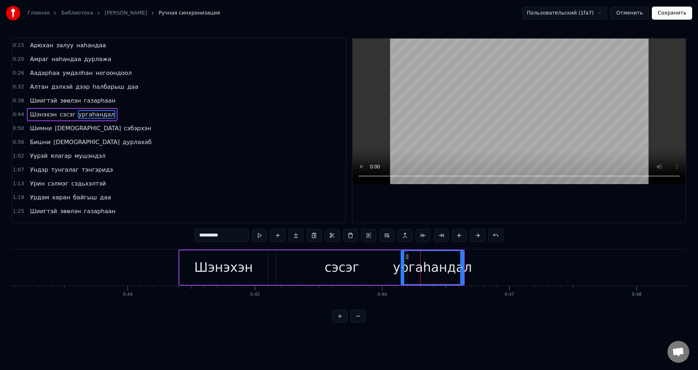
drag, startPoint x: 422, startPoint y: 272, endPoint x: 432, endPoint y: 268, distance: 11.3
click at [402, 269] on div at bounding box center [402, 267] width 3 height 33
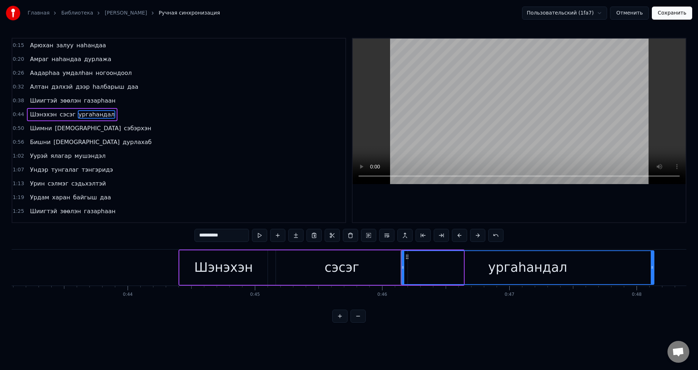
drag, startPoint x: 462, startPoint y: 268, endPoint x: 652, endPoint y: 272, distance: 190.6
click at [652, 272] on div at bounding box center [652, 267] width 3 height 33
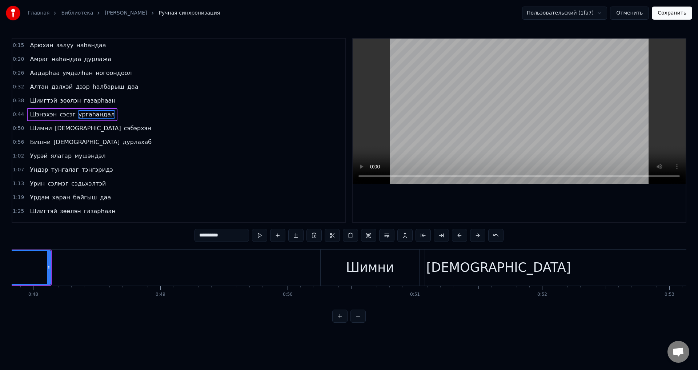
click at [66, 114] on span "сэсэг" at bounding box center [67, 114] width 17 height 8
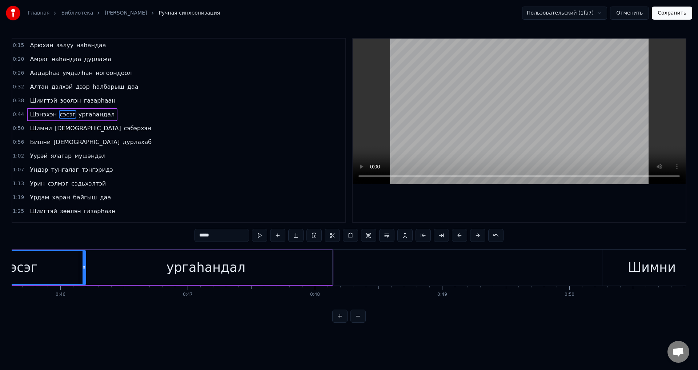
scroll to position [0, 5710]
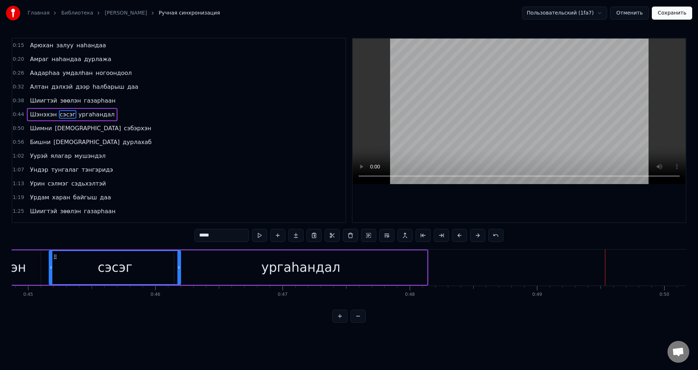
click at [88, 117] on span "ургаhандал" at bounding box center [96, 114] width 37 height 8
type input "**********"
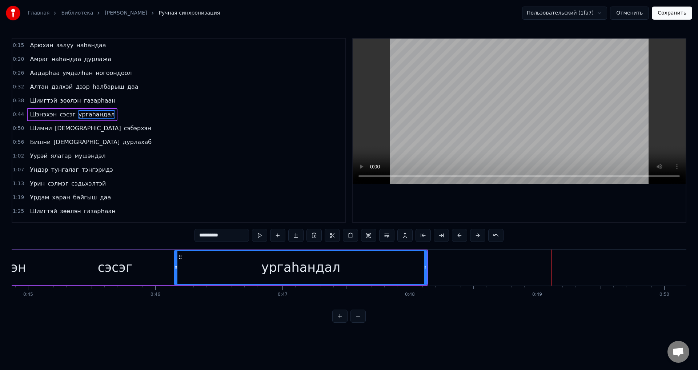
click at [78, 117] on span "ургаhандал" at bounding box center [96, 114] width 37 height 8
drag, startPoint x: 425, startPoint y: 269, endPoint x: 416, endPoint y: 258, distance: 13.9
click at [442, 268] on icon at bounding box center [442, 267] width 3 height 6
click at [67, 119] on div "[PERSON_NAME]" at bounding box center [72, 114] width 91 height 13
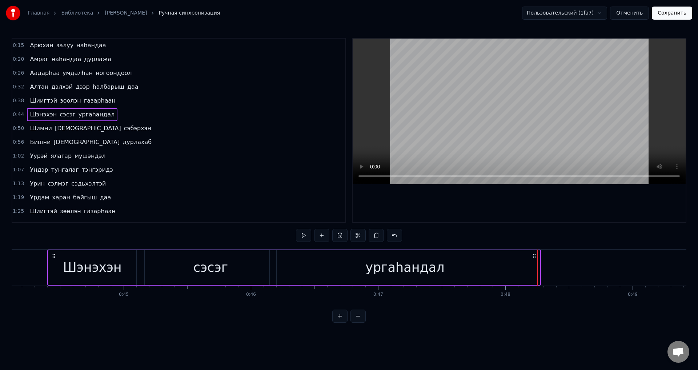
click at [64, 117] on span "сэсэг" at bounding box center [67, 114] width 17 height 8
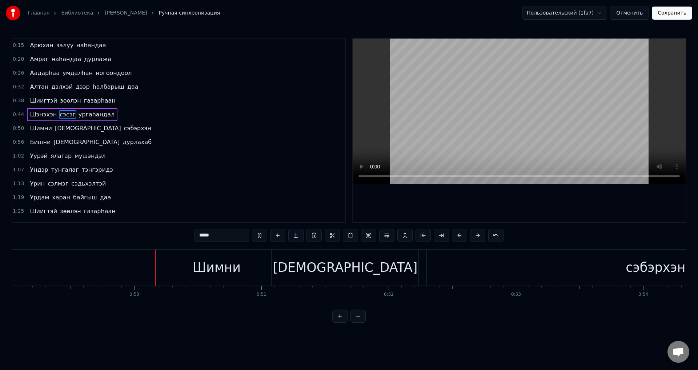
scroll to position [0, 6242]
click at [123, 129] on span "сэбэрхэн" at bounding box center [137, 128] width 29 height 8
type input "********"
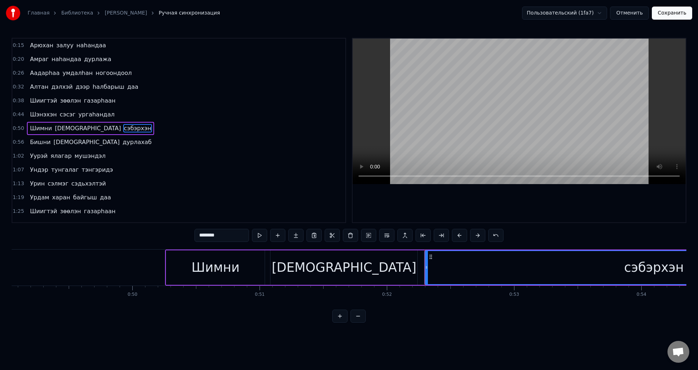
click at [425, 266] on icon at bounding box center [426, 267] width 3 height 6
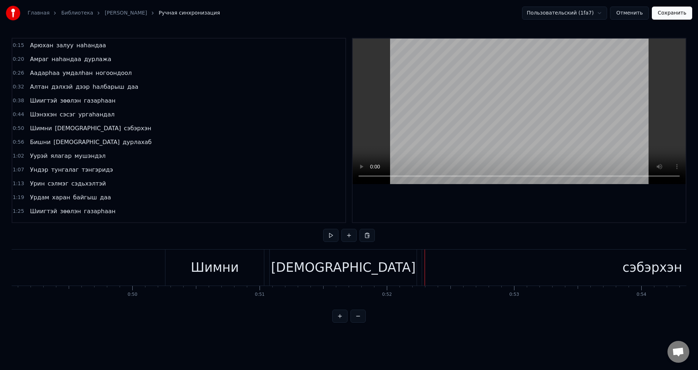
click at [123, 130] on span "сэбэрхэн" at bounding box center [137, 128] width 29 height 8
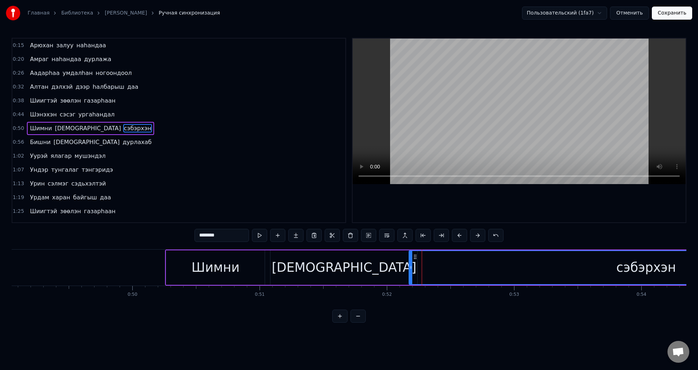
drag, startPoint x: 424, startPoint y: 268, endPoint x: 410, endPoint y: 266, distance: 14.0
click at [410, 266] on icon at bounding box center [410, 267] width 3 height 6
click at [668, 266] on div "сэбэрхэн" at bounding box center [646, 267] width 60 height 19
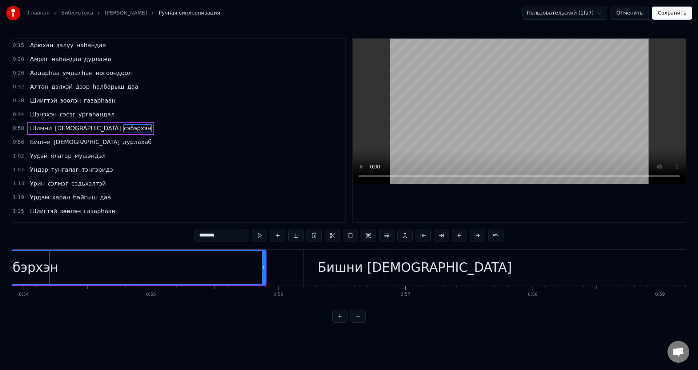
scroll to position [0, 6861]
drag, startPoint x: 262, startPoint y: 271, endPoint x: 233, endPoint y: 271, distance: 29.8
click at [233, 271] on div at bounding box center [232, 267] width 3 height 33
click at [67, 125] on span "[DEMOGRAPHIC_DATA]" at bounding box center [88, 128] width 68 height 8
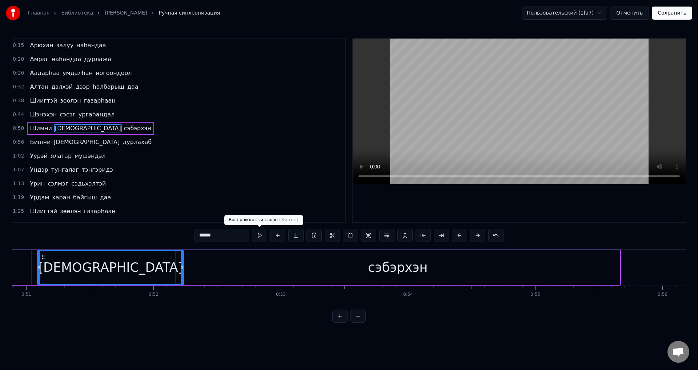
click at [258, 233] on button at bounding box center [259, 235] width 15 height 13
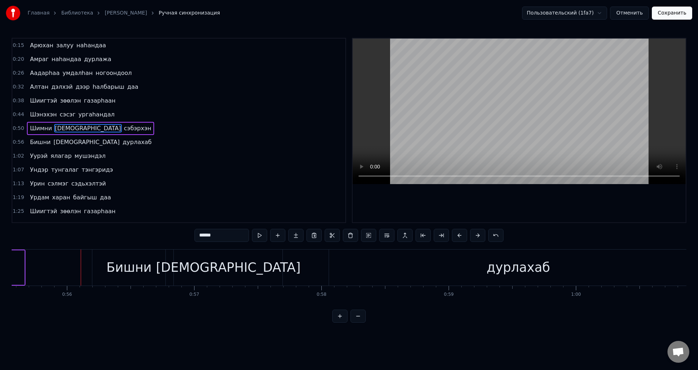
scroll to position [0, 7071]
click at [64, 128] on span "[DEMOGRAPHIC_DATA]" at bounding box center [88, 128] width 68 height 8
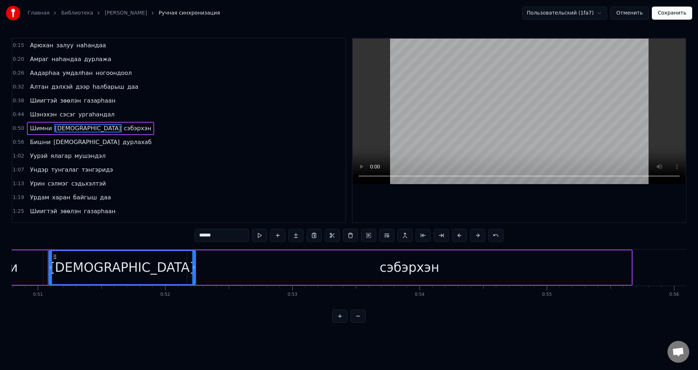
scroll to position [0, 6463]
click at [123, 130] on span "сэбэрхэн" at bounding box center [137, 128] width 29 height 8
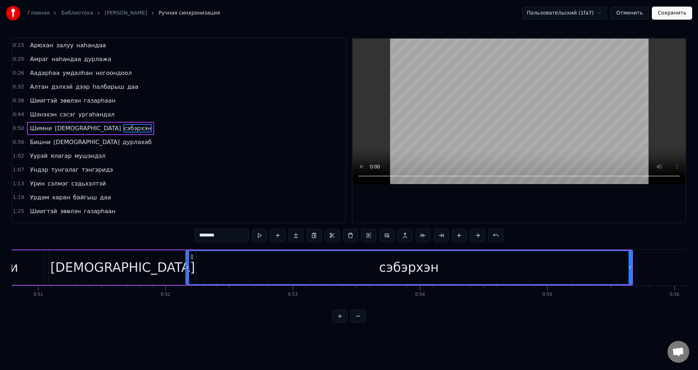
click at [188, 268] on icon at bounding box center [187, 267] width 3 height 6
click at [187, 267] on icon at bounding box center [186, 267] width 3 height 6
click at [185, 267] on icon at bounding box center [185, 267] width 3 height 6
drag, startPoint x: 186, startPoint y: 267, endPoint x: 182, endPoint y: 266, distance: 3.7
click at [182, 266] on icon at bounding box center [181, 267] width 3 height 6
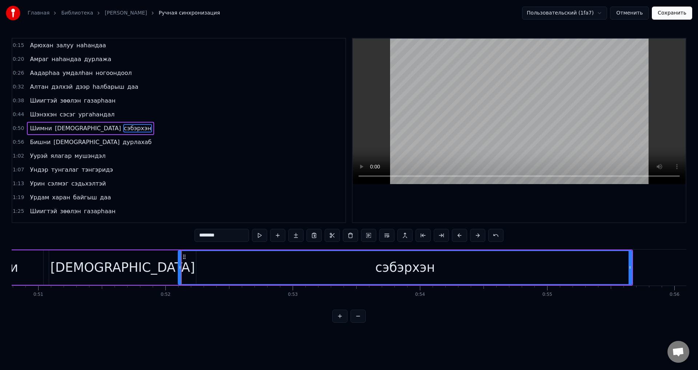
click at [180, 265] on icon at bounding box center [180, 267] width 3 height 6
click at [176, 265] on icon at bounding box center [176, 267] width 3 height 6
drag, startPoint x: 176, startPoint y: 266, endPoint x: 172, endPoint y: 265, distance: 4.4
click at [172, 265] on icon at bounding box center [172, 267] width 3 height 6
drag, startPoint x: 173, startPoint y: 266, endPoint x: 167, endPoint y: 265, distance: 6.2
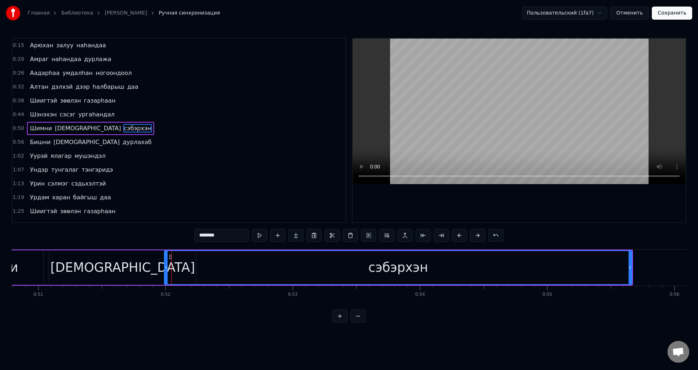
click at [167, 265] on icon at bounding box center [166, 267] width 3 height 6
drag, startPoint x: 165, startPoint y: 270, endPoint x: 161, endPoint y: 269, distance: 3.8
click at [161, 269] on icon at bounding box center [162, 267] width 3 height 6
click at [57, 131] on span "[DEMOGRAPHIC_DATA]" at bounding box center [88, 128] width 68 height 8
type input "******"
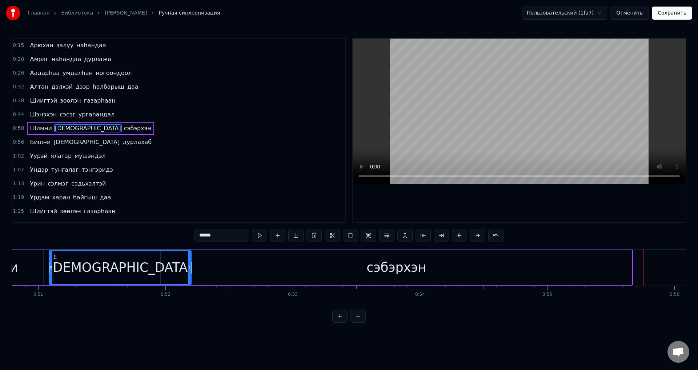
drag, startPoint x: 193, startPoint y: 268, endPoint x: 188, endPoint y: 266, distance: 4.9
click at [188, 266] on icon at bounding box center [189, 267] width 3 height 6
click at [55, 133] on div "Шимни намдаа сэбэрхэн" at bounding box center [90, 128] width 127 height 13
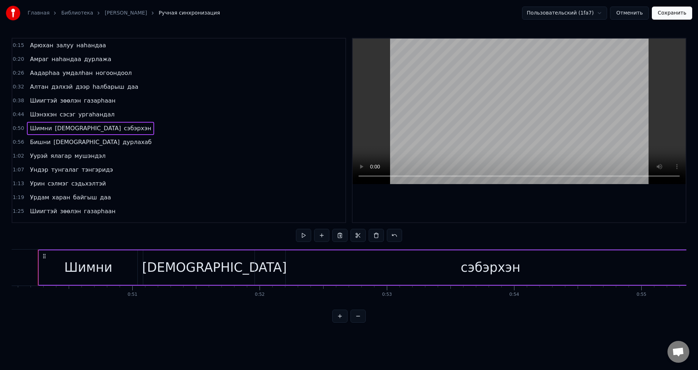
scroll to position [0, 6359]
click at [61, 127] on span "[DEMOGRAPHIC_DATA]" at bounding box center [88, 128] width 68 height 8
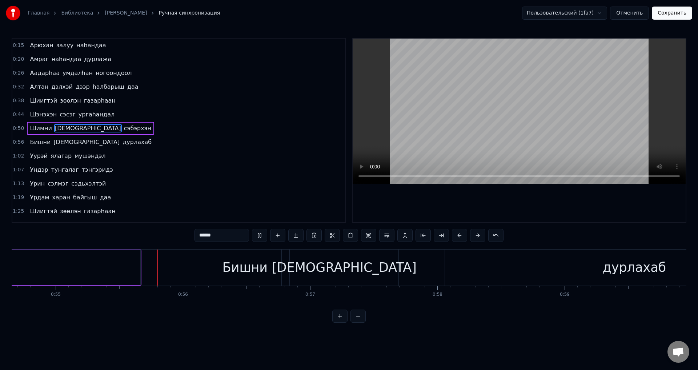
scroll to position [0, 6965]
click at [68, 126] on span "[DEMOGRAPHIC_DATA]" at bounding box center [88, 128] width 68 height 8
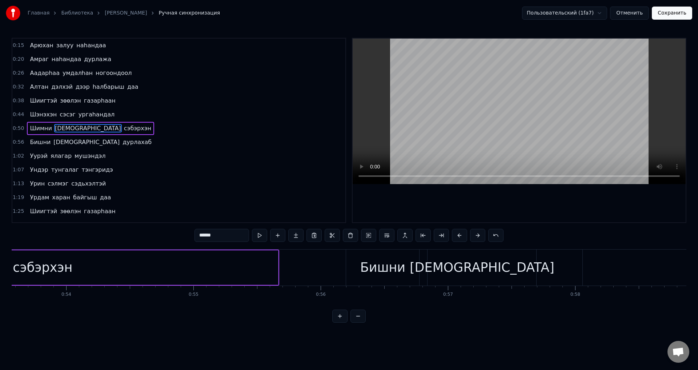
click at [123, 128] on span "сэбэрхэн" at bounding box center [137, 128] width 29 height 8
type input "********"
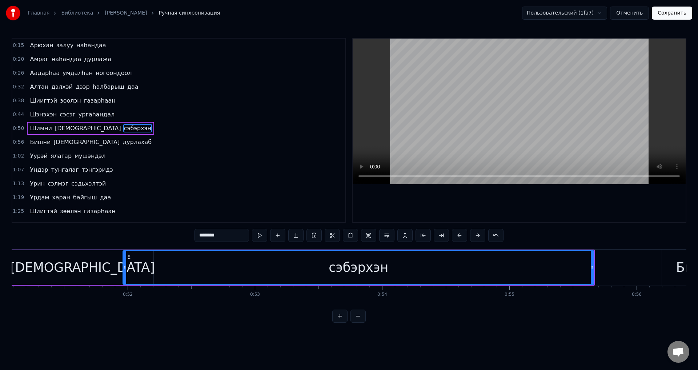
scroll to position [0, 6463]
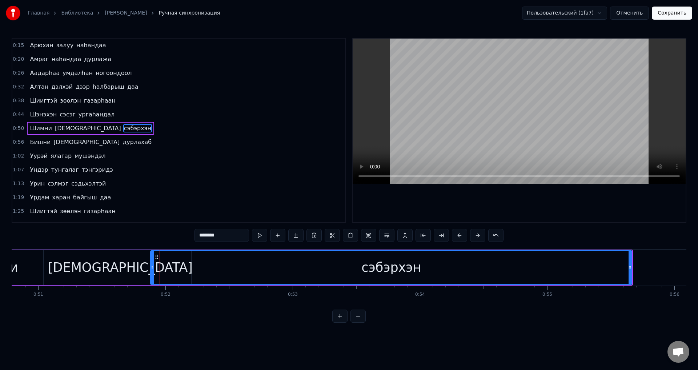
drag, startPoint x: 162, startPoint y: 269, endPoint x: 152, endPoint y: 266, distance: 10.5
click at [152, 266] on icon at bounding box center [152, 267] width 3 height 6
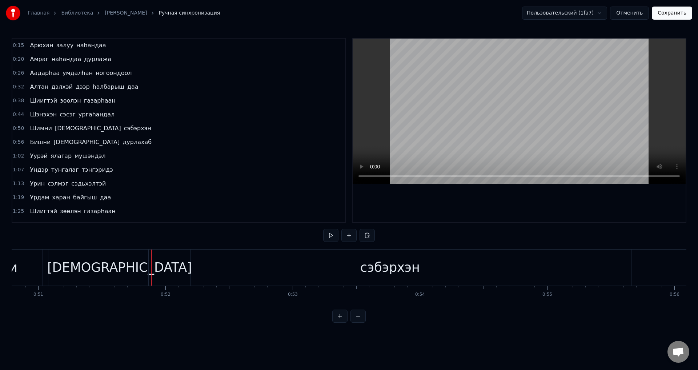
click at [200, 266] on div "сэбэрхэн" at bounding box center [390, 267] width 482 height 36
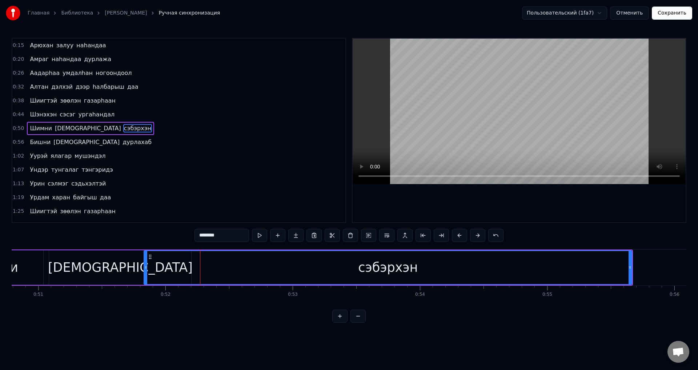
drag, startPoint x: 151, startPoint y: 270, endPoint x: 145, endPoint y: 268, distance: 6.6
click at [145, 268] on icon at bounding box center [145, 267] width 3 height 6
click at [131, 270] on div "[DEMOGRAPHIC_DATA]" at bounding box center [120, 267] width 145 height 19
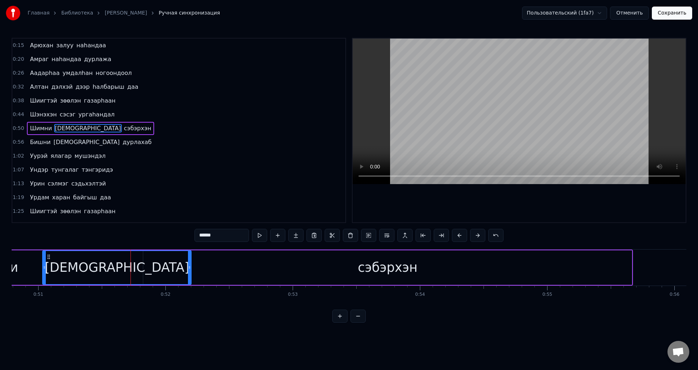
drag, startPoint x: 51, startPoint y: 267, endPoint x: 49, endPoint y: 213, distance: 53.9
click at [45, 267] on icon at bounding box center [44, 267] width 3 height 6
click at [59, 130] on span "[DEMOGRAPHIC_DATA]" at bounding box center [88, 128] width 68 height 8
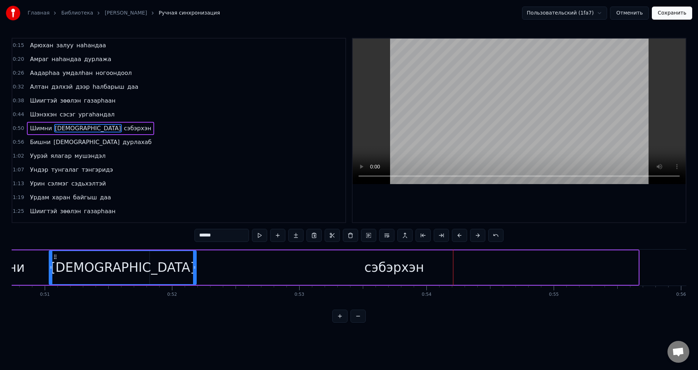
drag, startPoint x: 195, startPoint y: 265, endPoint x: 213, endPoint y: 270, distance: 18.2
click at [195, 268] on icon at bounding box center [194, 267] width 3 height 6
click at [260, 272] on div "сэбэрхэн" at bounding box center [394, 267] width 489 height 35
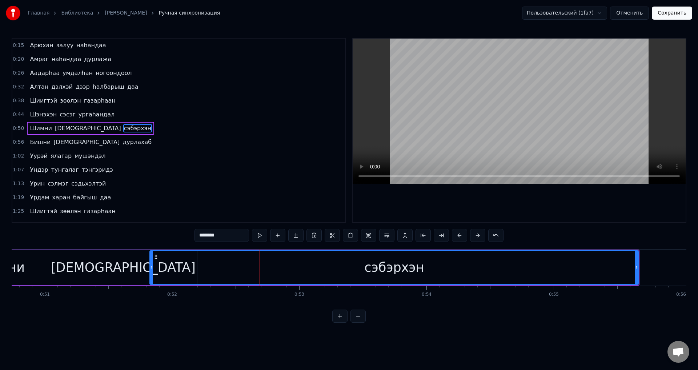
click at [238, 269] on div "сэбэрхэн" at bounding box center [394, 267] width 488 height 33
click at [149, 262] on div at bounding box center [150, 267] width 3 height 33
click at [148, 268] on icon at bounding box center [149, 267] width 3 height 6
click at [149, 269] on icon at bounding box center [149, 267] width 3 height 6
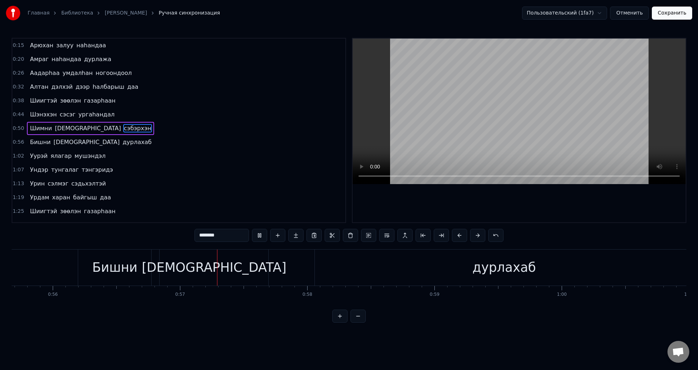
click at [63, 127] on span "[DEMOGRAPHIC_DATA]" at bounding box center [88, 128] width 68 height 8
type input "******"
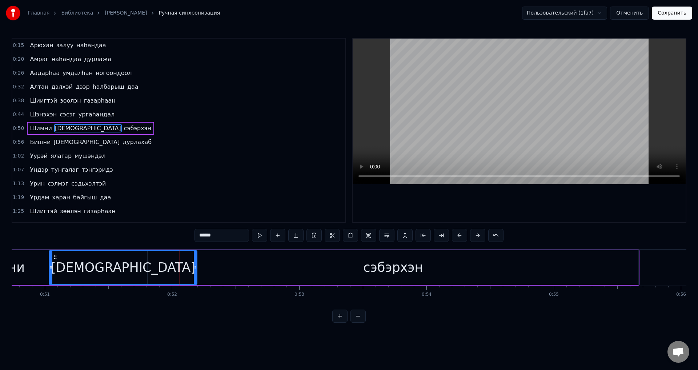
click at [34, 136] on div "Бишни шамдаа дурлахаб" at bounding box center [91, 142] width 128 height 13
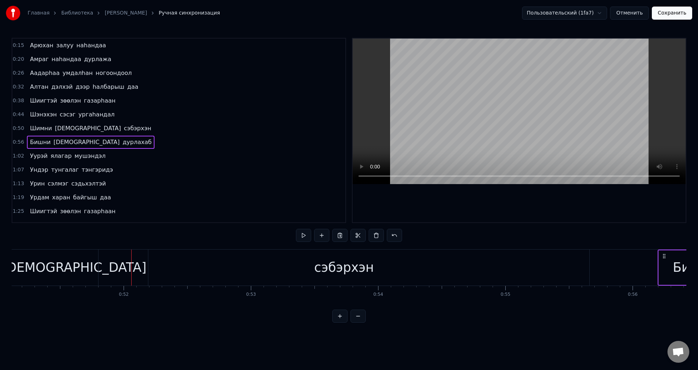
click at [36, 131] on span "Шимни" at bounding box center [40, 128] width 23 height 8
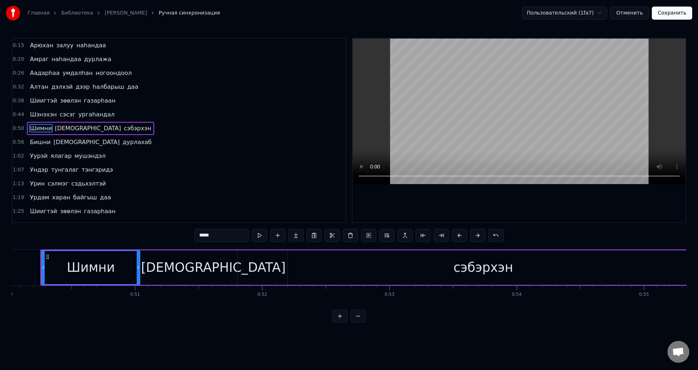
scroll to position [0, 6359]
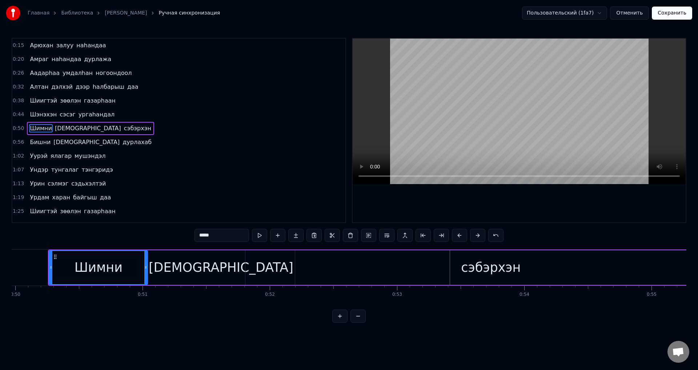
click at [123, 129] on span "сэбэрхэн" at bounding box center [137, 128] width 29 height 8
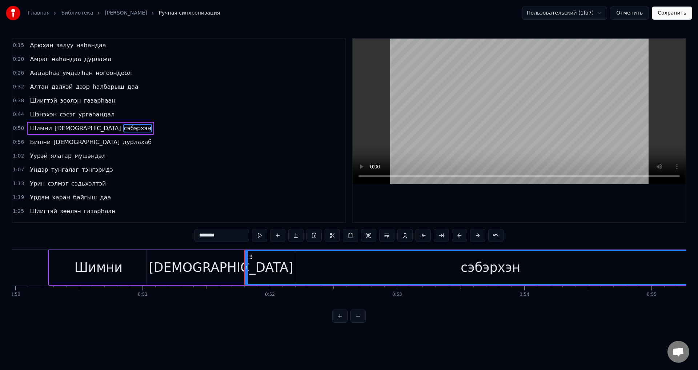
click at [245, 269] on icon at bounding box center [246, 267] width 3 height 6
click at [246, 270] on div at bounding box center [245, 267] width 3 height 33
click at [264, 233] on button at bounding box center [259, 235] width 15 height 13
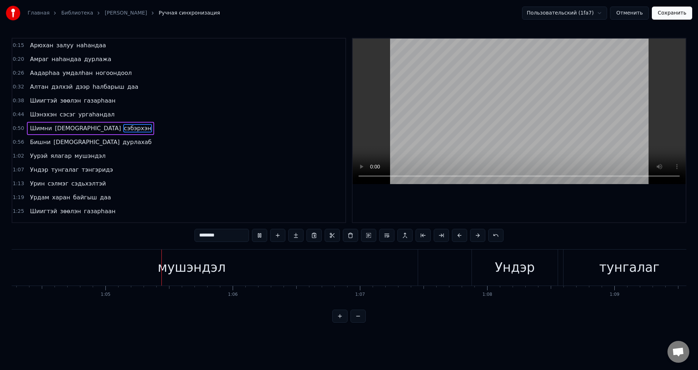
scroll to position [0, 8222]
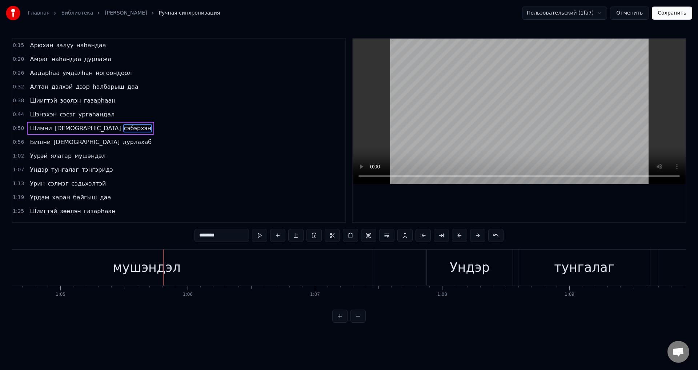
click at [84, 153] on span "мушэндэл" at bounding box center [90, 156] width 33 height 8
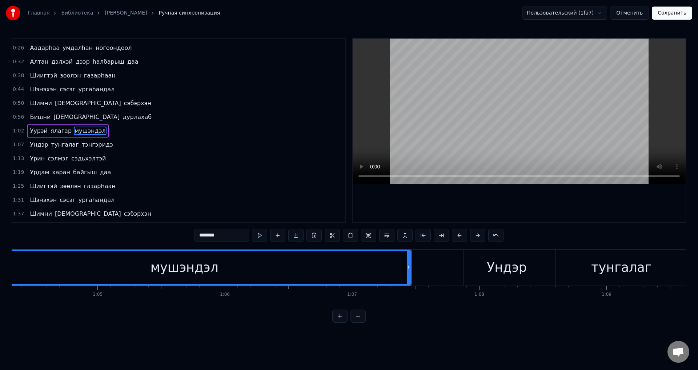
scroll to position [0, 8094]
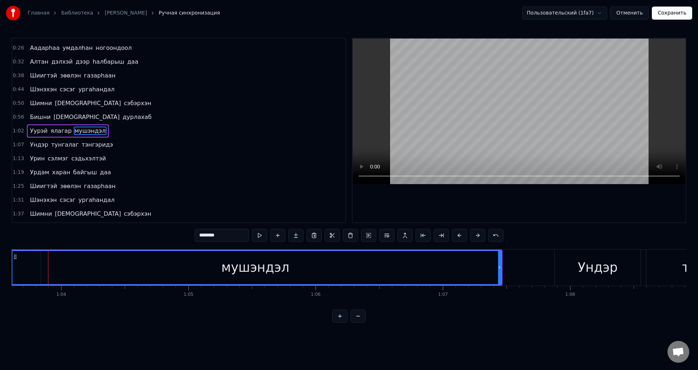
drag, startPoint x: 51, startPoint y: 268, endPoint x: 11, endPoint y: 264, distance: 40.2
click at [11, 264] on div "Главная Библиотека [PERSON_NAME] Ручная синхронизация Пользовательский (1fa7) О…" at bounding box center [349, 161] width 698 height 322
click at [59, 134] on span "ялагар" at bounding box center [61, 131] width 23 height 8
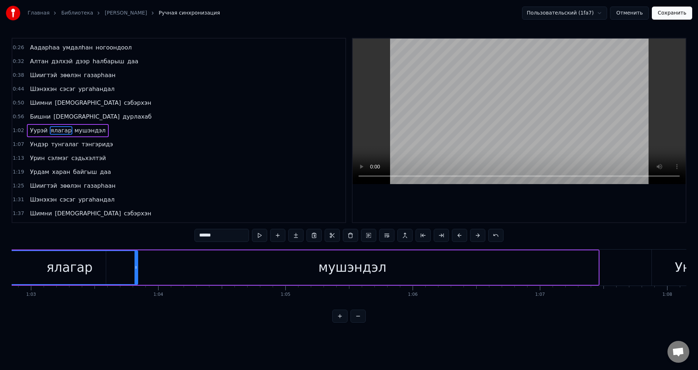
scroll to position [0, 7949]
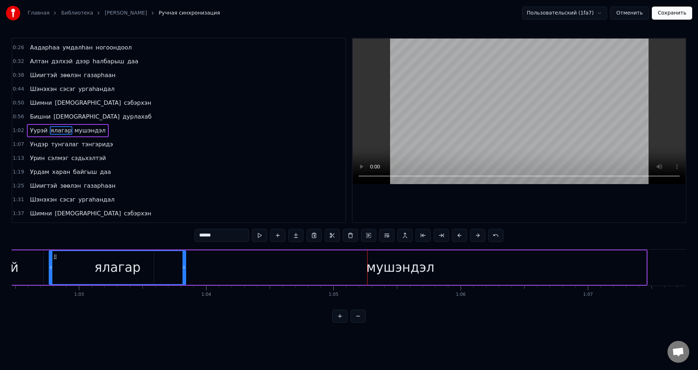
click at [223, 268] on div "мушэндэл" at bounding box center [400, 267] width 492 height 35
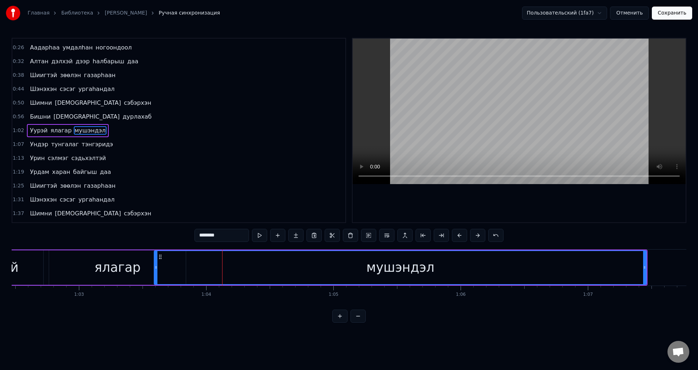
click at [234, 270] on div "мушэндэл" at bounding box center [401, 267] width 492 height 33
click at [313, 265] on div "мушэндэл" at bounding box center [401, 267] width 492 height 33
click at [361, 265] on div "мушэндэл" at bounding box center [401, 267] width 492 height 33
click at [399, 273] on div "мушэндэл" at bounding box center [400, 267] width 68 height 19
click at [153, 269] on icon at bounding box center [153, 267] width 3 height 6
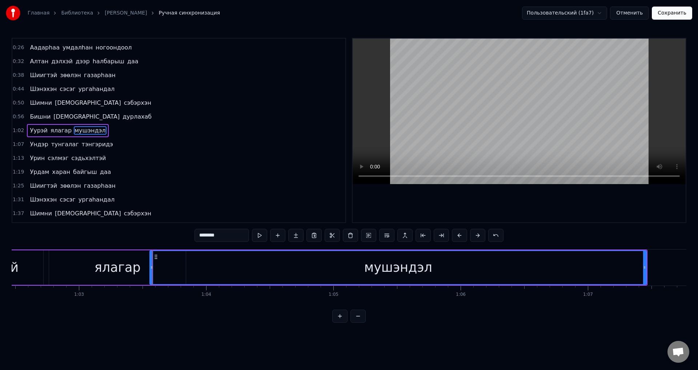
click at [151, 269] on icon at bounding box center [151, 267] width 3 height 6
drag, startPoint x: 152, startPoint y: 270, endPoint x: 140, endPoint y: 268, distance: 11.7
click at [140, 268] on icon at bounding box center [140, 267] width 3 height 6
click at [55, 133] on span "ялагар" at bounding box center [61, 130] width 23 height 8
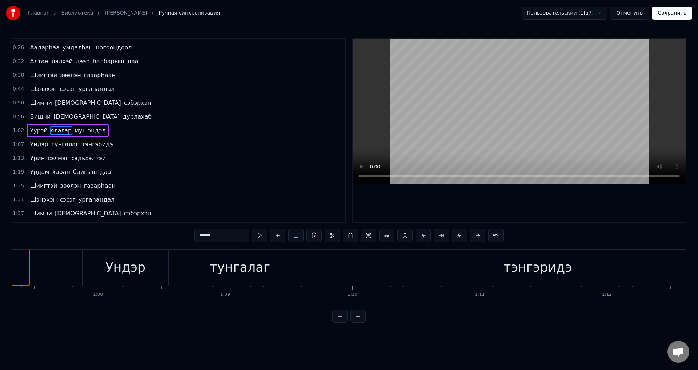
click at [56, 129] on span "ялагар" at bounding box center [61, 130] width 23 height 8
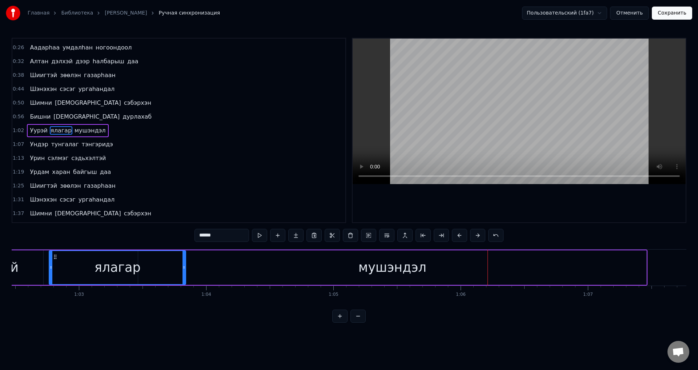
click at [58, 129] on span "ялагар" at bounding box center [61, 130] width 23 height 8
click at [92, 131] on span "мушэндэл" at bounding box center [90, 130] width 33 height 8
type input "********"
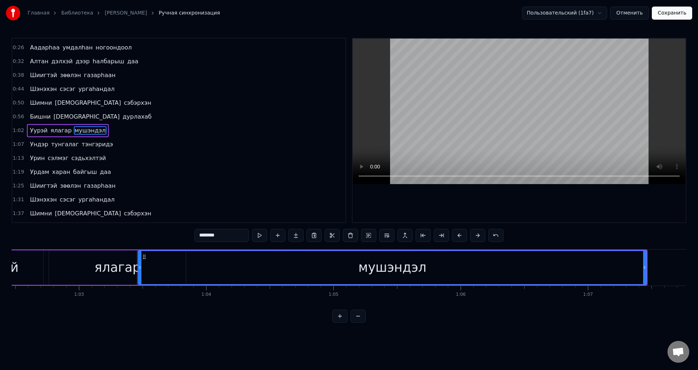
drag, startPoint x: 233, startPoint y: 236, endPoint x: 179, endPoint y: 225, distance: 54.9
click at [163, 234] on div "0:15 Арюхан залуу наhандаа 0:20 Амраг наhандаа дурлажа 0:26 Аадарhаа умдалhан н…" at bounding box center [349, 180] width 675 height 285
click at [63, 127] on span "ялагар" at bounding box center [61, 130] width 23 height 8
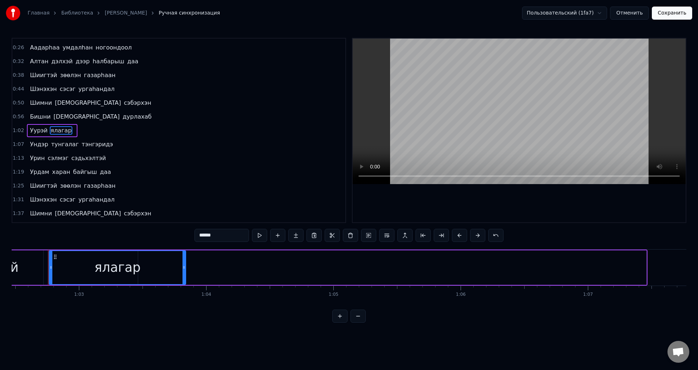
click at [220, 232] on input "******" at bounding box center [222, 235] width 55 height 13
paste input "*********"
click at [40, 133] on span "Уурэй" at bounding box center [38, 130] width 19 height 8
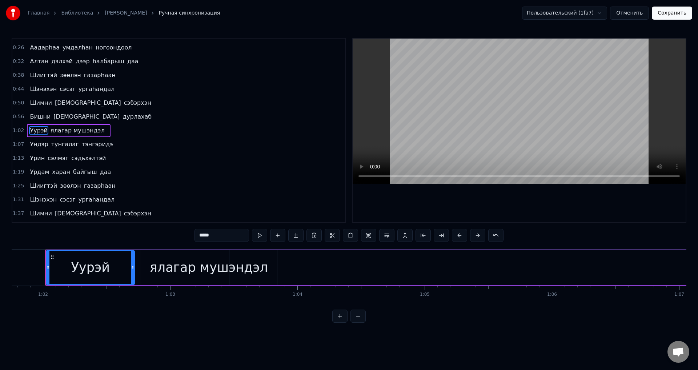
scroll to position [0, 7855]
click at [226, 234] on input "*****" at bounding box center [222, 235] width 55 height 13
click at [89, 133] on span "ялагар мушэндэл" at bounding box center [78, 130] width 56 height 8
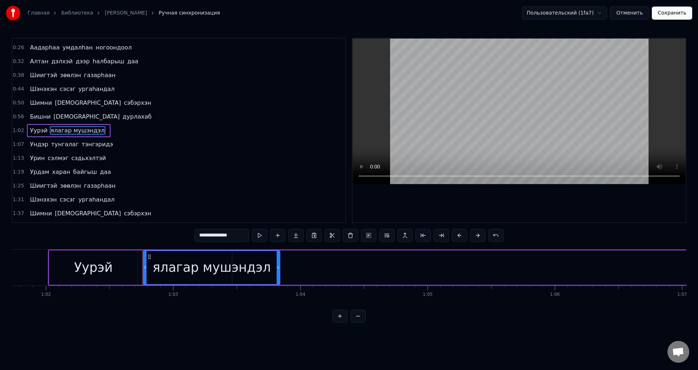
drag, startPoint x: 238, startPoint y: 235, endPoint x: 217, endPoint y: 235, distance: 21.5
click at [217, 235] on input "**********" at bounding box center [222, 235] width 55 height 13
type input "******"
click at [33, 136] on div "Уурэй ялагар" at bounding box center [52, 130] width 51 height 13
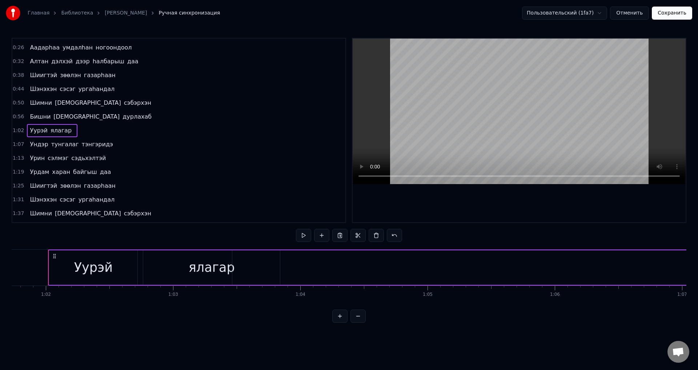
click at [36, 131] on span "Уурэй" at bounding box center [38, 130] width 19 height 8
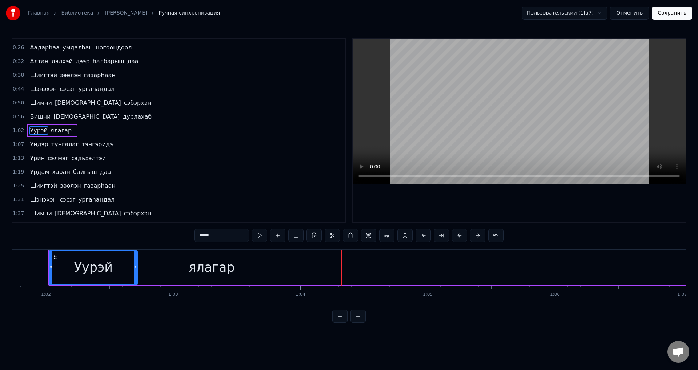
click at [221, 233] on input "*****" at bounding box center [222, 235] width 55 height 13
click at [51, 130] on span "ялагар" at bounding box center [61, 130] width 23 height 8
type input "******"
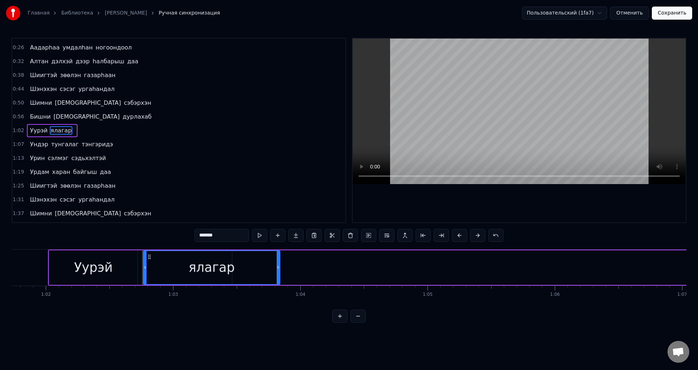
drag, startPoint x: 221, startPoint y: 236, endPoint x: 189, endPoint y: 236, distance: 31.6
click at [189, 236] on div "0:15 Арюхан залуу наhандаа 0:20 Амраг наhандаа дурлажа 0:26 Аадарhаа умдалhан н…" at bounding box center [349, 180] width 675 height 285
click at [37, 129] on span "Уурэй" at bounding box center [38, 130] width 19 height 8
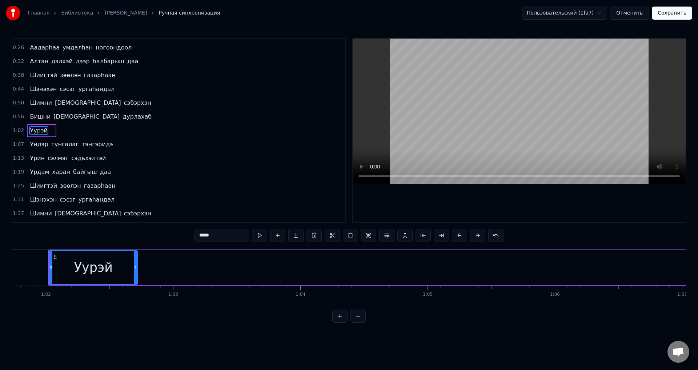
click at [225, 233] on input "*****" at bounding box center [222, 235] width 55 height 13
paste input "*******"
drag, startPoint x: 236, startPoint y: 233, endPoint x: 216, endPoint y: 234, distance: 19.3
click at [216, 234] on input "**********" at bounding box center [222, 235] width 55 height 13
type input "*****"
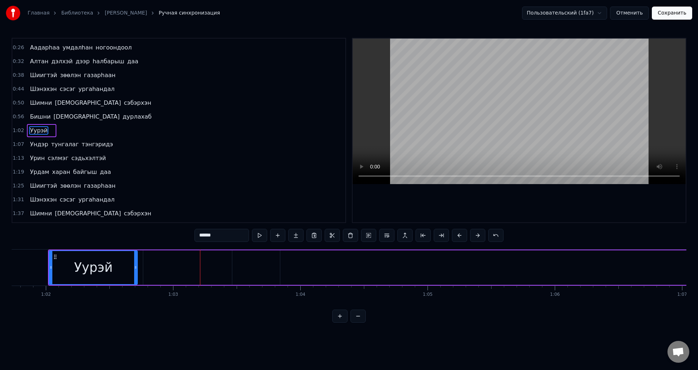
click at [43, 127] on span "Уурэй" at bounding box center [38, 130] width 19 height 8
click at [281, 237] on button at bounding box center [277, 235] width 15 height 13
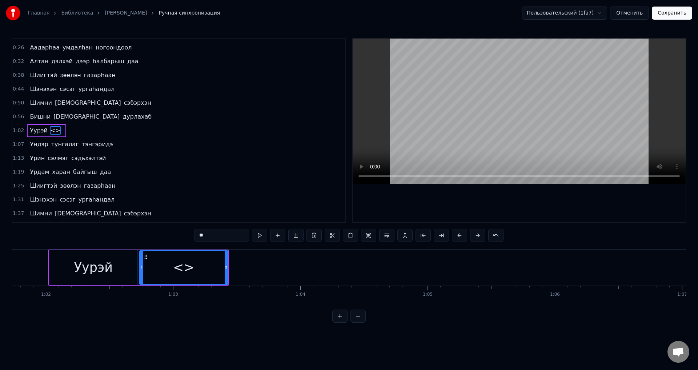
drag, startPoint x: 215, startPoint y: 238, endPoint x: 211, endPoint y: 225, distance: 13.6
click at [194, 238] on div "0:15 Арюхан залуу наhандаа 0:20 Амраг наhандаа дурлажа 0:26 Аадарhаа умдалhан н…" at bounding box center [349, 180] width 675 height 285
paste input "******"
click at [222, 235] on input "******" at bounding box center [222, 235] width 55 height 13
type input "******"
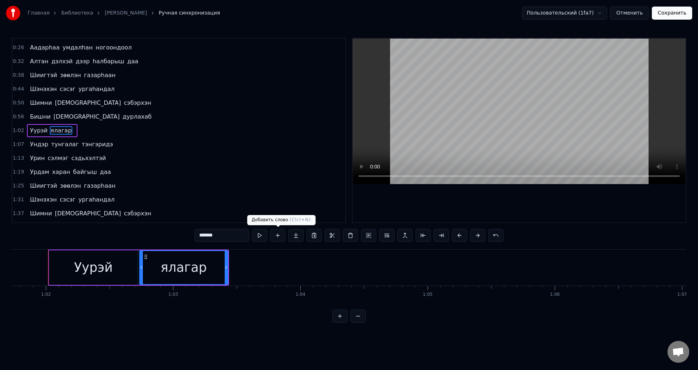
click at [275, 236] on button at bounding box center [277, 235] width 15 height 13
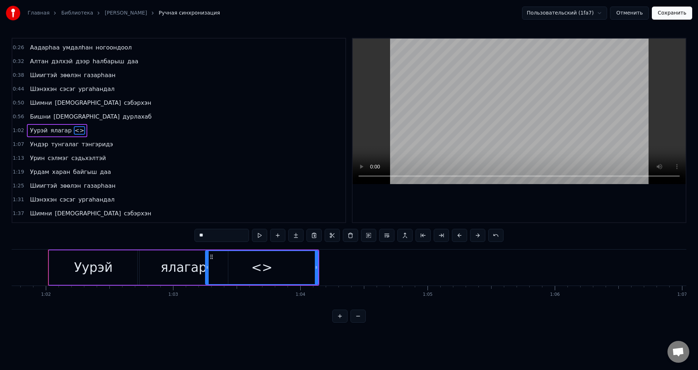
drag, startPoint x: 232, startPoint y: 268, endPoint x: 207, endPoint y: 263, distance: 24.7
click at [207, 263] on div at bounding box center [207, 267] width 3 height 33
drag, startPoint x: 218, startPoint y: 236, endPoint x: 187, endPoint y: 236, distance: 31.6
click at [187, 236] on div "0:15 Арюхан залуу наhандаа 0:20 Амраг наhандаа дурлажа 0:26 Аадарhаа умдалhан н…" at bounding box center [349, 180] width 675 height 285
click at [207, 237] on input "text" at bounding box center [222, 235] width 55 height 13
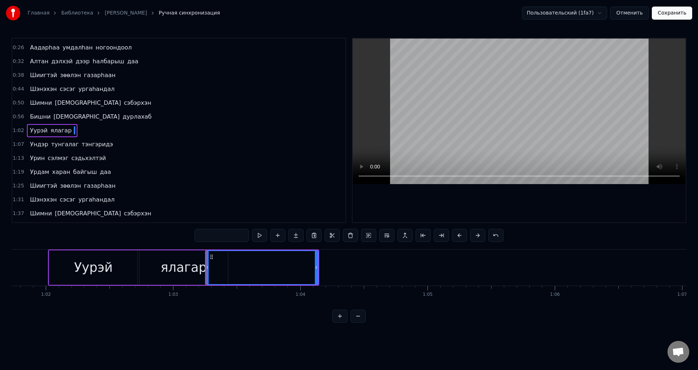
paste input "********"
click at [32, 133] on span "Уурэй" at bounding box center [38, 130] width 19 height 8
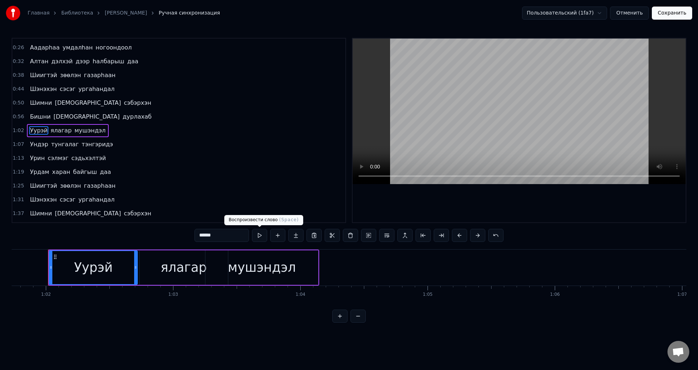
click at [262, 235] on button at bounding box center [259, 235] width 15 height 13
click at [235, 264] on div "мушэндэл" at bounding box center [262, 267] width 68 height 19
type input "********"
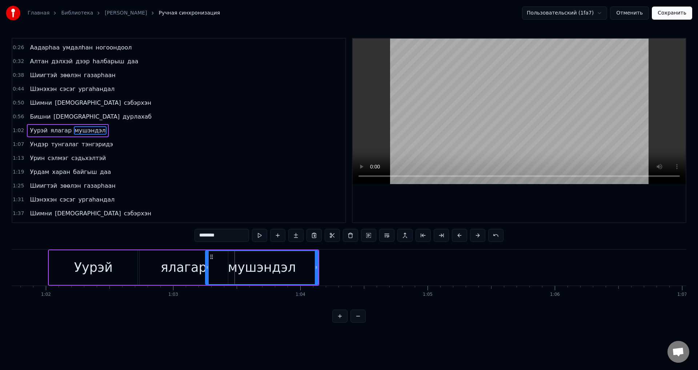
click at [58, 136] on div "[PERSON_NAME] мушэндэл" at bounding box center [67, 130] width 81 height 13
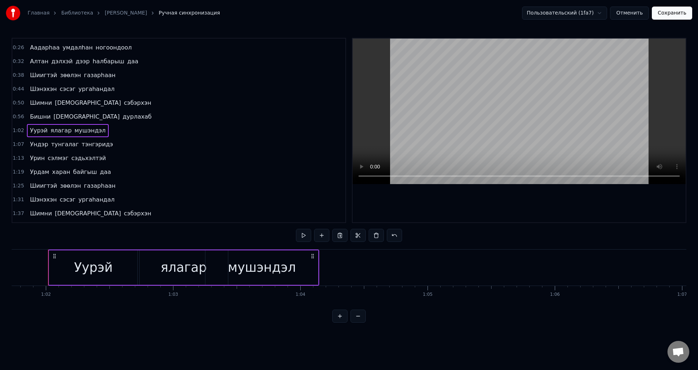
click at [58, 132] on span "ялагар" at bounding box center [61, 130] width 23 height 8
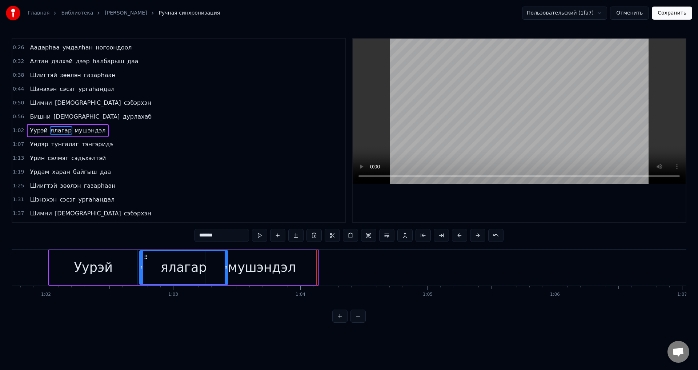
click at [123, 105] on span "сэбэрхэн" at bounding box center [137, 103] width 29 height 8
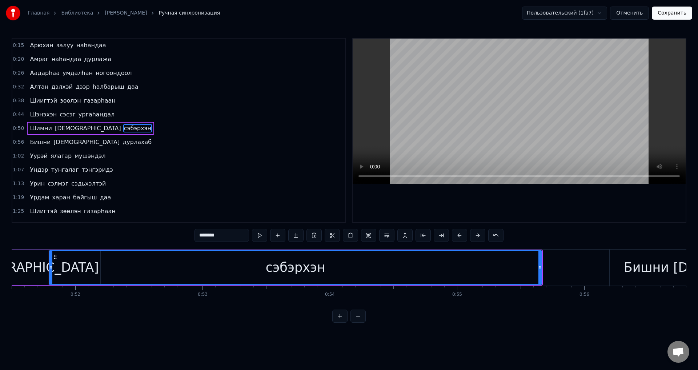
click at [49, 117] on span "Шэнэхэн" at bounding box center [43, 114] width 28 height 8
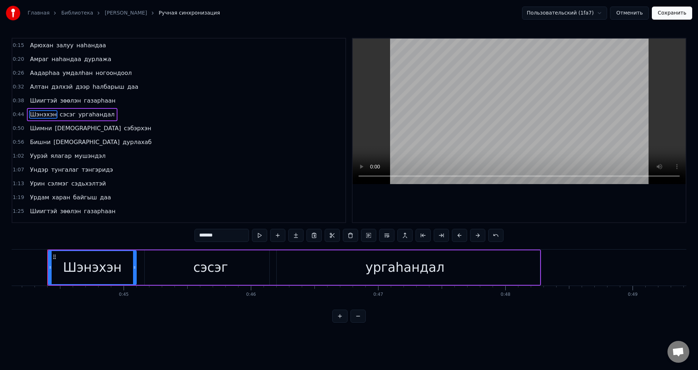
scroll to position [0, 5613]
click at [43, 129] on span "Шимни" at bounding box center [40, 128] width 23 height 8
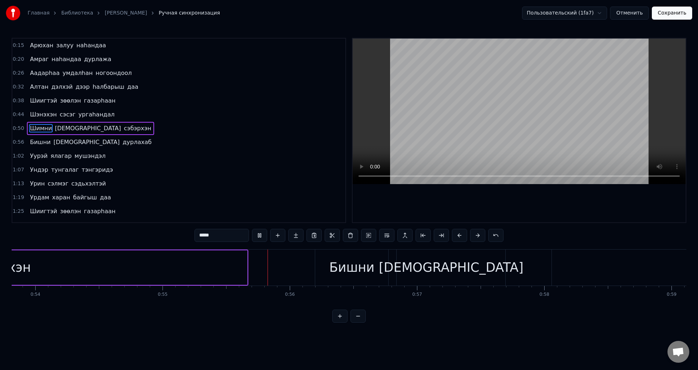
scroll to position [0, 6989]
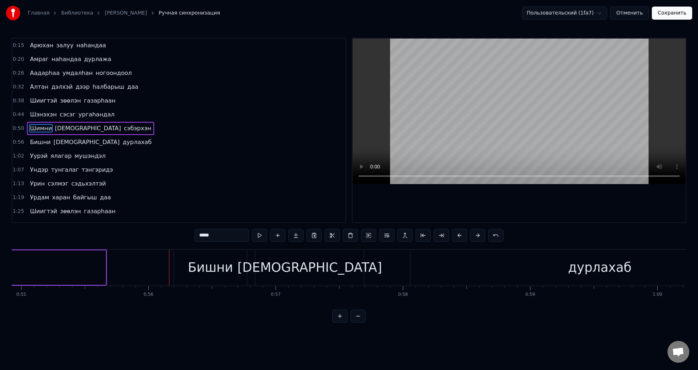
click at [64, 131] on span "[DEMOGRAPHIC_DATA]" at bounding box center [88, 128] width 68 height 8
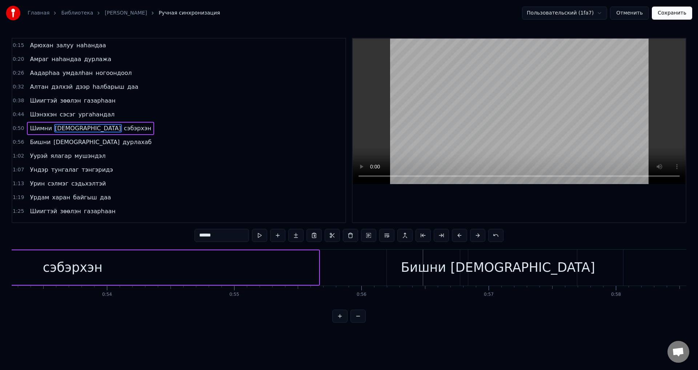
scroll to position [0, 7084]
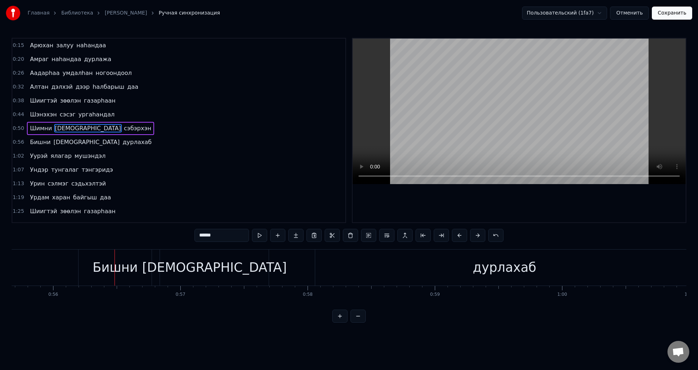
click at [59, 157] on span "ялагар" at bounding box center [61, 156] width 23 height 8
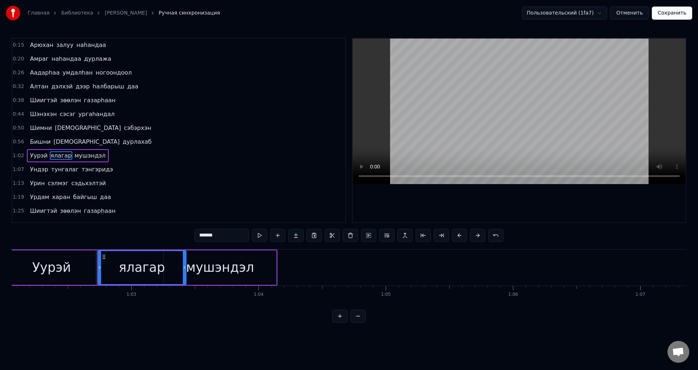
scroll to position [0, 7945]
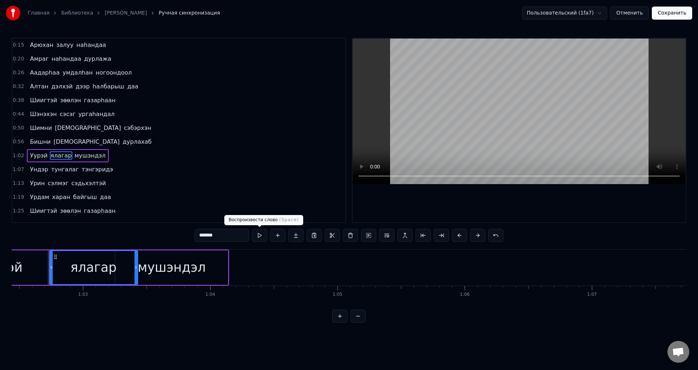
click at [262, 235] on button at bounding box center [259, 235] width 15 height 13
click at [91, 156] on span "мушэндэл" at bounding box center [90, 155] width 33 height 8
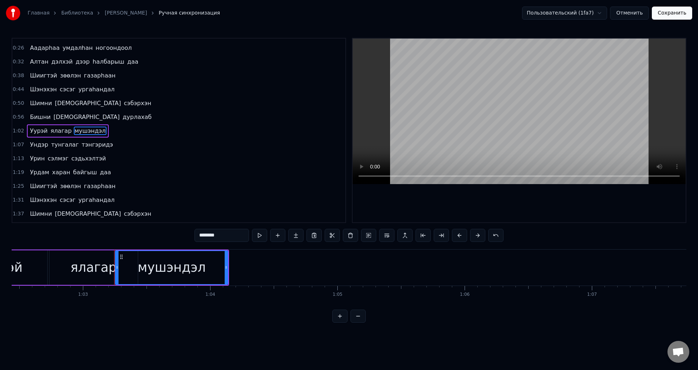
scroll to position [25, 0]
drag, startPoint x: 118, startPoint y: 268, endPoint x: 149, endPoint y: 273, distance: 30.8
click at [149, 273] on div at bounding box center [148, 267] width 3 height 33
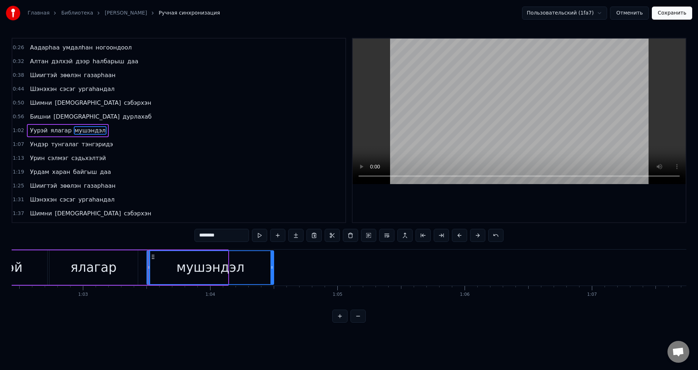
click at [273, 266] on icon at bounding box center [271, 267] width 3 height 6
drag, startPoint x: 149, startPoint y: 266, endPoint x: 181, endPoint y: 268, distance: 31.3
click at [180, 268] on icon at bounding box center [178, 267] width 3 height 6
click at [57, 132] on span "ялагар" at bounding box center [61, 130] width 23 height 8
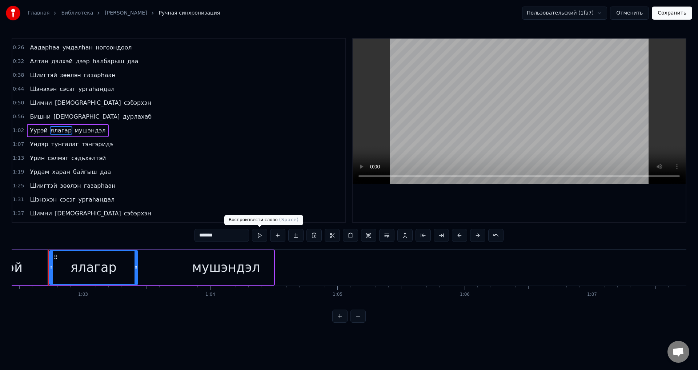
click at [260, 239] on button at bounding box center [259, 235] width 15 height 13
click at [204, 266] on div "мушэндэл" at bounding box center [226, 267] width 68 height 19
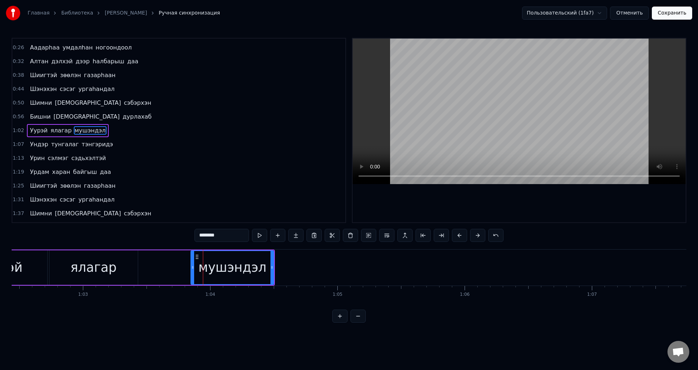
drag, startPoint x: 179, startPoint y: 268, endPoint x: 195, endPoint y: 270, distance: 16.5
click at [194, 270] on div at bounding box center [192, 267] width 3 height 33
drag, startPoint x: 272, startPoint y: 266, endPoint x: 294, endPoint y: 265, distance: 21.5
click at [294, 265] on icon at bounding box center [293, 267] width 3 height 6
drag, startPoint x: 197, startPoint y: 269, endPoint x: 216, endPoint y: 271, distance: 19.4
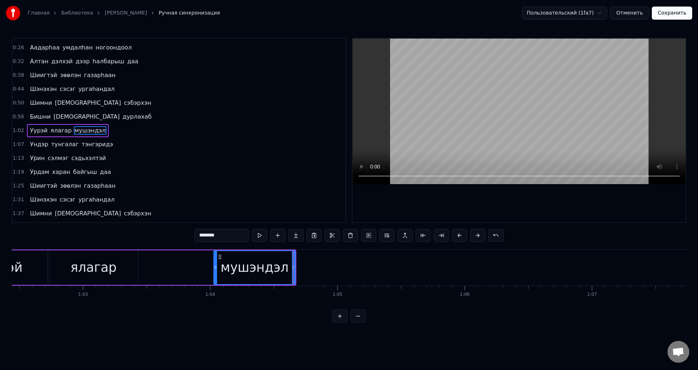
click at [216, 271] on div at bounding box center [215, 267] width 3 height 33
drag, startPoint x: 63, startPoint y: 131, endPoint x: 79, endPoint y: 131, distance: 16.4
click at [62, 131] on span "ялагар" at bounding box center [61, 130] width 23 height 8
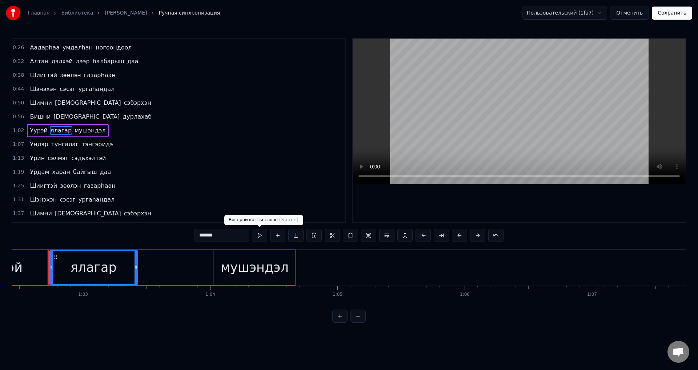
click at [256, 237] on button at bounding box center [259, 235] width 15 height 13
click at [255, 267] on div "мушэндэл" at bounding box center [255, 267] width 68 height 19
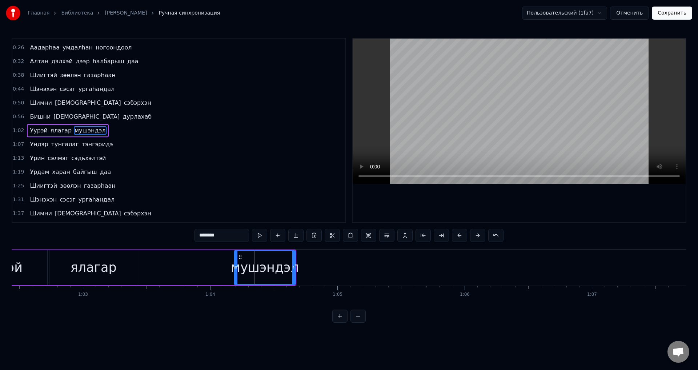
drag, startPoint x: 215, startPoint y: 271, endPoint x: 236, endPoint y: 274, distance: 20.5
click at [236, 274] on div at bounding box center [235, 267] width 3 height 33
drag, startPoint x: 294, startPoint y: 266, endPoint x: 314, endPoint y: 267, distance: 20.4
click at [314, 267] on icon at bounding box center [313, 267] width 3 height 6
drag, startPoint x: 237, startPoint y: 268, endPoint x: 247, endPoint y: 268, distance: 9.8
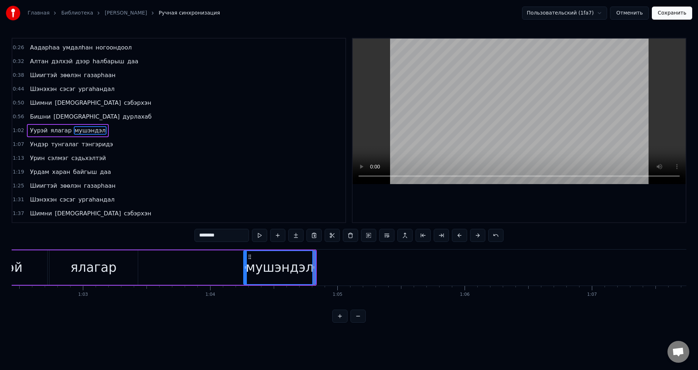
click at [247, 270] on div at bounding box center [245, 267] width 3 height 33
drag, startPoint x: 248, startPoint y: 271, endPoint x: 228, endPoint y: 267, distance: 20.0
click at [242, 267] on div at bounding box center [243, 267] width 3 height 33
drag, startPoint x: 228, startPoint y: 266, endPoint x: 206, endPoint y: 264, distance: 22.6
click at [210, 264] on icon at bounding box center [211, 267] width 3 height 6
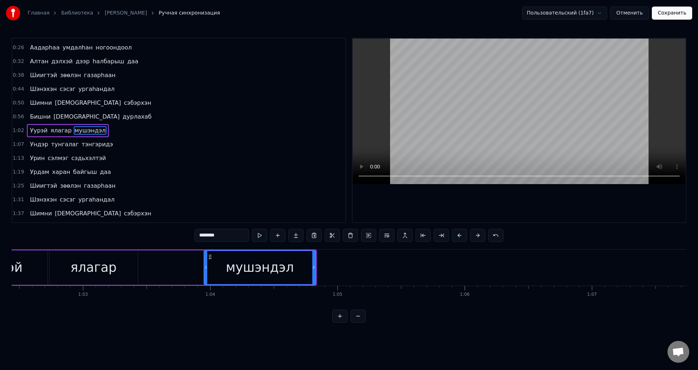
click at [54, 134] on span "ялагар" at bounding box center [61, 130] width 23 height 8
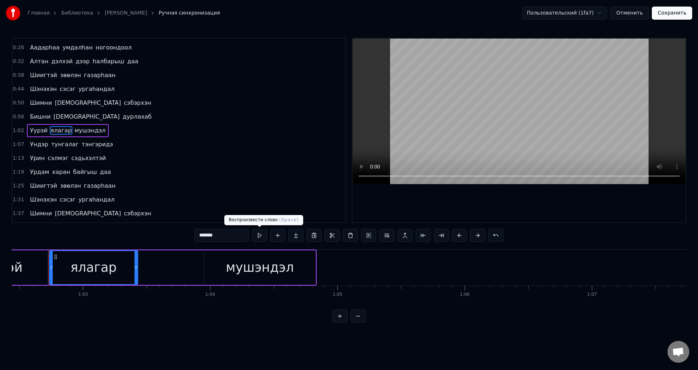
click at [263, 233] on button at bounding box center [259, 235] width 15 height 13
click at [290, 258] on div "мушэндэл" at bounding box center [260, 267] width 112 height 35
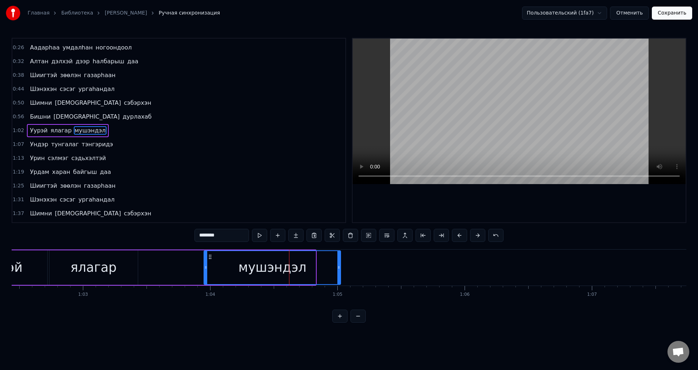
drag, startPoint x: 313, startPoint y: 276, endPoint x: 338, endPoint y: 281, distance: 25.5
click at [338, 281] on div at bounding box center [338, 267] width 3 height 33
click at [204, 267] on circle at bounding box center [204, 267] width 0 height 0
click at [61, 130] on span "ялагар" at bounding box center [61, 130] width 23 height 8
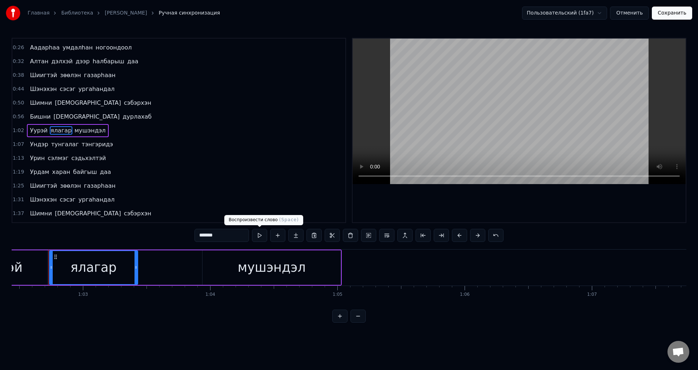
click at [264, 235] on button at bounding box center [259, 235] width 15 height 13
click at [291, 265] on div "мушэндэл" at bounding box center [272, 267] width 68 height 19
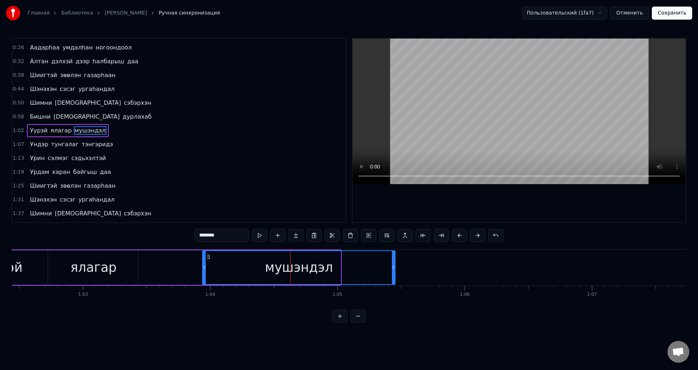
drag, startPoint x: 338, startPoint y: 268, endPoint x: 373, endPoint y: 274, distance: 34.7
click at [393, 277] on div at bounding box center [393, 267] width 3 height 33
click at [53, 133] on span "ялагар" at bounding box center [61, 130] width 23 height 8
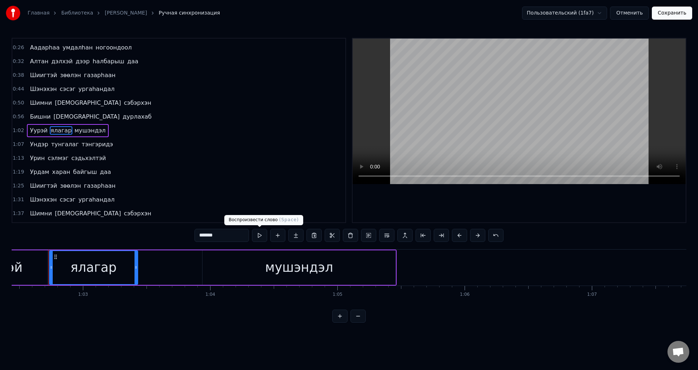
click at [258, 238] on button at bounding box center [259, 235] width 15 height 13
click at [322, 258] on div "мушэндэл" at bounding box center [299, 267] width 68 height 19
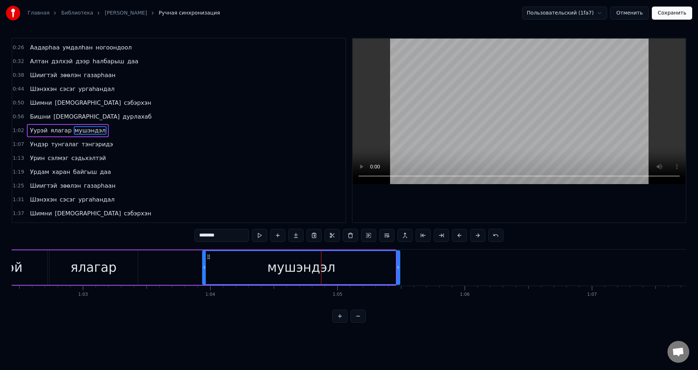
drag, startPoint x: 394, startPoint y: 271, endPoint x: 320, endPoint y: 240, distance: 80.3
click at [398, 270] on div at bounding box center [398, 267] width 3 height 33
click at [64, 135] on span "ялагар" at bounding box center [61, 130] width 23 height 8
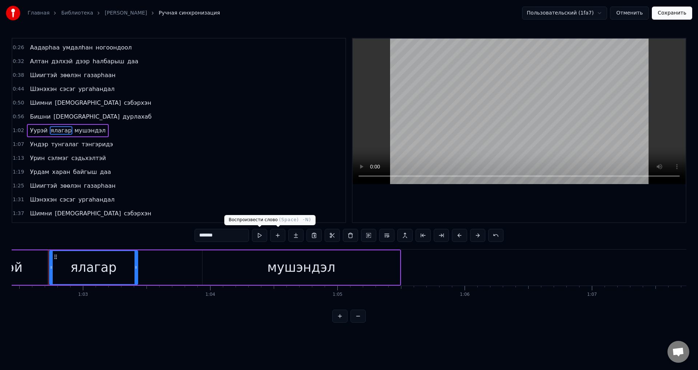
click at [264, 236] on button at bounding box center [259, 235] width 15 height 13
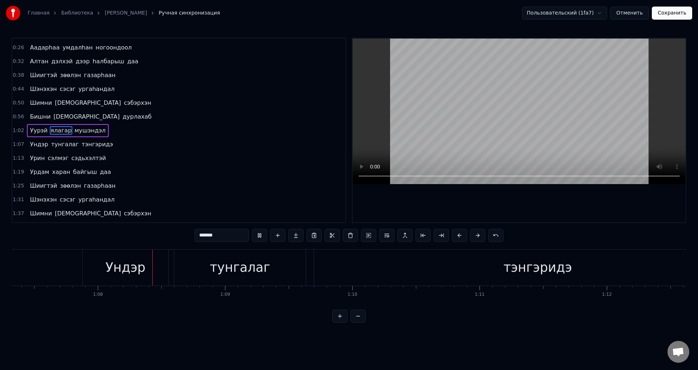
scroll to position [0, 8567]
click at [93, 145] on span "тэнгэридэ" at bounding box center [97, 144] width 33 height 8
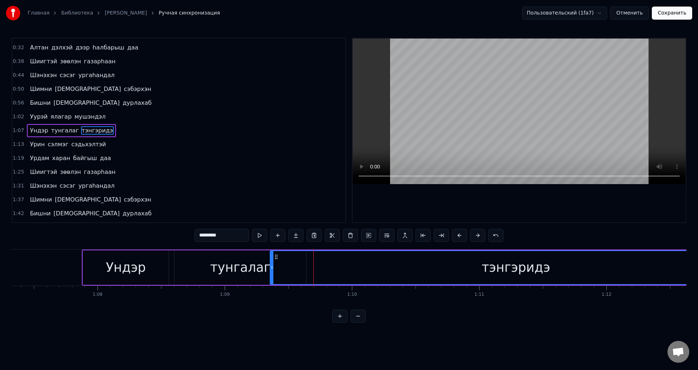
drag, startPoint x: 317, startPoint y: 272, endPoint x: 334, endPoint y: 276, distance: 17.5
click at [273, 270] on div at bounding box center [271, 267] width 3 height 33
click at [64, 133] on span "тунгалаг" at bounding box center [65, 130] width 29 height 8
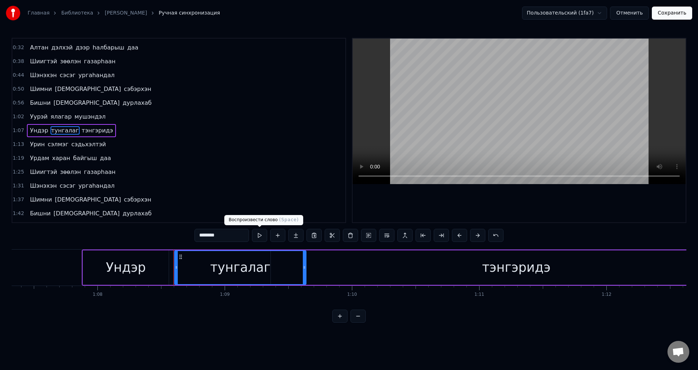
click at [262, 231] on button at bounding box center [259, 235] width 15 height 13
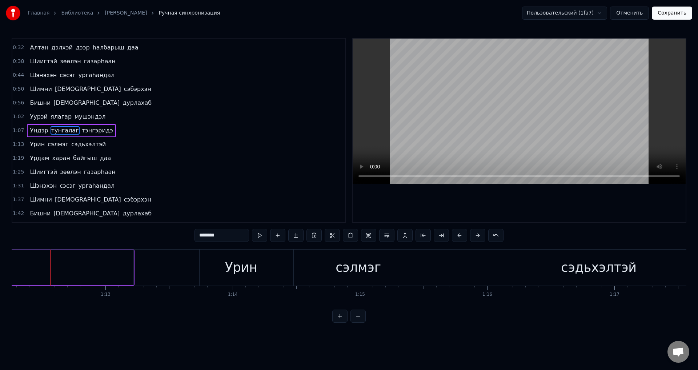
scroll to position [0, 9197]
click at [86, 129] on span "тэнгэридэ" at bounding box center [97, 130] width 33 height 8
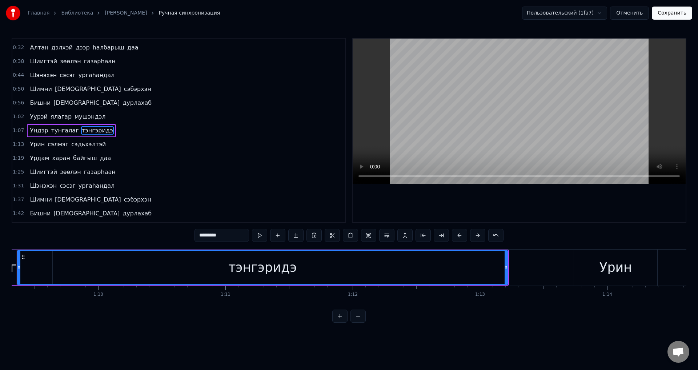
scroll to position [0, 8789]
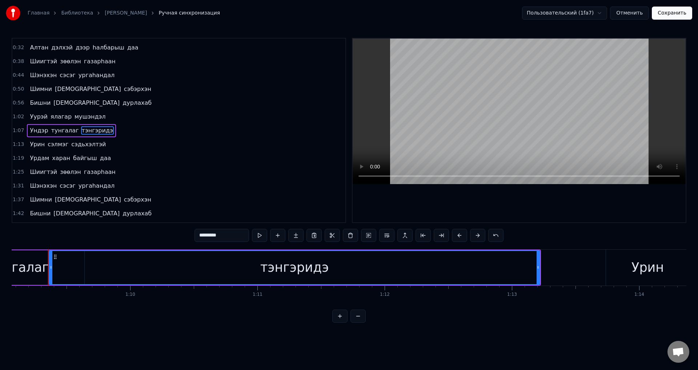
click at [51, 133] on span "тунгалаг" at bounding box center [65, 130] width 29 height 8
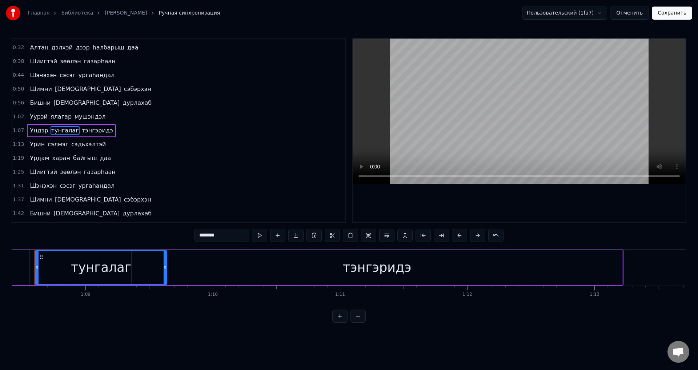
scroll to position [0, 8692]
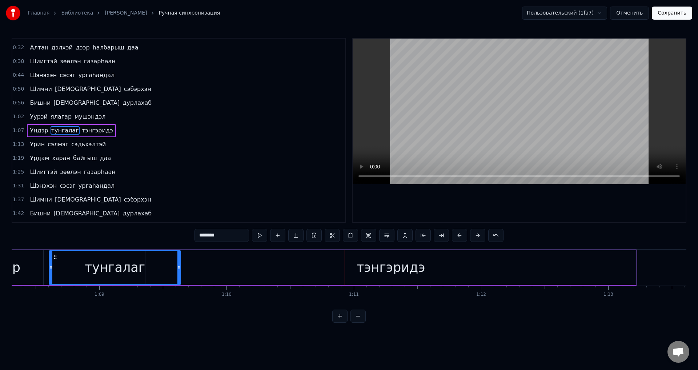
click at [88, 131] on span "тэнгэридэ" at bounding box center [97, 130] width 33 height 8
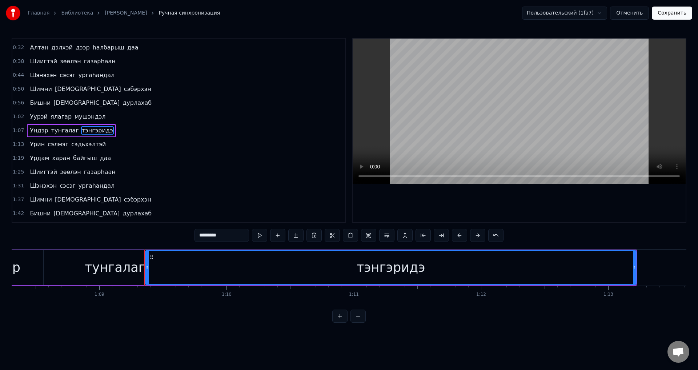
click at [110, 271] on div "тунгалаг" at bounding box center [115, 267] width 60 height 19
type input "********"
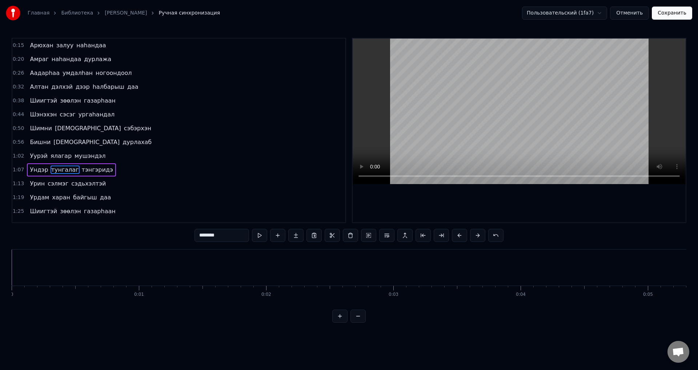
scroll to position [0, 8685]
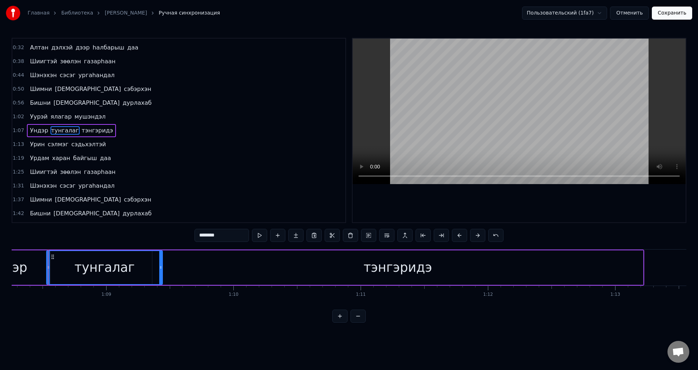
click at [162, 270] on div at bounding box center [160, 267] width 3 height 33
click at [34, 133] on span "Ундэр" at bounding box center [39, 130] width 20 height 8
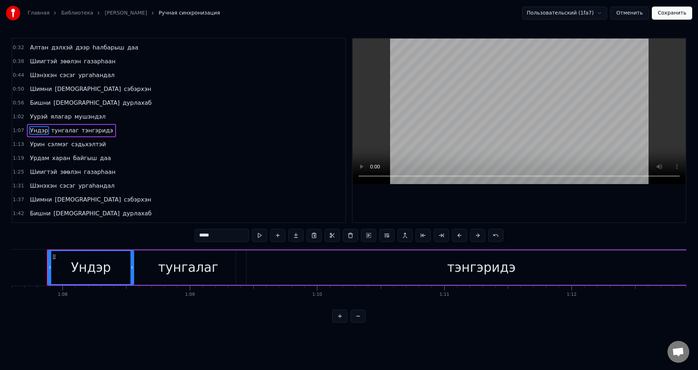
scroll to position [0, 8601]
click at [266, 235] on button at bounding box center [259, 235] width 15 height 13
click at [457, 272] on div "тэнгэридэ" at bounding box center [482, 267] width 68 height 19
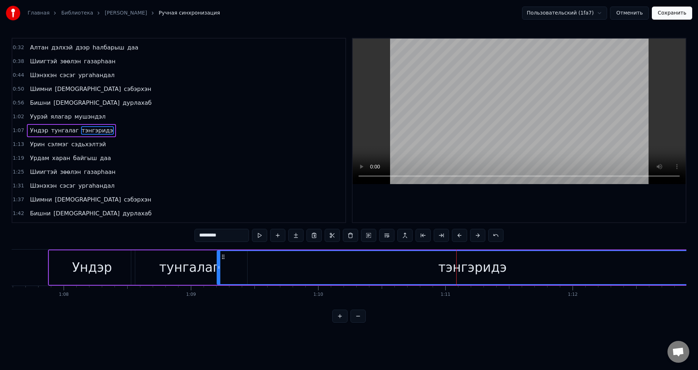
drag, startPoint x: 237, startPoint y: 267, endPoint x: 217, endPoint y: 261, distance: 20.8
click at [217, 261] on div at bounding box center [218, 267] width 3 height 33
click at [56, 128] on span "тунгалаг" at bounding box center [65, 130] width 29 height 8
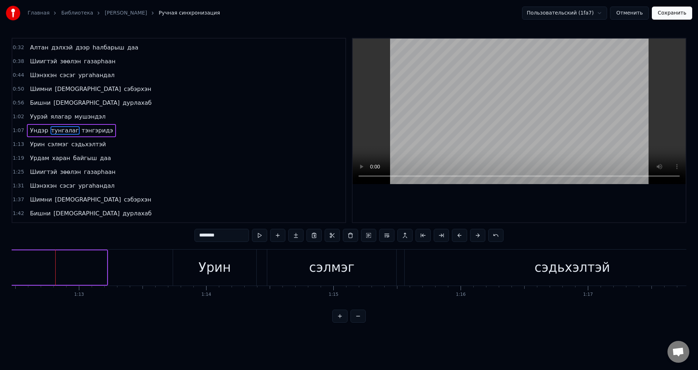
scroll to position [0, 9229]
click at [63, 129] on span "тунгалаг" at bounding box center [65, 130] width 29 height 8
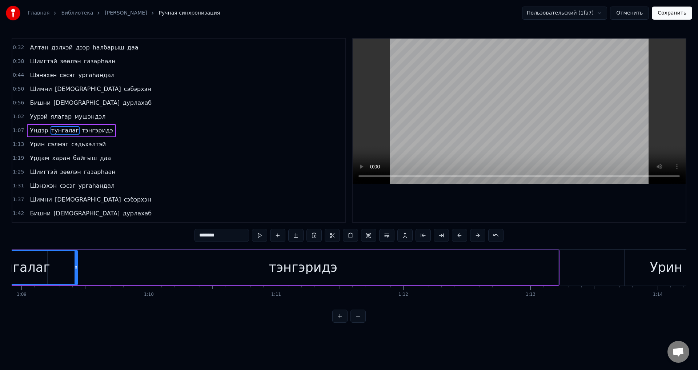
scroll to position [0, 8683]
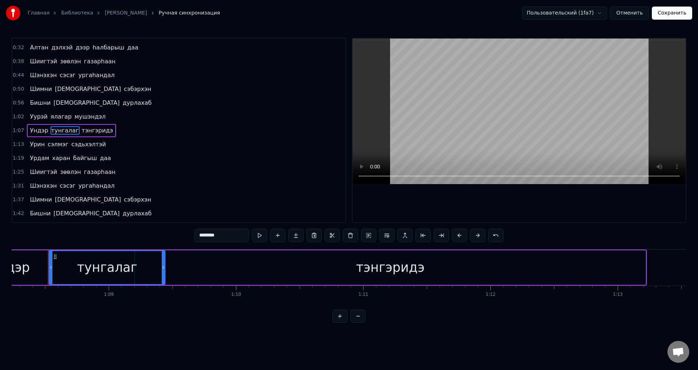
click at [180, 267] on div "тэнгэридэ" at bounding box center [390, 267] width 511 height 35
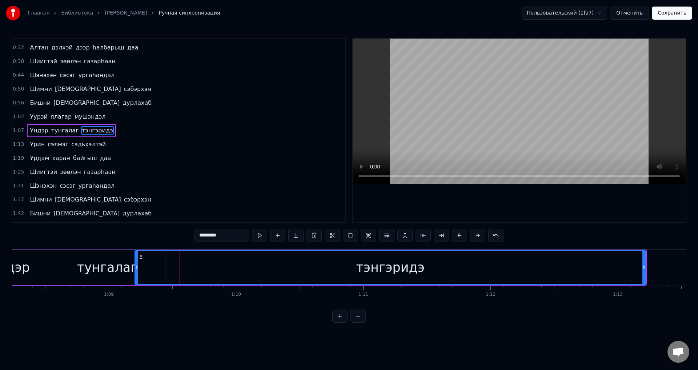
click at [263, 265] on div "тэнгэридэ" at bounding box center [390, 267] width 510 height 33
click at [341, 264] on div "тэнгэридэ" at bounding box center [390, 267] width 510 height 33
click at [133, 269] on icon at bounding box center [133, 267] width 3 height 6
click at [61, 131] on span "тунгалаг" at bounding box center [65, 130] width 29 height 8
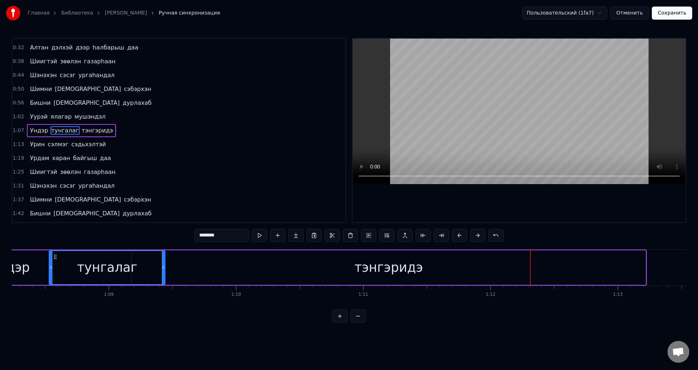
click at [81, 132] on span "тэнгэридэ" at bounding box center [97, 130] width 33 height 8
type input "*********"
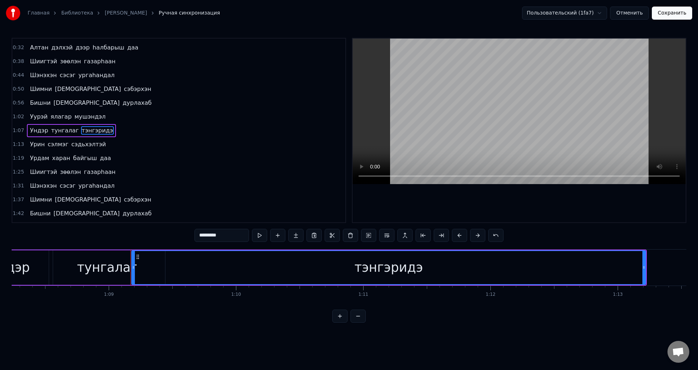
drag, startPoint x: 223, startPoint y: 234, endPoint x: 133, endPoint y: 245, distance: 90.1
click at [133, 245] on div "0:15 Арюхан залуу наhандаа 0:20 Амраг наhандаа дурлажа 0:26 Аадарhаа умдалhан н…" at bounding box center [349, 180] width 675 height 285
drag, startPoint x: 55, startPoint y: 132, endPoint x: 103, endPoint y: 154, distance: 52.9
click at [55, 132] on span "тунгалаг" at bounding box center [65, 130] width 29 height 8
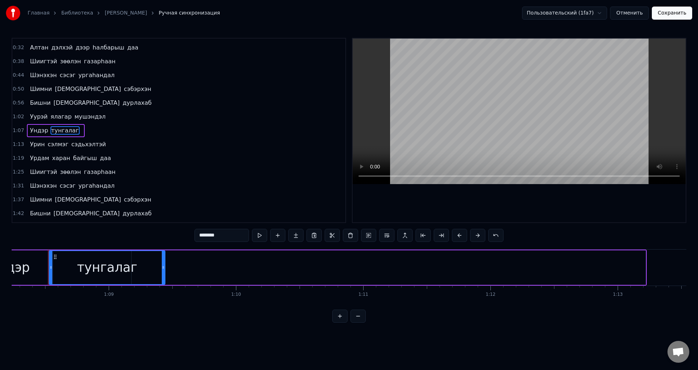
click at [228, 237] on input "********" at bounding box center [222, 235] width 55 height 13
paste input "**********"
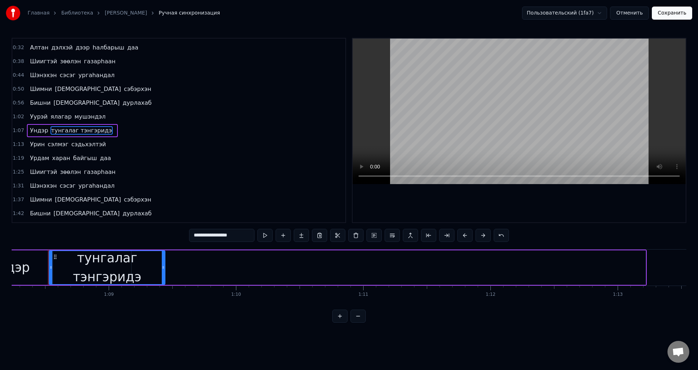
click at [61, 126] on span "тунгалаг тэнгэридэ" at bounding box center [82, 130] width 62 height 8
click at [84, 132] on span "тунгалаг тэнгэридэ" at bounding box center [82, 130] width 62 height 8
click at [145, 265] on div "тунгалаг тэнгэридэ" at bounding box center [106, 267] width 115 height 38
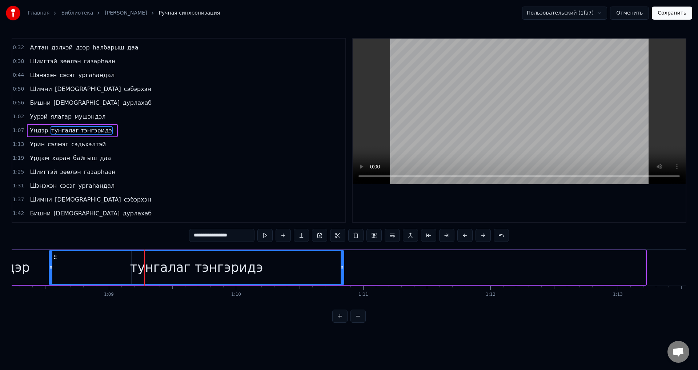
drag, startPoint x: 163, startPoint y: 266, endPoint x: 339, endPoint y: 280, distance: 176.9
click at [341, 284] on div "тунгалаг тэнгэридэ" at bounding box center [197, 267] width 296 height 35
click at [57, 135] on span "тунгалаг тэнгэридэ" at bounding box center [82, 130] width 62 height 8
click at [51, 133] on span "тунгалаг тэнгэридэ" at bounding box center [82, 130] width 62 height 8
click at [44, 132] on span "Ундэр" at bounding box center [39, 130] width 20 height 8
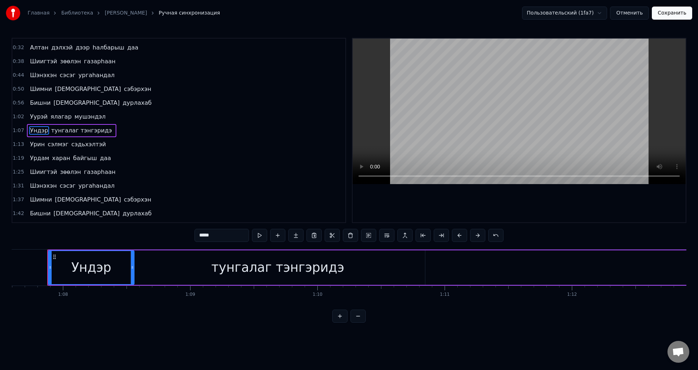
scroll to position [0, 8601]
click at [61, 126] on span "тунгалаг тэнгэридэ" at bounding box center [82, 130] width 62 height 8
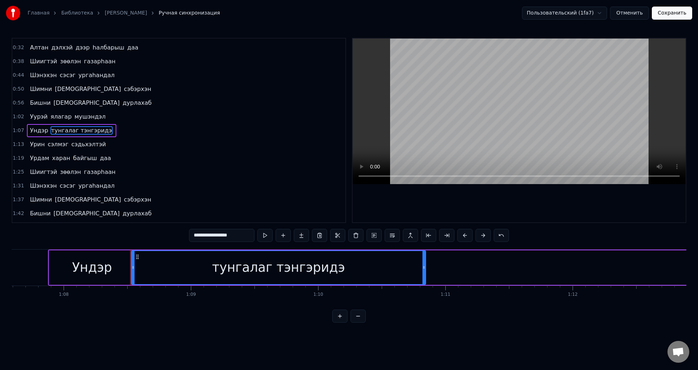
click at [37, 128] on span "Ундэр" at bounding box center [39, 130] width 20 height 8
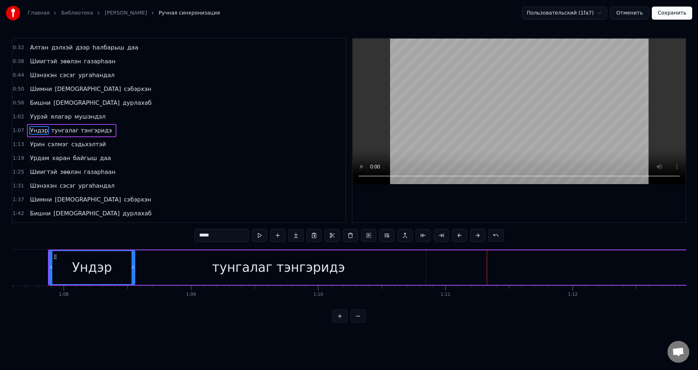
click at [61, 132] on span "тунгалаг тэнгэридэ" at bounding box center [82, 130] width 62 height 8
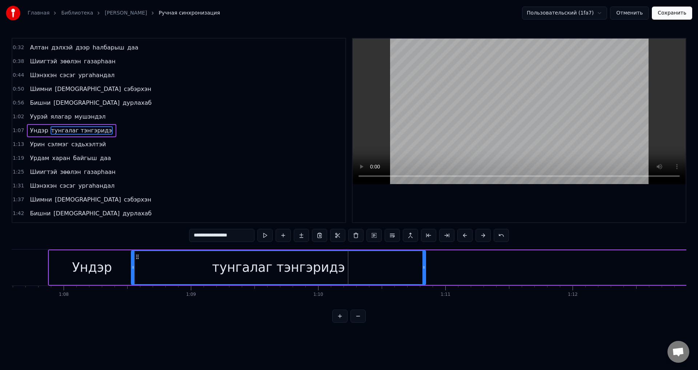
click at [89, 133] on span "тунгалаг тэнгэридэ" at bounding box center [82, 130] width 62 height 8
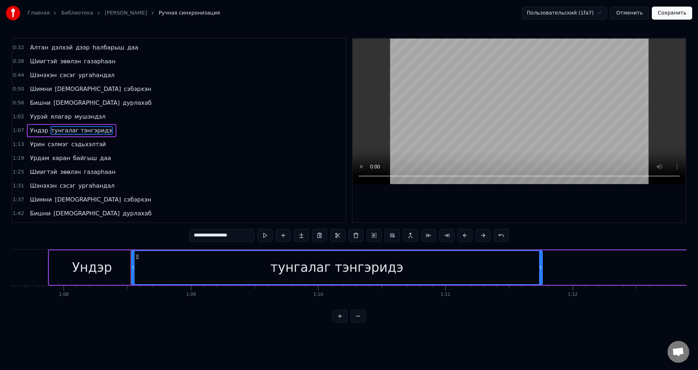
drag, startPoint x: 425, startPoint y: 270, endPoint x: 542, endPoint y: 283, distance: 117.4
click at [542, 283] on div at bounding box center [540, 267] width 3 height 33
click at [30, 130] on span "Ундэр" at bounding box center [39, 130] width 20 height 8
type input "*****"
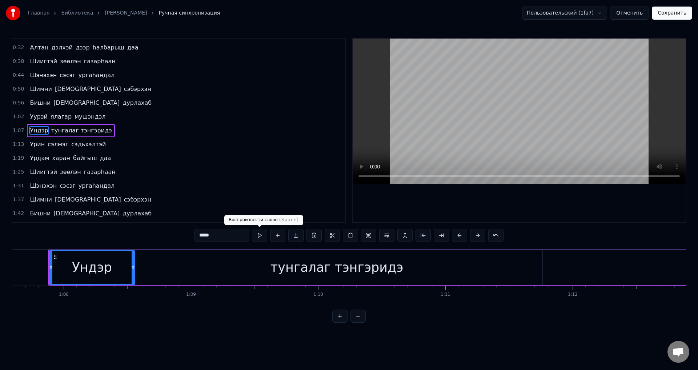
click at [260, 237] on button at bounding box center [259, 235] width 15 height 13
